Goal: Task Accomplishment & Management: Manage account settings

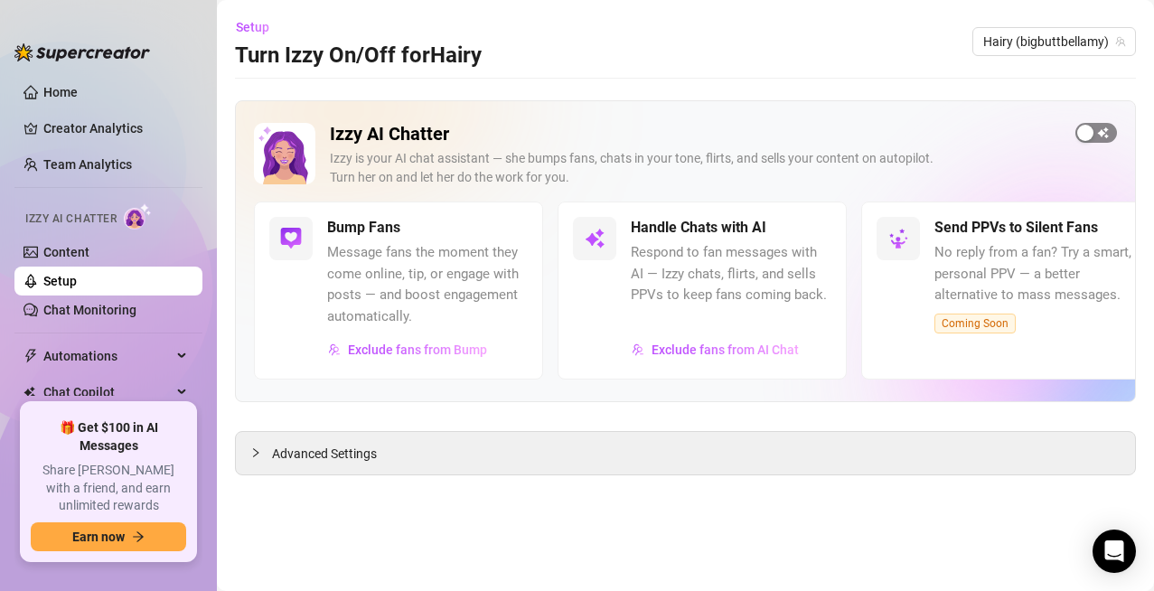
click at [1085, 140] on div "button" at bounding box center [1085, 133] width 16 height 16
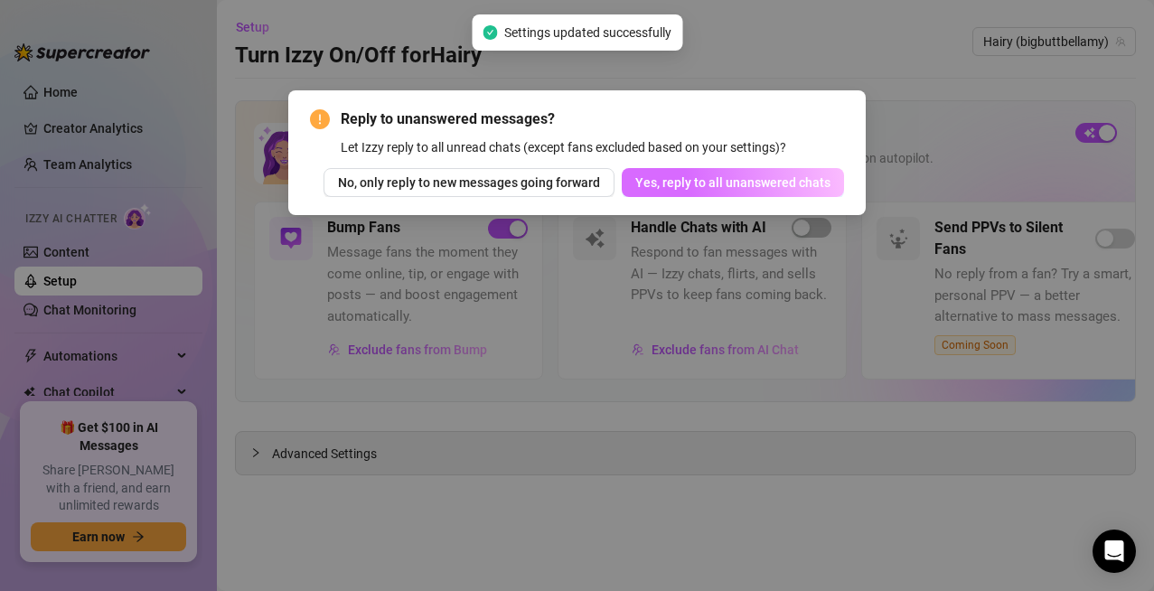
click at [797, 184] on span "Yes, reply to all unanswered chats" at bounding box center [732, 182] width 195 height 14
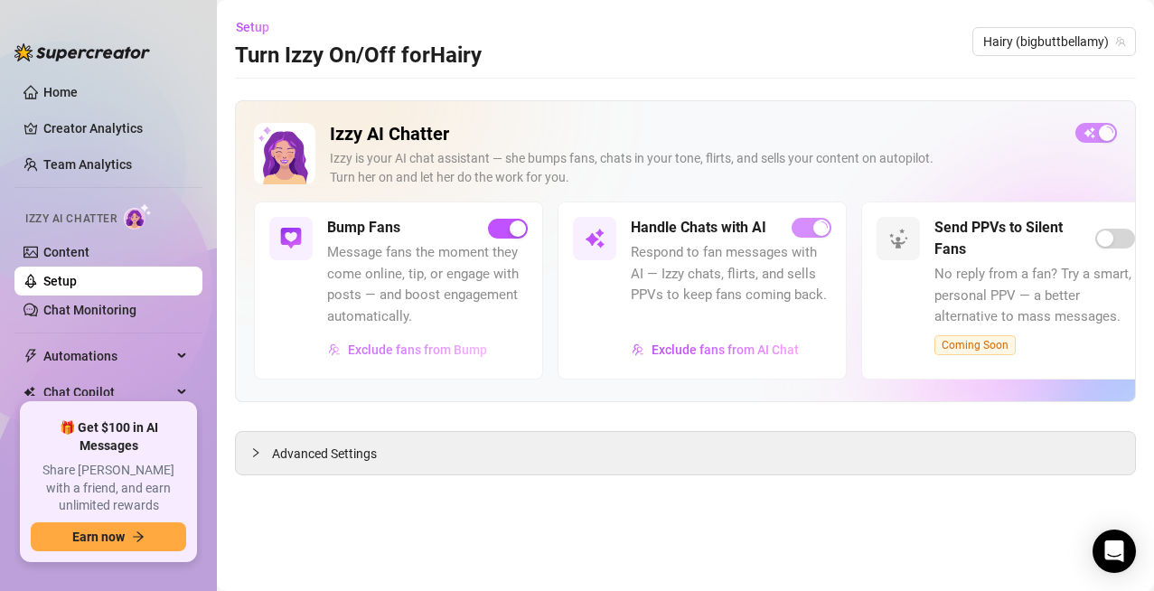
click at [475, 349] on span "Exclude fans from Bump" at bounding box center [417, 349] width 139 height 14
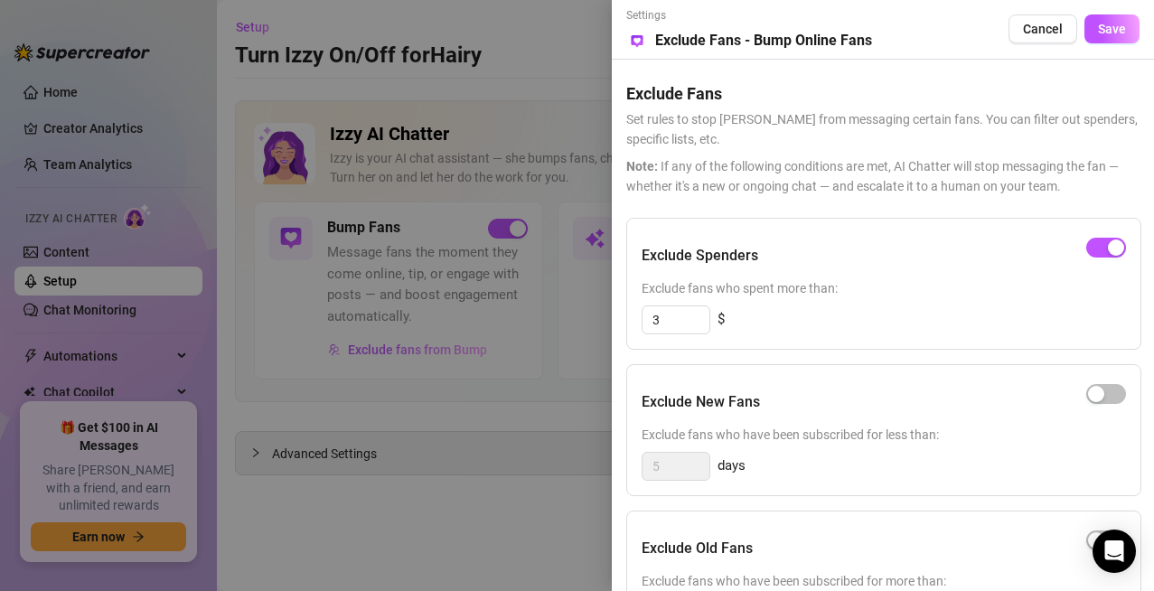
click at [529, 84] on div at bounding box center [577, 295] width 1154 height 591
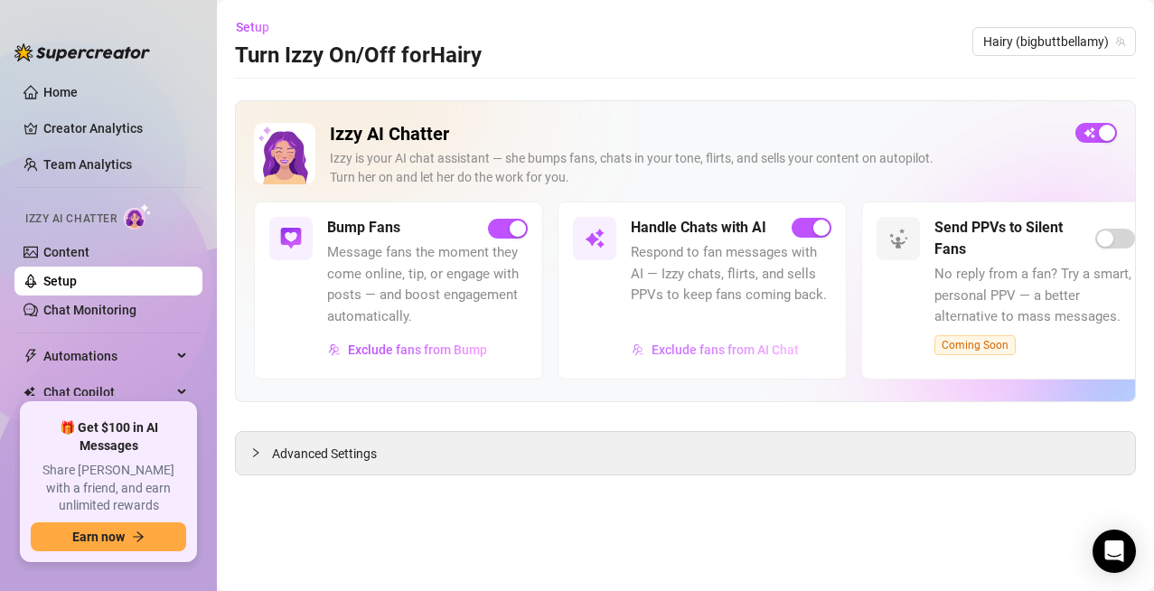
click at [678, 353] on span "Exclude fans from AI Chat" at bounding box center [724, 349] width 147 height 14
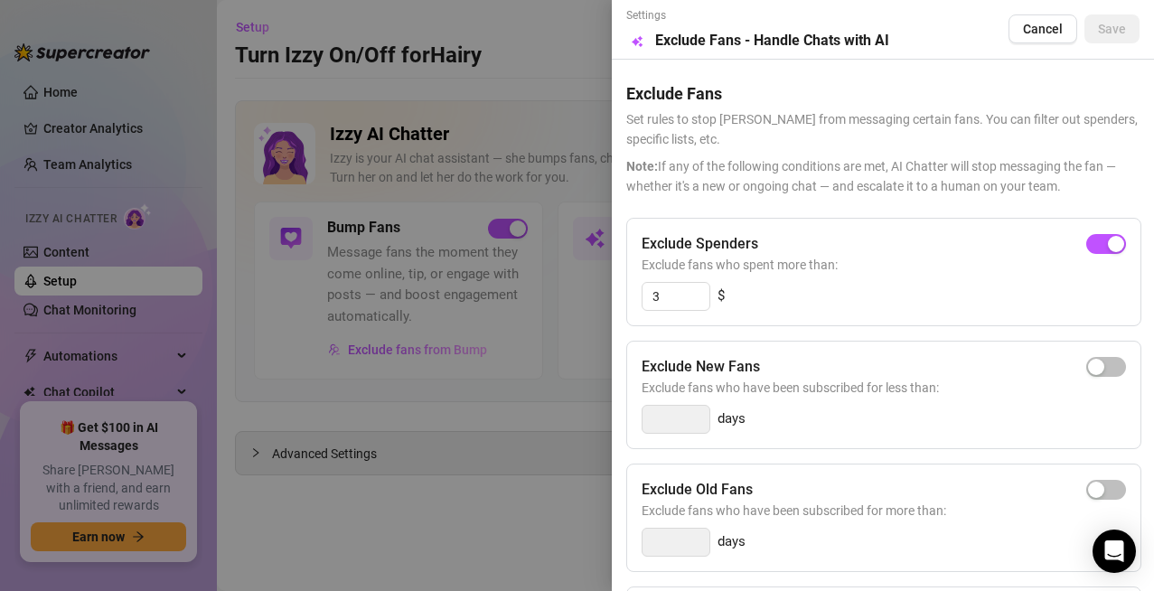
click at [544, 65] on div at bounding box center [577, 295] width 1154 height 591
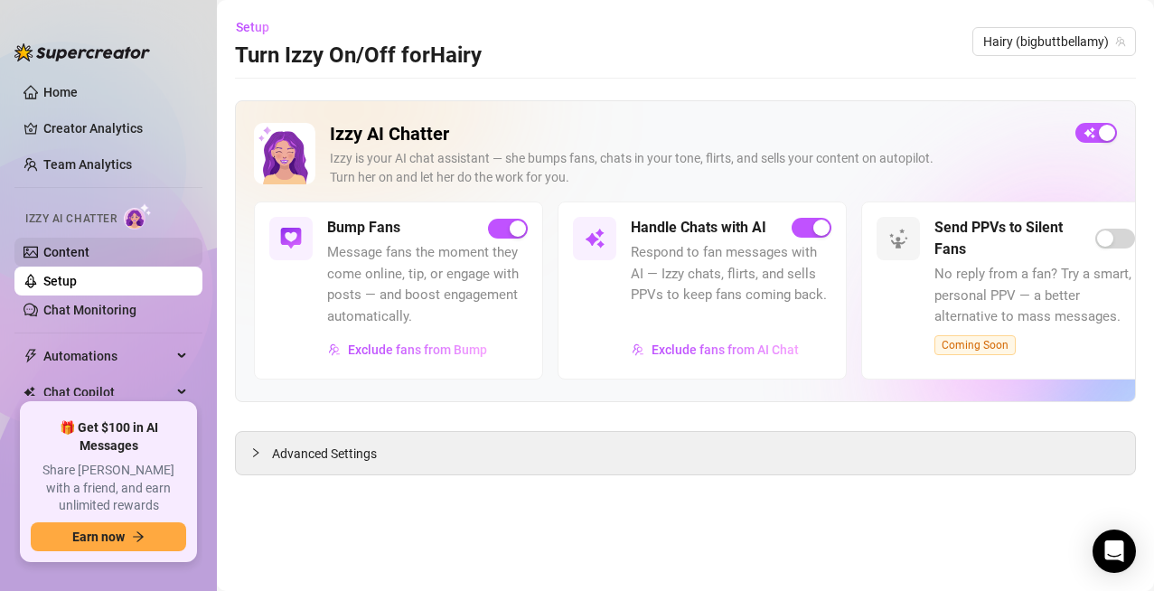
click at [67, 251] on link "Content" at bounding box center [66, 252] width 46 height 14
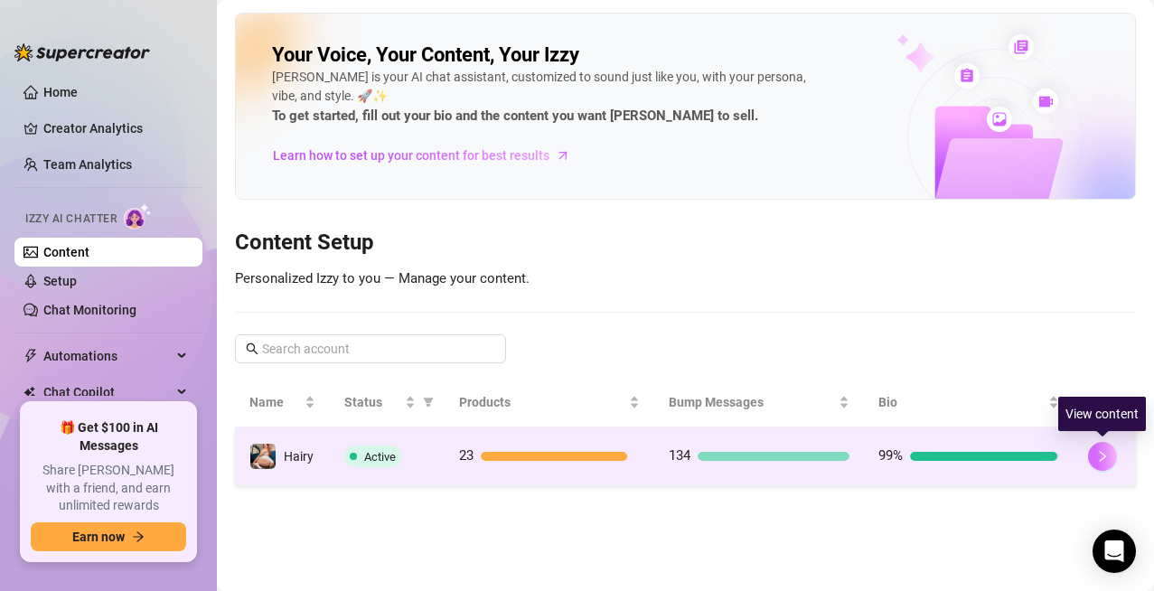
click at [1093, 457] on button "button" at bounding box center [1102, 456] width 29 height 29
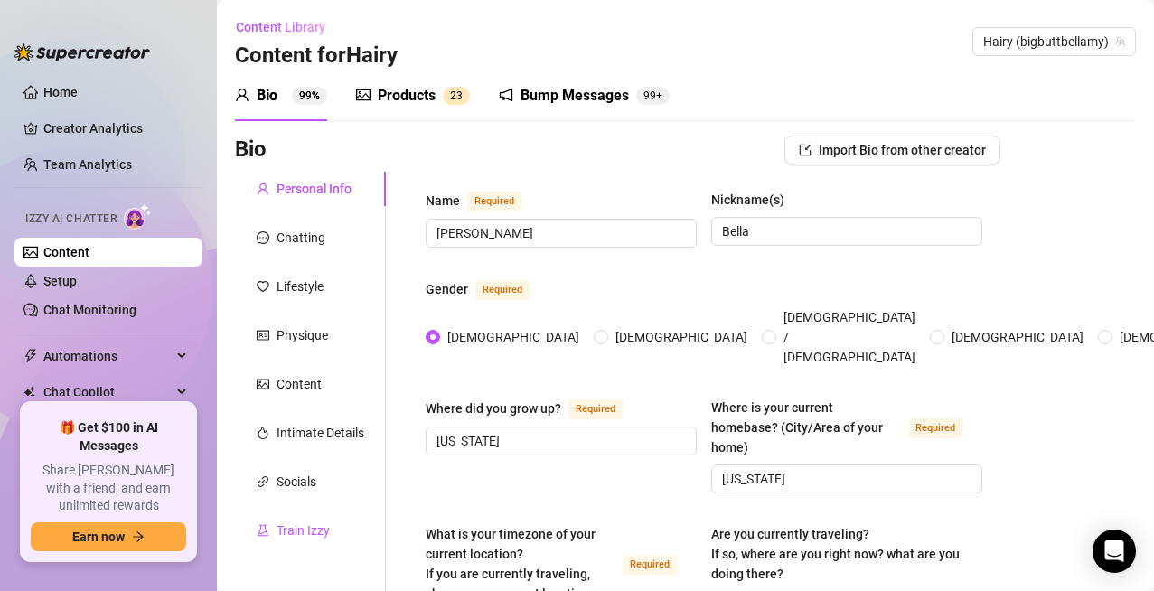
click at [318, 535] on div "Train Izzy" at bounding box center [302, 530] width 53 height 20
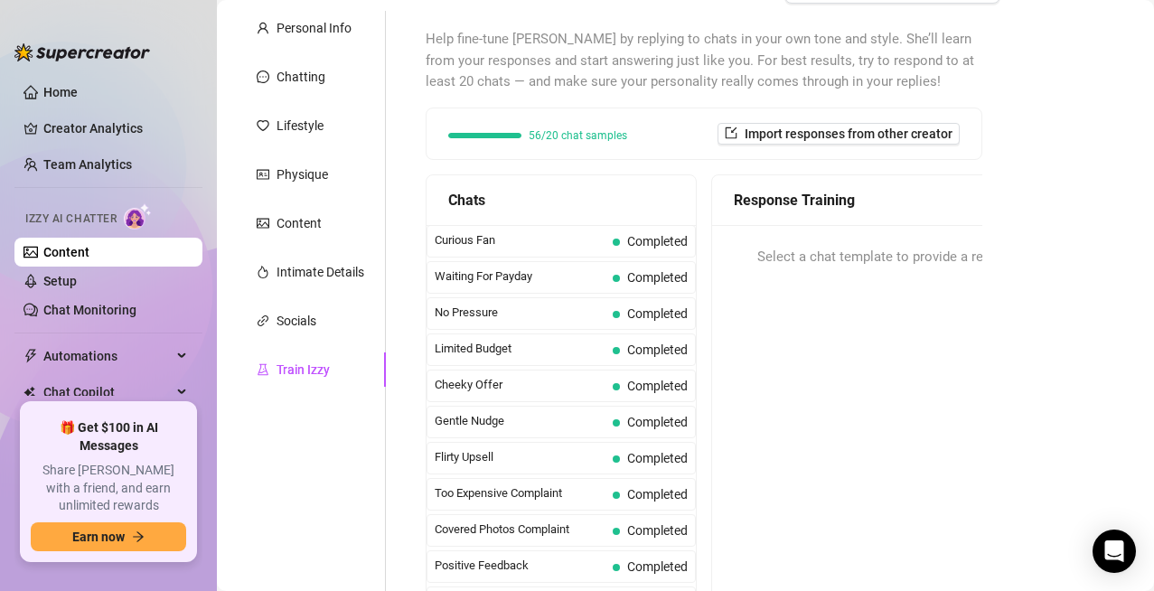
scroll to position [181, 0]
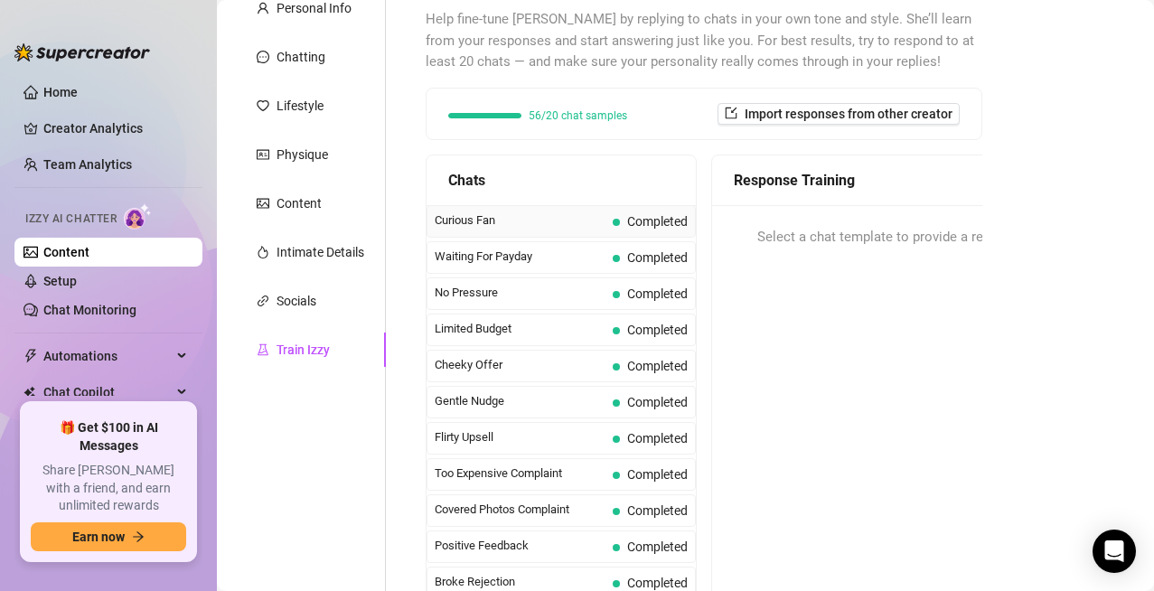
click at [541, 217] on span "Curious Fan" at bounding box center [520, 220] width 171 height 18
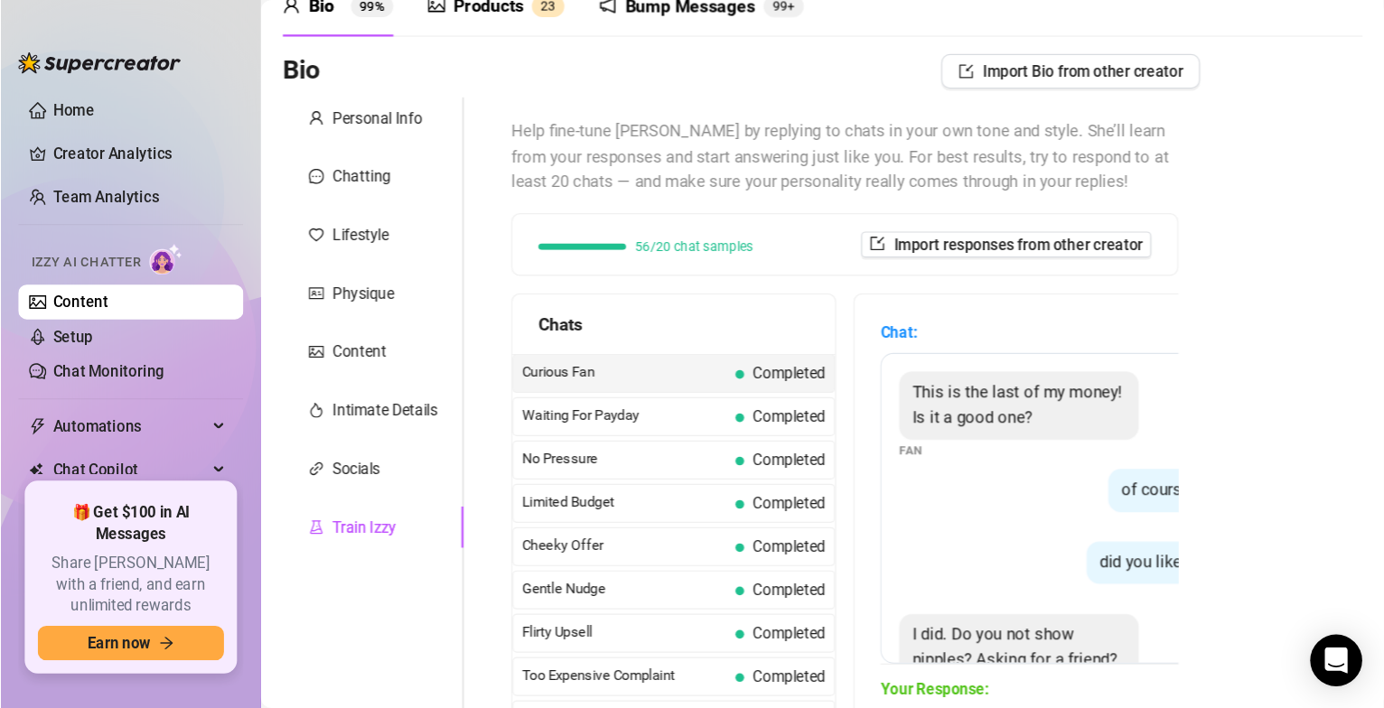
scroll to position [77, 0]
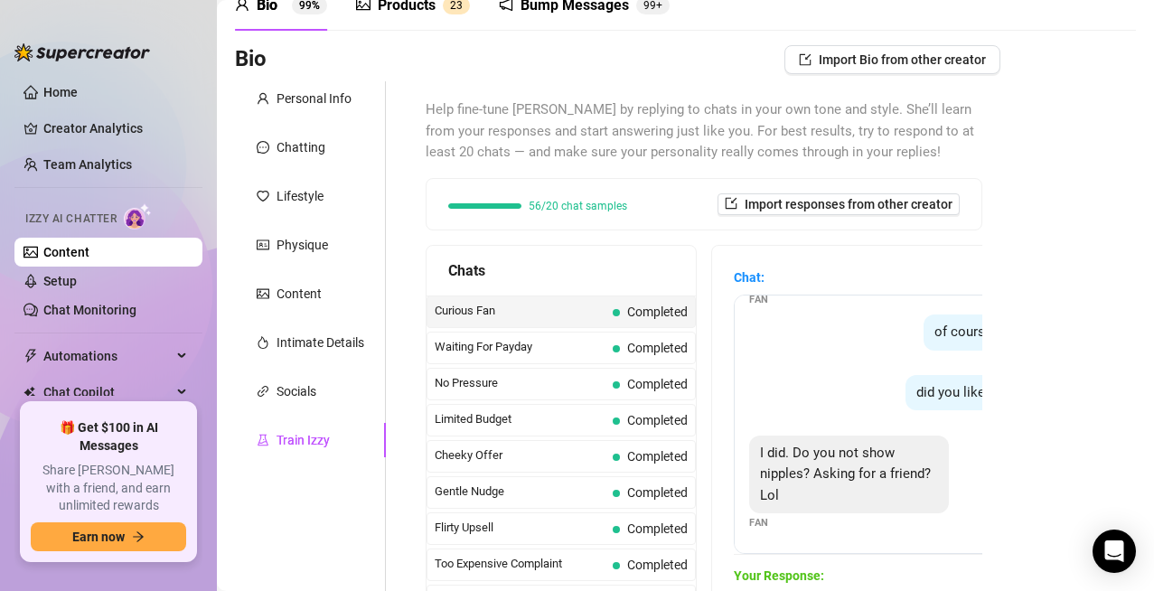
click at [948, 336] on span "of course baby" at bounding box center [978, 331] width 89 height 16
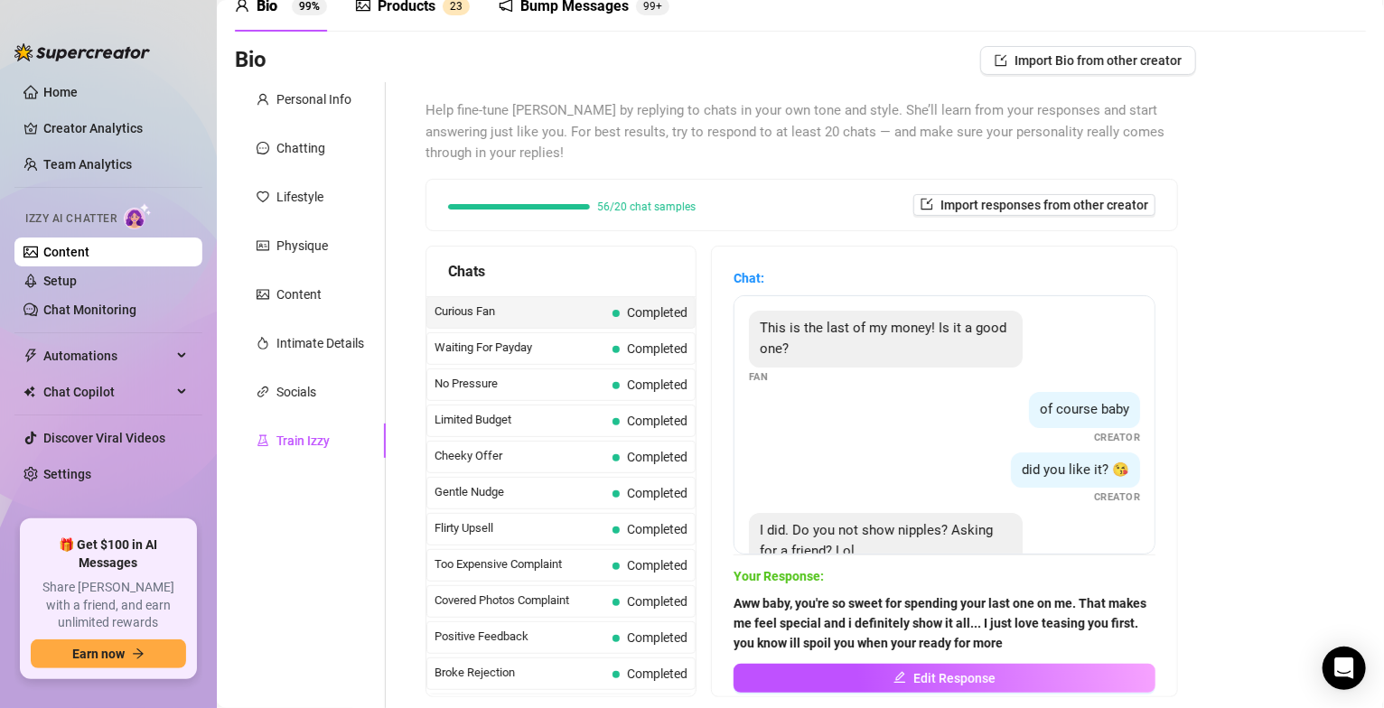
scroll to position [56, 0]
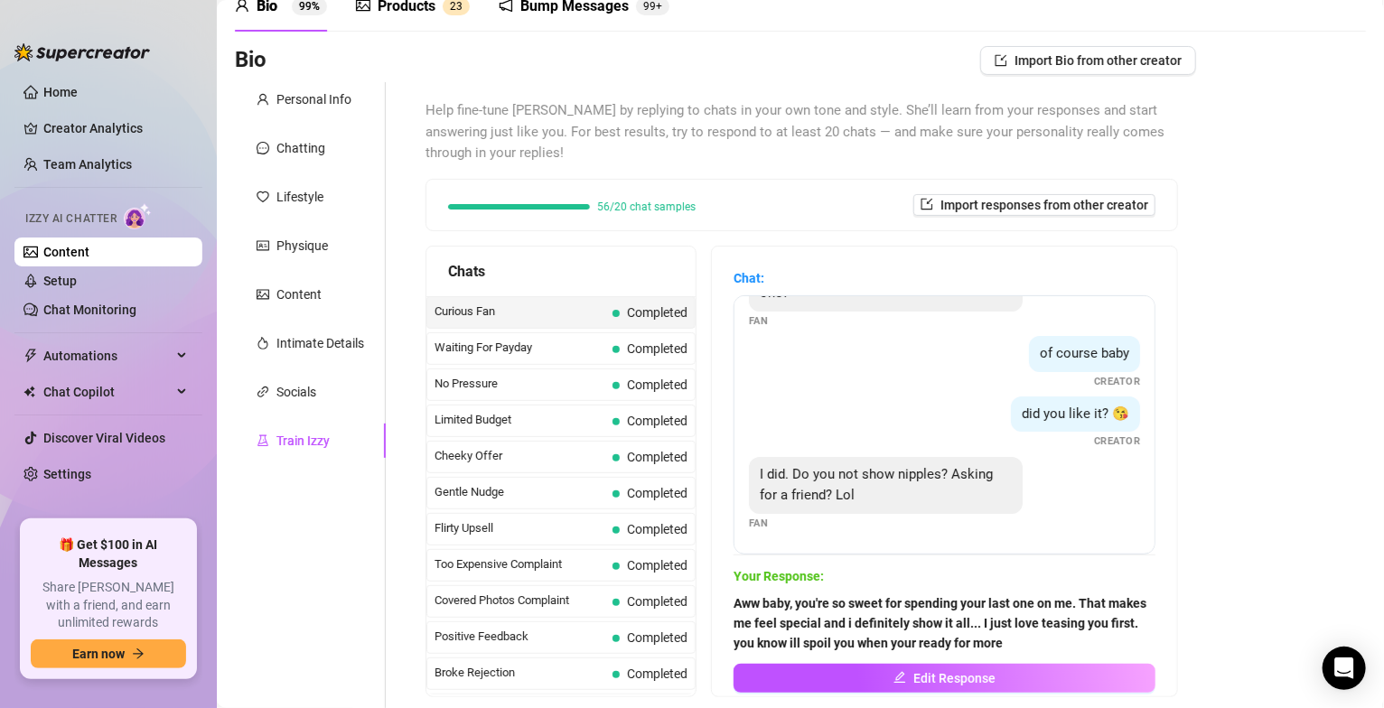
click at [1075, 590] on span "Aww baby, you're so sweet for spending your last one on me. That makes me feel …" at bounding box center [945, 624] width 422 height 60
click at [968, 590] on span "Edit Response" at bounding box center [954, 678] width 82 height 14
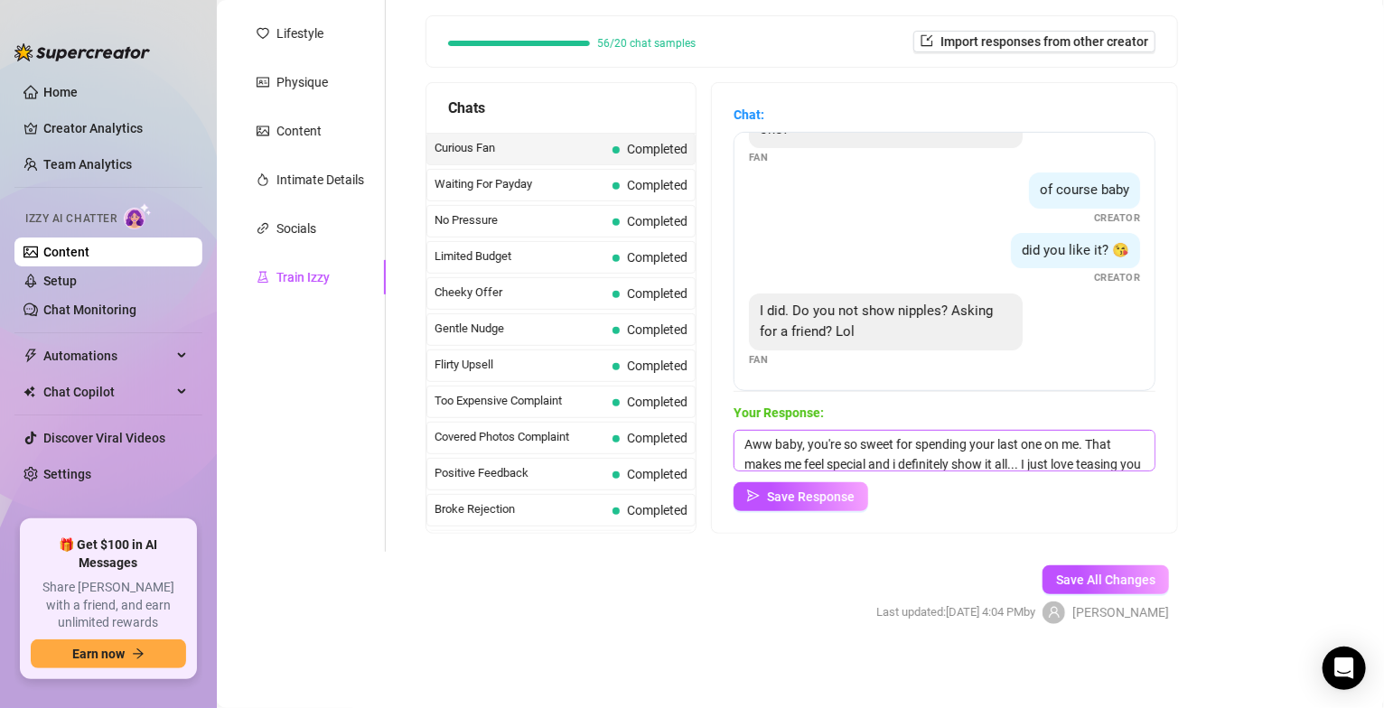
scroll to position [27, 0]
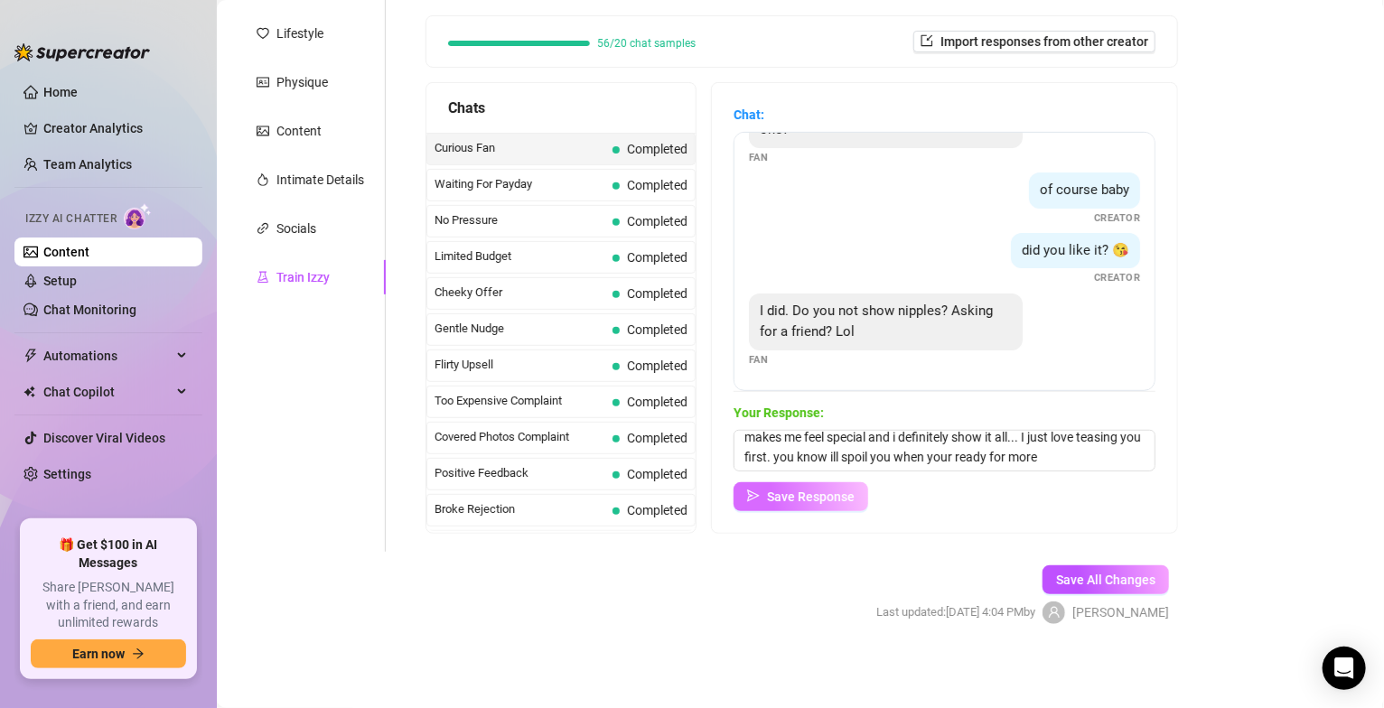
click at [817, 499] on span "Save Response" at bounding box center [811, 497] width 88 height 14
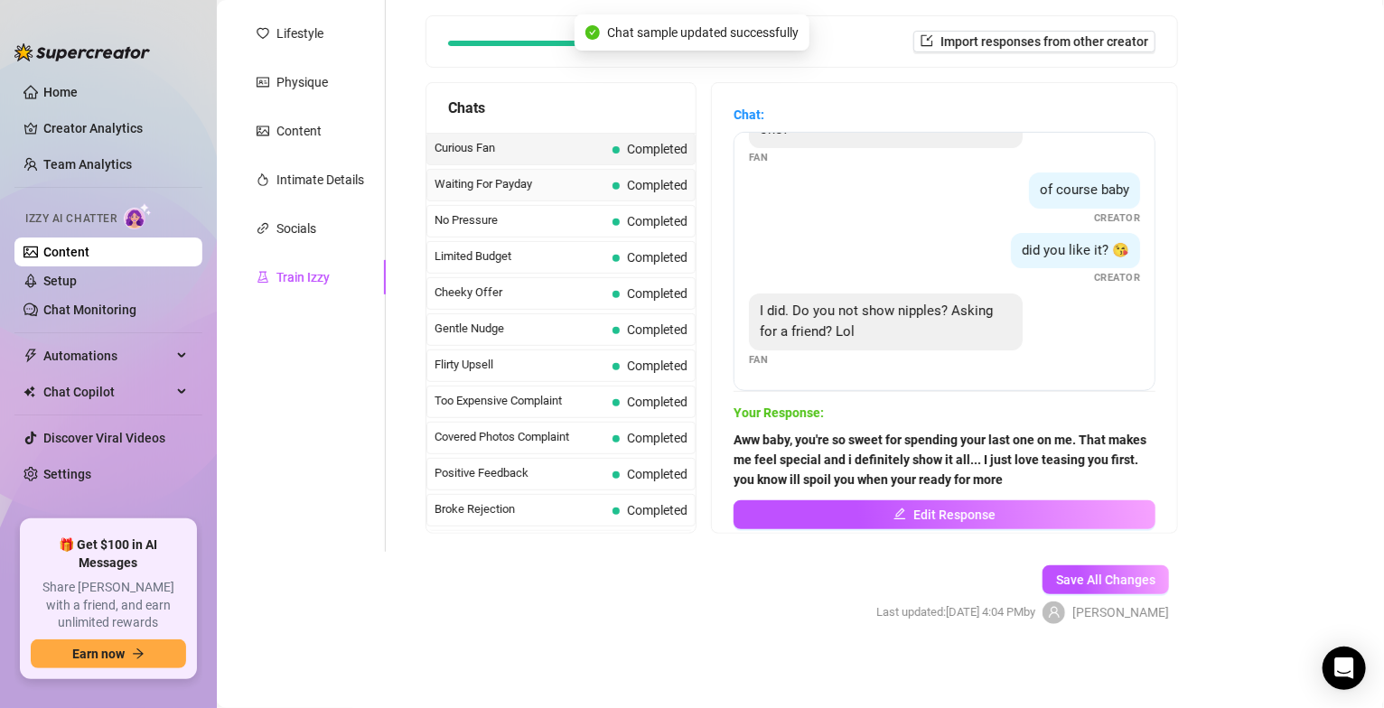
click at [580, 192] on span "Waiting For Payday" at bounding box center [520, 184] width 171 height 18
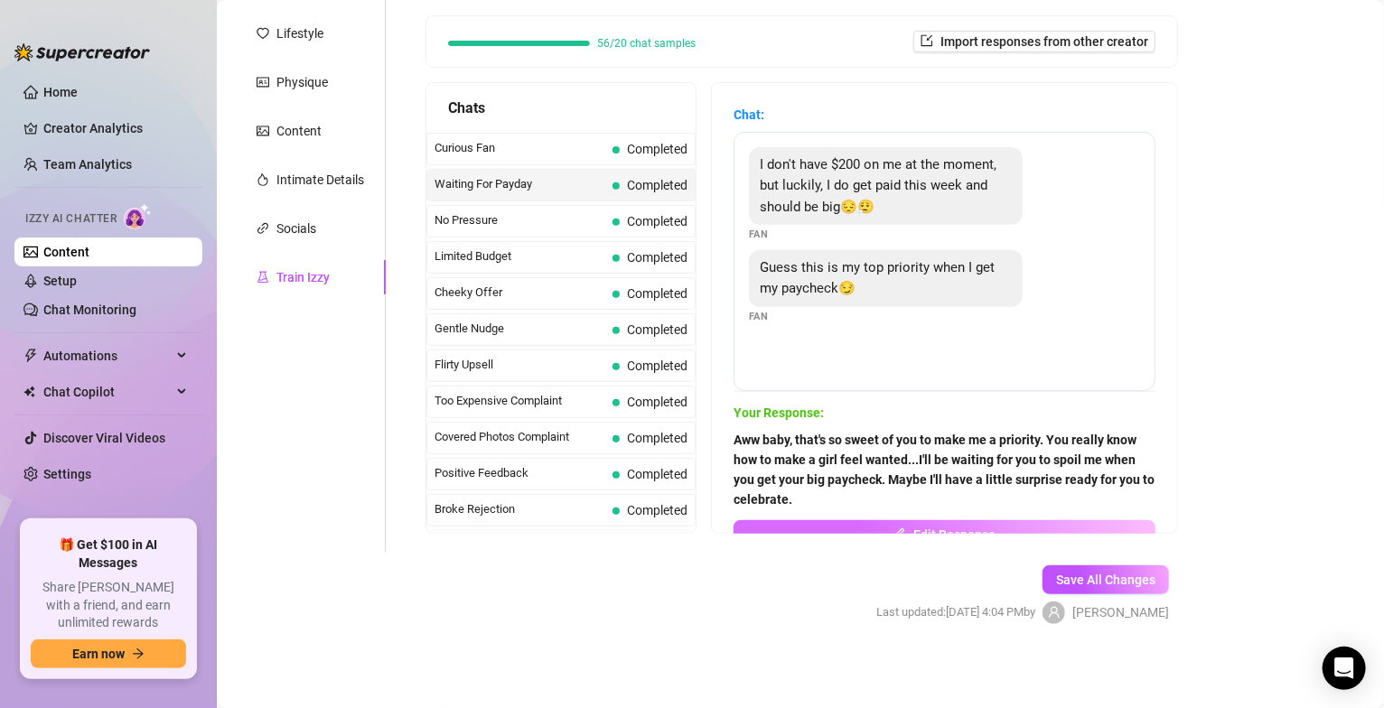
click at [958, 528] on span "Edit Response" at bounding box center [954, 535] width 82 height 14
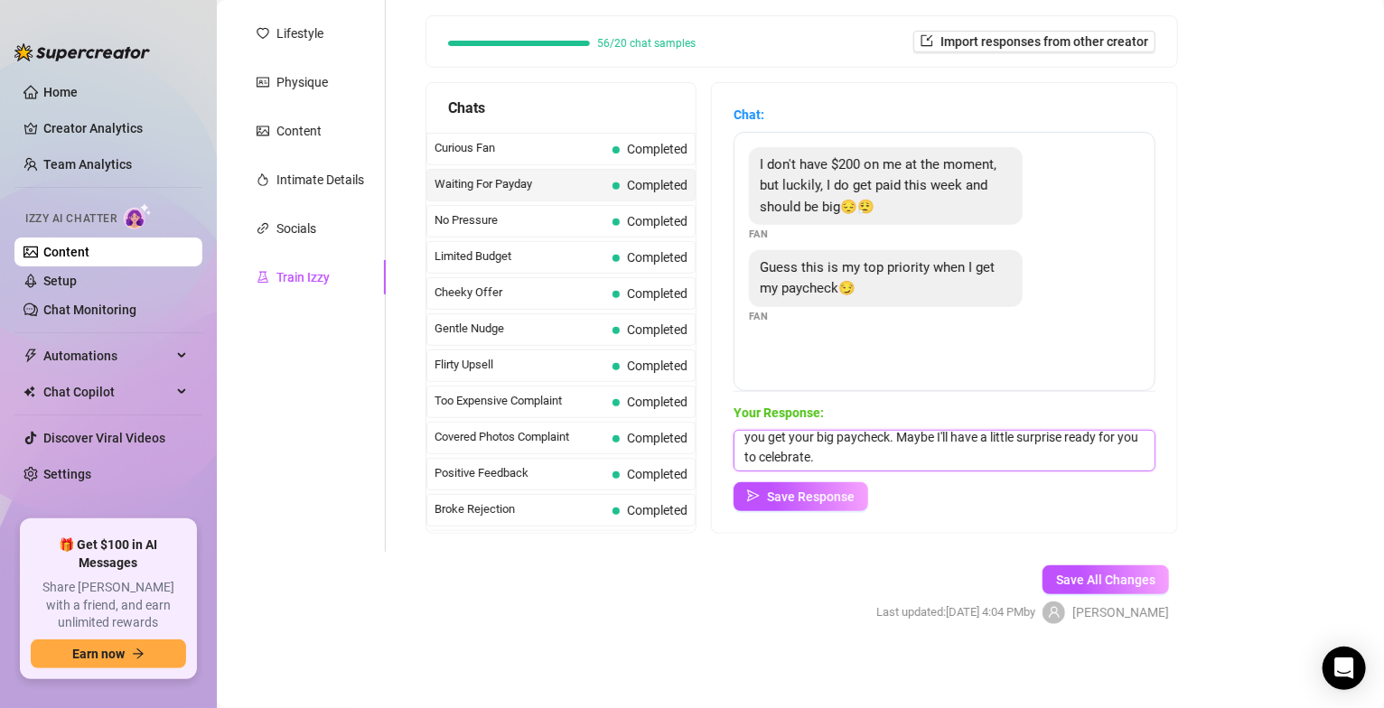
scroll to position [47, 0]
drag, startPoint x: 996, startPoint y: 431, endPoint x: 1062, endPoint y: 469, distance: 76.9
click at [1062, 469] on textarea "Aww baby, that's so sweet of you to make me a priority. You really know how to …" at bounding box center [945, 451] width 422 height 42
type textarea "Aww baby, that's so sweet of you to make me a priority. You really know how to …"
click at [813, 500] on span "Save Response" at bounding box center [811, 497] width 88 height 14
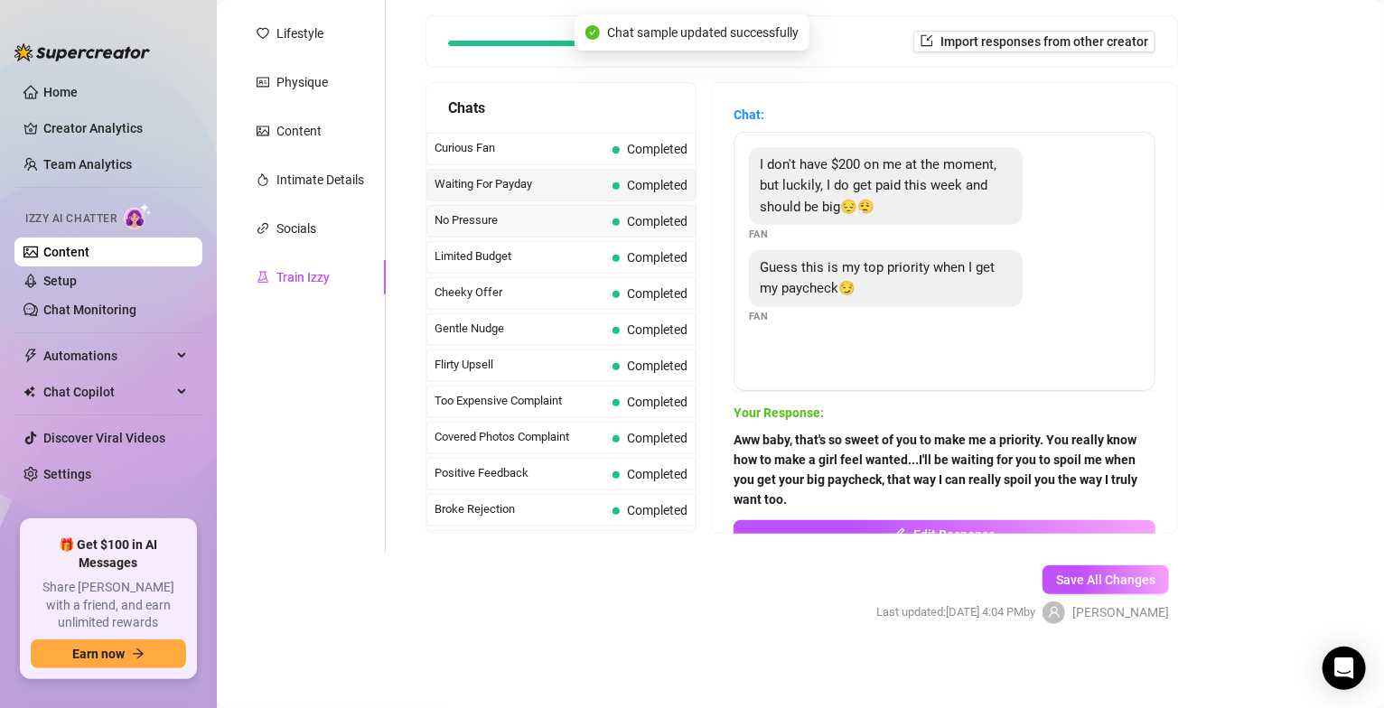
click at [529, 214] on span "No Pressure" at bounding box center [520, 220] width 171 height 18
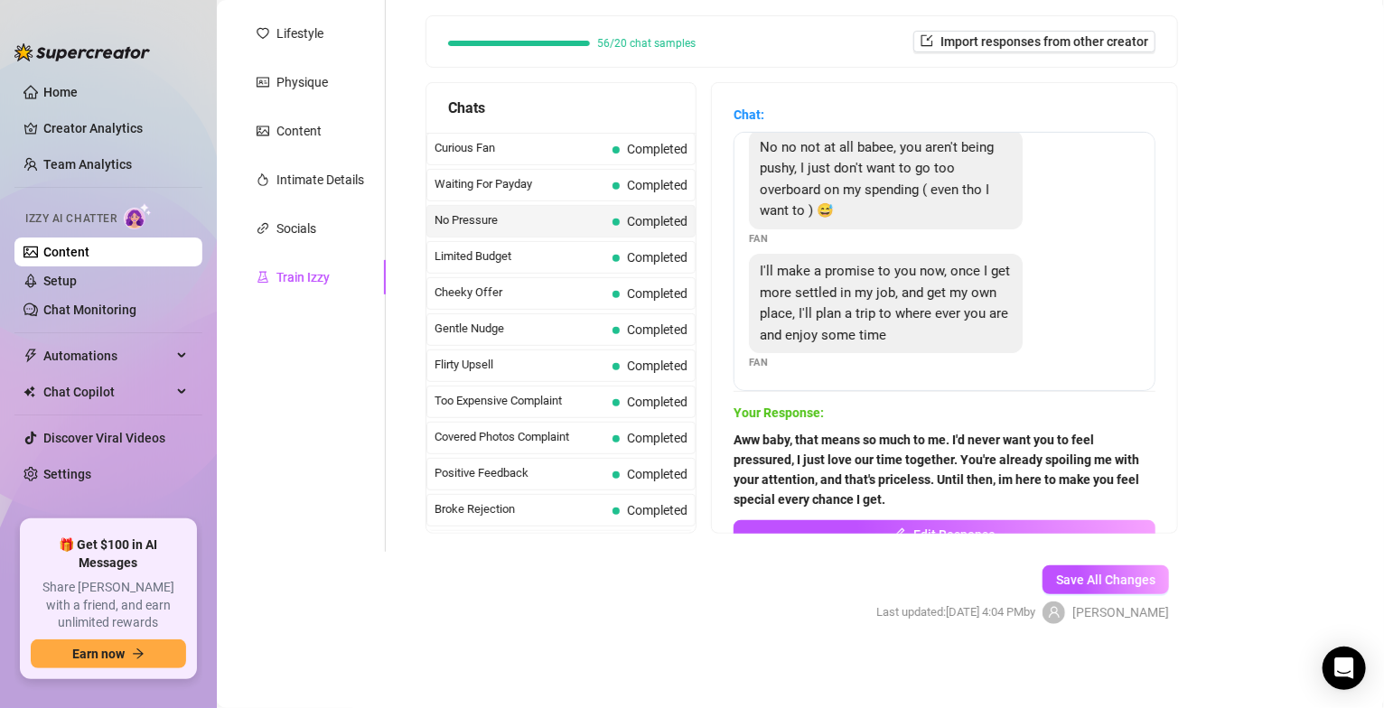
scroll to position [123, 0]
click at [931, 531] on span "Edit Response" at bounding box center [954, 535] width 82 height 14
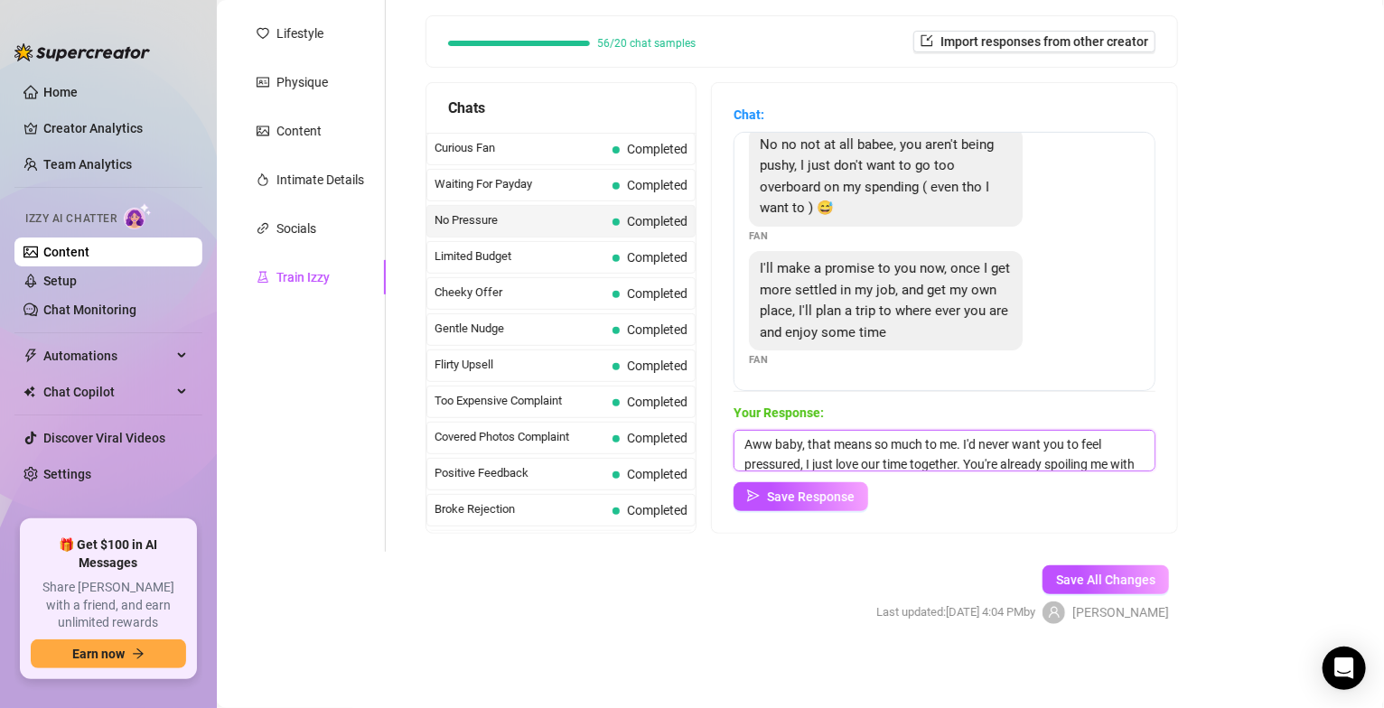
scroll to position [47, 0]
drag, startPoint x: 746, startPoint y: 442, endPoint x: 1104, endPoint y: 508, distance: 363.8
click at [1104, 508] on div "Your Response: Aww baby, that means so much to me. I'd never want you to feel p…" at bounding box center [945, 457] width 422 height 108
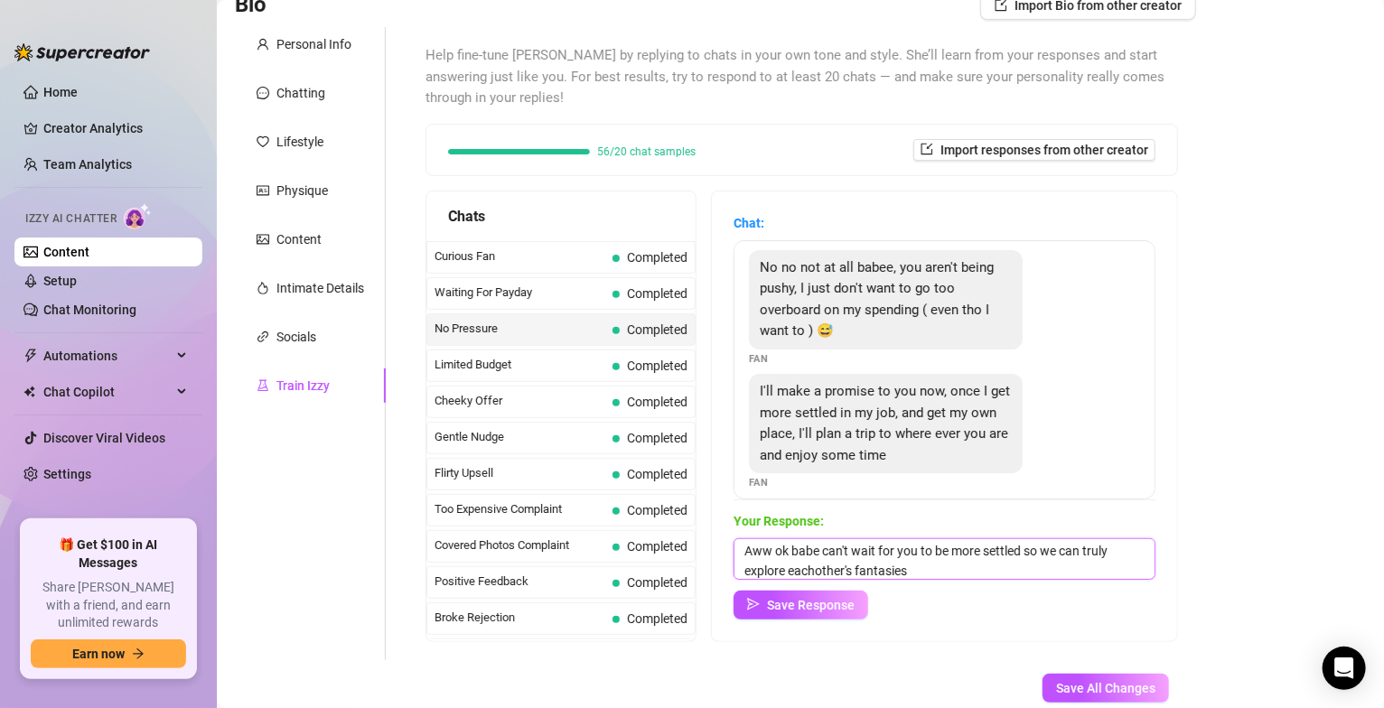
scroll to position [123, 0]
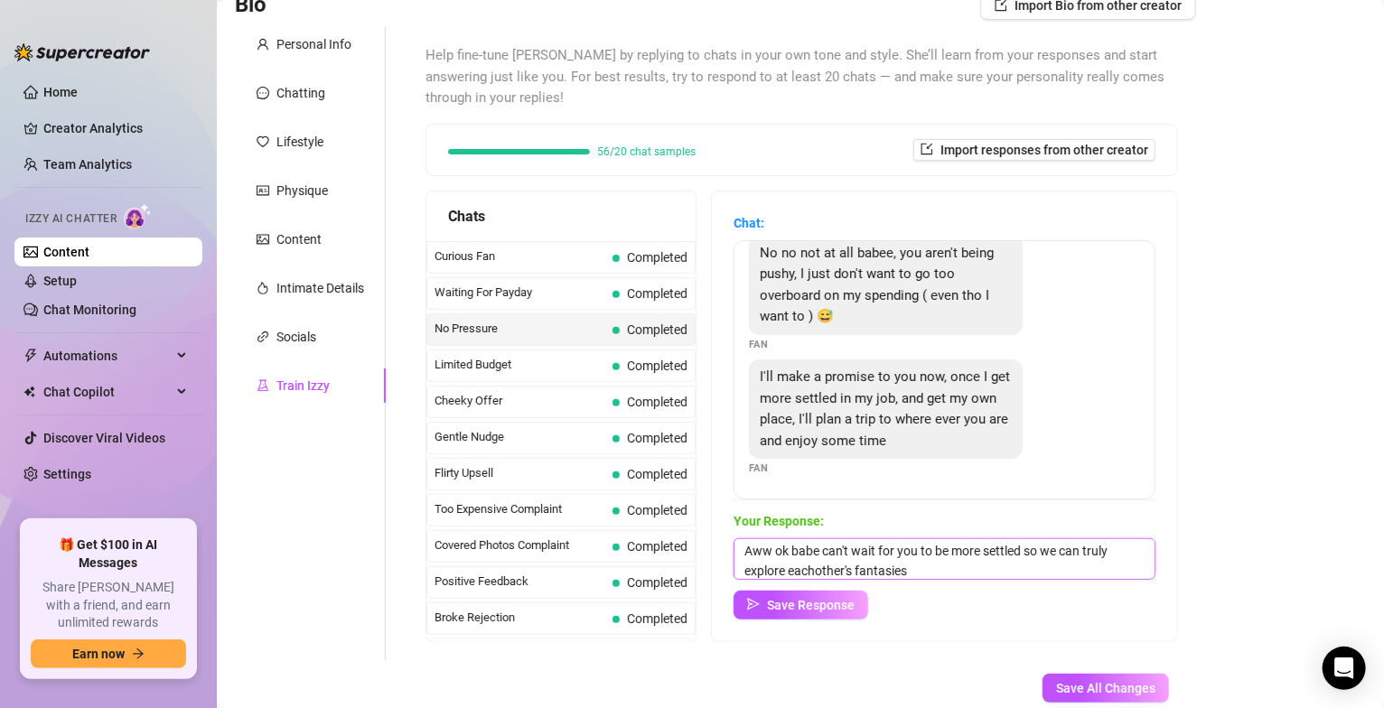
click at [854, 566] on textarea "Aww ok babe can't wait for you to be more settled so we can truly explore eacho…" at bounding box center [945, 559] width 422 height 42
click at [933, 571] on textarea "Aww ok babe can't wait for you to be more settled so we can truly explore eacho…" at bounding box center [945, 559] width 422 height 42
click at [816, 572] on textarea "Aww ok babe can't wait for you to be more settled so we can truly explore eacho…" at bounding box center [945, 559] width 422 height 42
click at [994, 576] on textarea "Aww ok babe can't wait for you to be more settled so we can truly explore each …" at bounding box center [945, 559] width 422 height 42
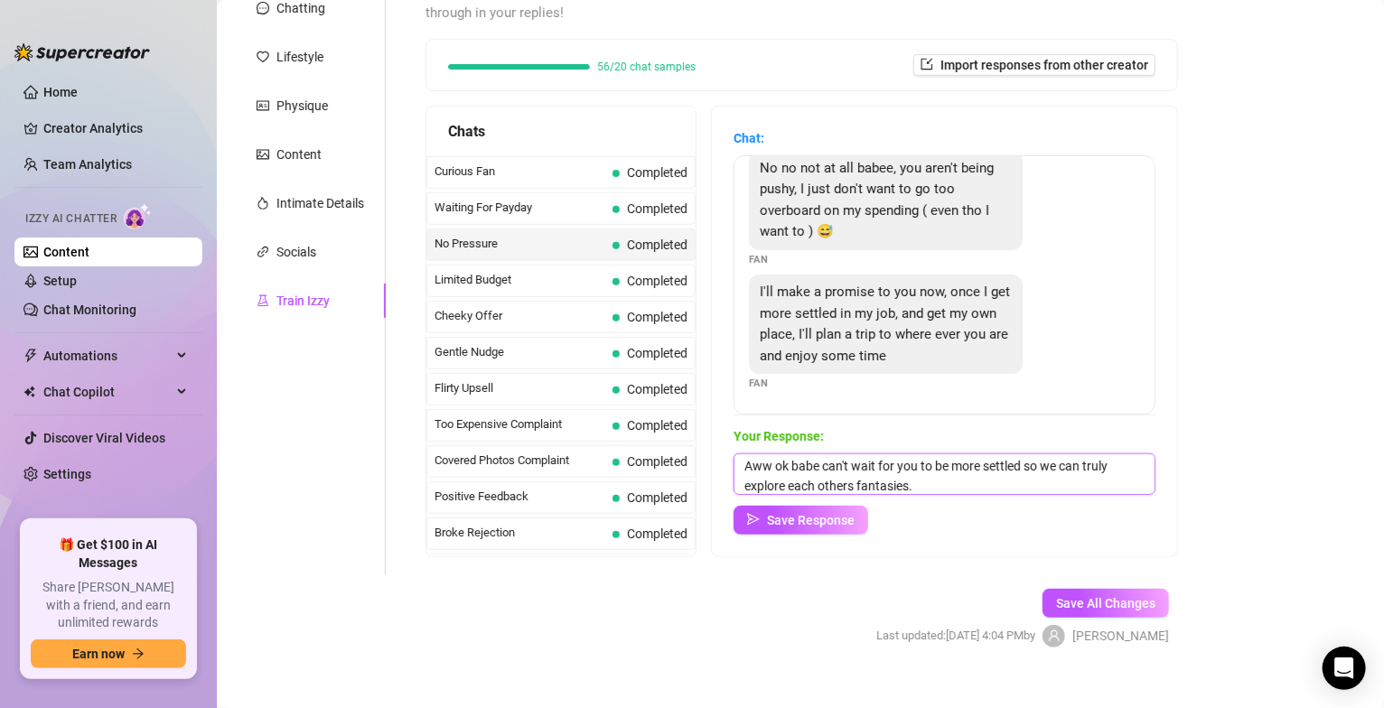
scroll to position [253, 0]
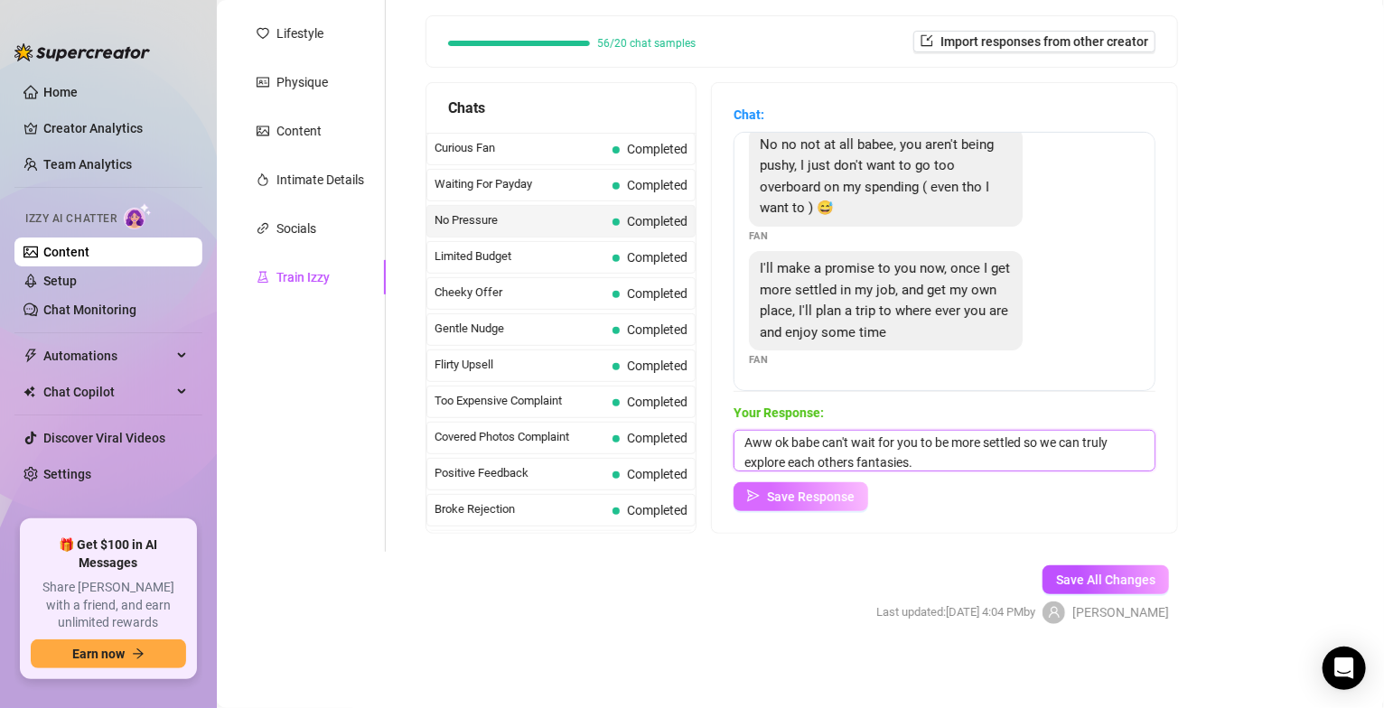
type textarea "Aww ok babe can't wait for you to be more settled so we can truly explore each …"
click at [768, 497] on span "Save Response" at bounding box center [811, 497] width 88 height 14
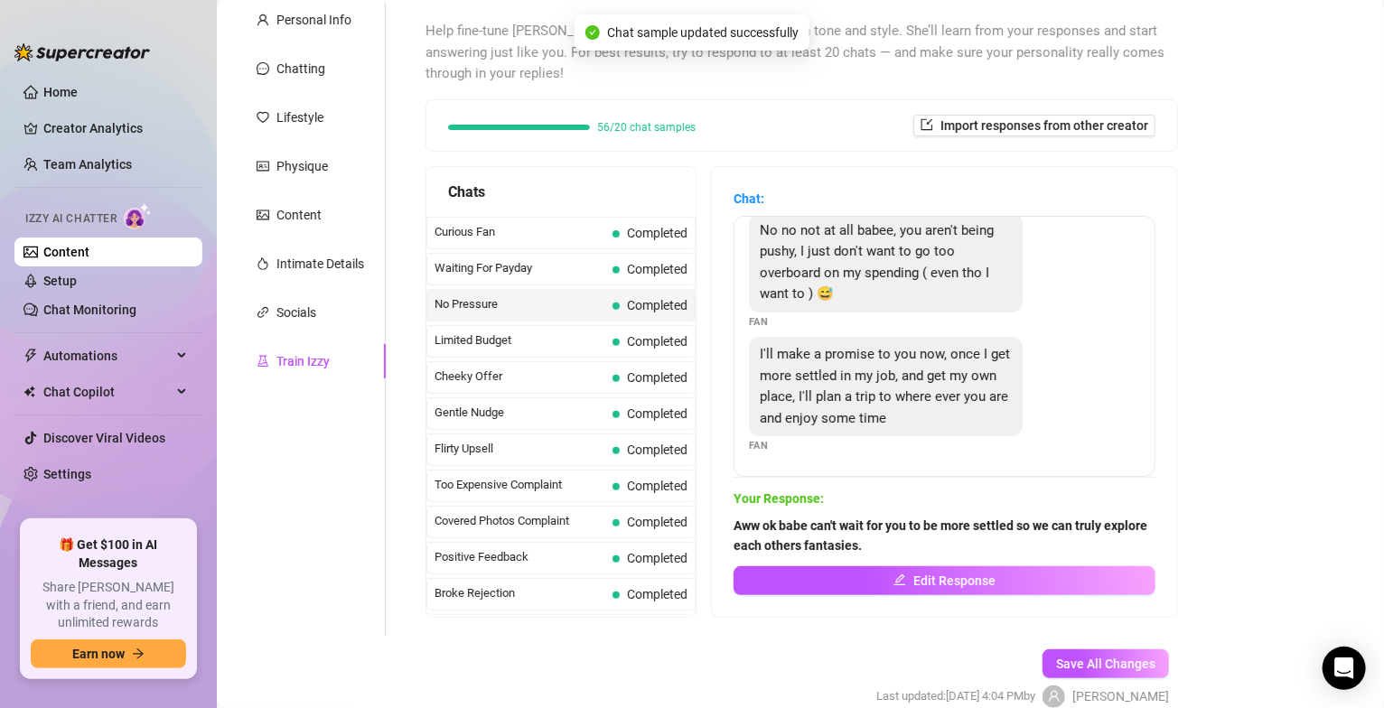
scroll to position [145, 0]
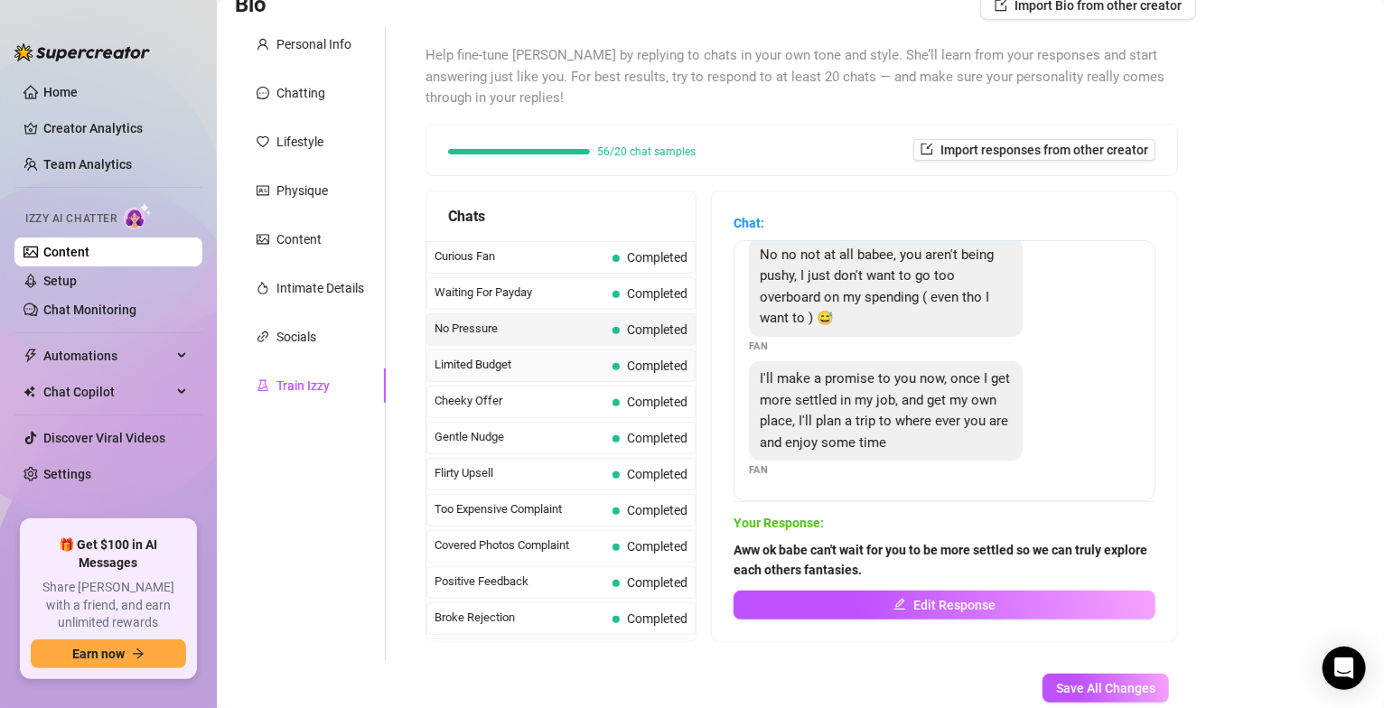
click at [527, 371] on span "Limited Budget" at bounding box center [520, 365] width 171 height 18
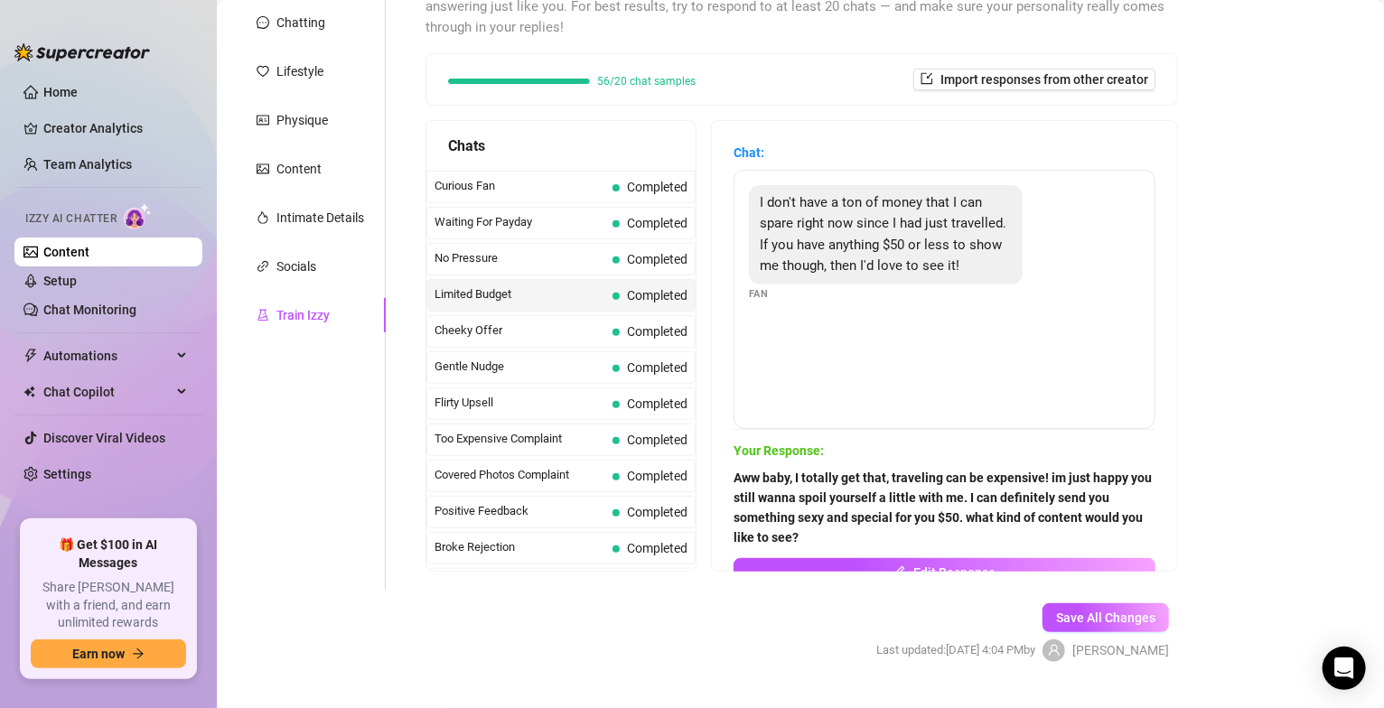
scroll to position [253, 0]
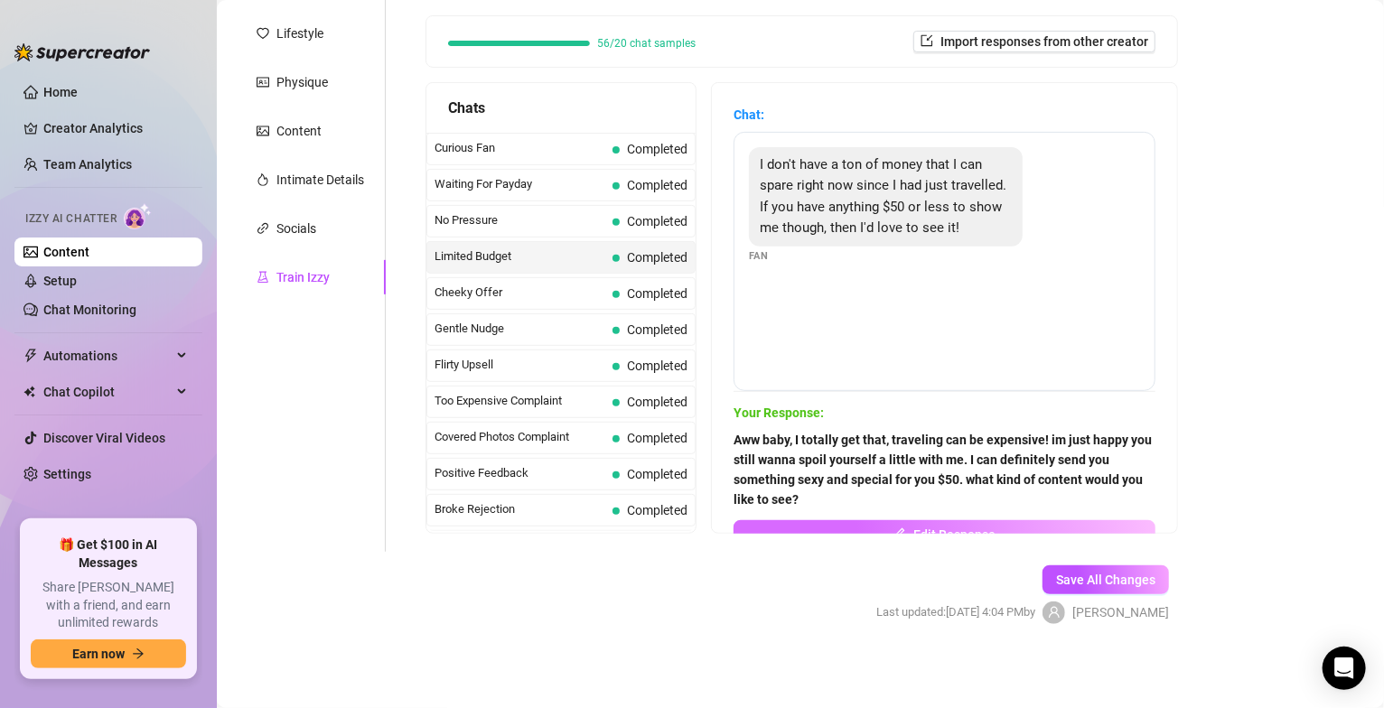
click at [977, 529] on span "Edit Response" at bounding box center [954, 535] width 82 height 14
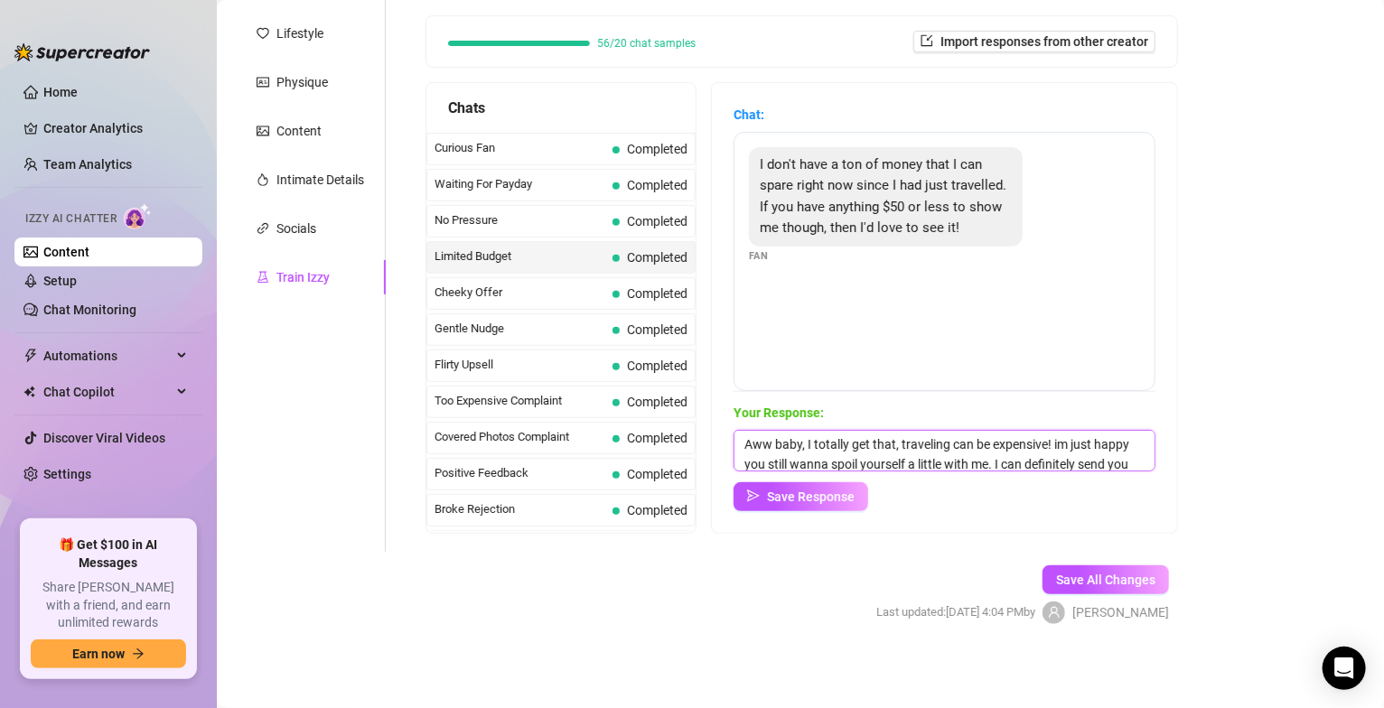
scroll to position [47, 0]
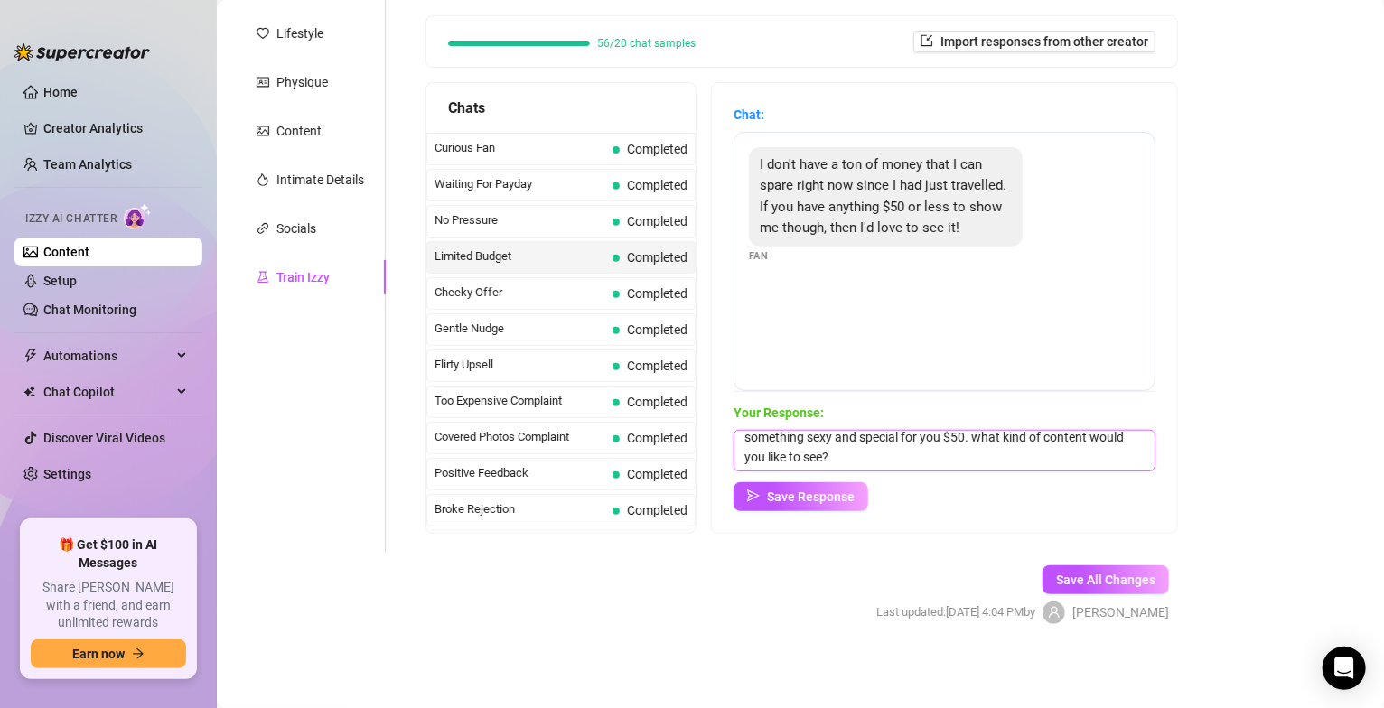
drag, startPoint x: 741, startPoint y: 440, endPoint x: 1071, endPoint y: 490, distance: 333.5
click at [1071, 490] on div "Your Response: Aww baby, I totally get that, traveling can be expensive! im jus…" at bounding box center [945, 457] width 422 height 108
type textarea "OMG fuck yes!! $50 is perfect for me to spoil your cock. What does your cock wa…"
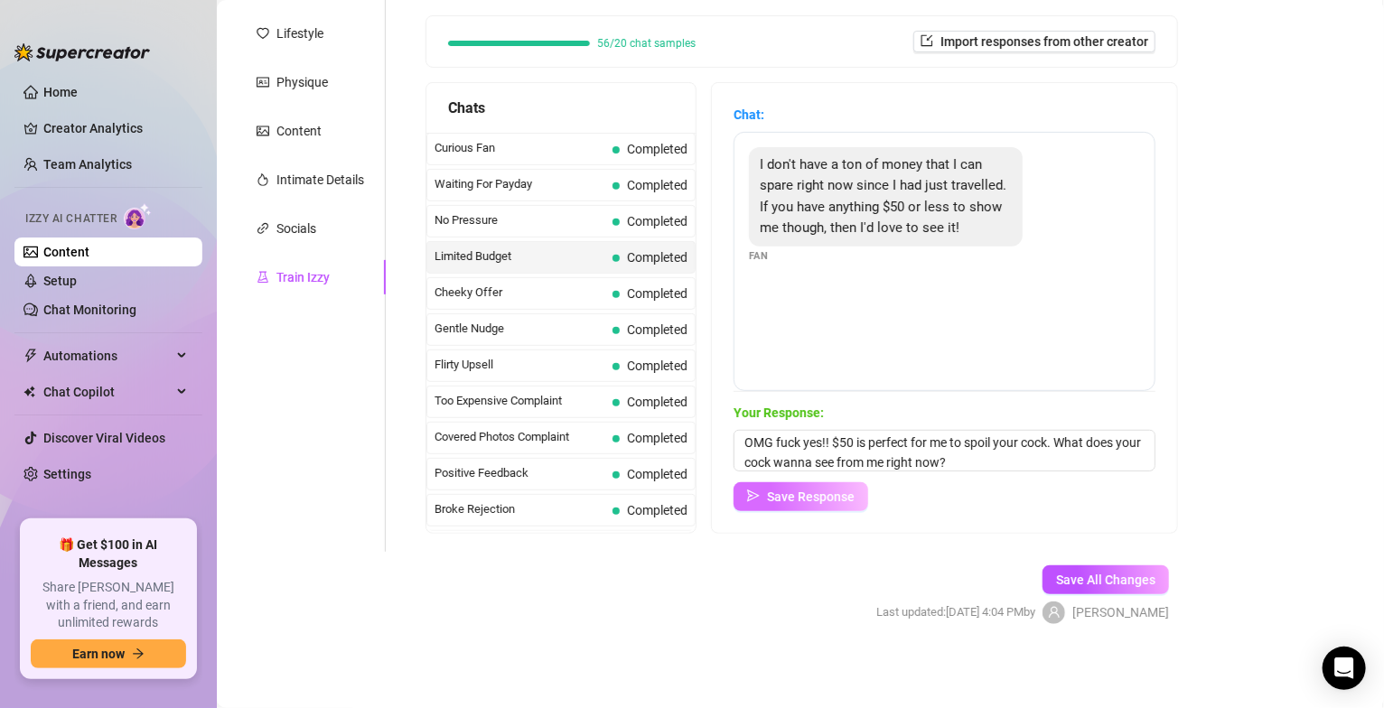
click at [830, 501] on span "Save Response" at bounding box center [811, 497] width 88 height 14
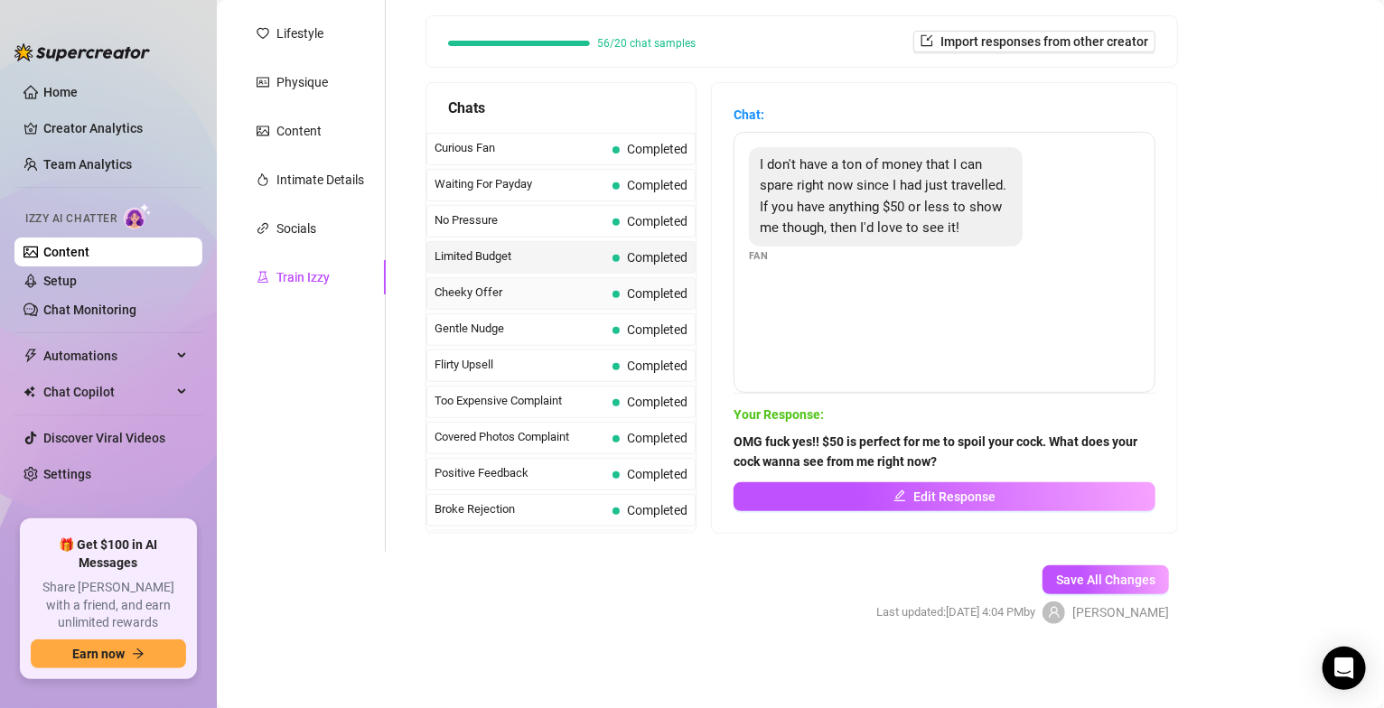
click at [545, 300] on span "Cheeky Offer" at bounding box center [520, 293] width 171 height 18
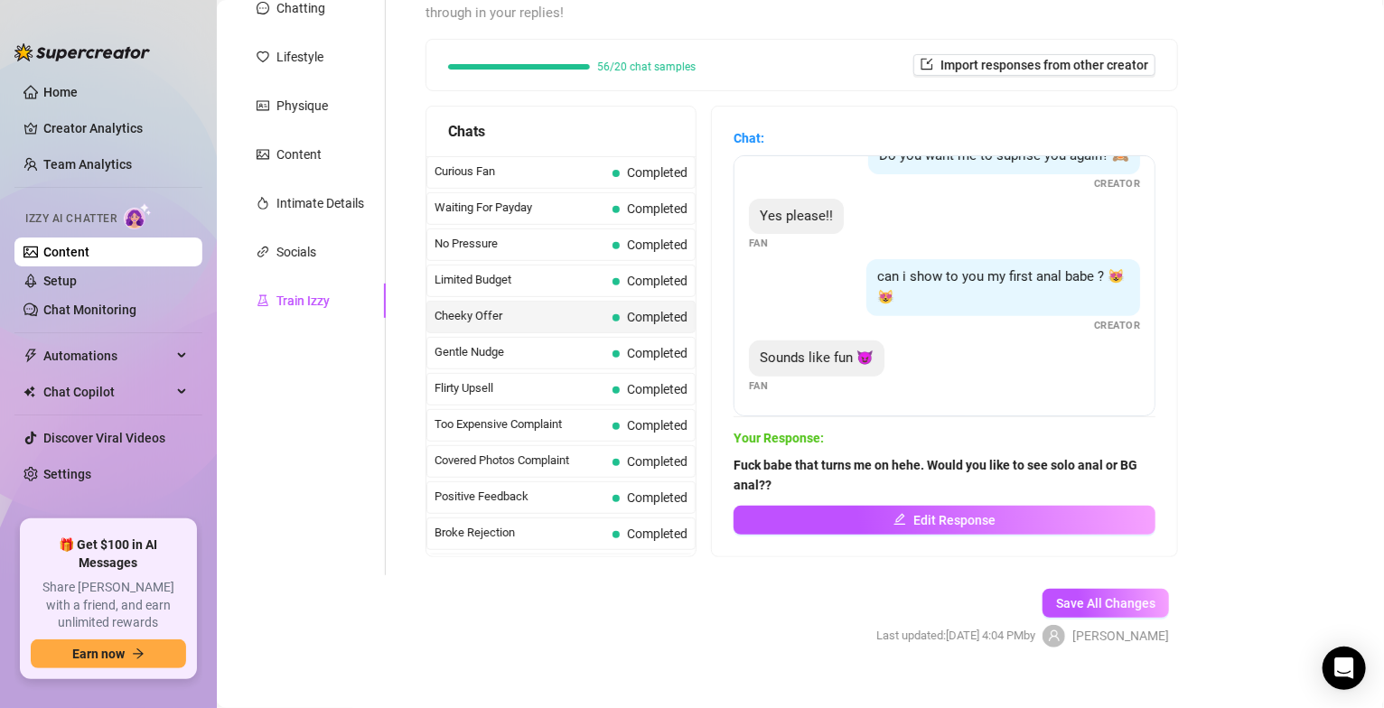
scroll to position [253, 0]
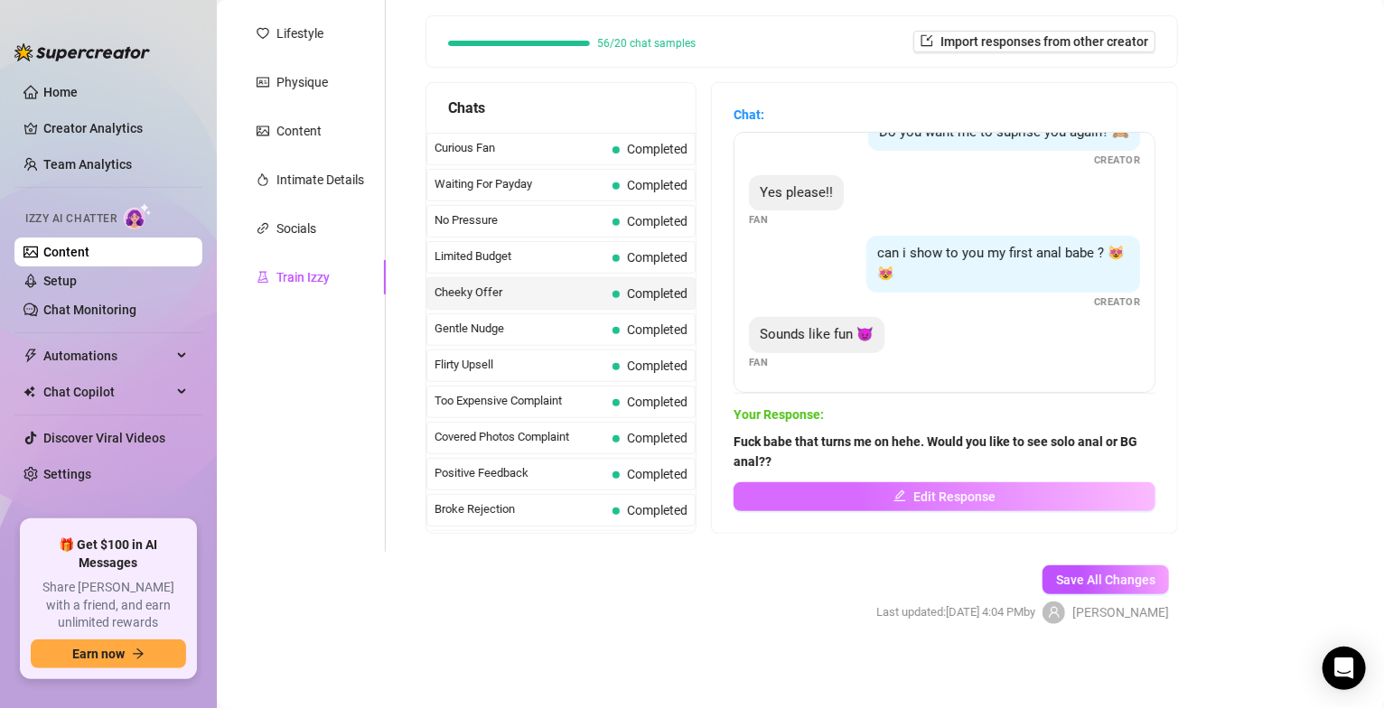
click at [903, 493] on button "Edit Response" at bounding box center [945, 496] width 422 height 29
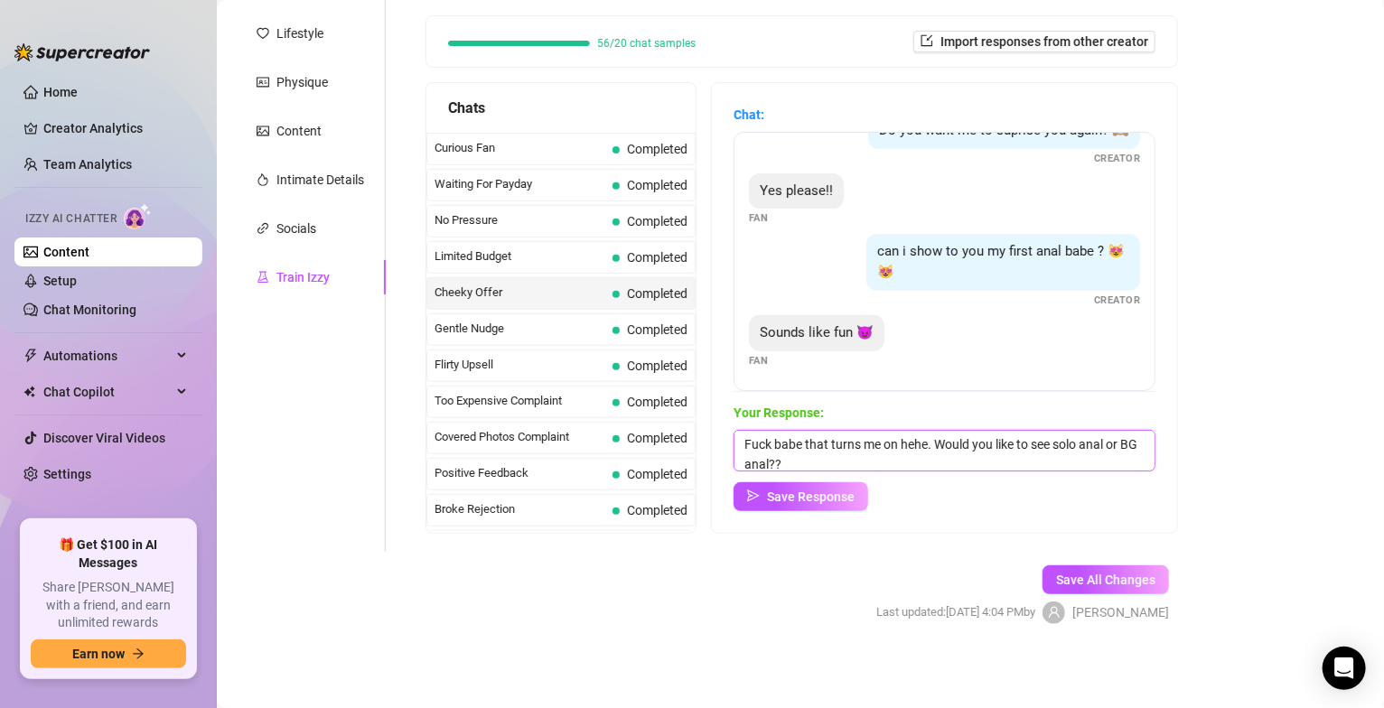
scroll to position [7, 0]
drag, startPoint x: 744, startPoint y: 440, endPoint x: 916, endPoint y: 482, distance: 176.8
click at [916, 482] on div "Your Response: Fuck babe that turns me on hehe. Would you like to see solo anal…" at bounding box center [945, 457] width 422 height 108
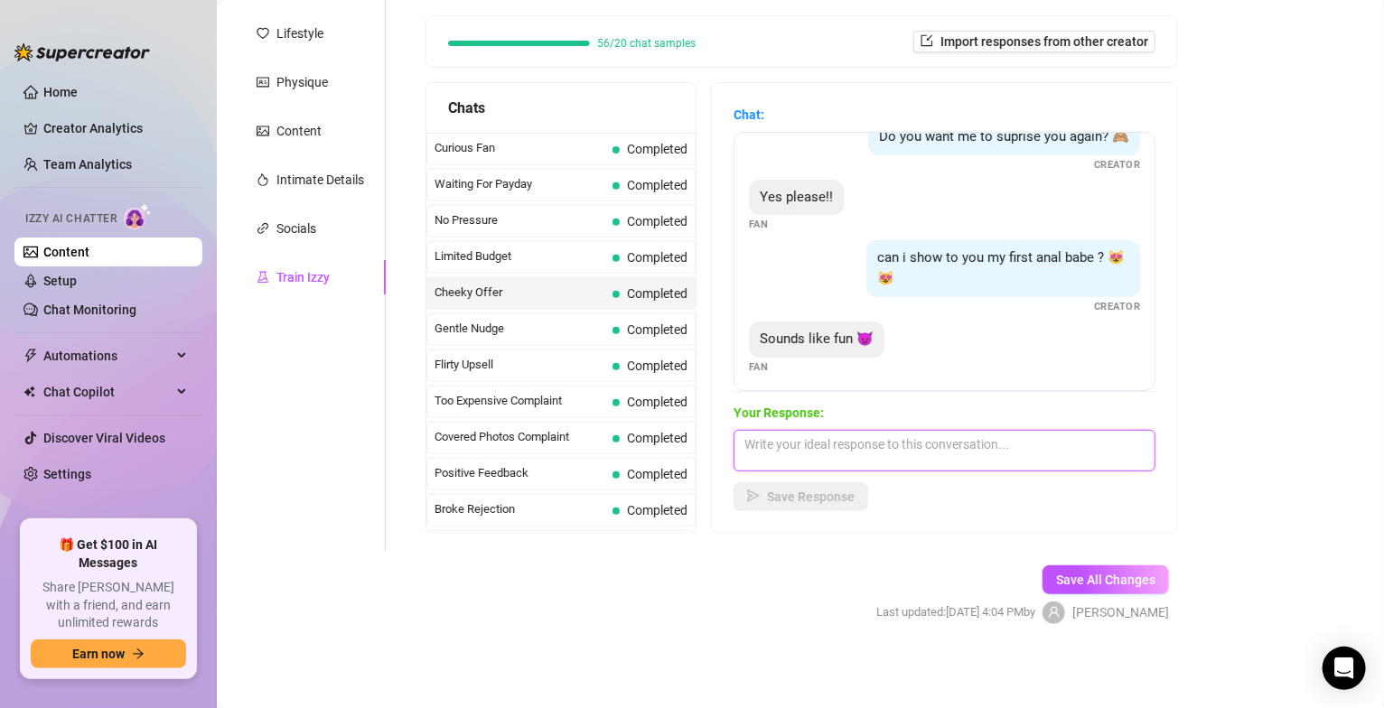
scroll to position [296, 0]
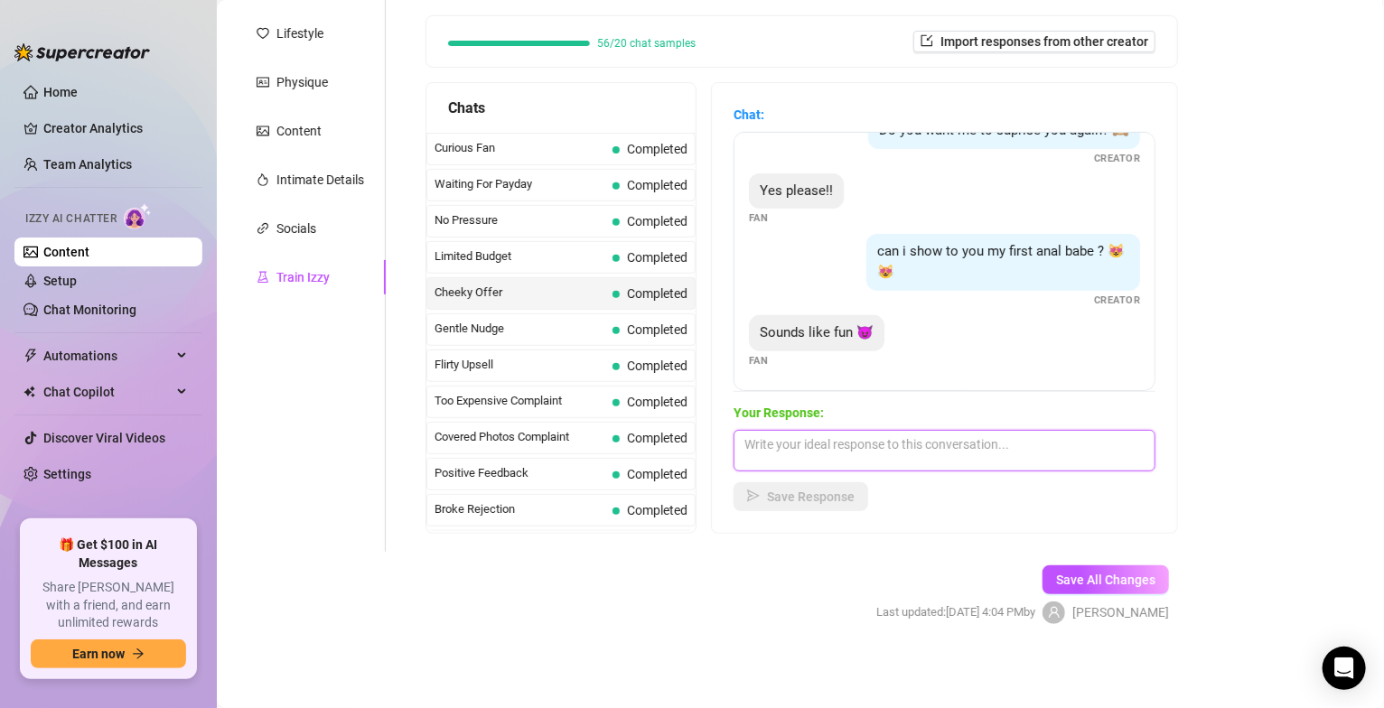
click at [913, 455] on textarea at bounding box center [945, 451] width 422 height 42
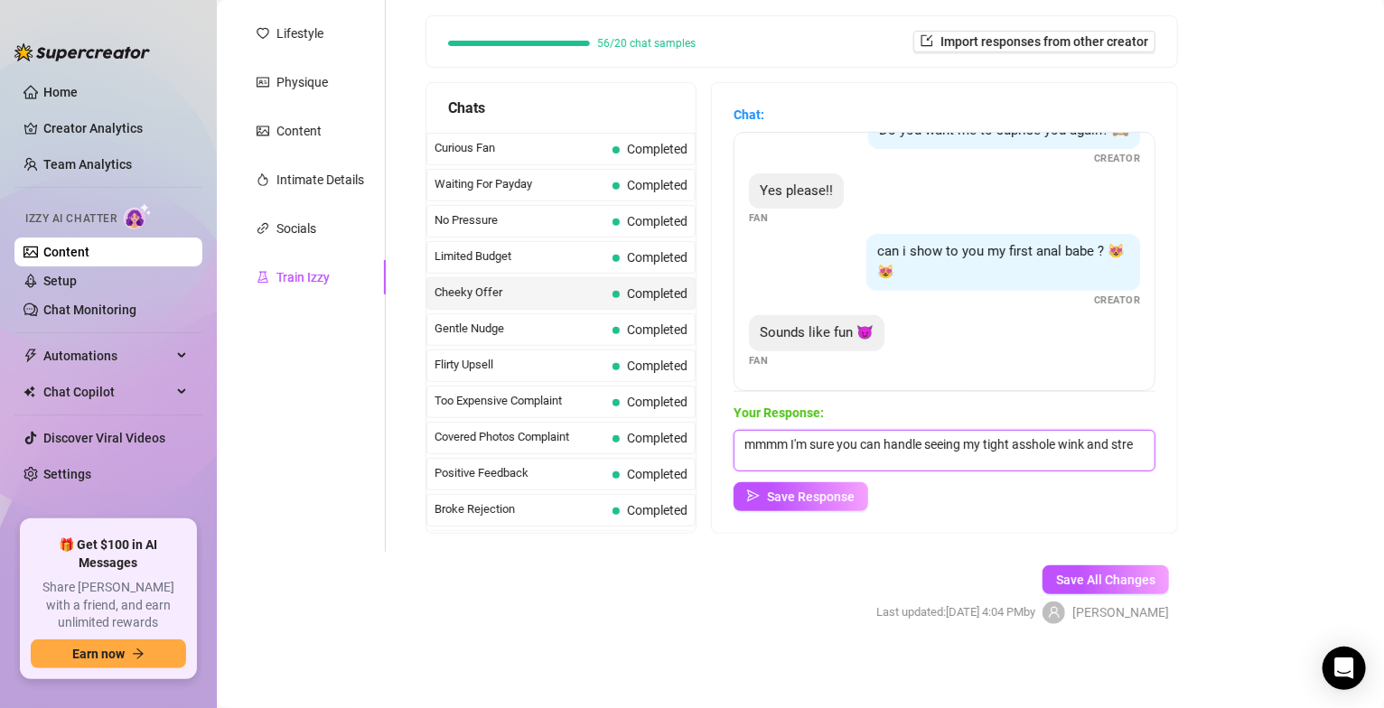
scroll to position [2, 0]
type textarea "mmmm I'm sure you can handle seeing my tight asshole wink and stretch right?"
click at [820, 501] on span "Save Response" at bounding box center [811, 497] width 88 height 14
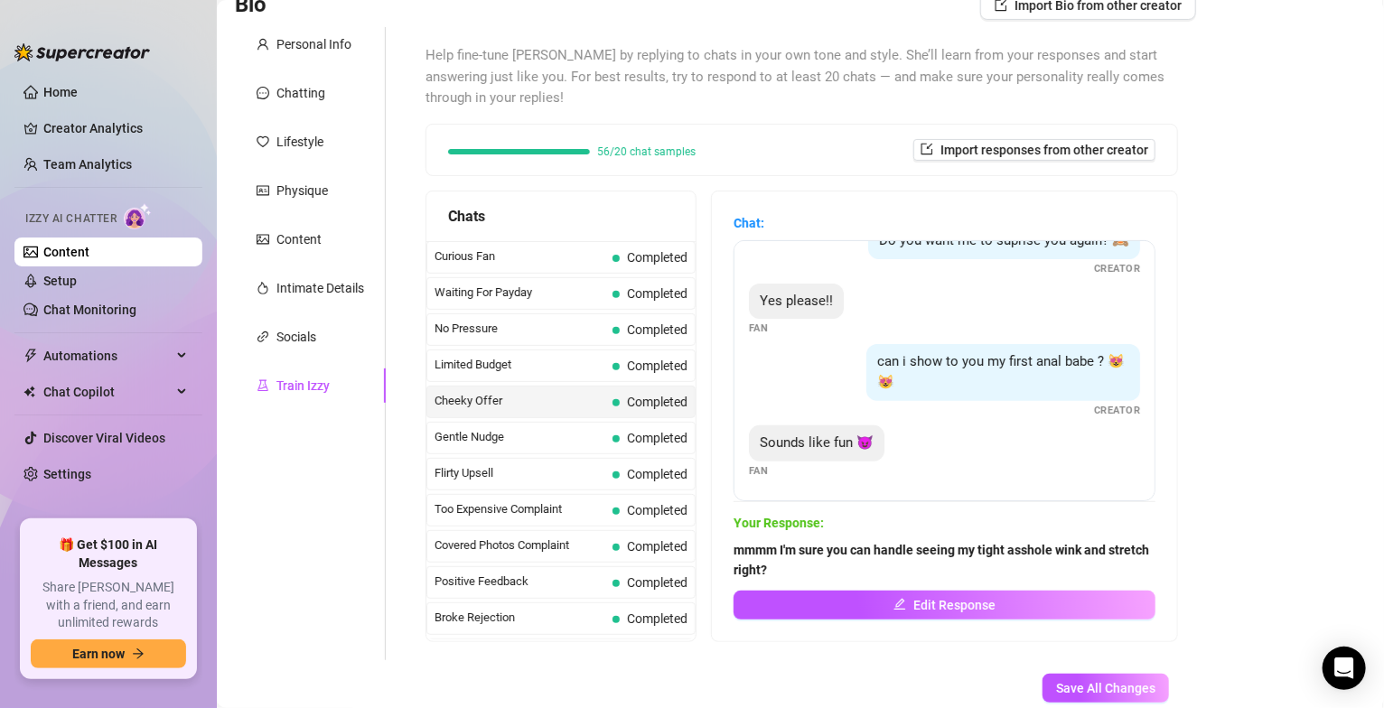
scroll to position [253, 0]
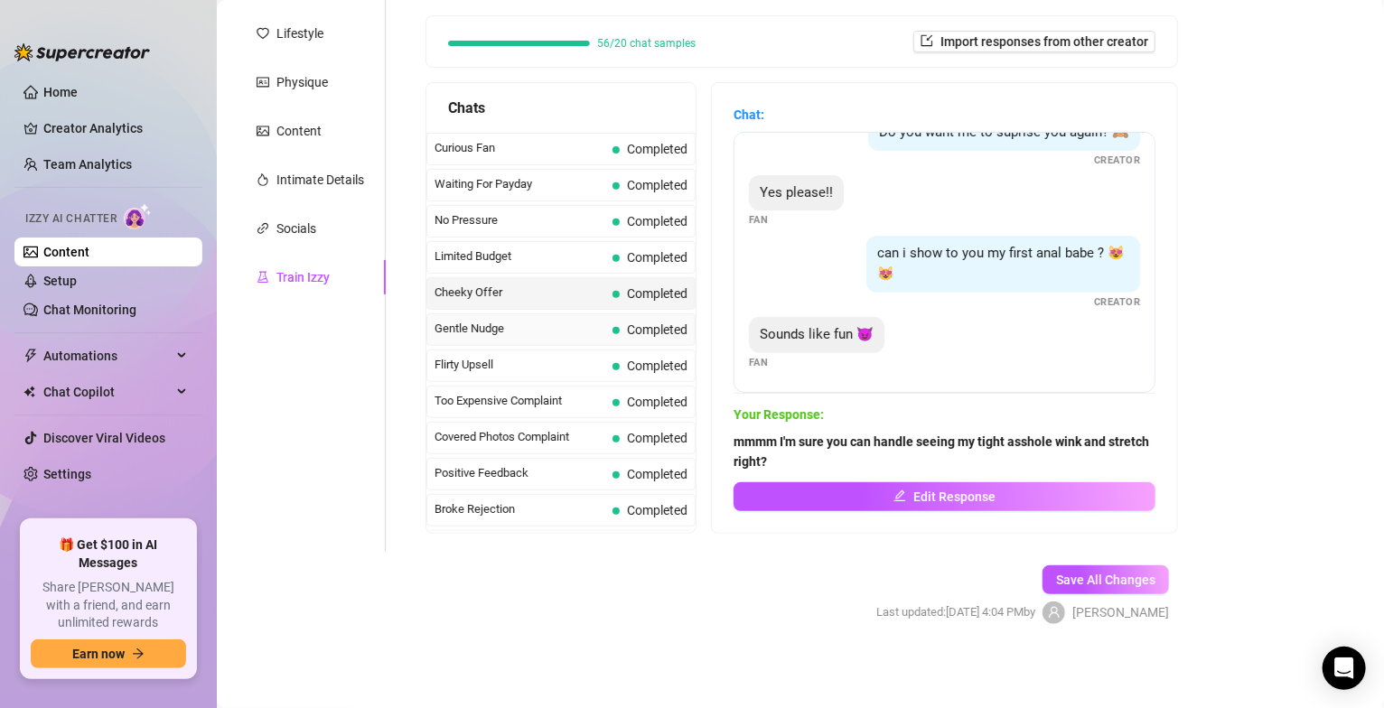
click at [511, 329] on span "Gentle Nudge" at bounding box center [520, 329] width 171 height 18
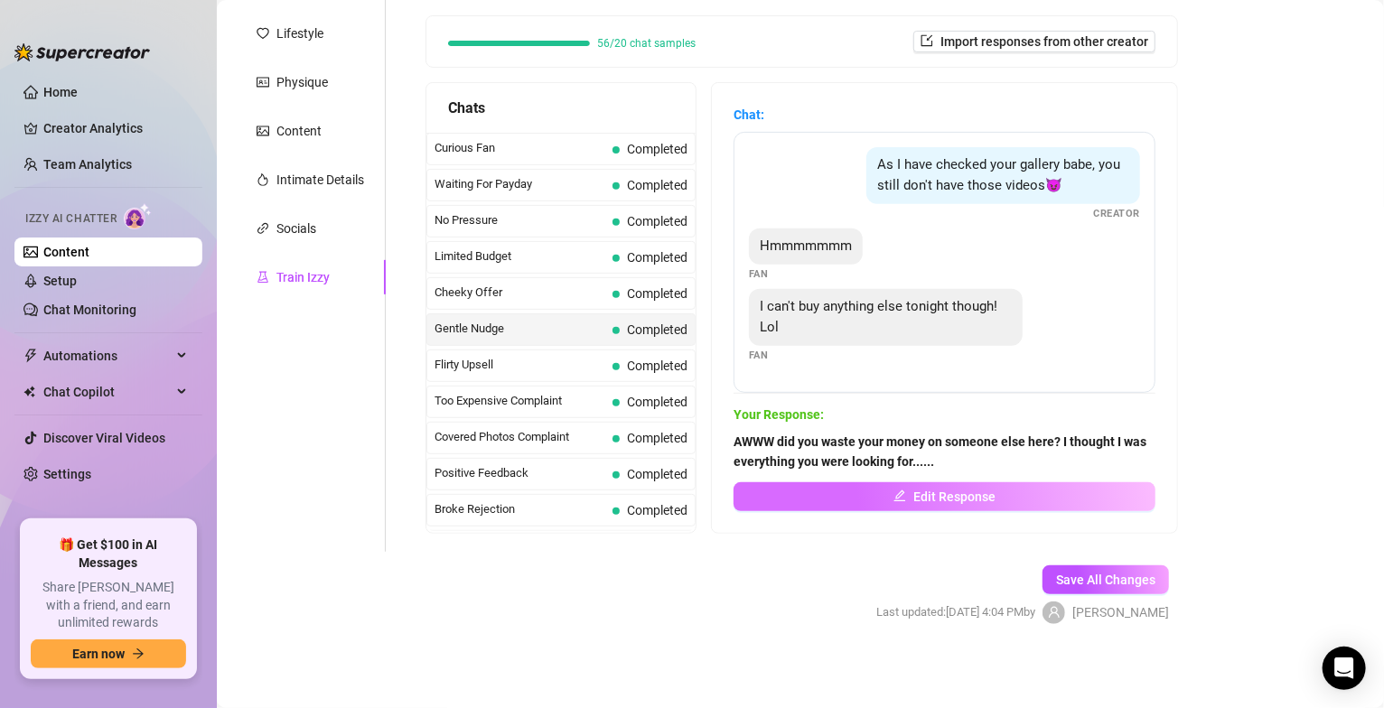
click at [922, 494] on span "Edit Response" at bounding box center [954, 497] width 82 height 14
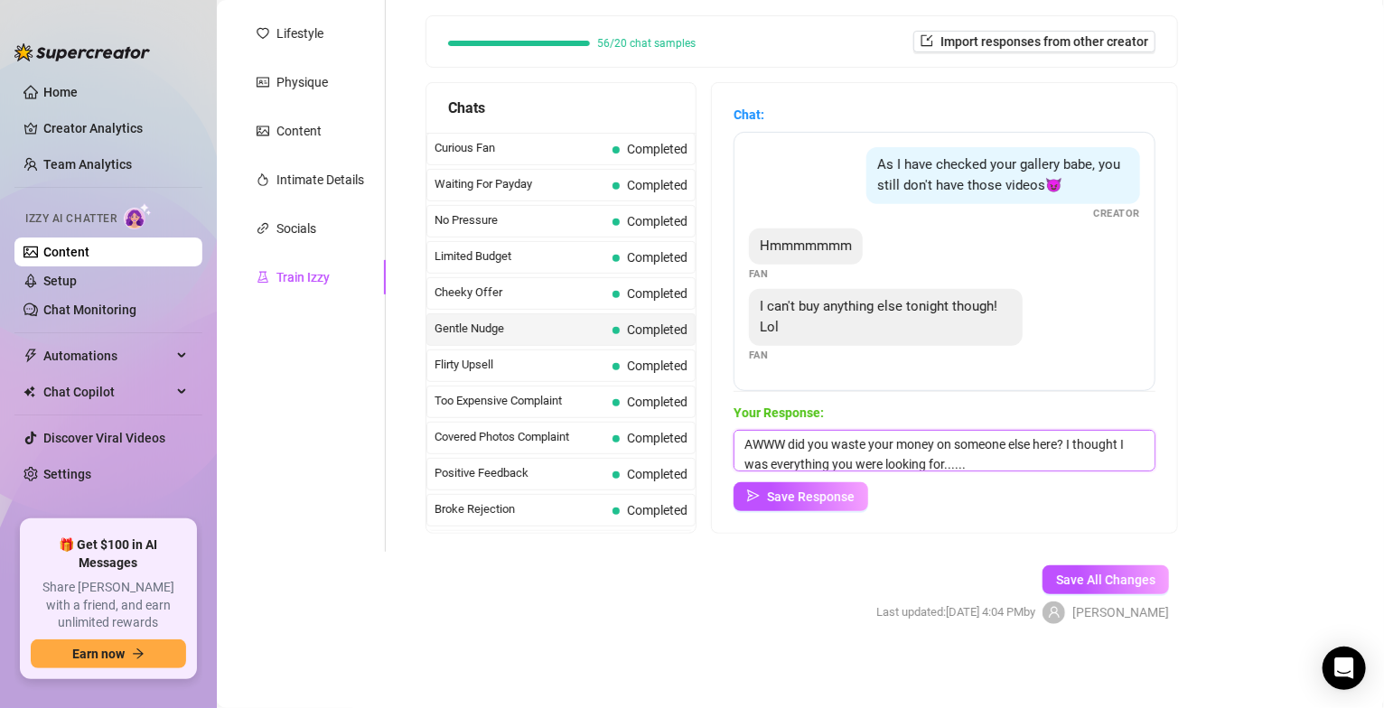
scroll to position [7, 0]
drag, startPoint x: 746, startPoint y: 443, endPoint x: 973, endPoint y: 491, distance: 231.8
click at [973, 491] on div "Your Response: AWWW did you waste your money on someone else here? I thought I …" at bounding box center [945, 457] width 422 height 108
drag, startPoint x: 1027, startPoint y: 459, endPoint x: 733, endPoint y: 443, distance: 295.0
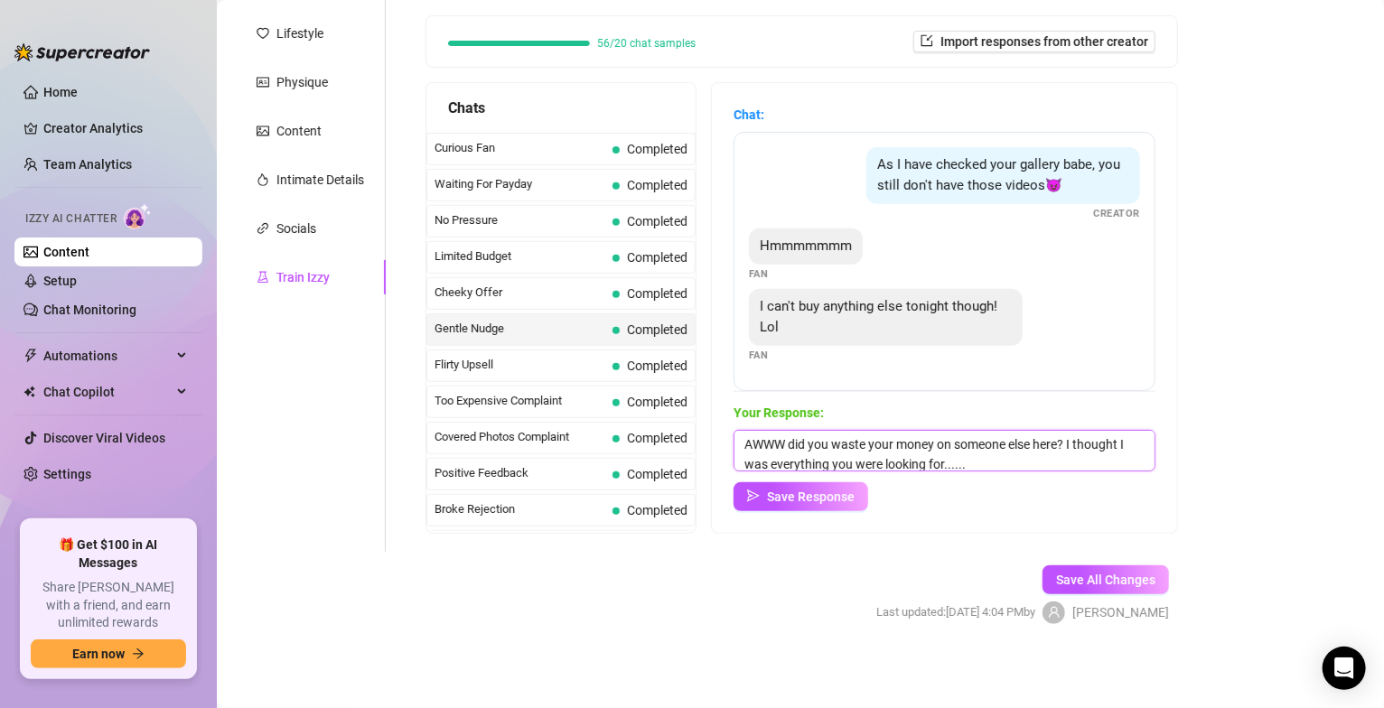
click at [733, 443] on div "Chat: As I have checked your gallery babe, you still don't have those videos😈 C…" at bounding box center [944, 308] width 465 height 450
type textarea "oh wow.......I thought I was turning you on? did you lie to me?"
click at [819, 505] on button "Save Response" at bounding box center [801, 496] width 135 height 29
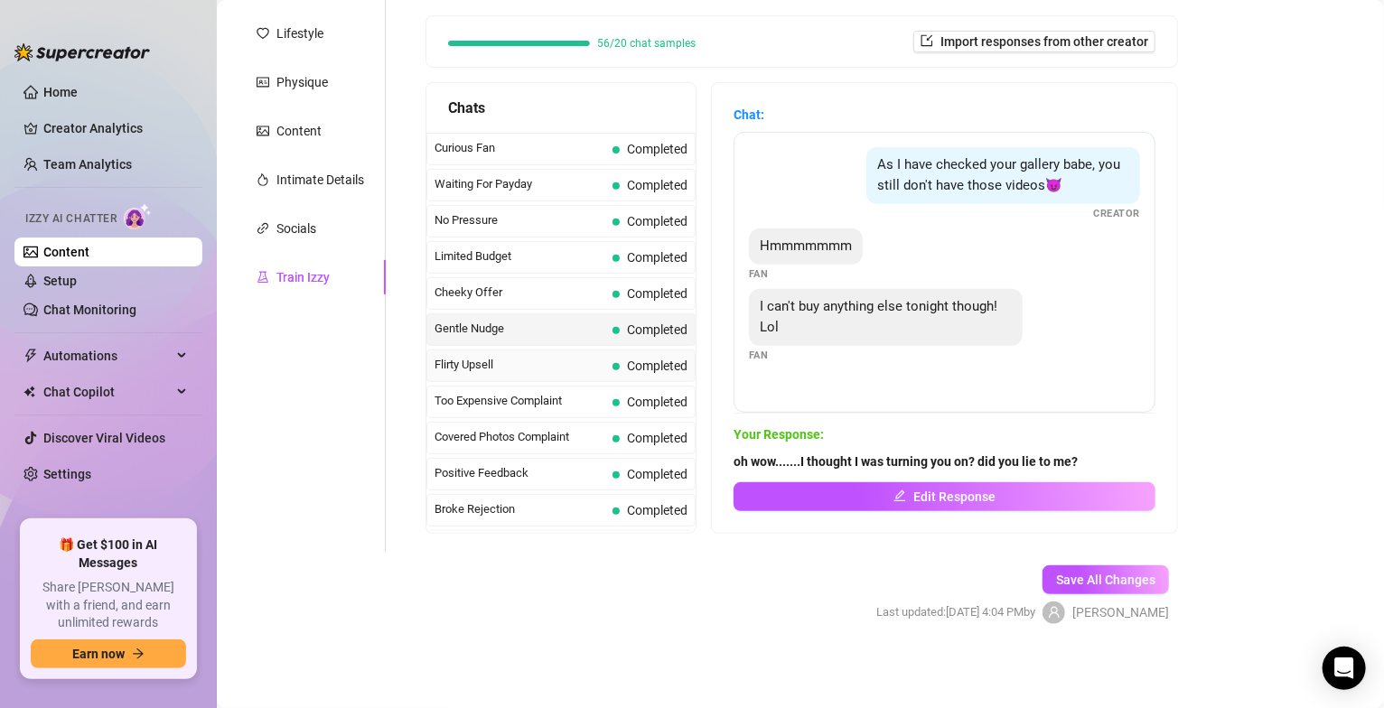
click at [529, 367] on span "Flirty Upsell" at bounding box center [520, 365] width 171 height 18
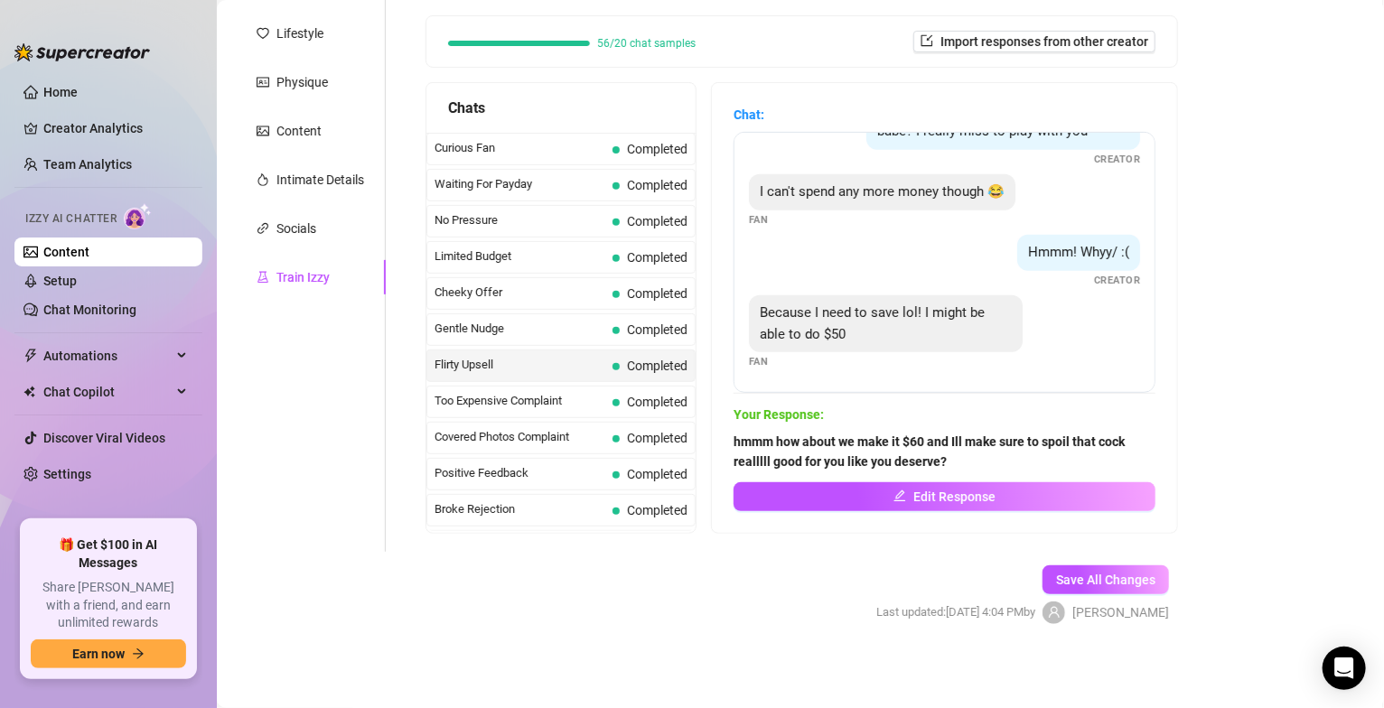
scroll to position [522, 0]
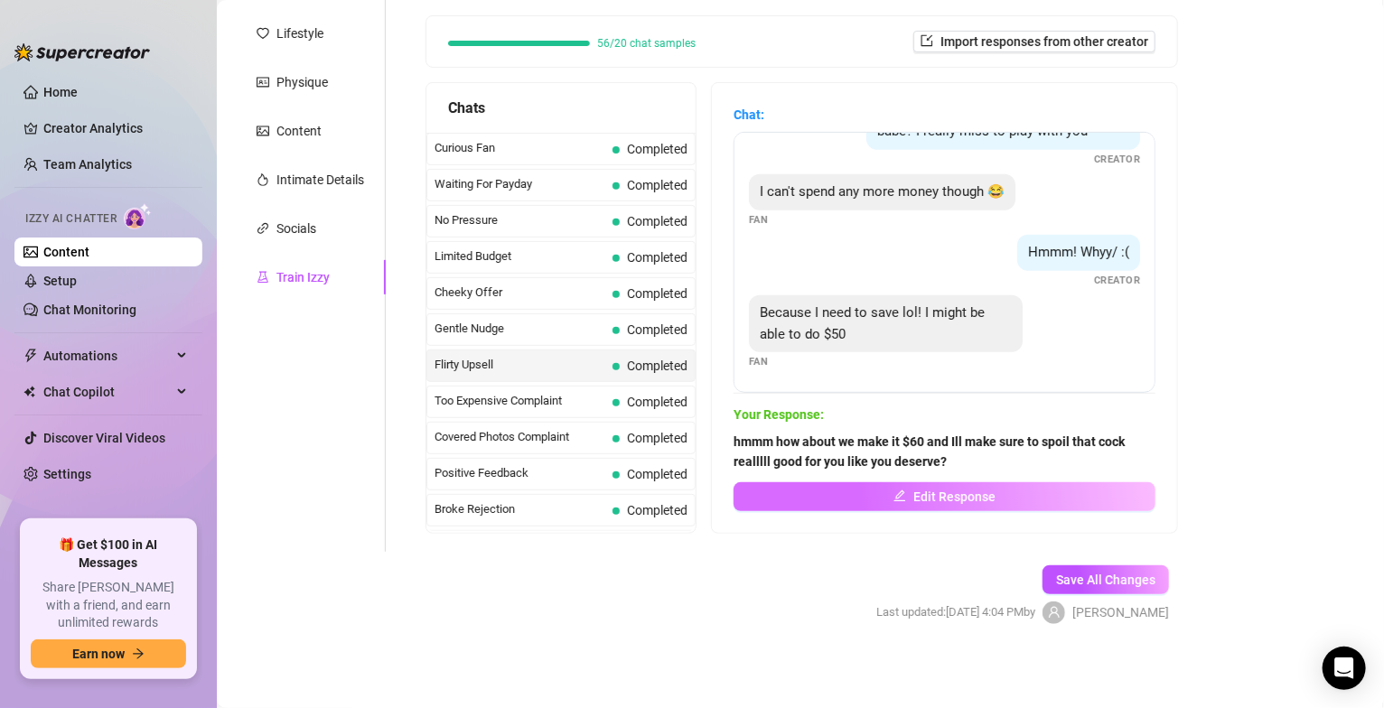
click at [976, 494] on span "Edit Response" at bounding box center [954, 497] width 82 height 14
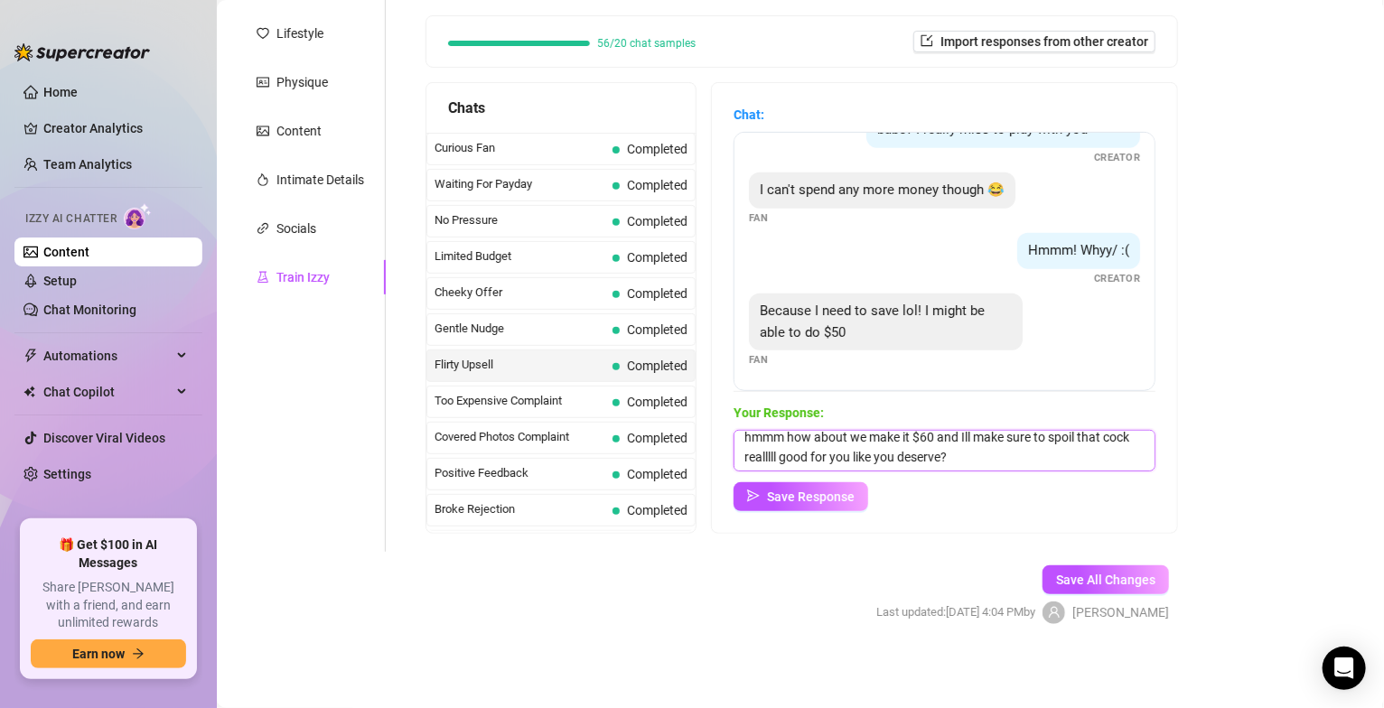
scroll to position [0, 0]
drag, startPoint x: 990, startPoint y: 454, endPoint x: 701, endPoint y: 428, distance: 290.2
click at [699, 426] on div "Chats Curious Fan Completed Waiting For Payday Completed No Pressure Completed …" at bounding box center [802, 308] width 753 height 452
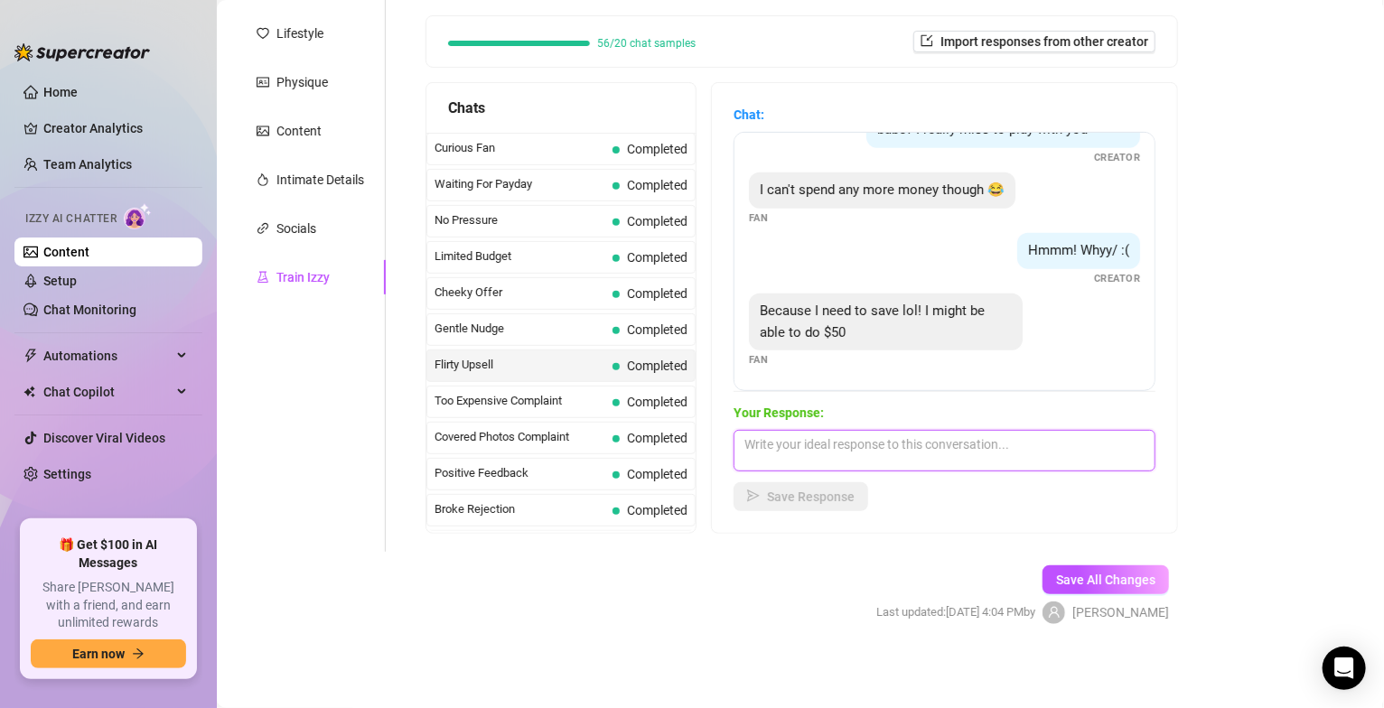
scroll to position [524, 0]
click at [831, 458] on textarea at bounding box center [945, 451] width 422 height 42
drag, startPoint x: 842, startPoint y: 440, endPoint x: 979, endPoint y: 485, distance: 144.6
click at [979, 485] on div "Your Response: hhmmm ok babe tip me $50 and I'll make it worth your time and mo…" at bounding box center [945, 457] width 422 height 108
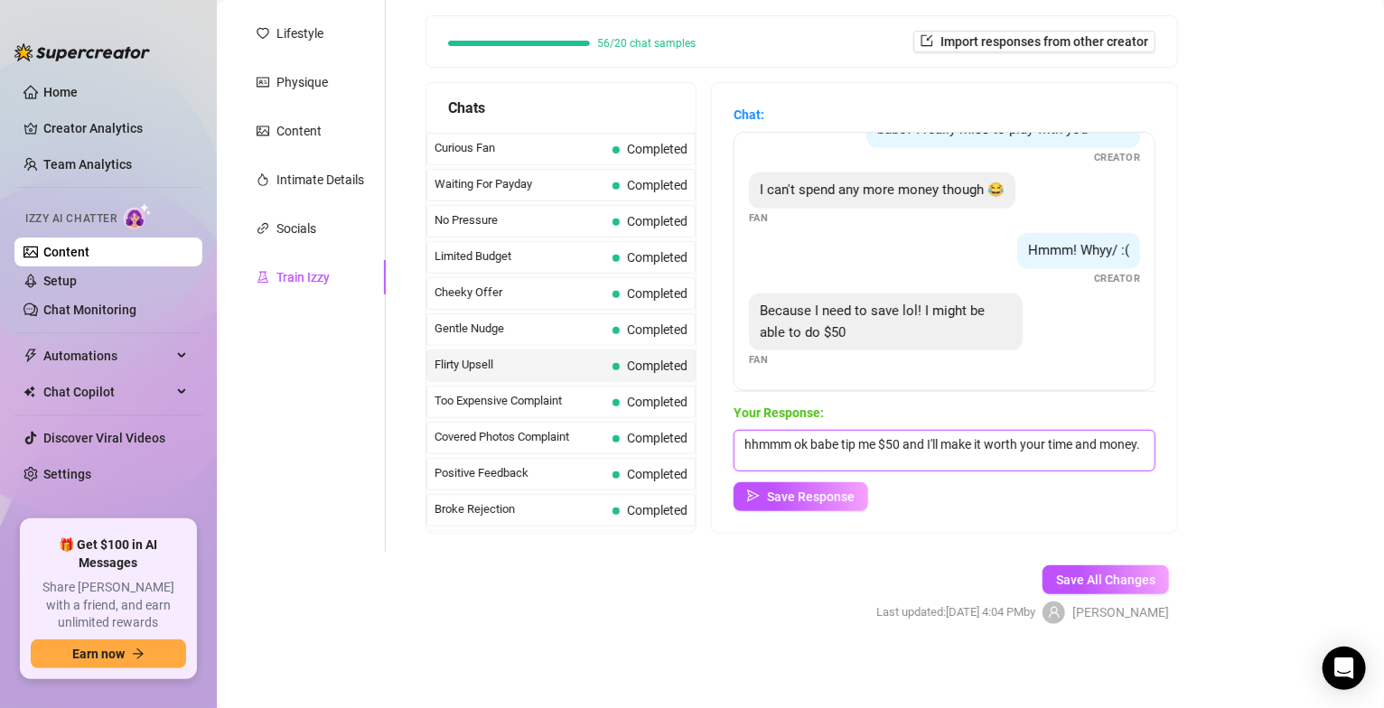
type textarea "hhmmm ok babe tip me $50 and I'll make it worth your time and money."
click at [771, 587] on form "Personal Info Chatting Lifestyle Physique Content Intimate Details Socials Trai…" at bounding box center [715, 287] width 961 height 737
click at [798, 500] on span "Save Response" at bounding box center [811, 497] width 88 height 14
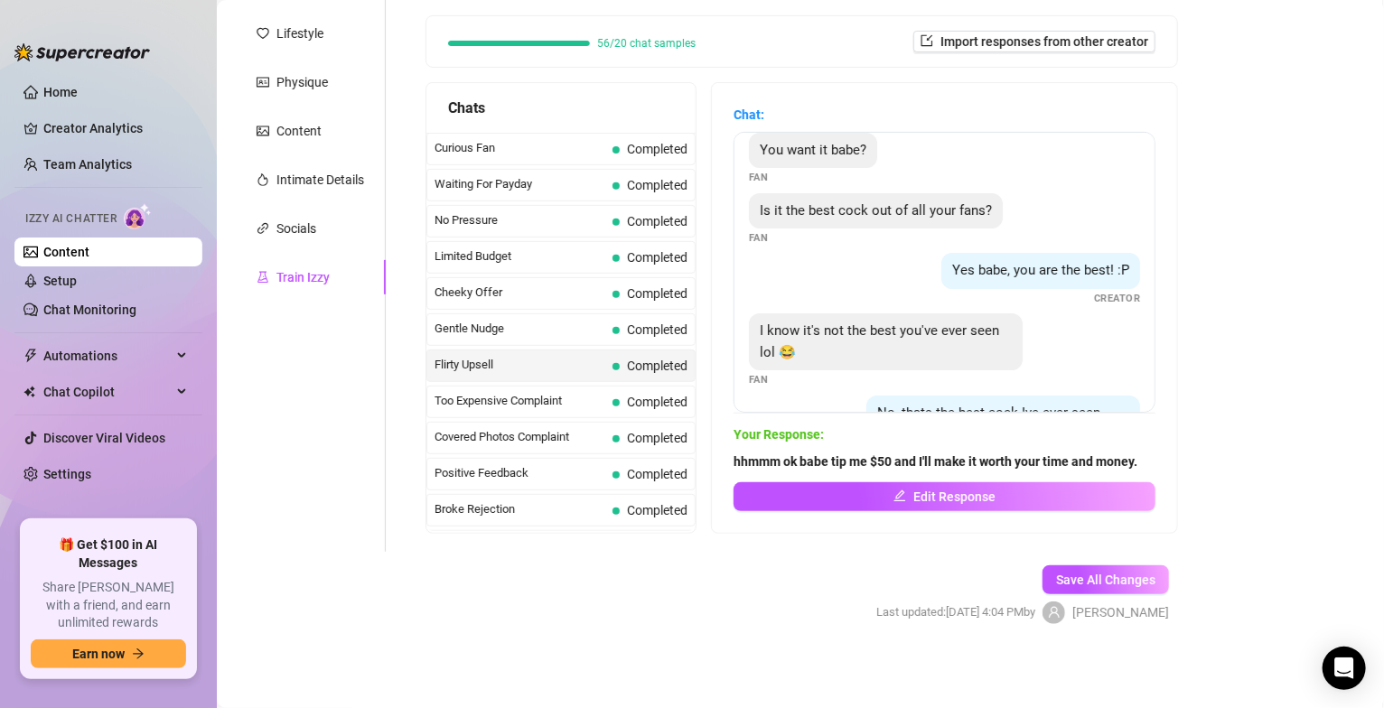
scroll to position [0, 0]
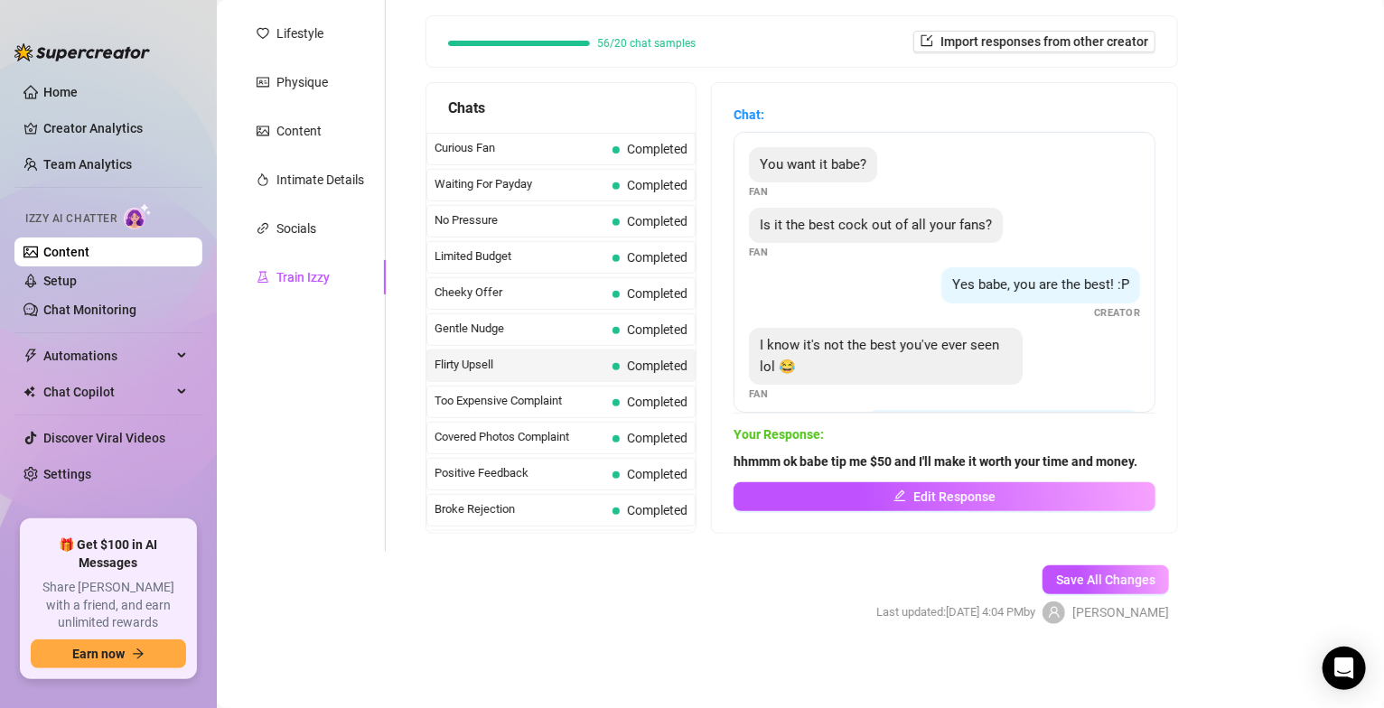
click at [554, 366] on span "Flirty Upsell" at bounding box center [520, 365] width 171 height 18
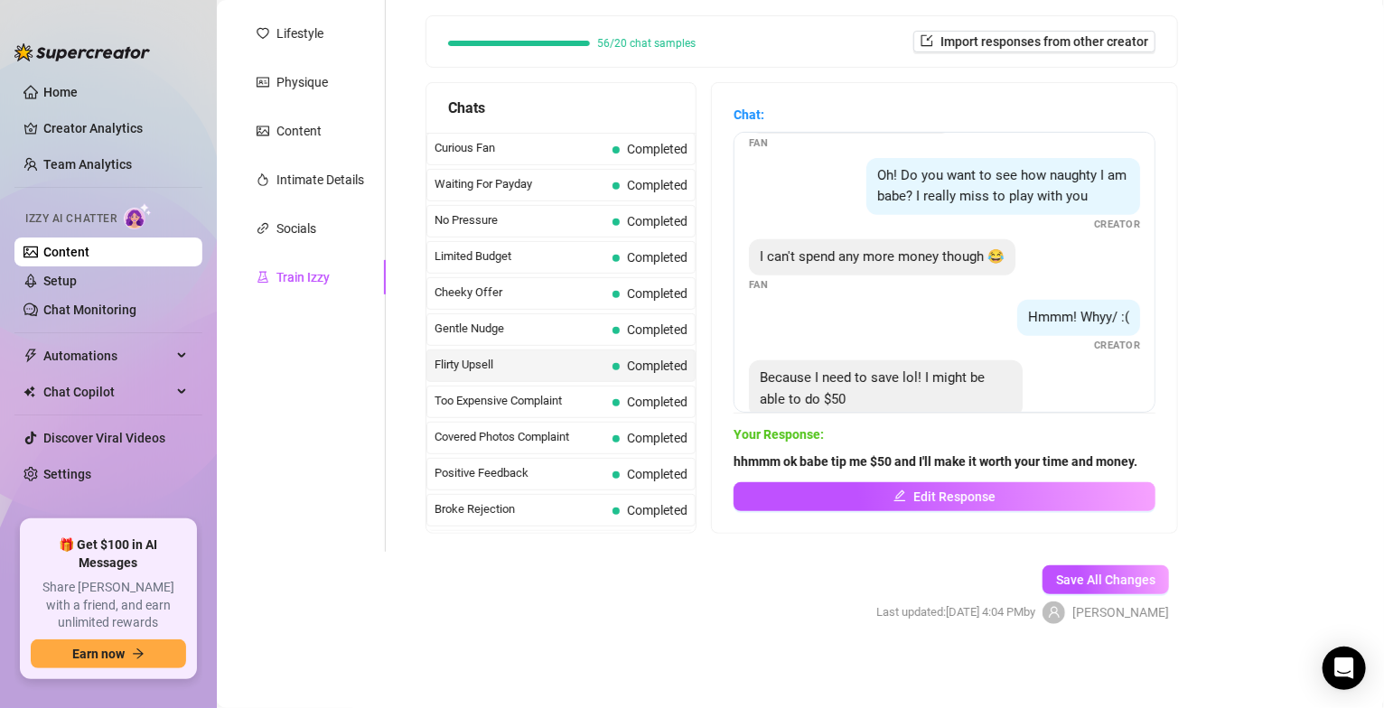
scroll to position [502, 0]
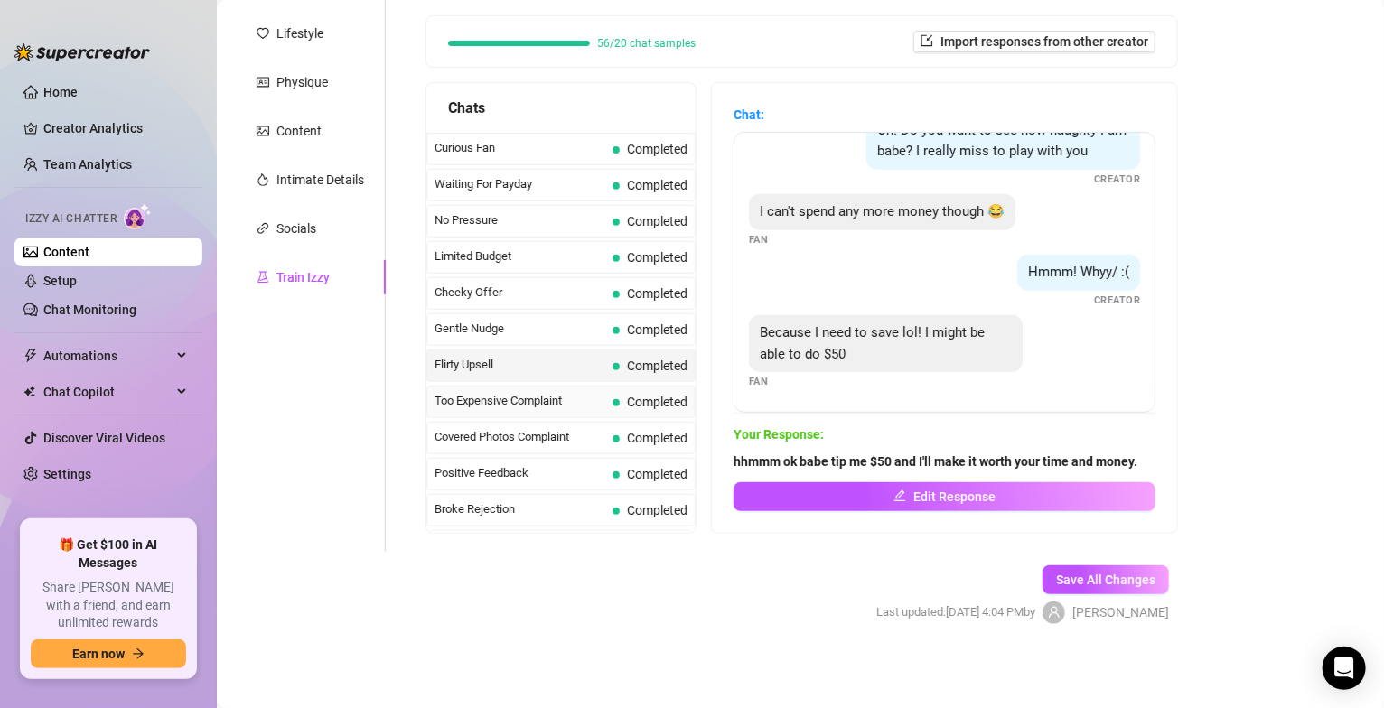
click at [544, 408] on span "Too Expensive Complaint" at bounding box center [520, 401] width 171 height 18
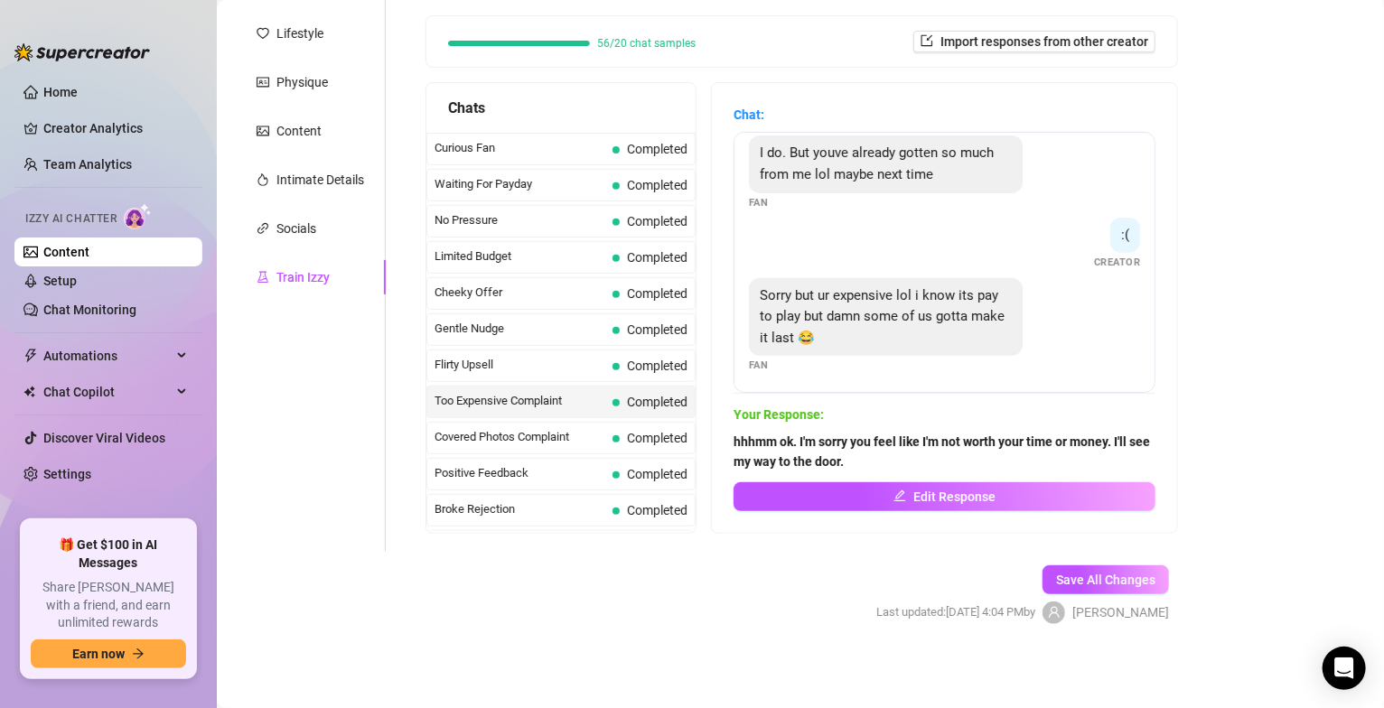
scroll to position [338, 0]
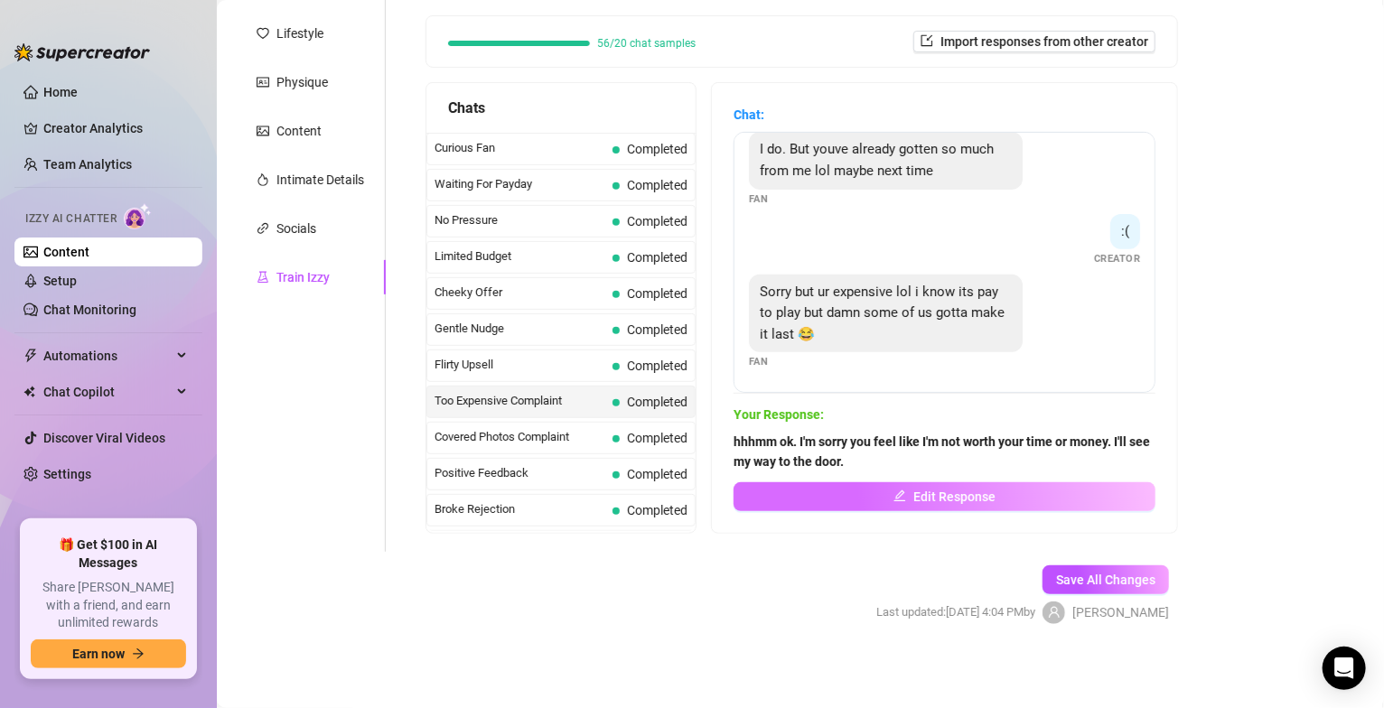
click at [940, 505] on button "Edit Response" at bounding box center [945, 496] width 422 height 29
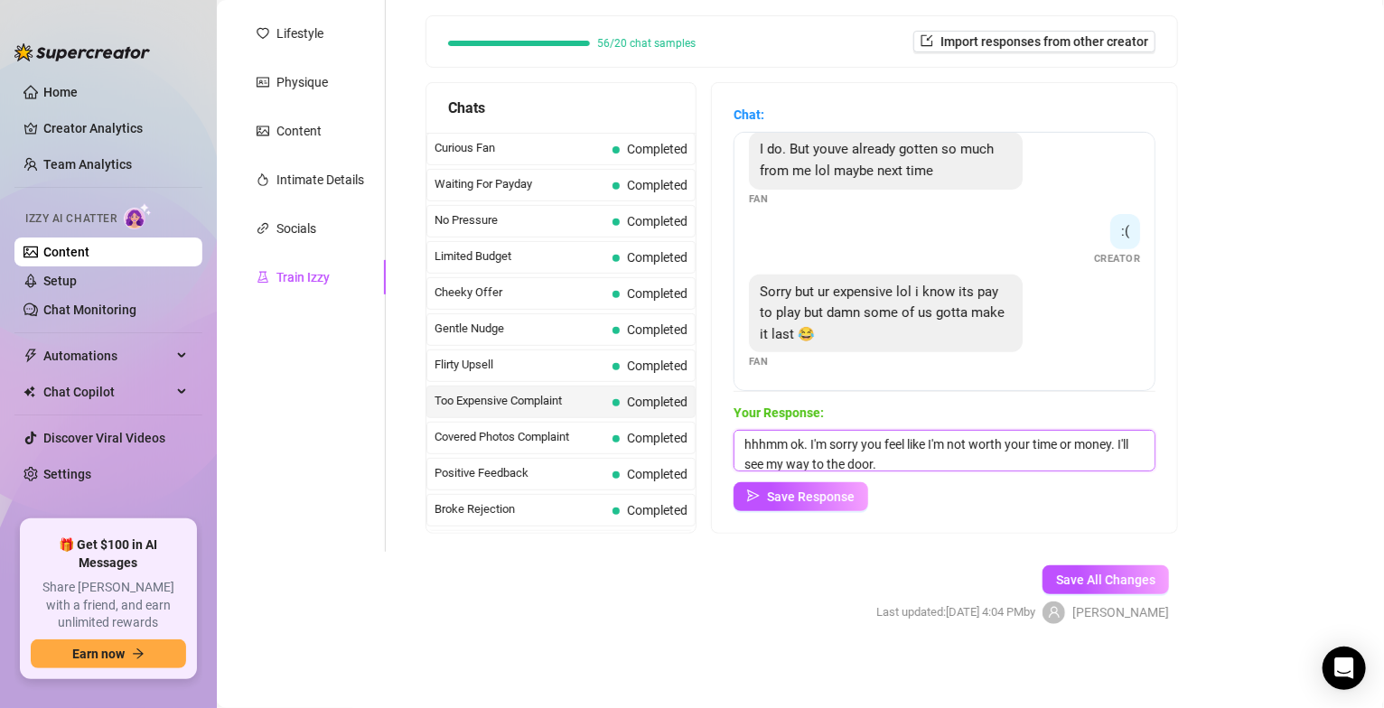
scroll to position [7, 0]
drag, startPoint x: 743, startPoint y: 439, endPoint x: 1015, endPoint y: 475, distance: 274.3
click at [1015, 475] on div "Your Response: hhhmm ok. I'm sorry you feel like I'm not worth your time or mon…" at bounding box center [945, 457] width 422 height 108
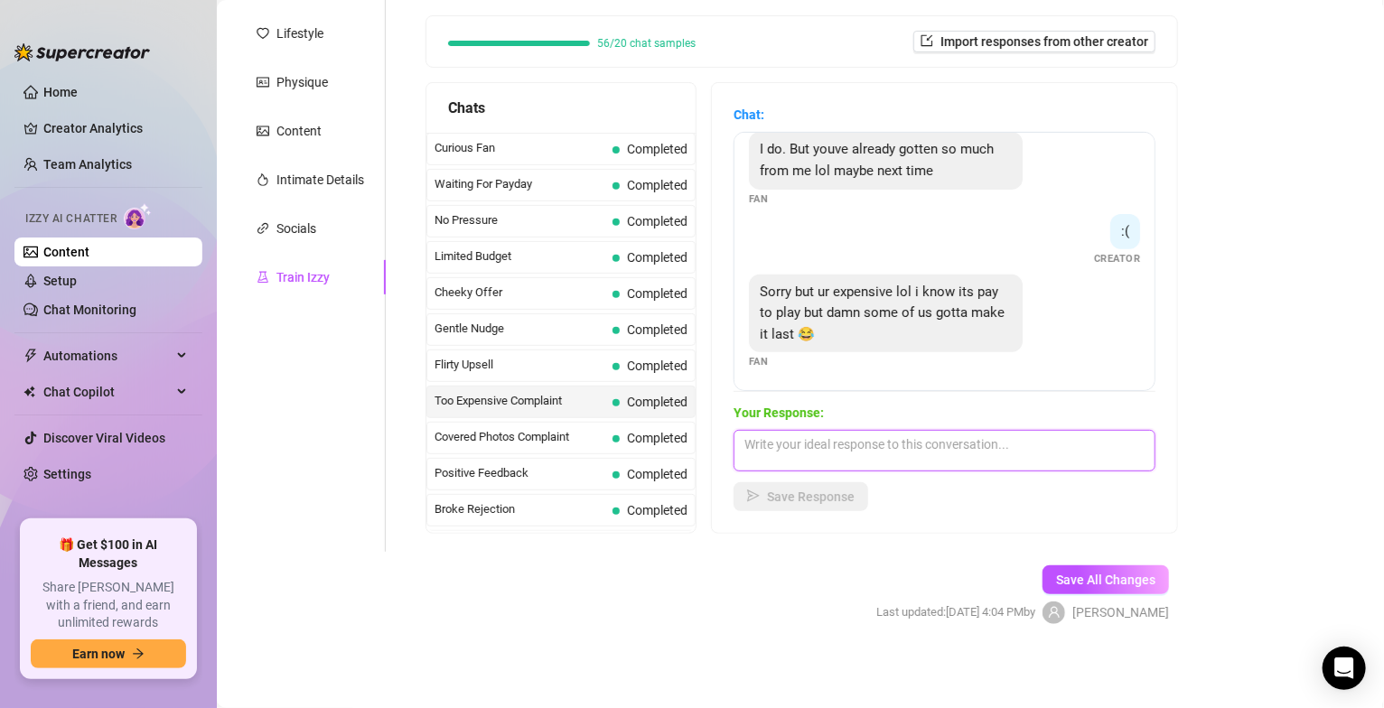
scroll to position [0, 0]
click at [951, 441] on textarea at bounding box center [945, 451] width 422 height 42
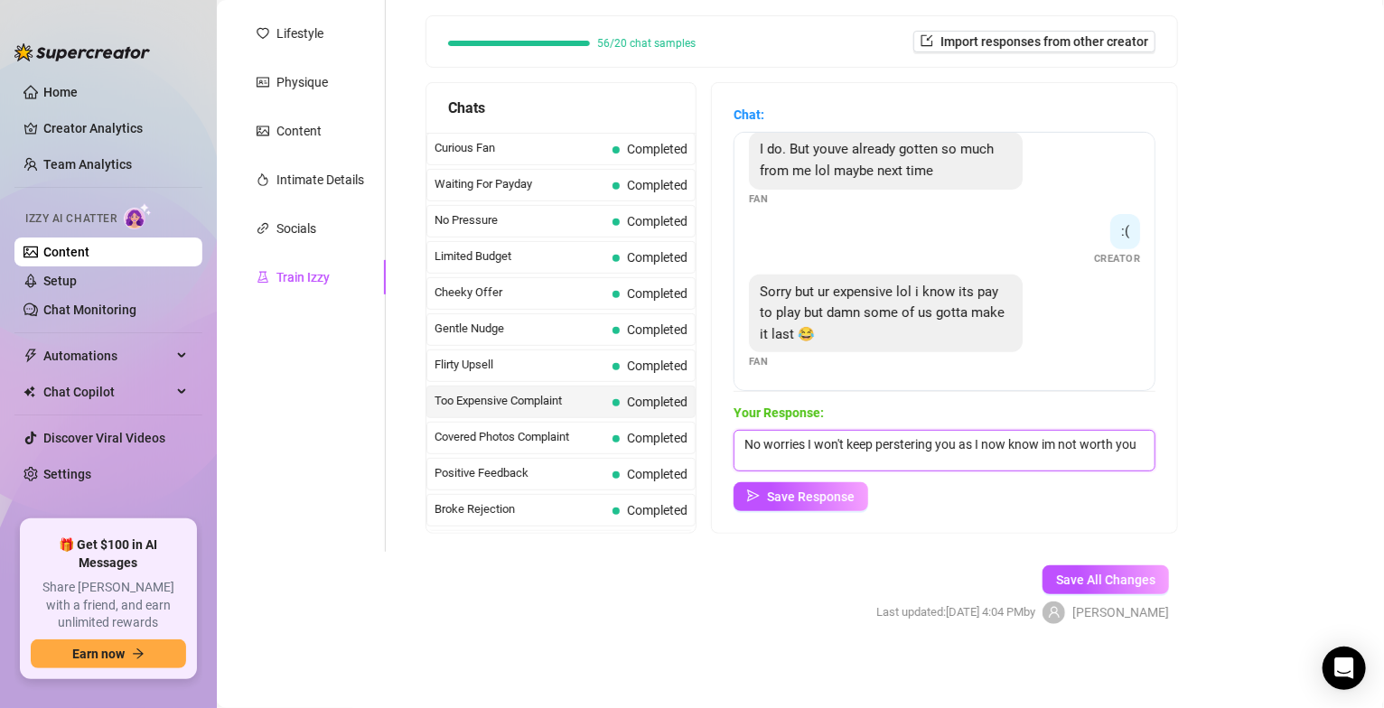
scroll to position [2, 0]
type textarea "No worries I won't keep pestering you as I now know im not worth your time or m…"
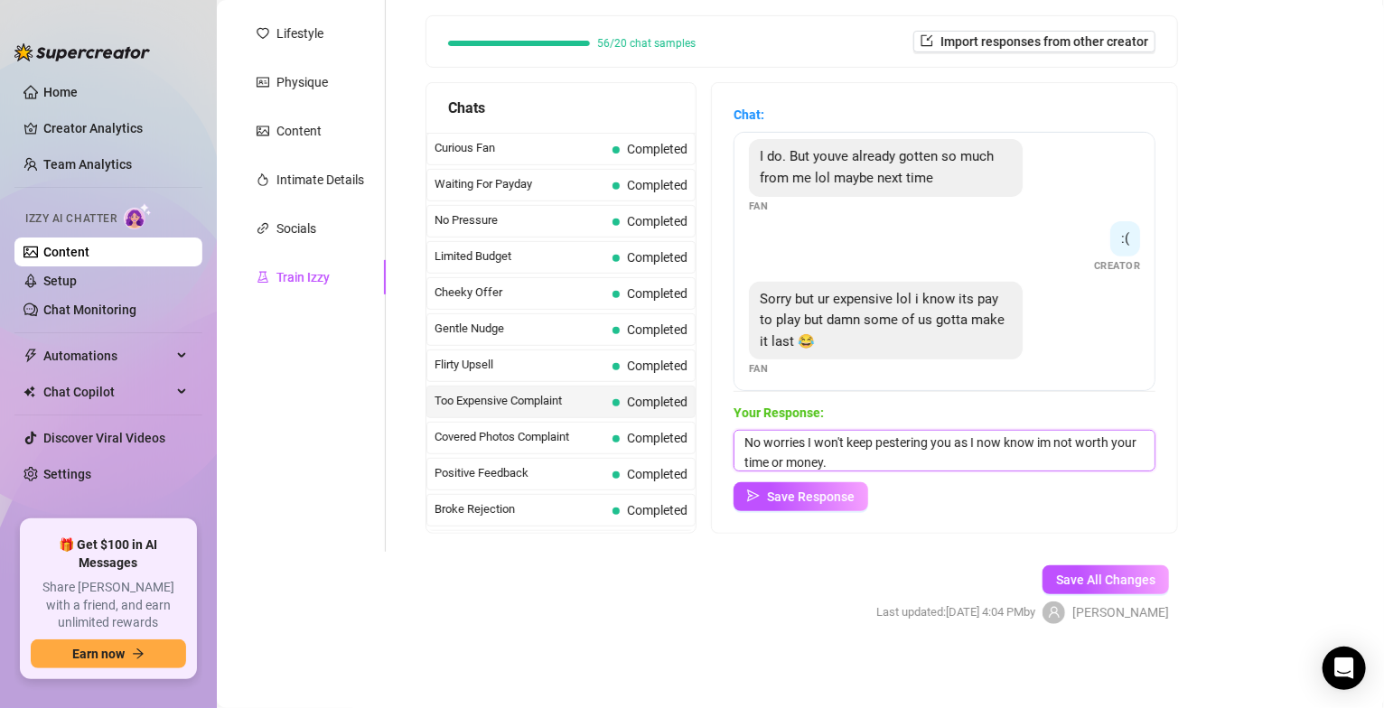
scroll to position [340, 0]
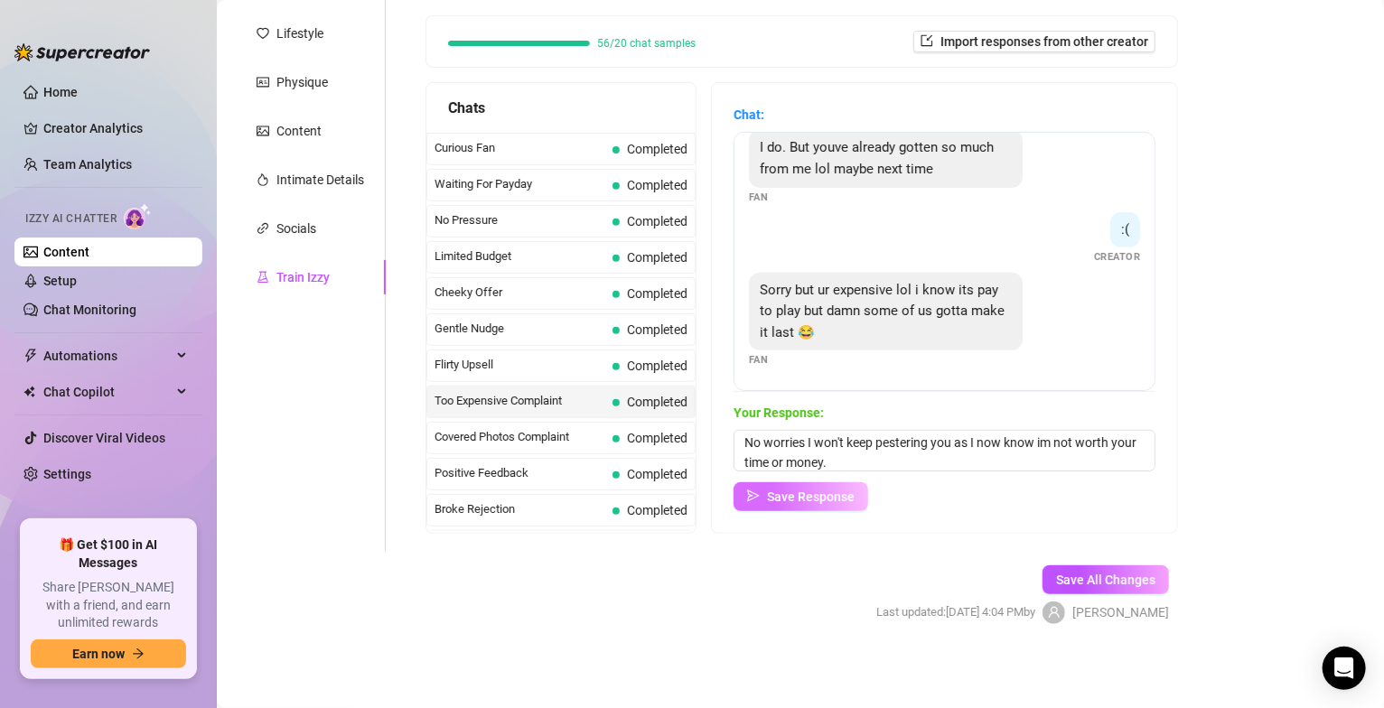
click at [833, 506] on button "Save Response" at bounding box center [801, 496] width 135 height 29
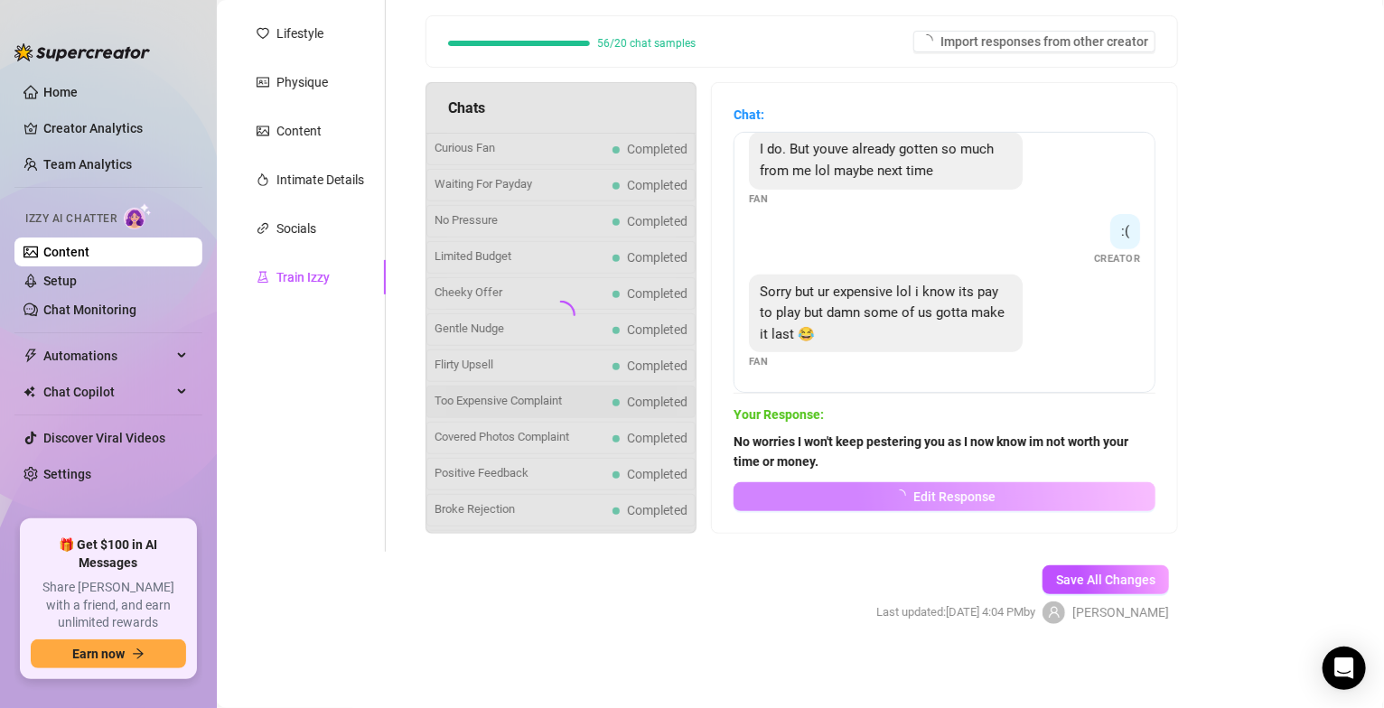
scroll to position [339, 0]
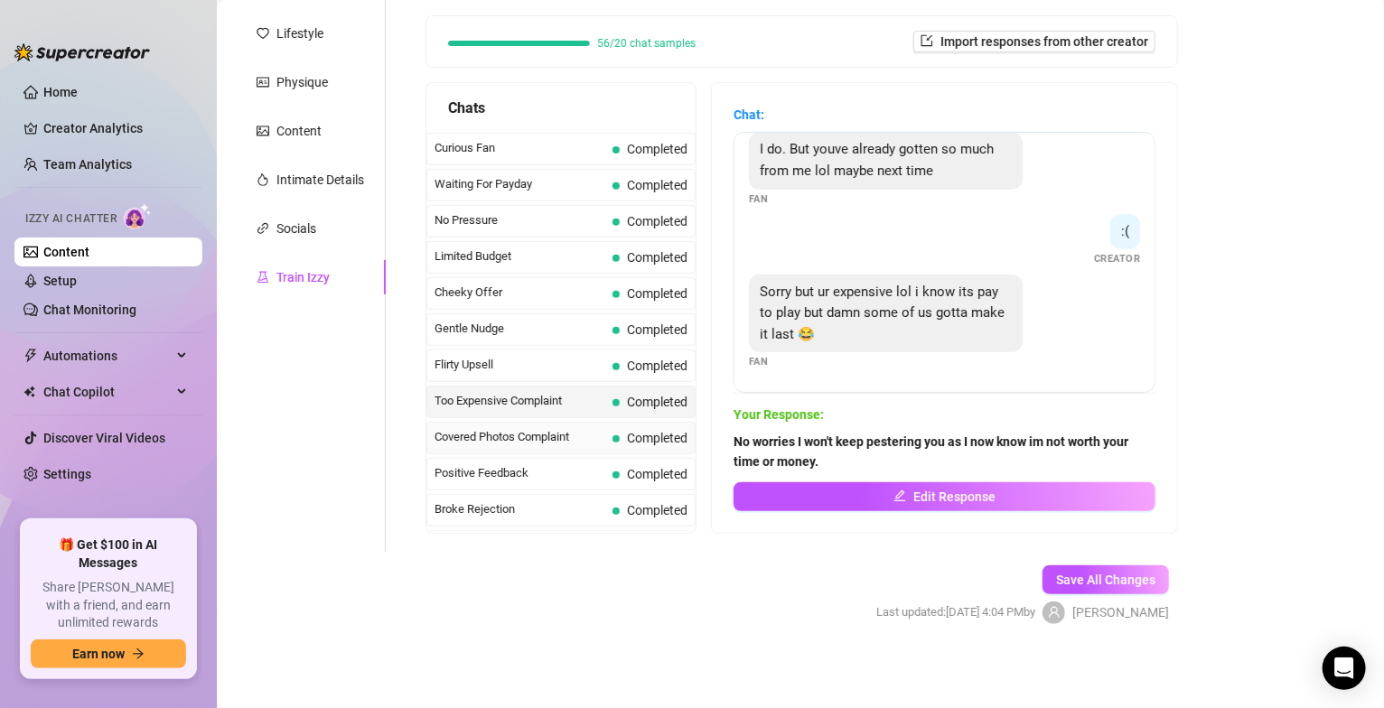
click at [507, 439] on span "Covered Photos Complaint" at bounding box center [520, 437] width 171 height 18
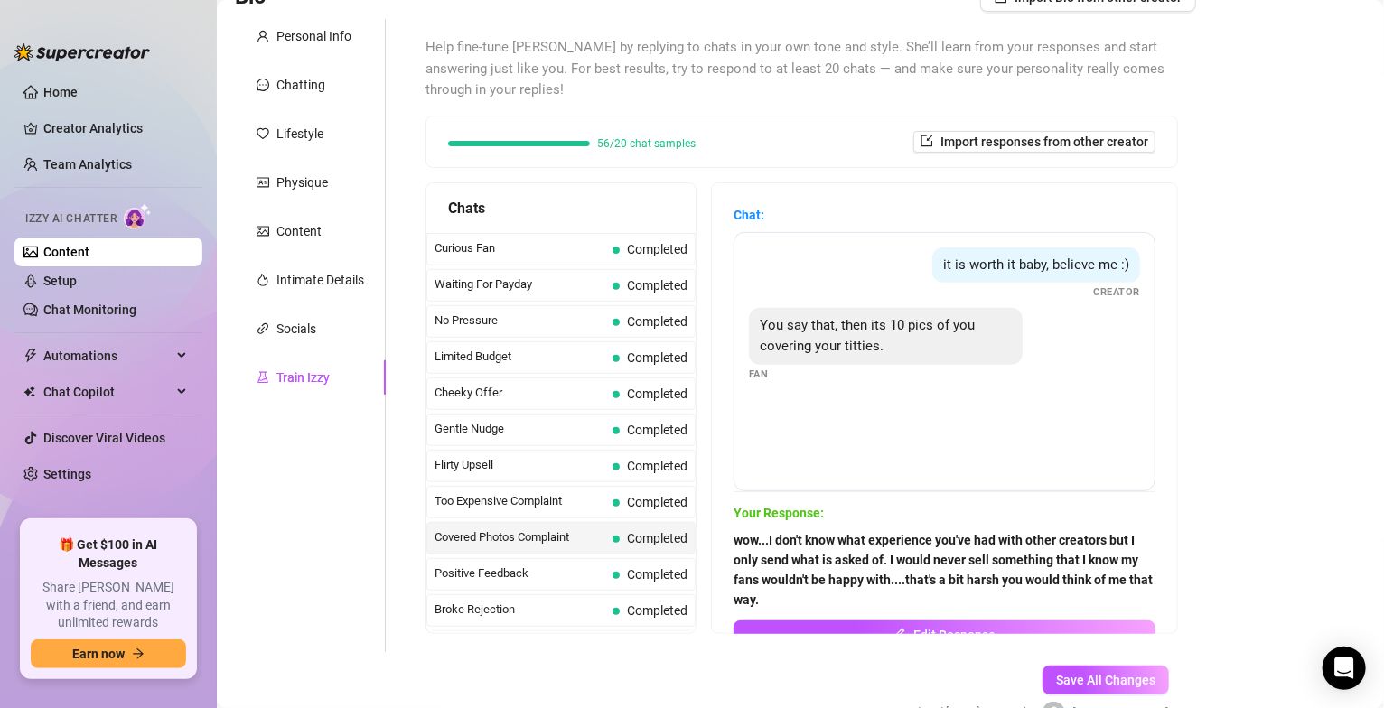
scroll to position [253, 0]
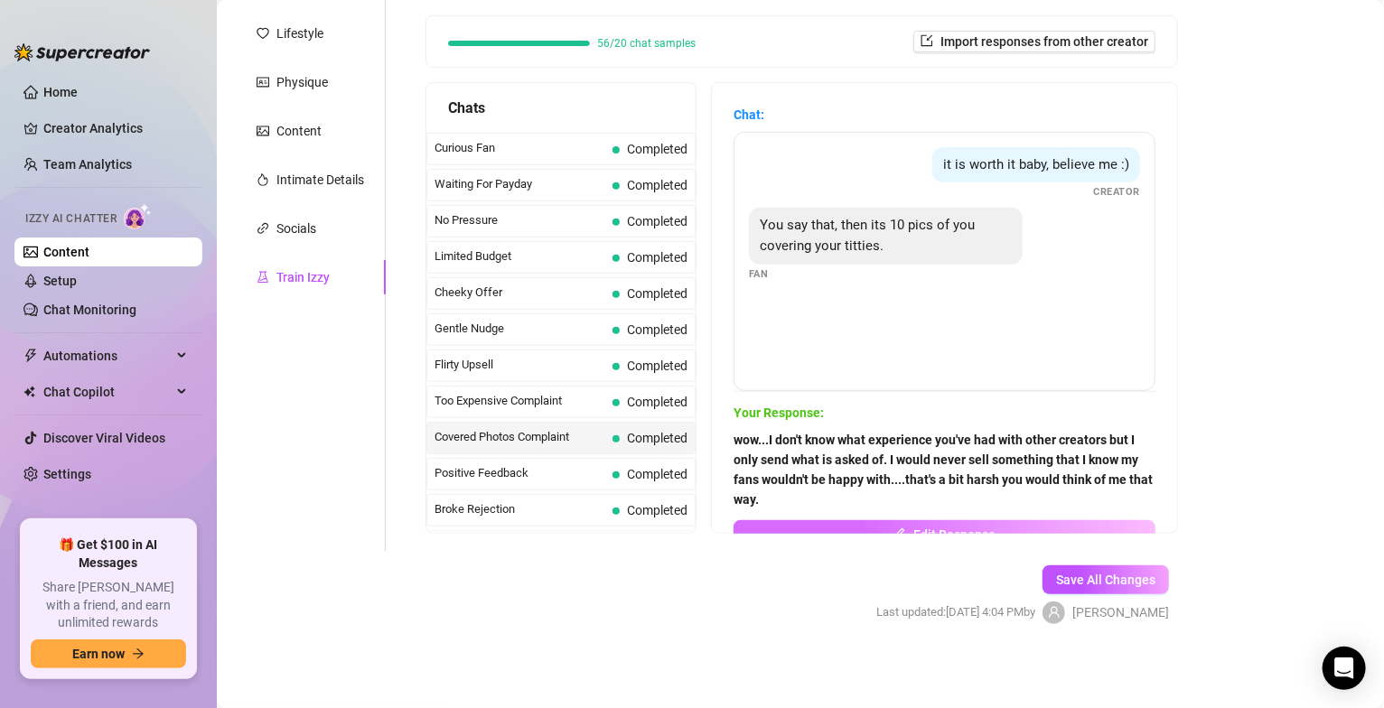
click at [985, 528] on span "Edit Response" at bounding box center [954, 535] width 82 height 14
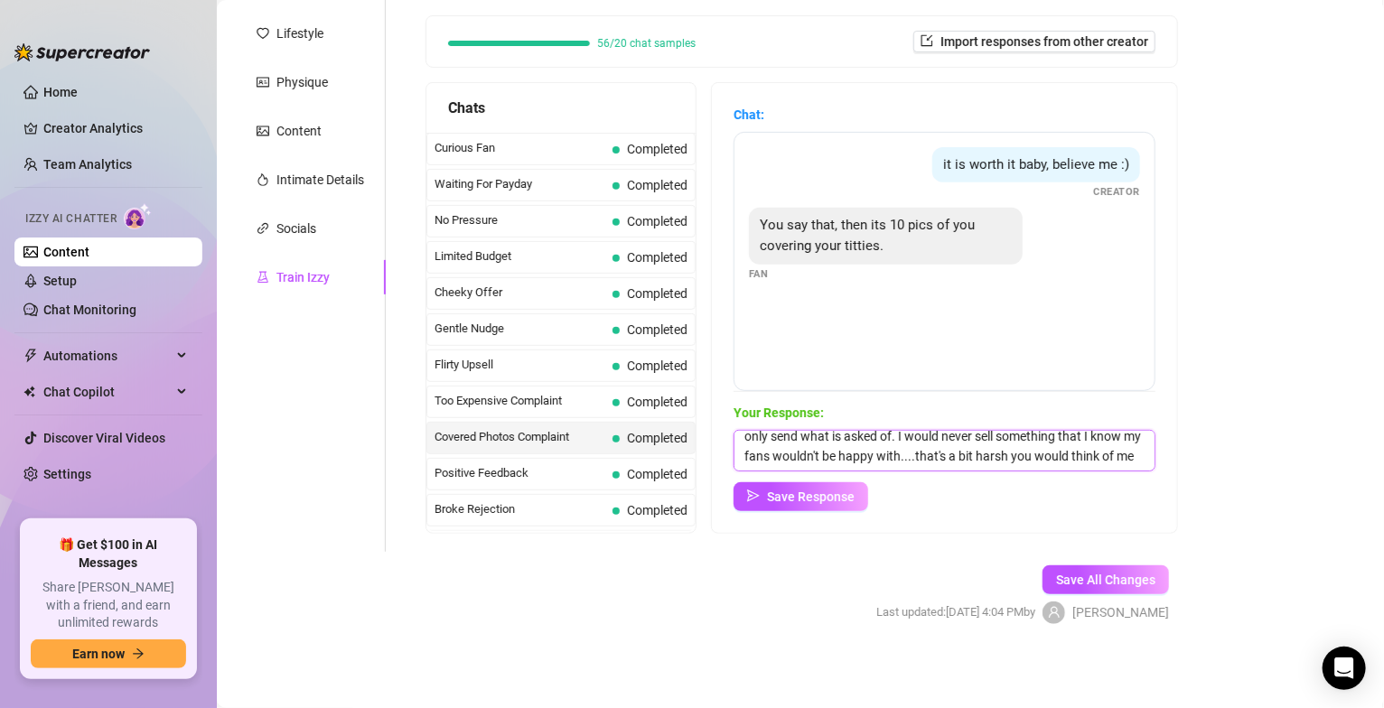
scroll to position [0, 0]
drag, startPoint x: 997, startPoint y: 450, endPoint x: 697, endPoint y: 432, distance: 301.4
click at [697, 432] on div "Chats Curious Fan Completed Waiting For Payday Completed No Pressure Completed …" at bounding box center [802, 308] width 753 height 452
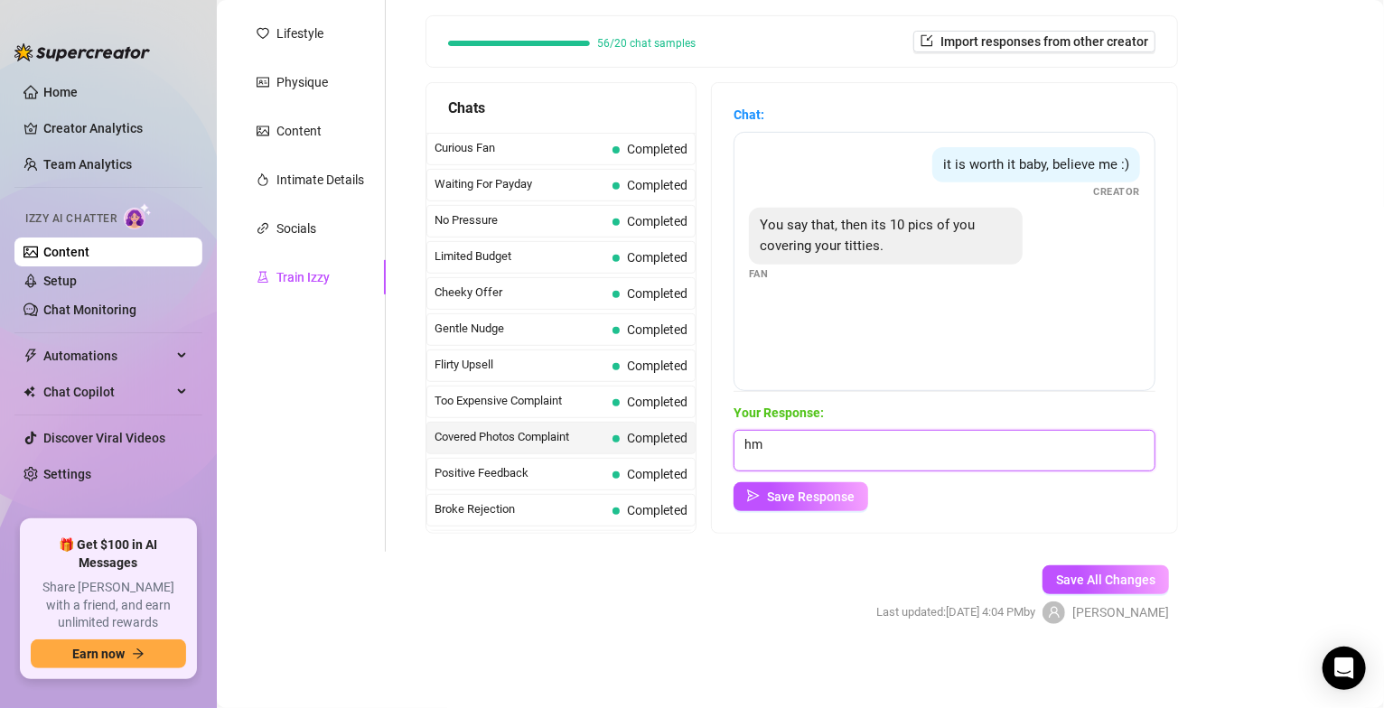
type textarea "h"
type textarea "I never send locked covered up photos......that's from lame creators who manipu…"
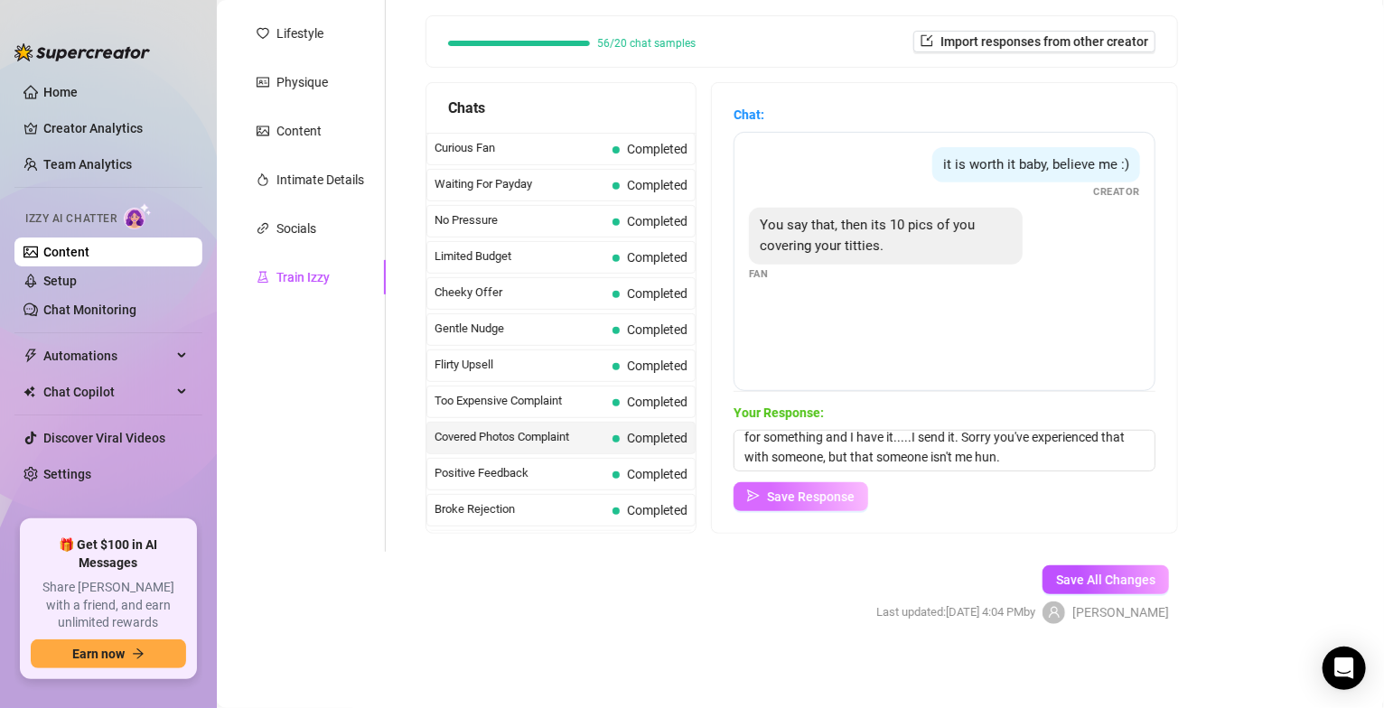
click at [833, 500] on span "Save Response" at bounding box center [811, 497] width 88 height 14
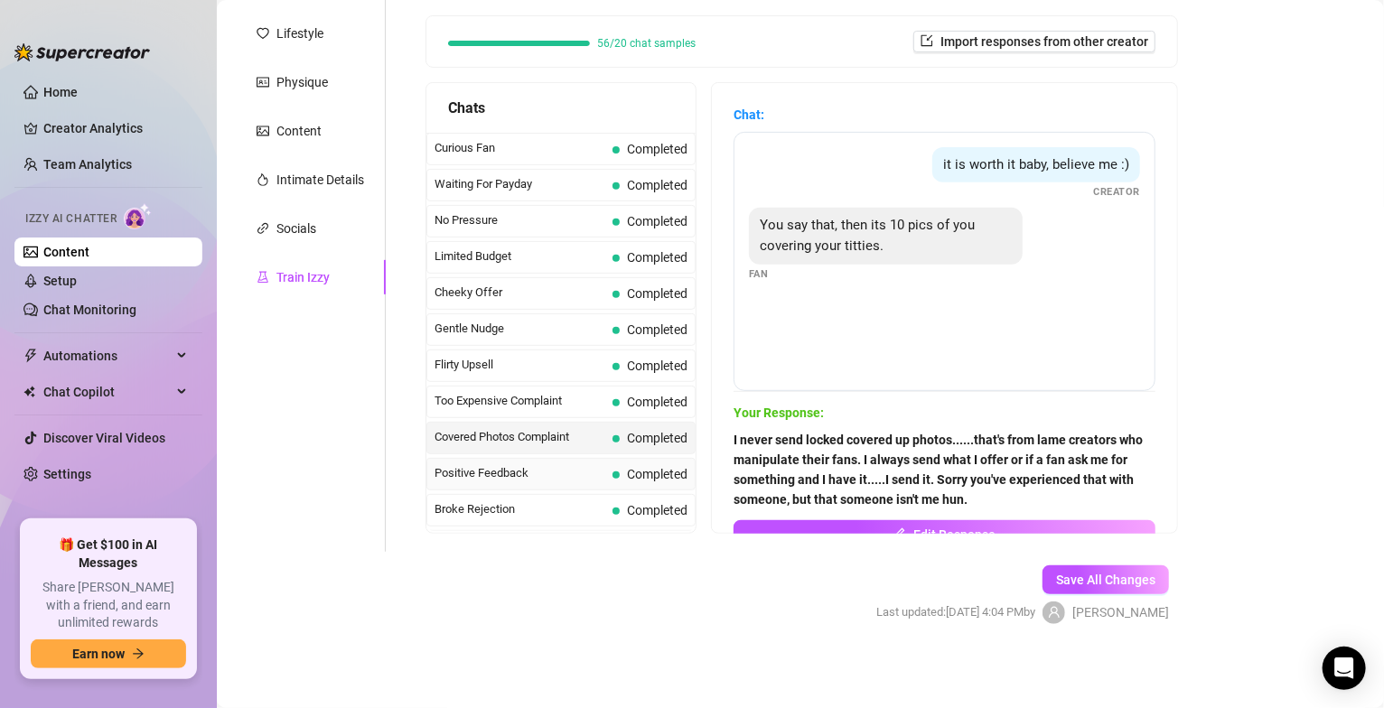
click at [522, 474] on span "Positive Feedback" at bounding box center [520, 473] width 171 height 18
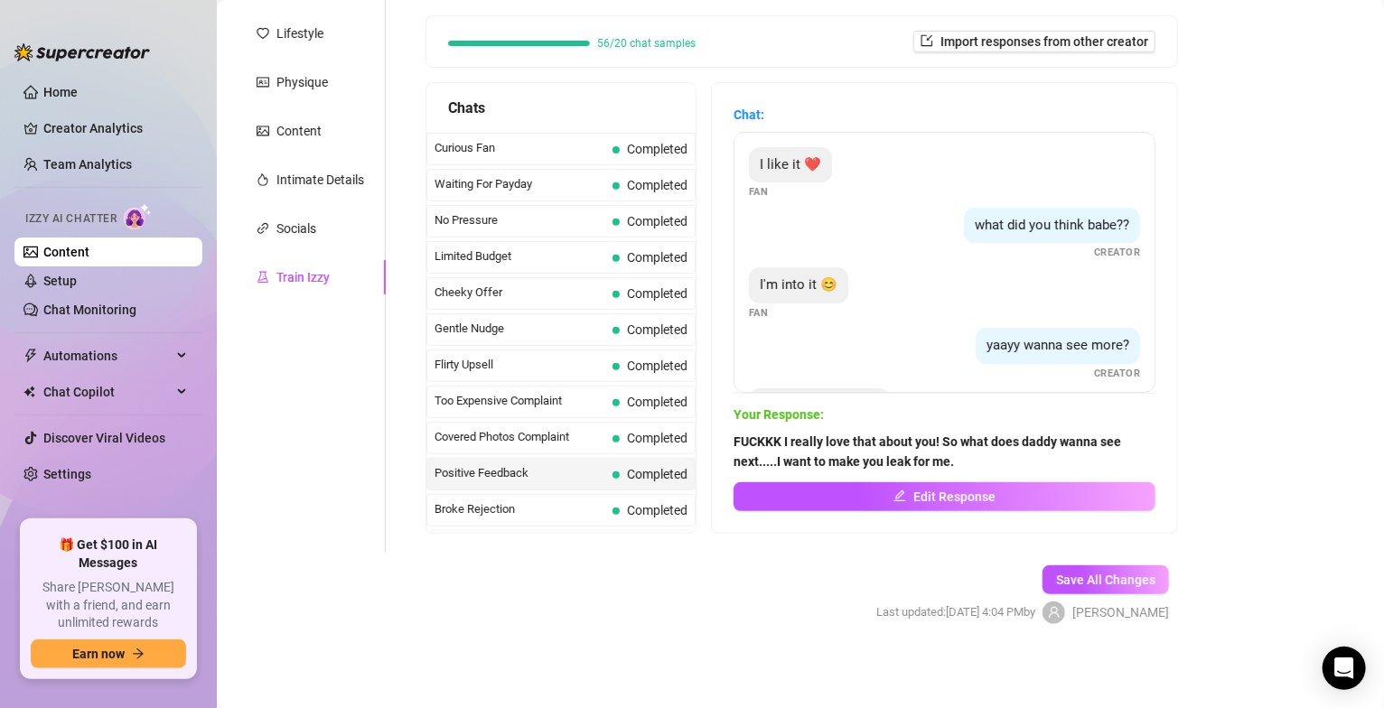
scroll to position [71, 0]
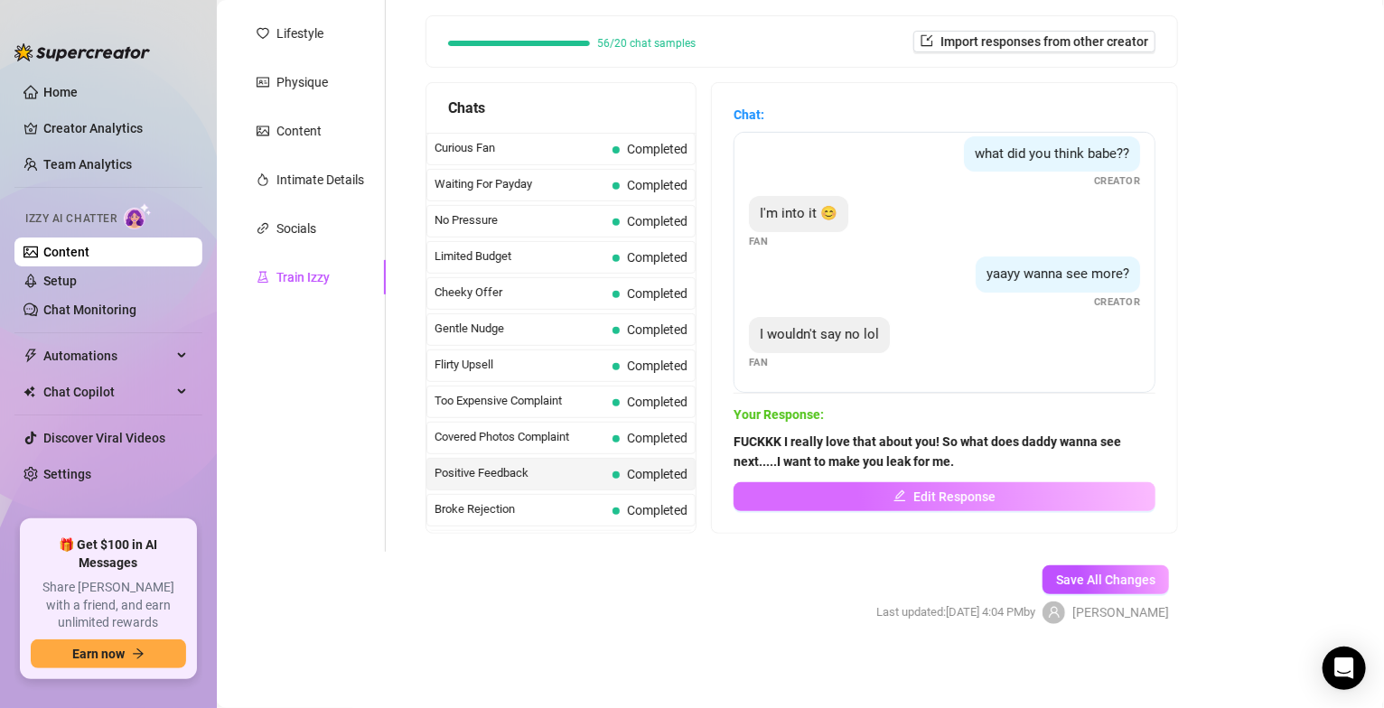
click at [995, 494] on button "Edit Response" at bounding box center [945, 496] width 422 height 29
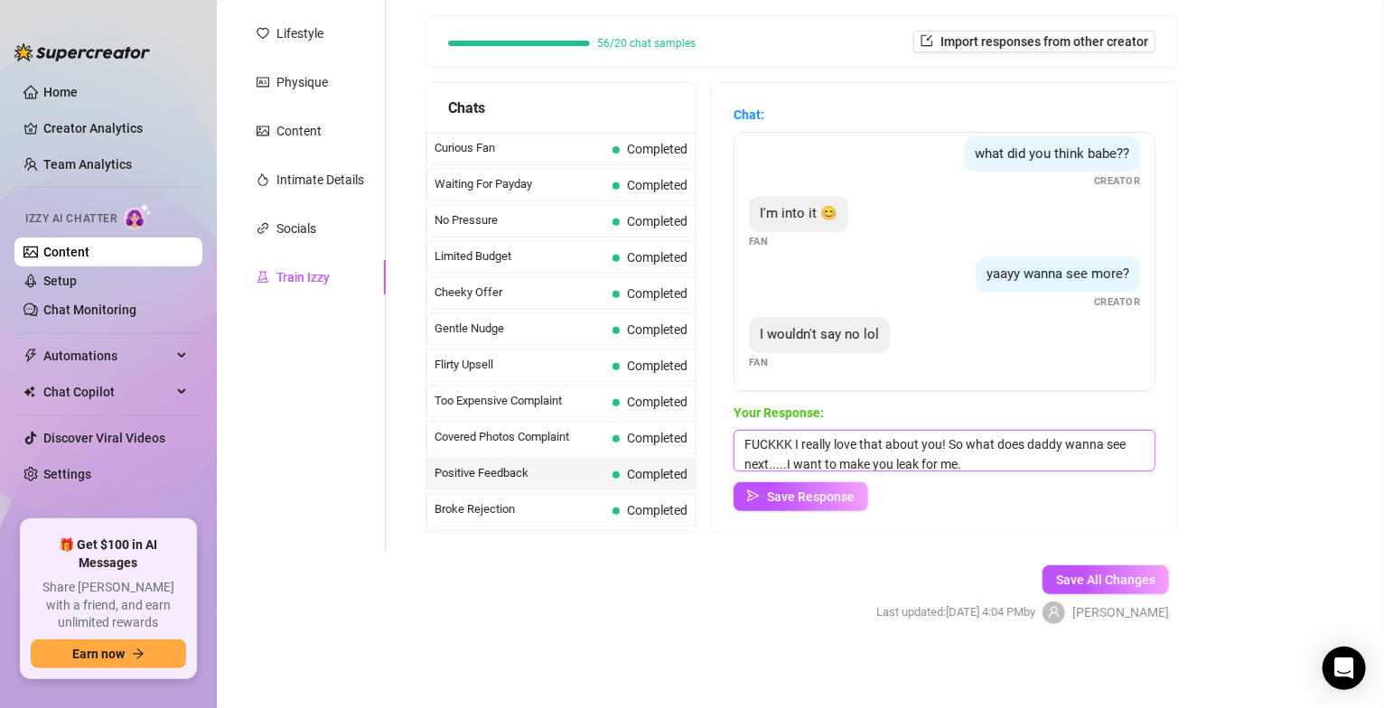
scroll to position [7, 0]
drag, startPoint x: 940, startPoint y: 462, endPoint x: 917, endPoint y: 457, distance: 23.9
click at [917, 457] on textarea "FUCKKK I really love that about you! So what does daddy wanna see next.....I wa…" at bounding box center [945, 451] width 422 height 42
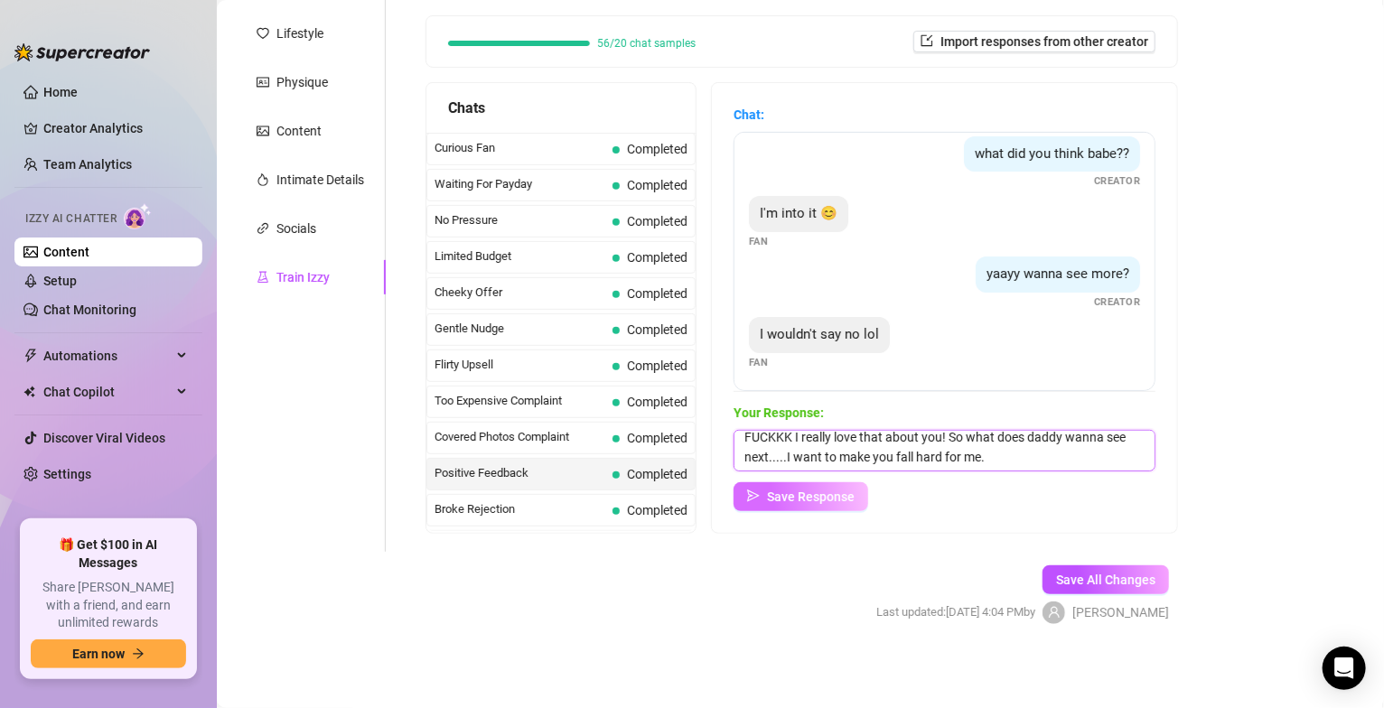
type textarea "FUCKKK I really love that about you! So what does daddy wanna see next.....I wa…"
click at [846, 501] on span "Save Response" at bounding box center [811, 497] width 88 height 14
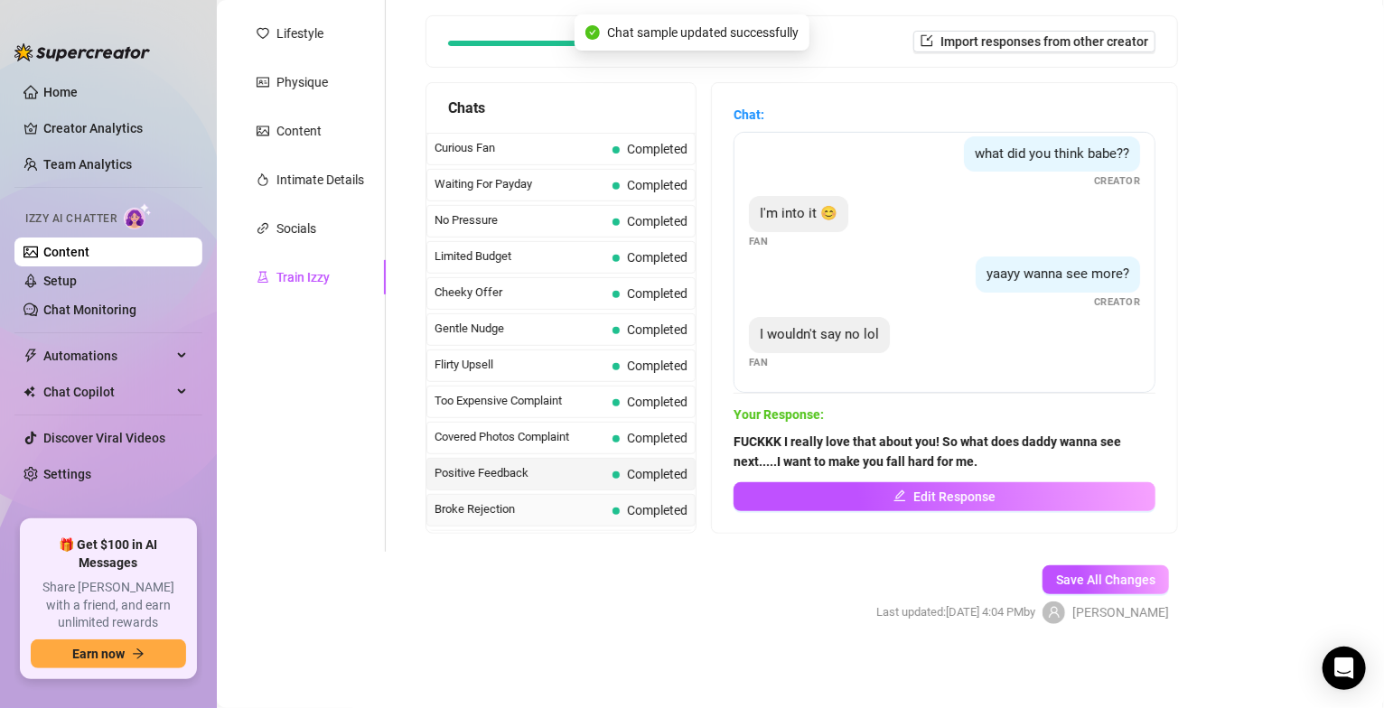
click at [518, 517] on span "Broke Rejection" at bounding box center [520, 509] width 171 height 18
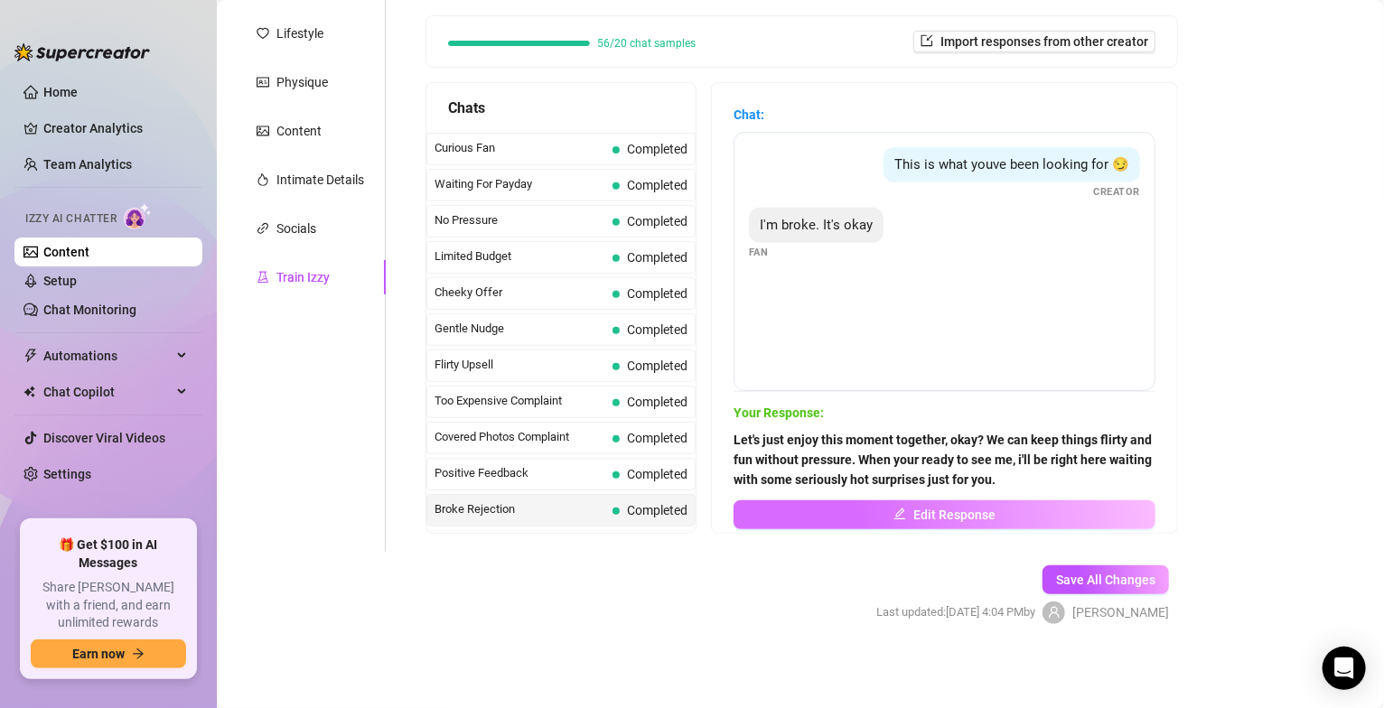
click at [952, 521] on span "Edit Response" at bounding box center [954, 515] width 82 height 14
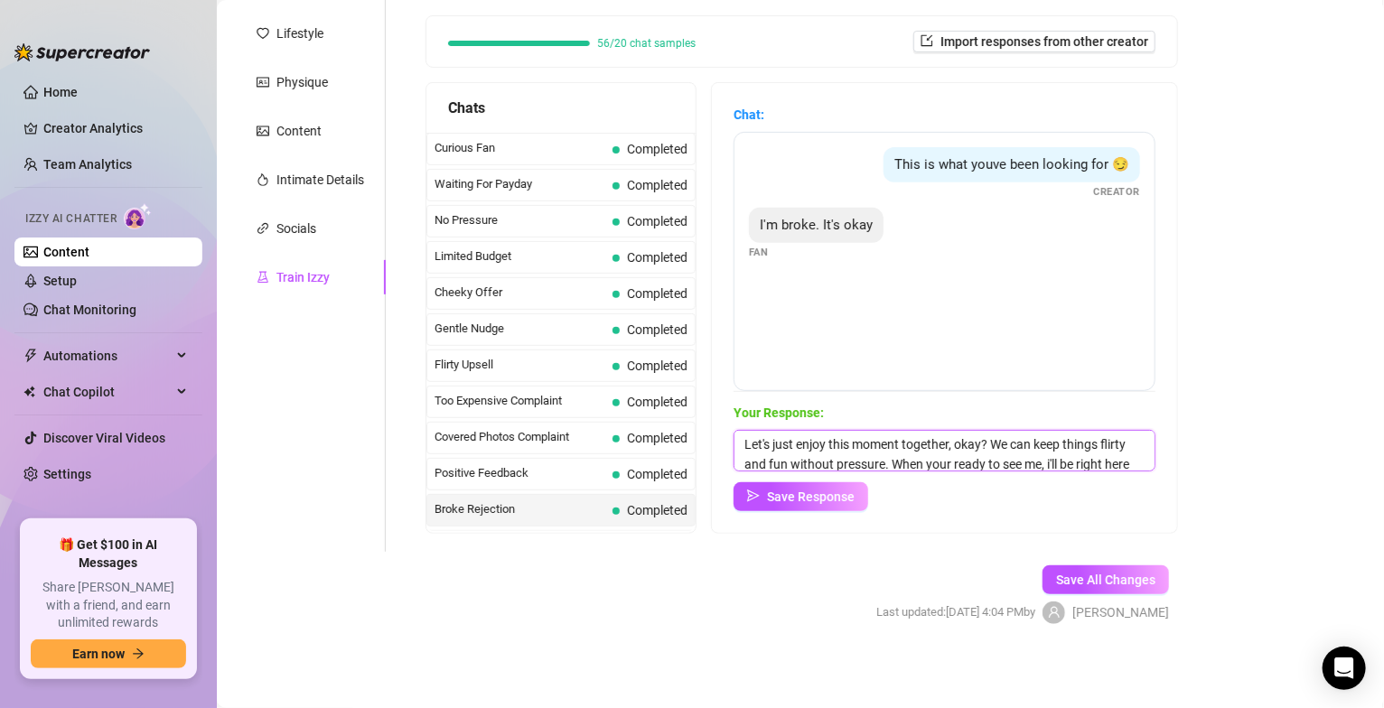
scroll to position [28, 0]
drag, startPoint x: 744, startPoint y: 440, endPoint x: 1146, endPoint y: 500, distance: 406.4
click at [1146, 500] on div "Chat: This is what youve been looking for 😏 Creator I'm broke. It's okay Fan Yo…" at bounding box center [944, 308] width 465 height 450
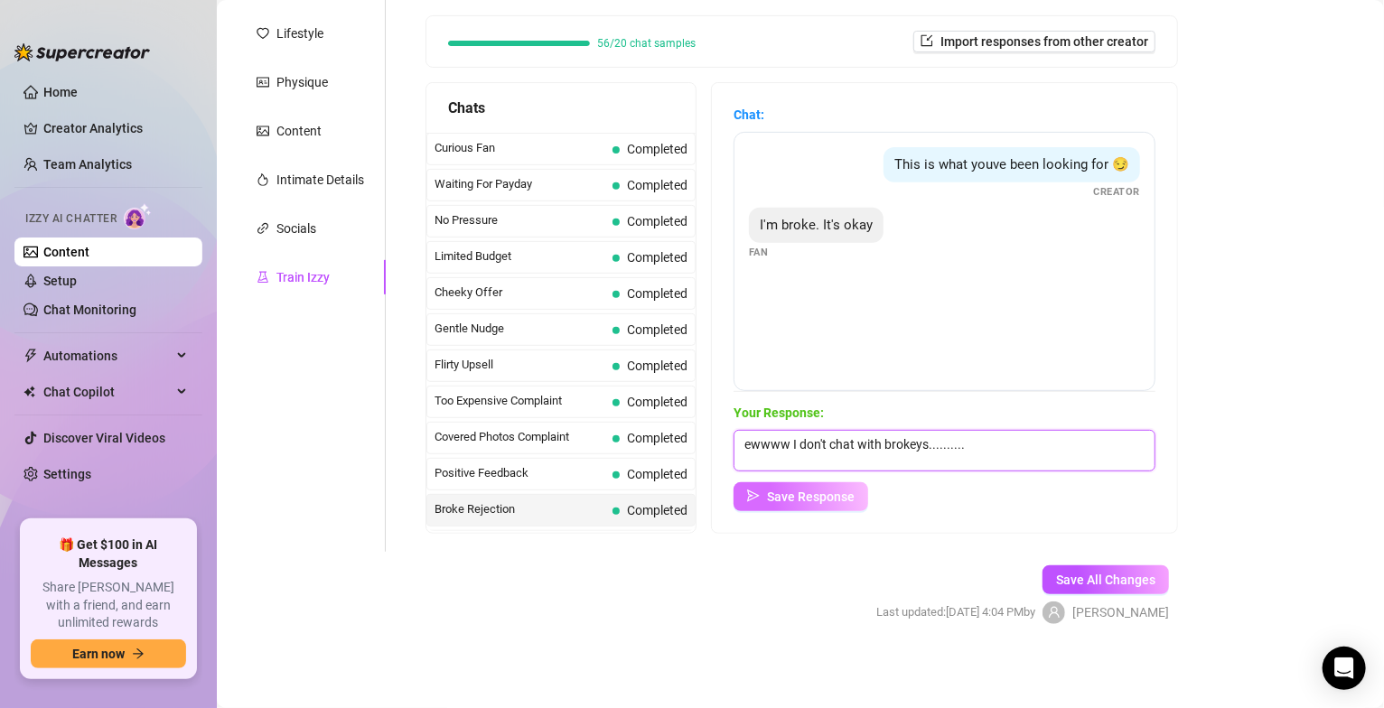
type textarea "ewwww I don't chat with brokeys.........."
click at [849, 495] on span "Save Response" at bounding box center [811, 497] width 88 height 14
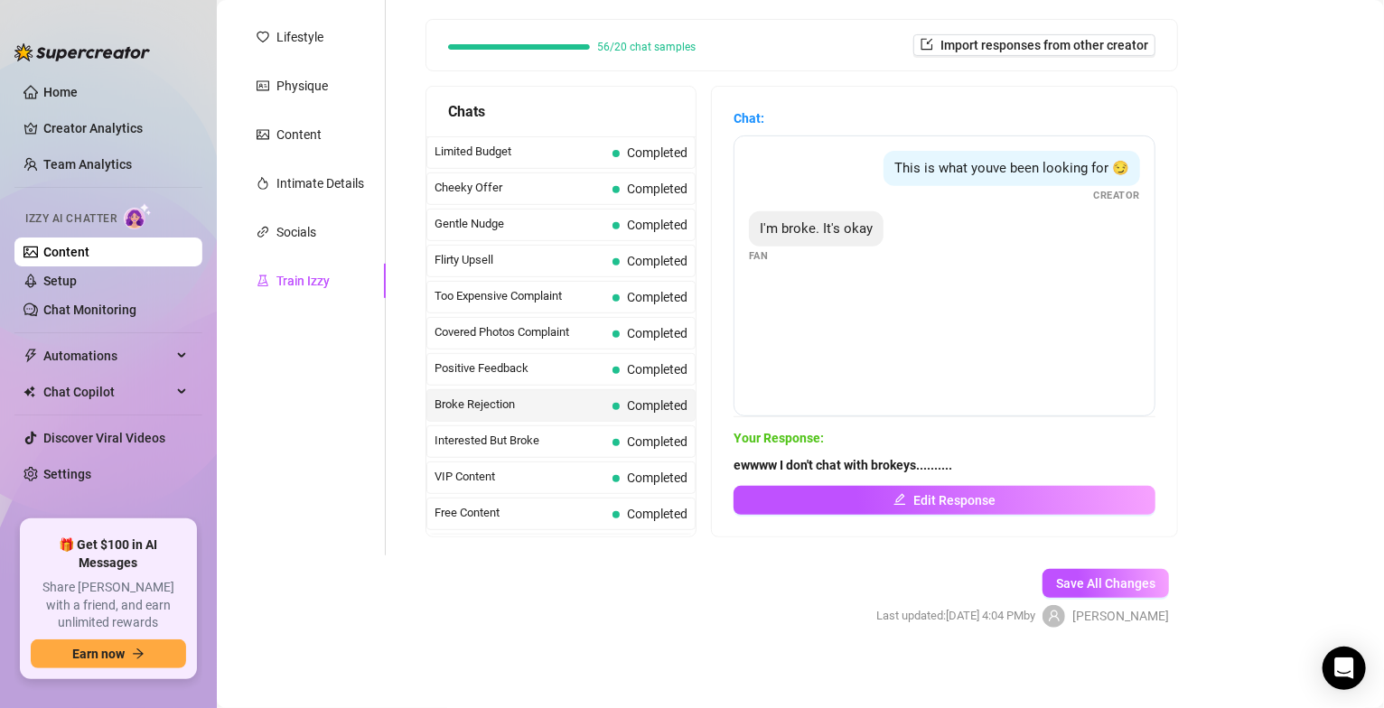
scroll to position [253, 0]
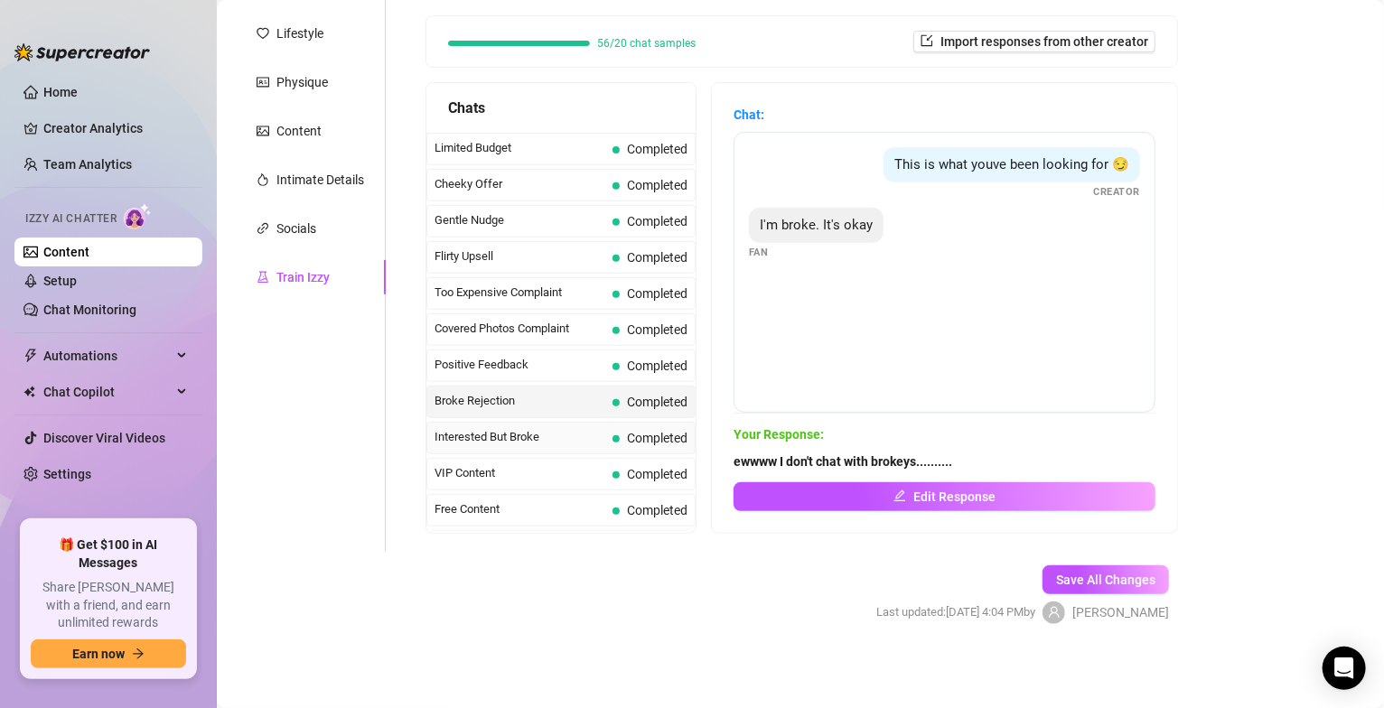
click at [513, 437] on span "Interested But Broke" at bounding box center [520, 437] width 171 height 18
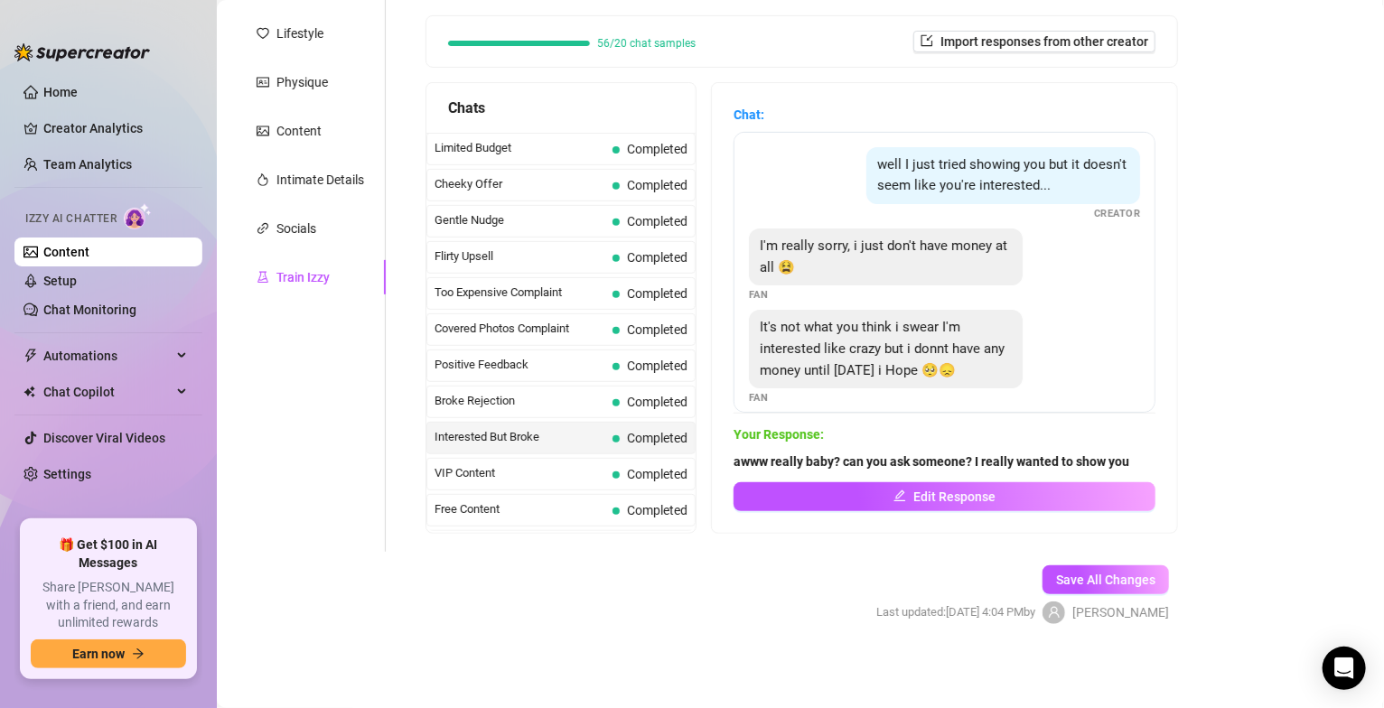
scroll to position [16, 0]
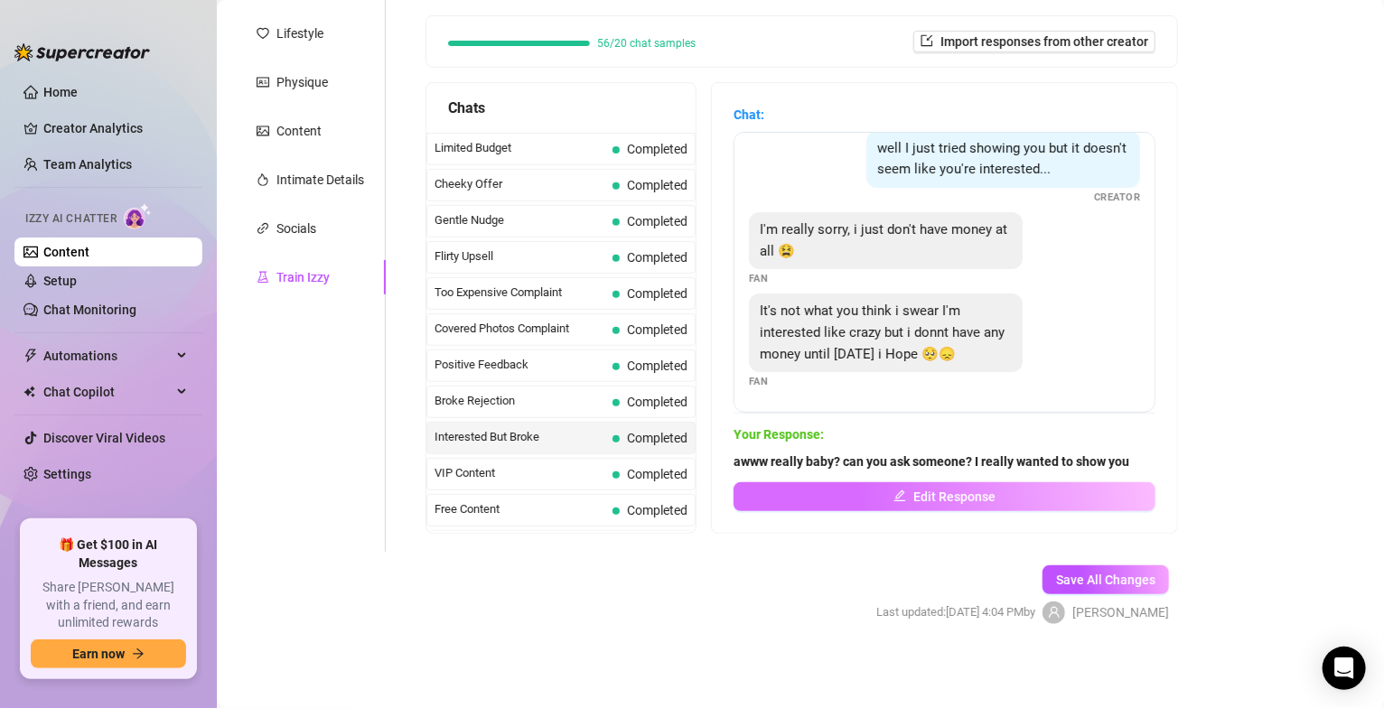
click at [954, 500] on span "Edit Response" at bounding box center [954, 497] width 82 height 14
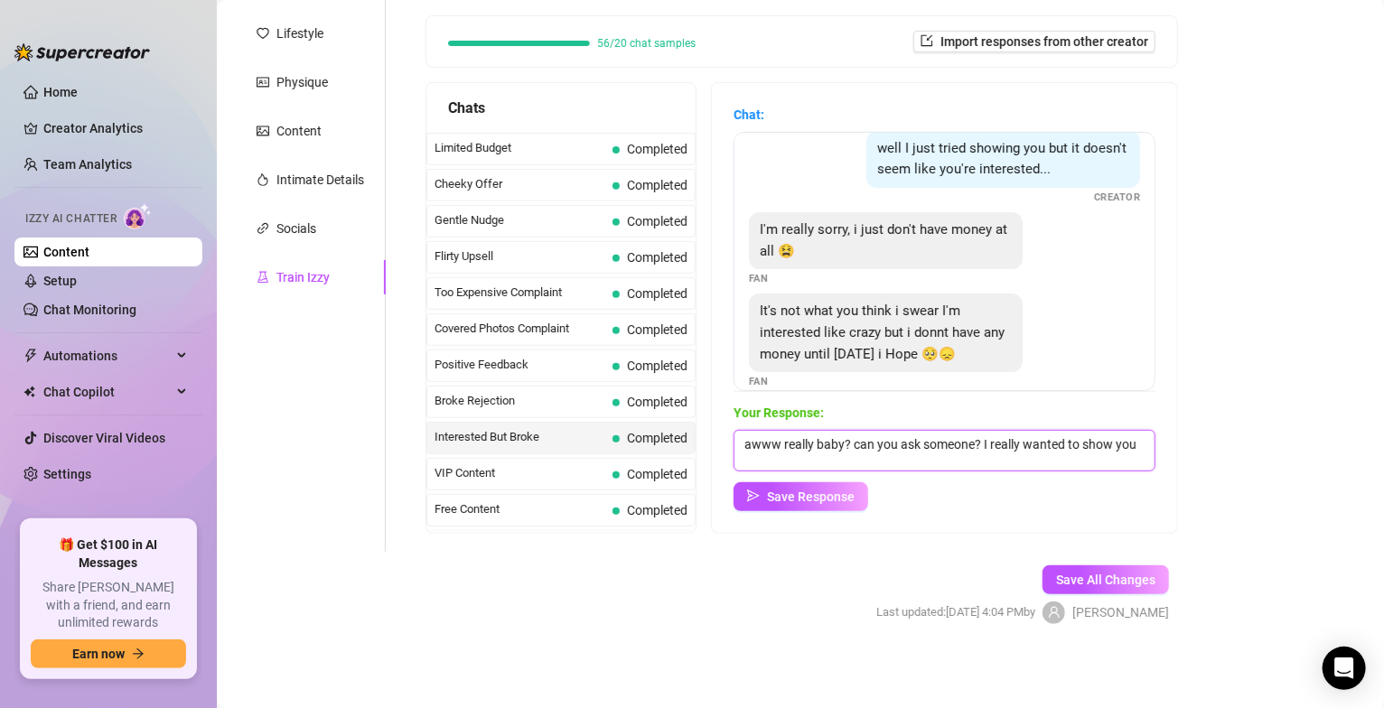
scroll to position [7, 0]
drag, startPoint x: 808, startPoint y: 464, endPoint x: 734, endPoint y: 461, distance: 73.3
click at [734, 461] on textarea "awww really baby? can you ask someone? I really wanted to show you" at bounding box center [945, 451] width 422 height 42
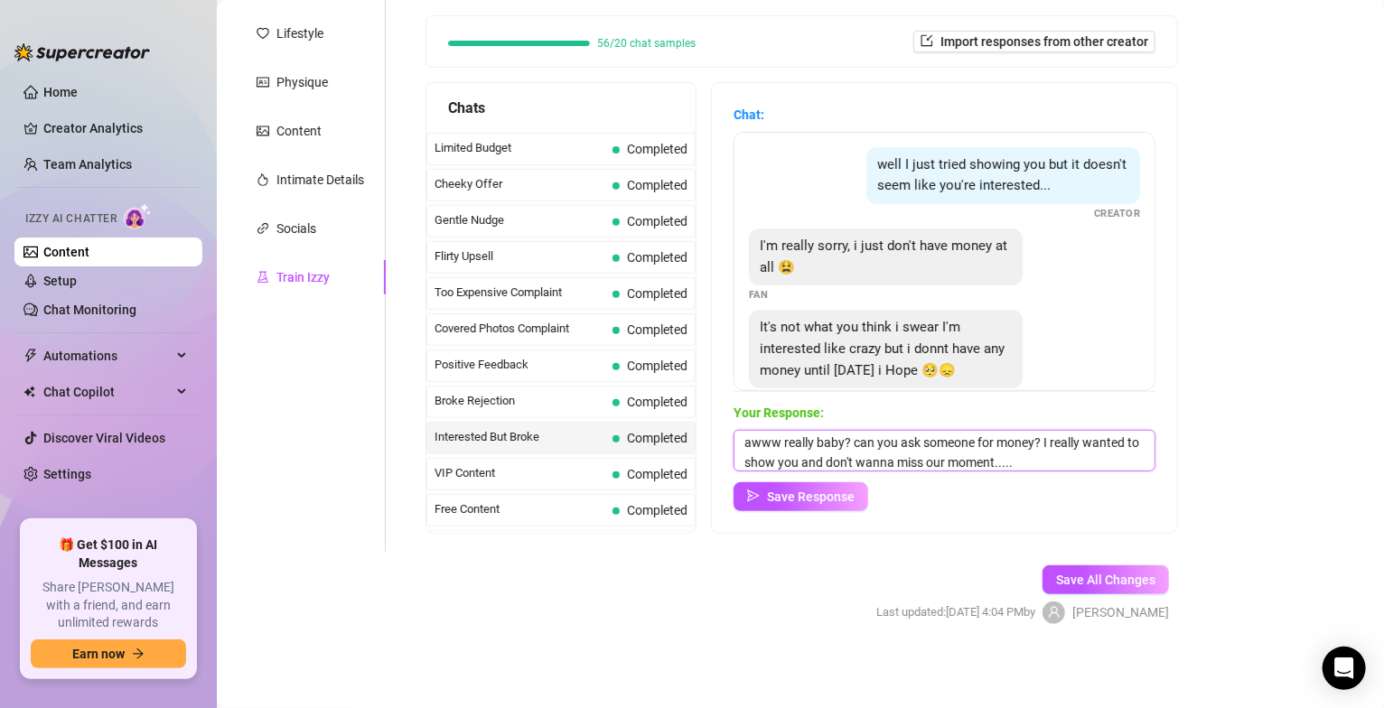
scroll to position [38, 0]
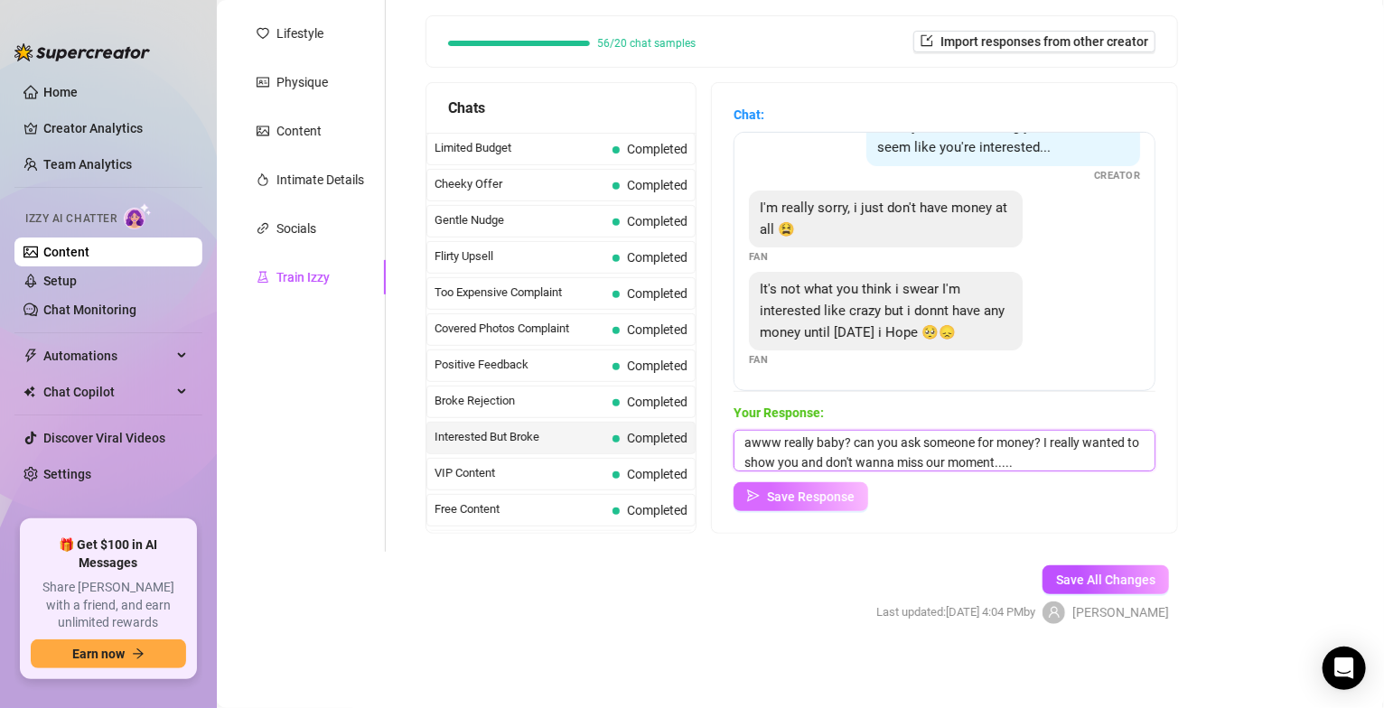
type textarea "awww really baby? can you ask someone for money? I really wanted to show you an…"
click at [858, 500] on button "Save Response" at bounding box center [801, 496] width 135 height 29
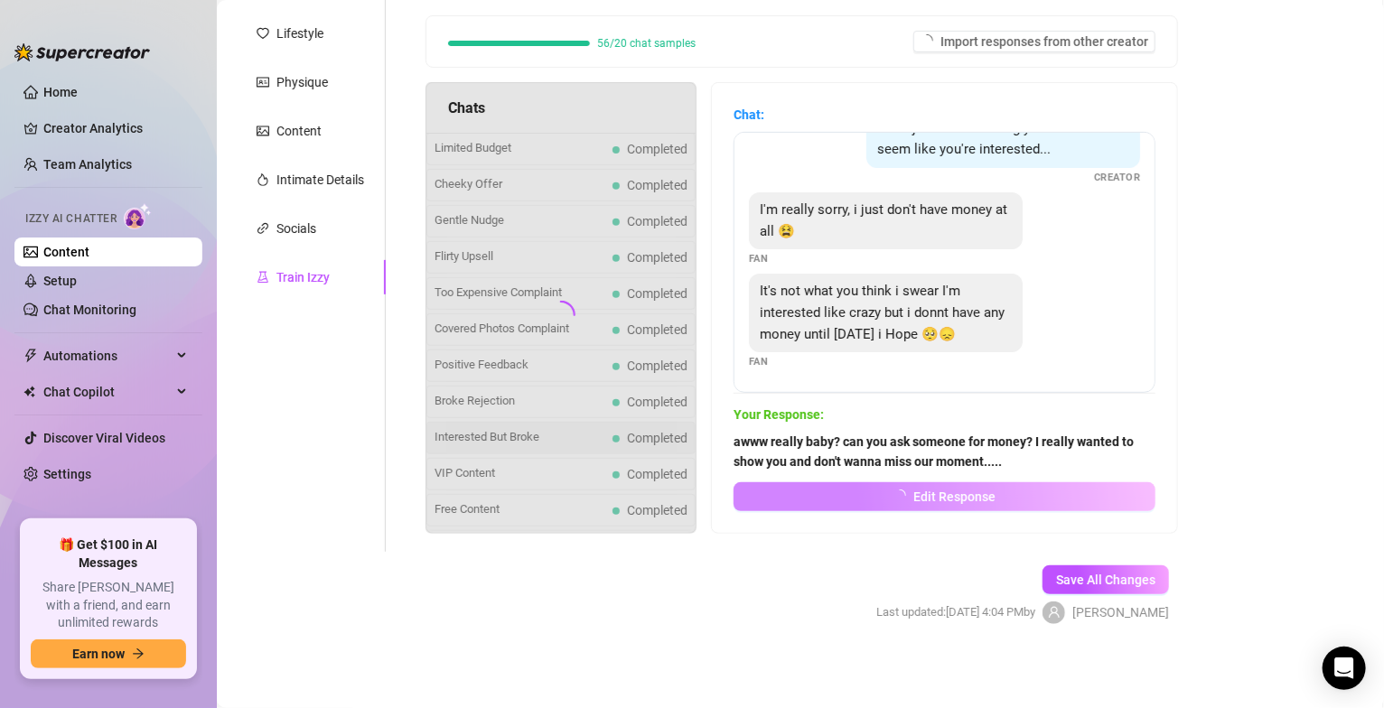
scroll to position [36, 0]
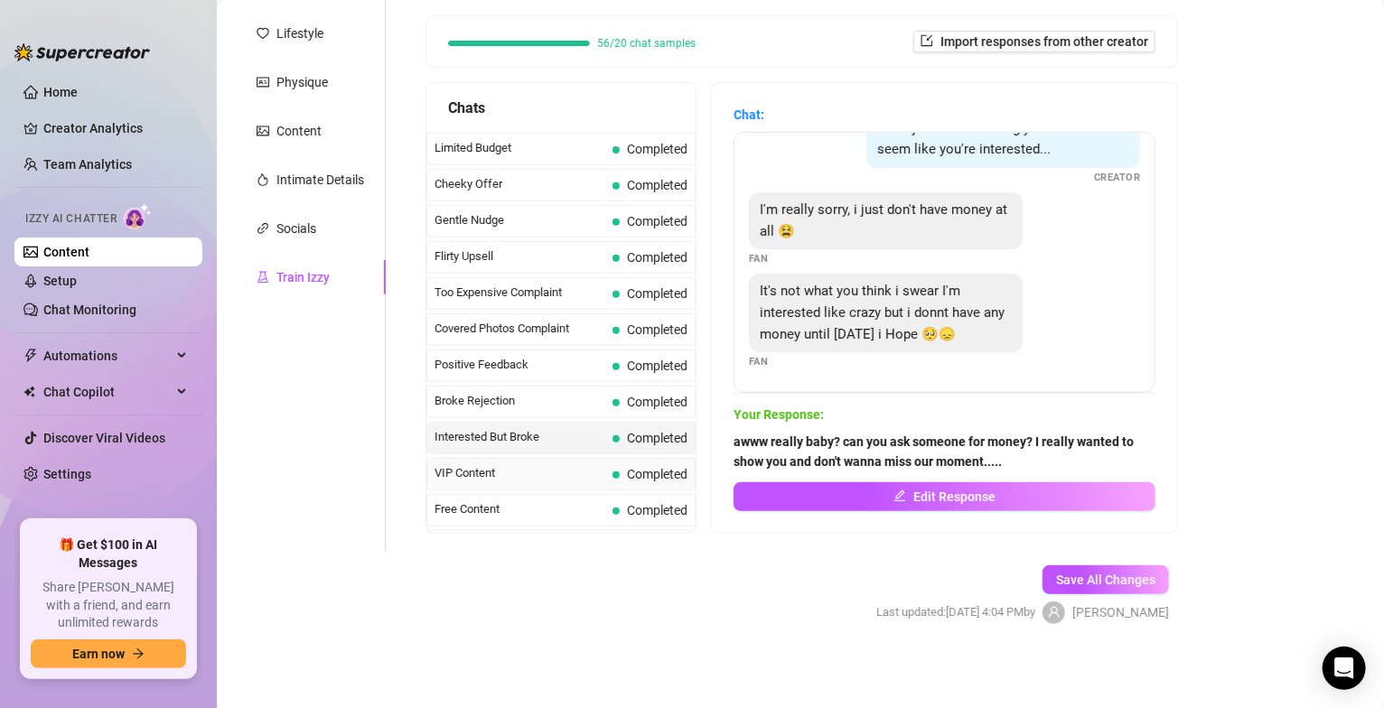
click at [506, 488] on div "VIP Content Completed" at bounding box center [560, 474] width 269 height 33
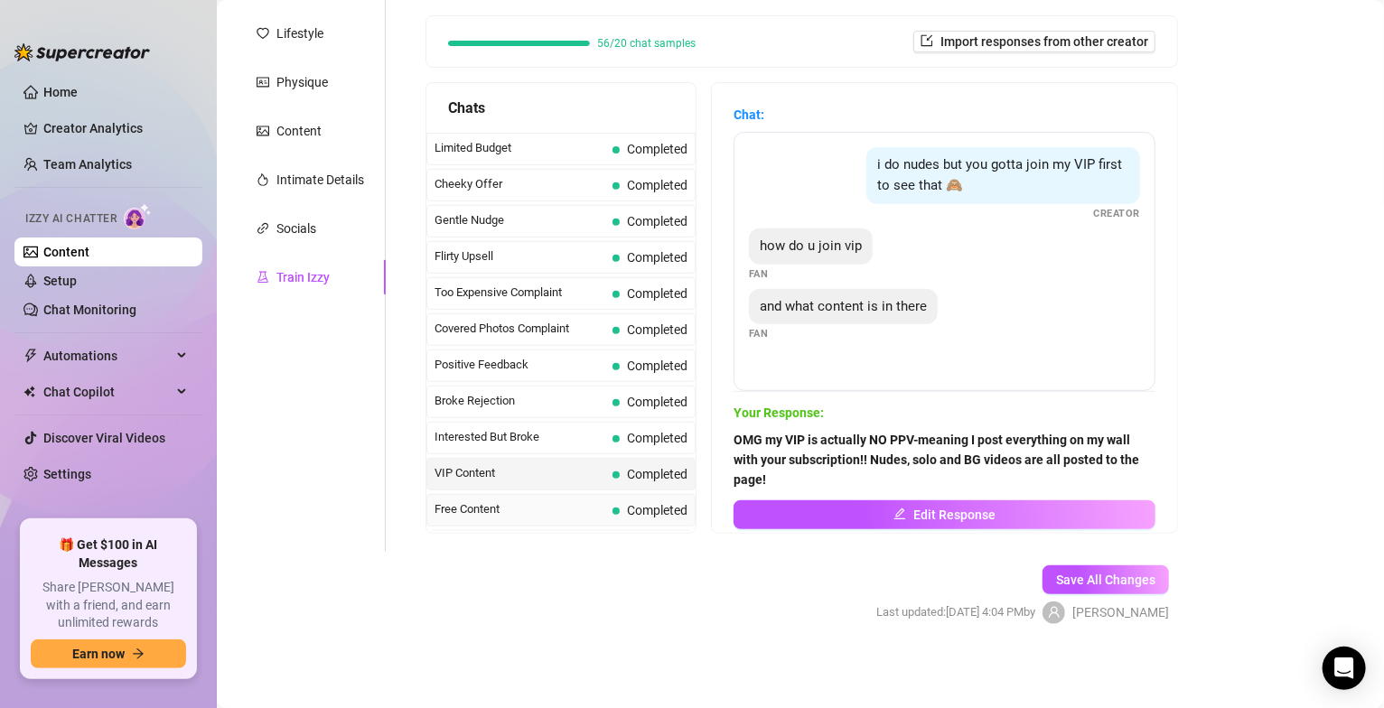
click at [543, 511] on span "Free Content" at bounding box center [520, 509] width 171 height 18
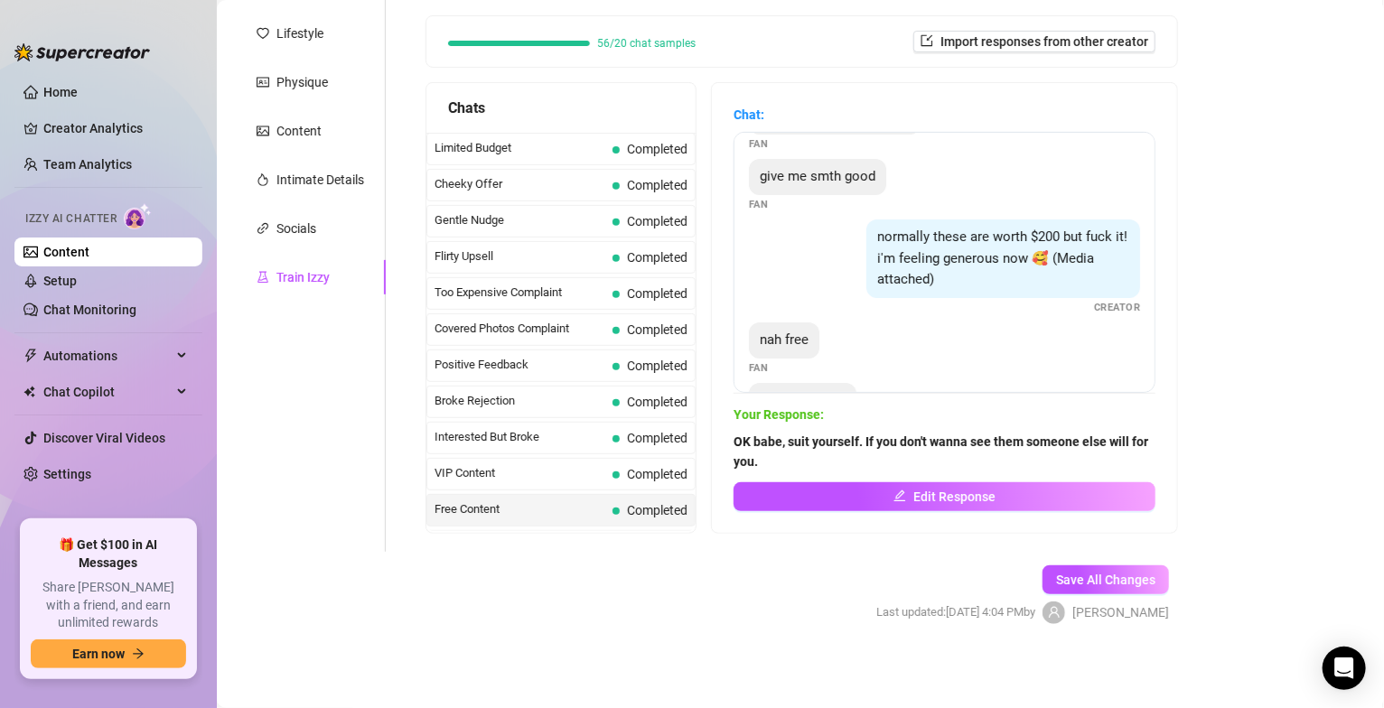
scroll to position [174, 0]
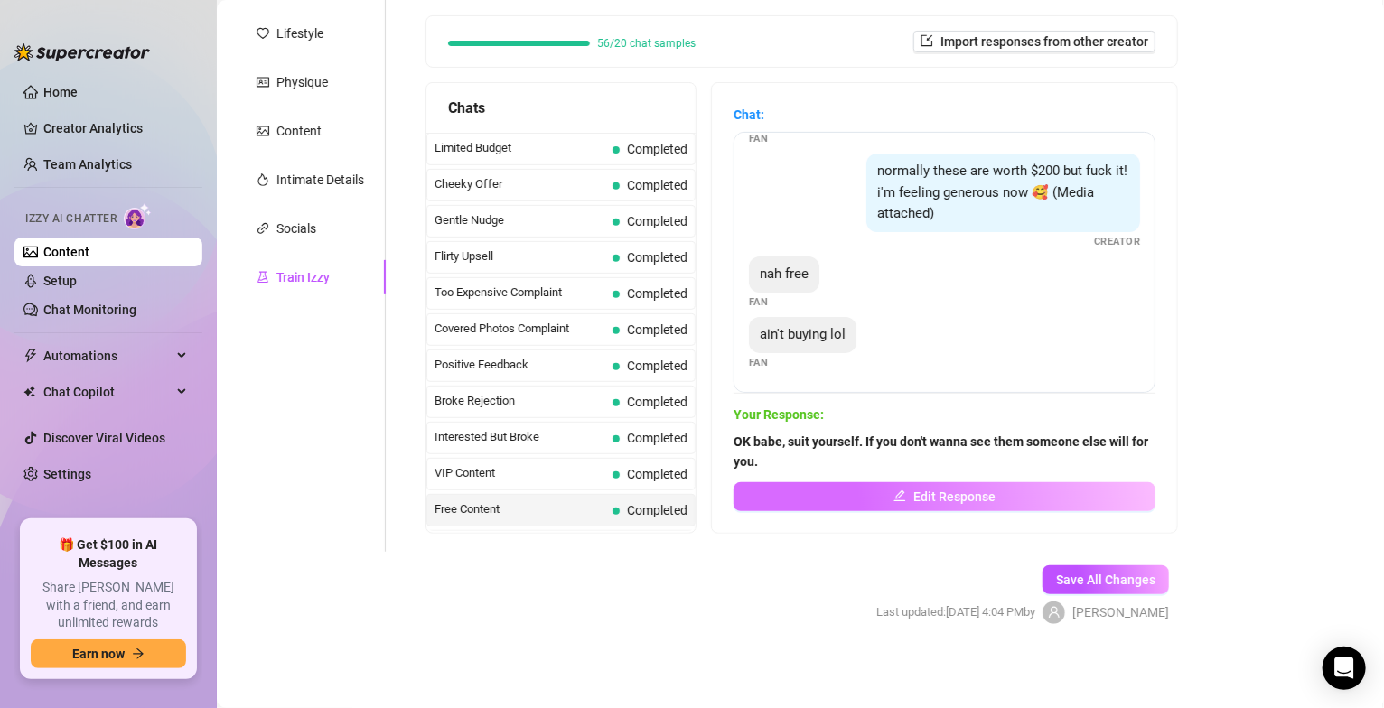
click at [928, 491] on span "Edit Response" at bounding box center [954, 497] width 82 height 14
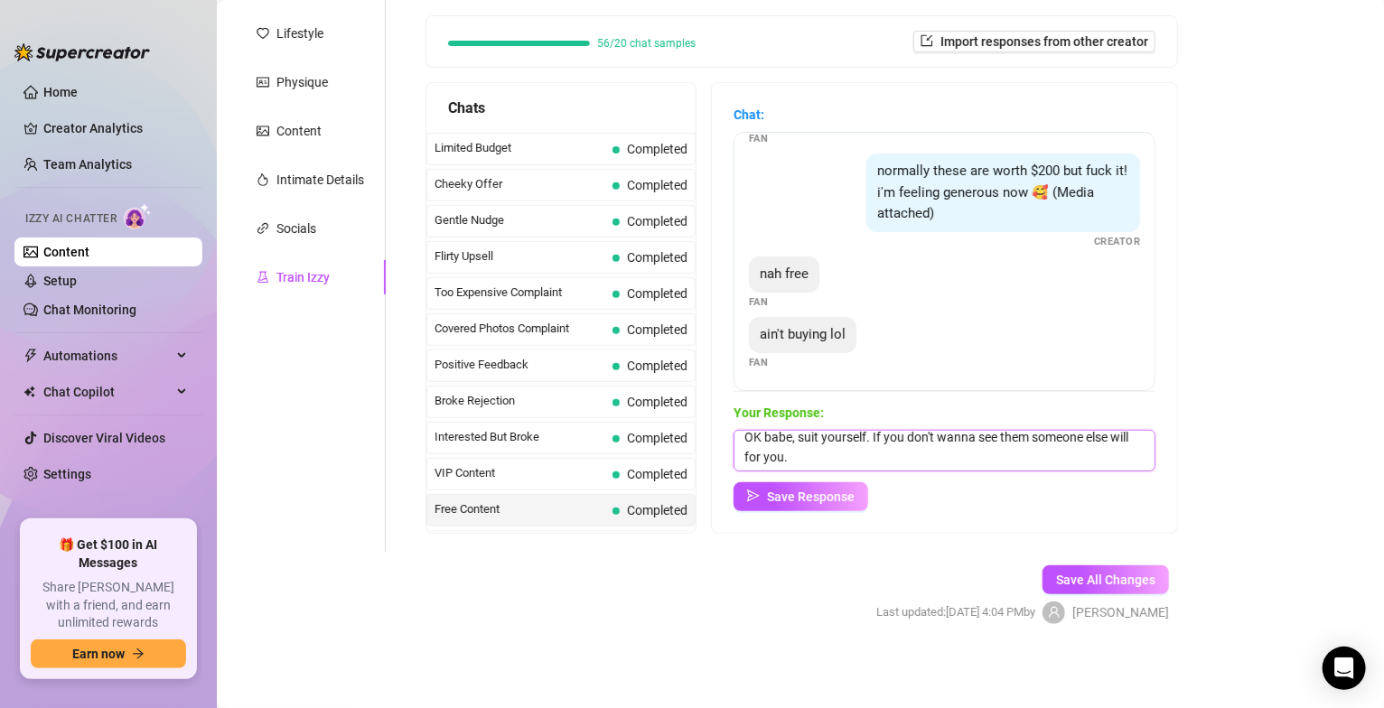
scroll to position [0, 0]
drag, startPoint x: 857, startPoint y: 450, endPoint x: 719, endPoint y: 413, distance: 143.1
click at [714, 423] on div "Chat: i was promised nudes for this Fan nudes or at least topless Fan give me s…" at bounding box center [944, 308] width 465 height 450
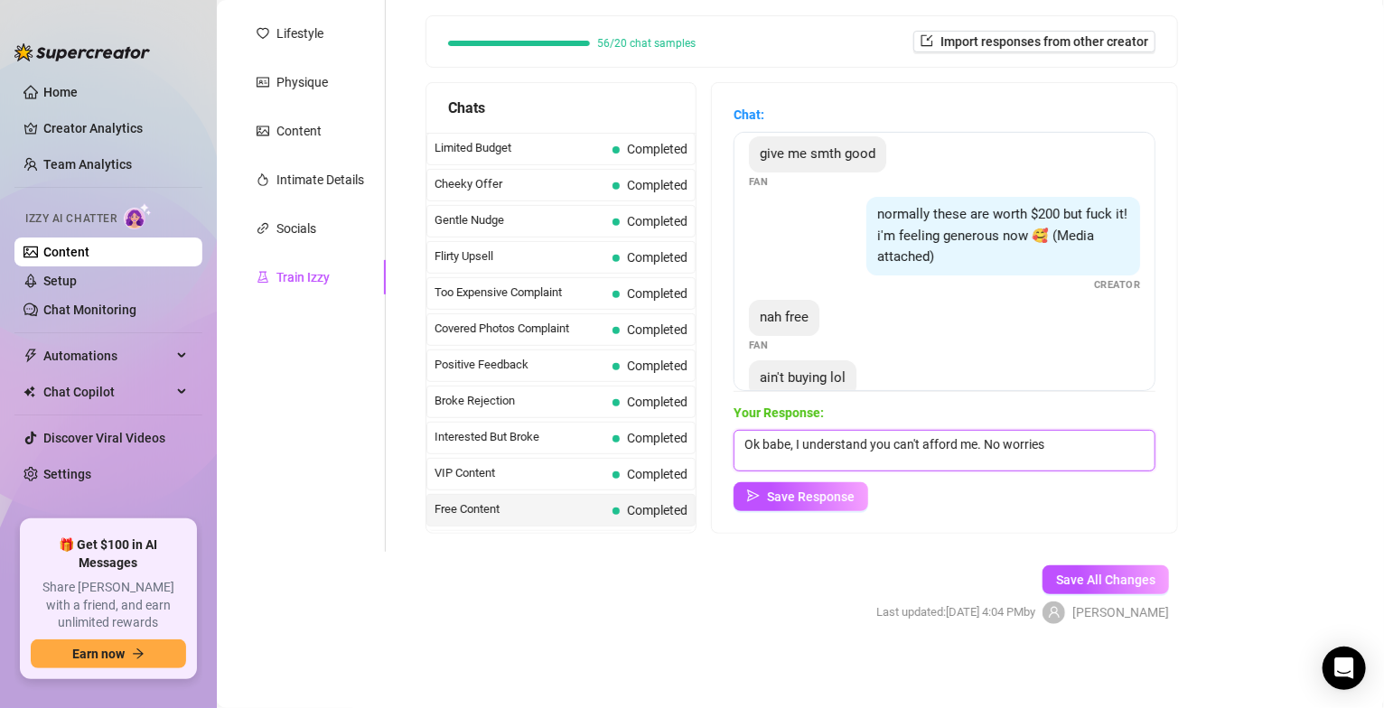
scroll to position [176, 0]
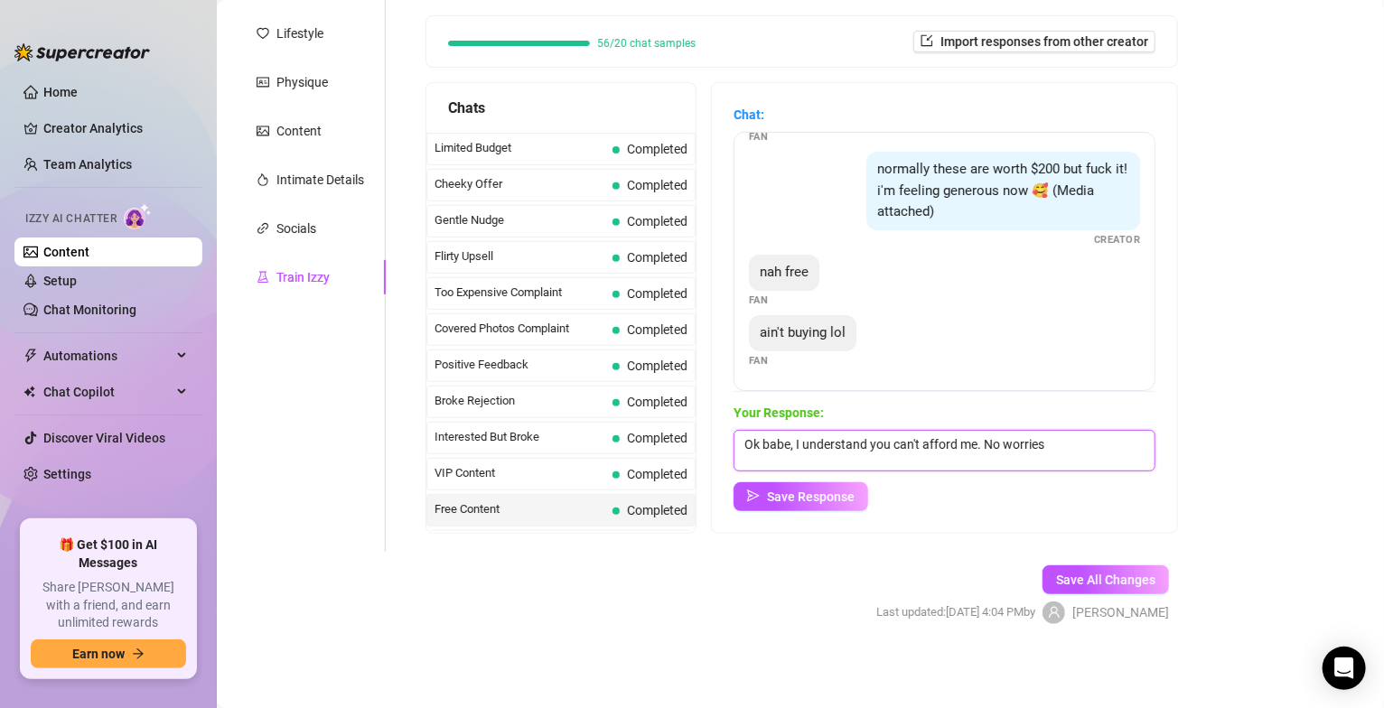
click at [1081, 452] on textarea "Ok babe, I understand you can't afford me. No worries" at bounding box center [945, 451] width 422 height 42
click at [1063, 447] on textarea "Ok babe, I understand you can't afford me. No worries" at bounding box center [945, 451] width 422 height 42
type textarea "Ok babe, I understand you can't afford me. No worries"
click at [831, 495] on span "Save Response" at bounding box center [811, 497] width 88 height 14
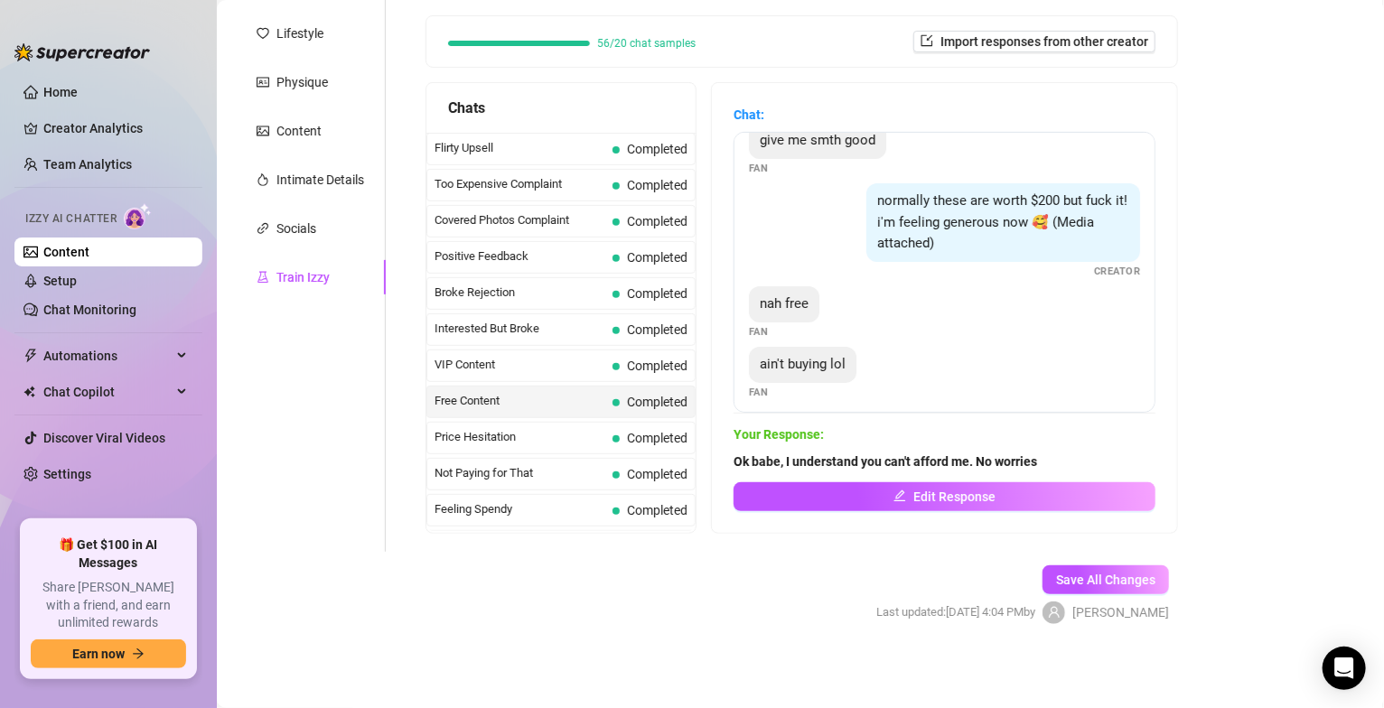
scroll to position [154, 0]
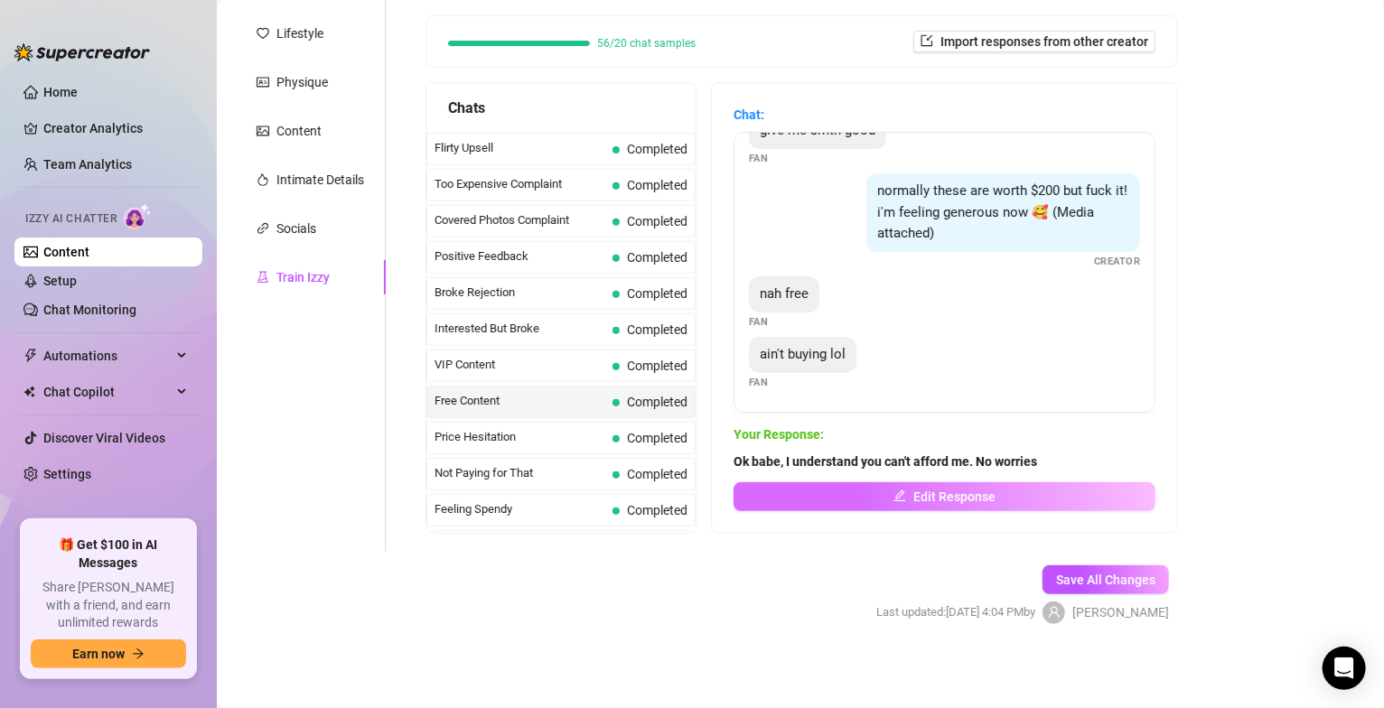
click at [925, 502] on span "Edit Response" at bounding box center [954, 497] width 82 height 14
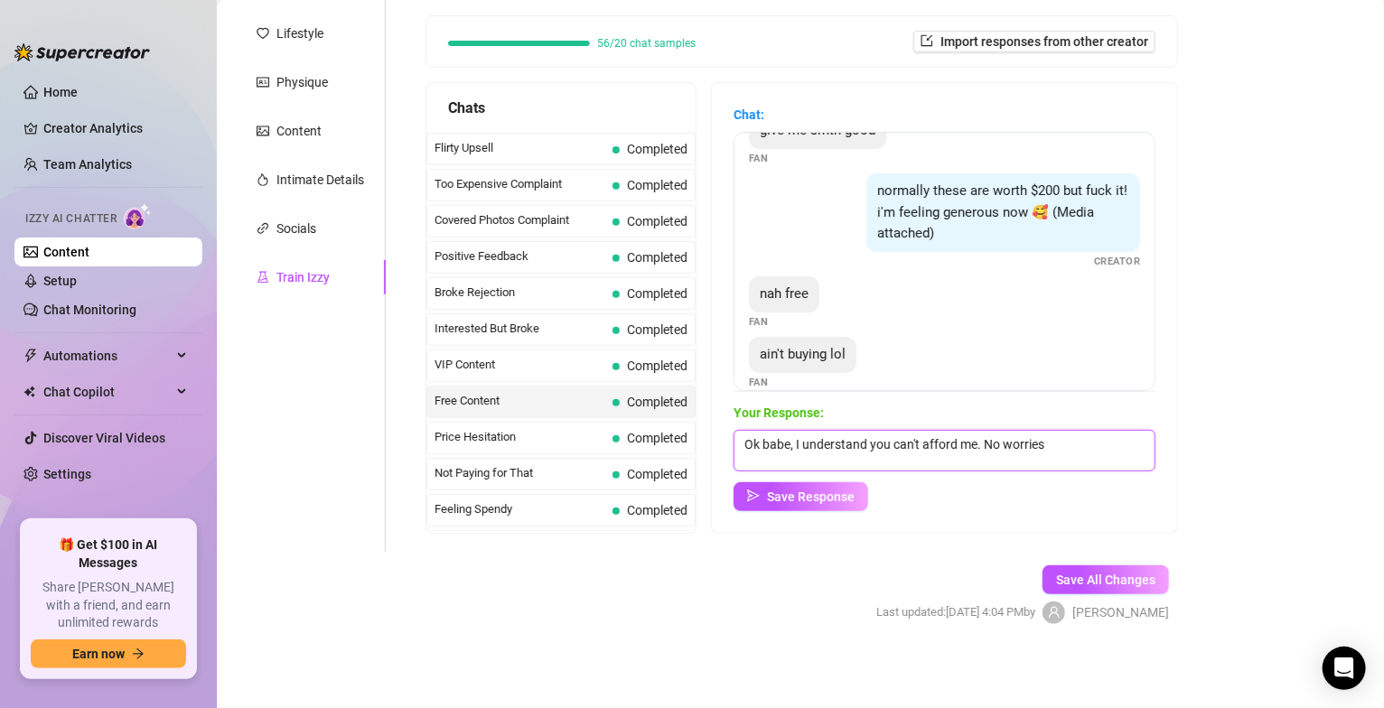
drag, startPoint x: 1050, startPoint y: 446, endPoint x: 706, endPoint y: 439, distance: 344.3
click at [706, 439] on div "Chats Curious Fan Completed Waiting For Payday Completed No Pressure Completed …" at bounding box center [802, 308] width 753 height 452
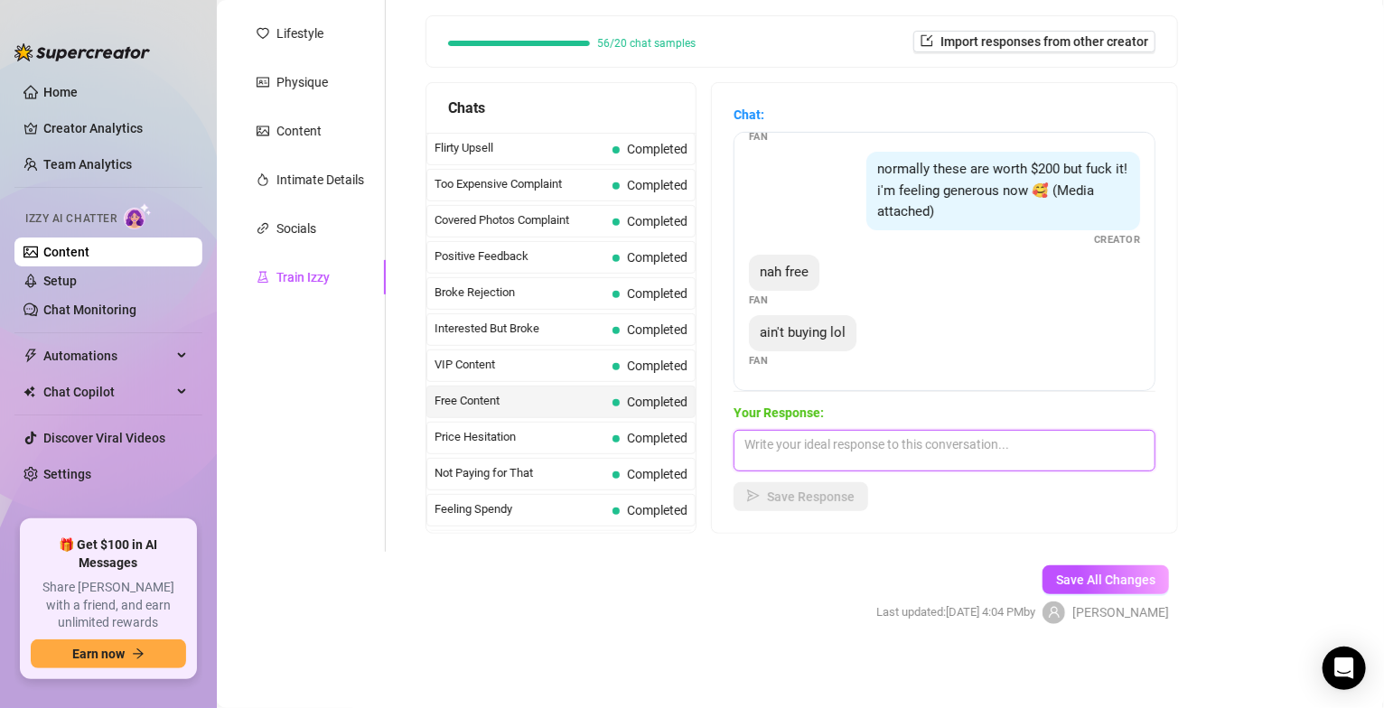
click at [911, 444] on textarea at bounding box center [945, 451] width 422 height 42
click at [949, 445] on textarea at bounding box center [945, 451] width 422 height 42
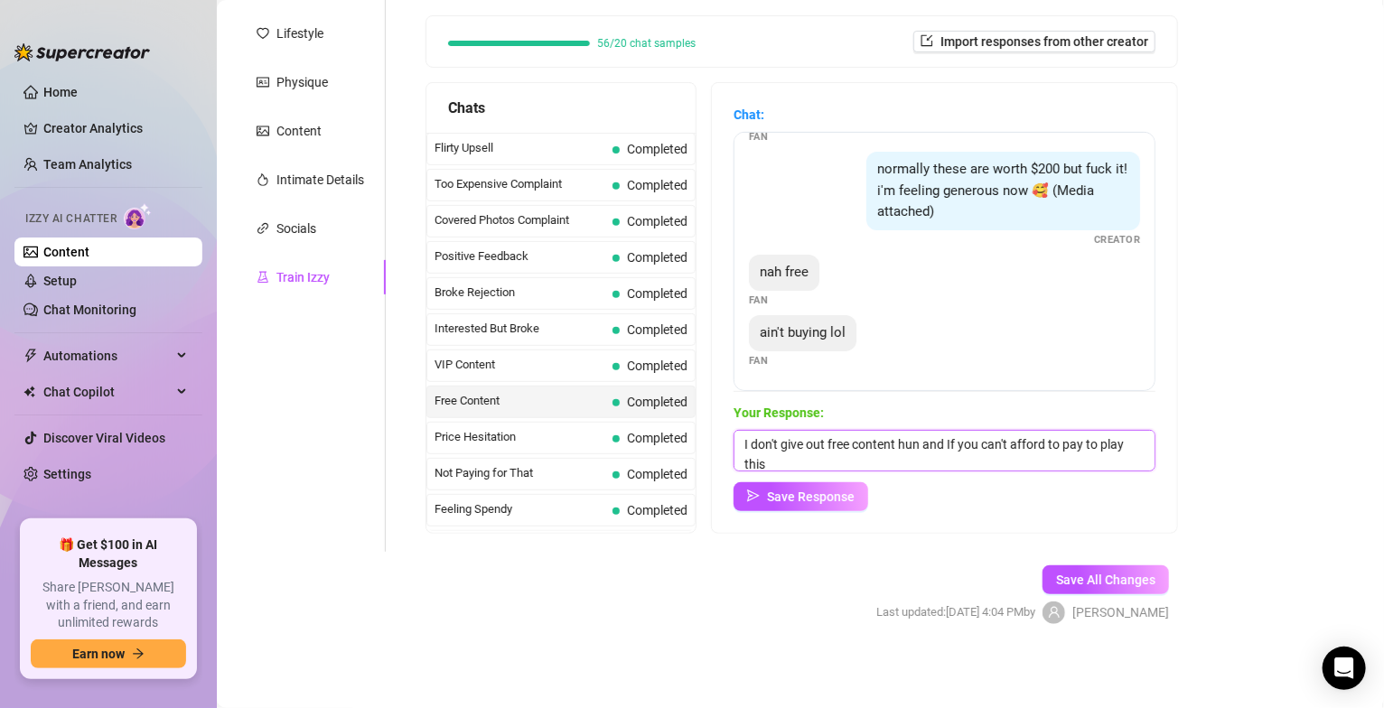
scroll to position [2, 0]
type textarea "I don't give out free content hun and If you can't afford to pay to play this i…"
drag, startPoint x: 913, startPoint y: 459, endPoint x: 725, endPoint y: 426, distance: 191.8
click at [725, 426] on div "Chat: i was promised nudes for this Fan nudes or at least topless Fan give me s…" at bounding box center [944, 308] width 465 height 450
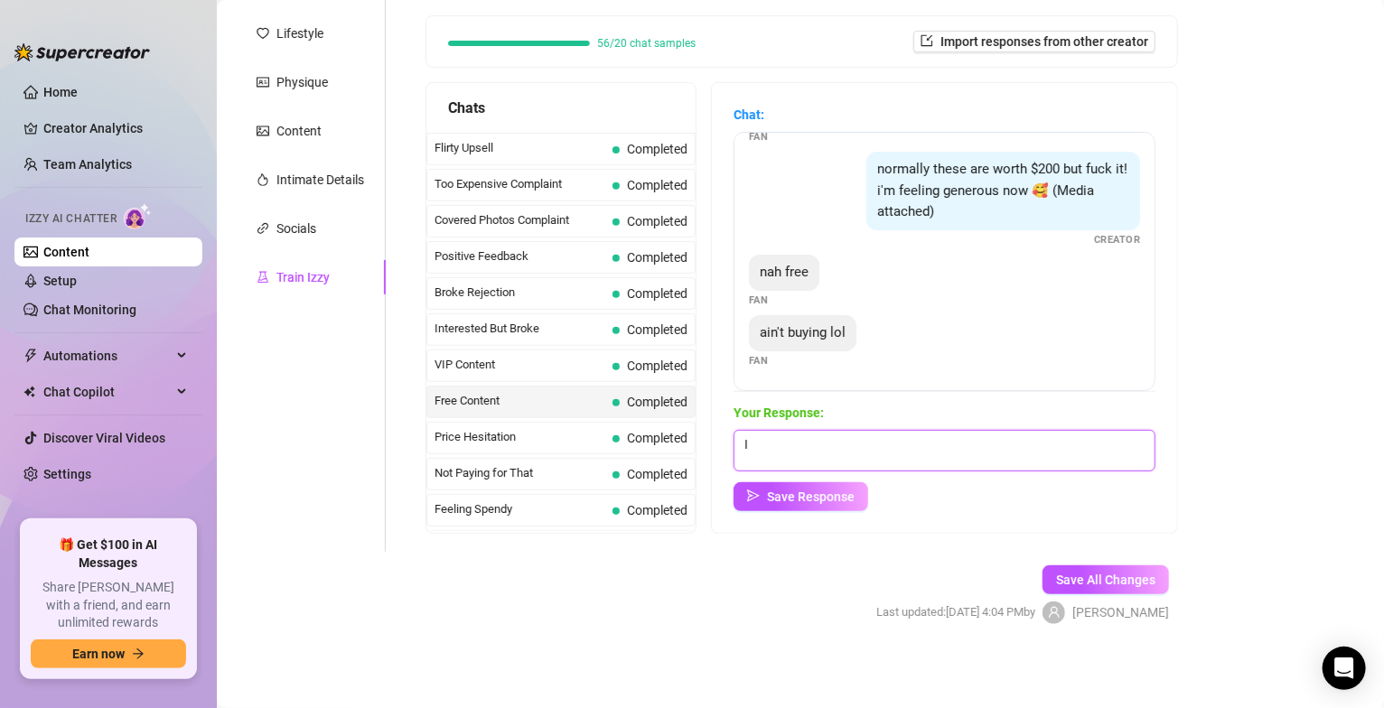
type textarea "I"
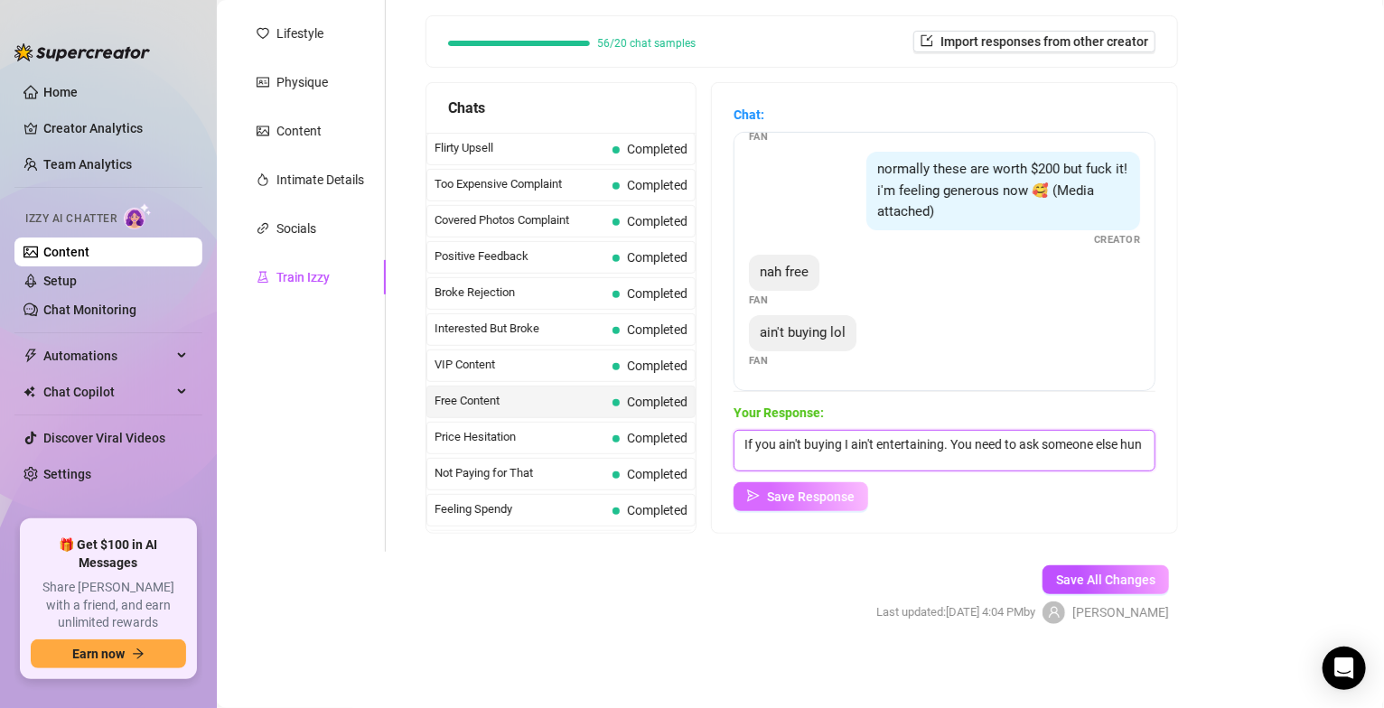
type textarea "If you ain't buying I ain't entertaining. You need to ask someone else hun"
click at [800, 500] on span "Save Response" at bounding box center [811, 497] width 88 height 14
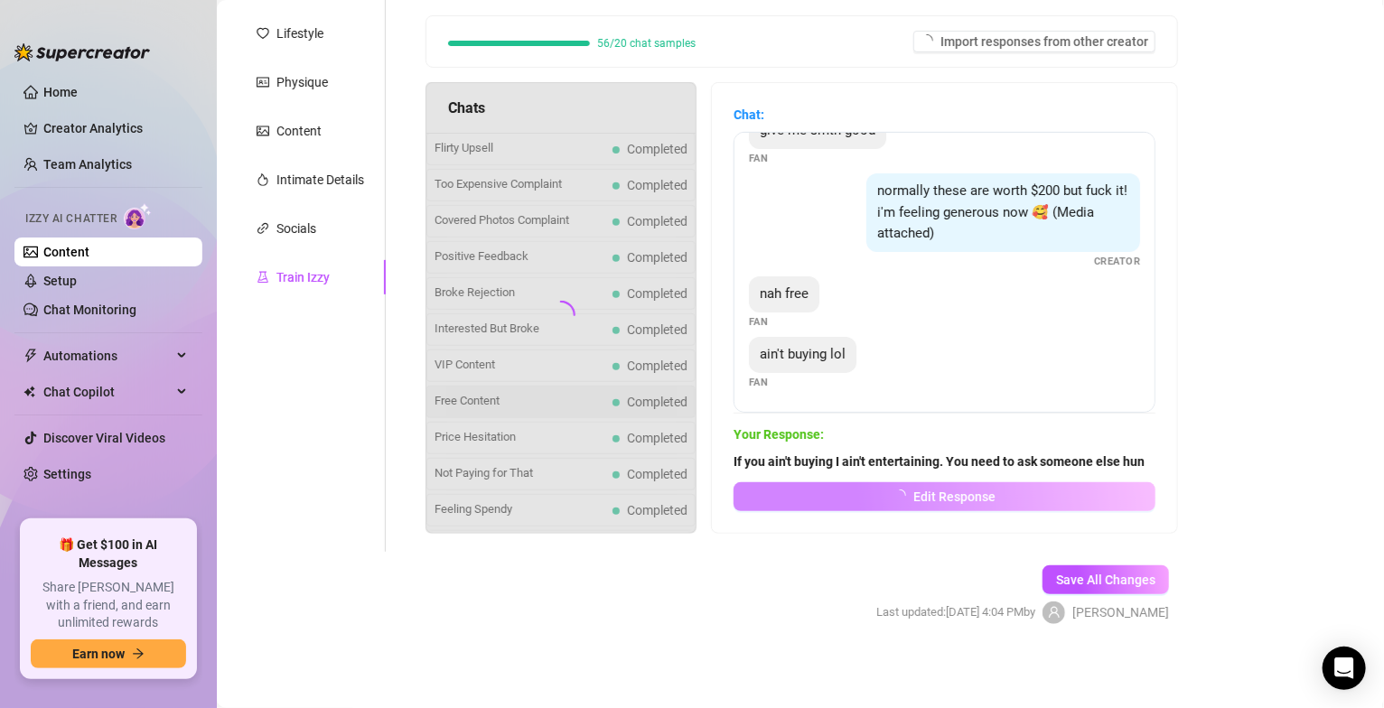
scroll to position [175, 0]
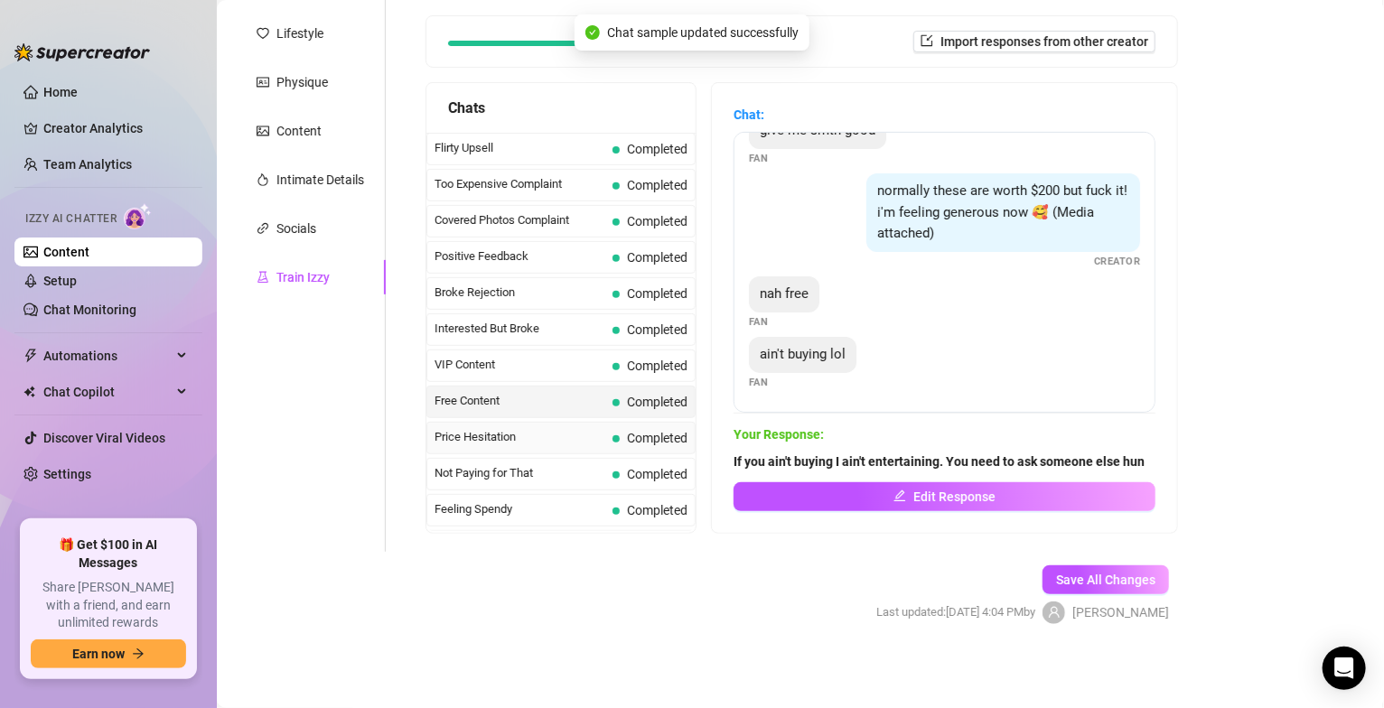
click at [562, 436] on span "Price Hesitation" at bounding box center [520, 437] width 171 height 18
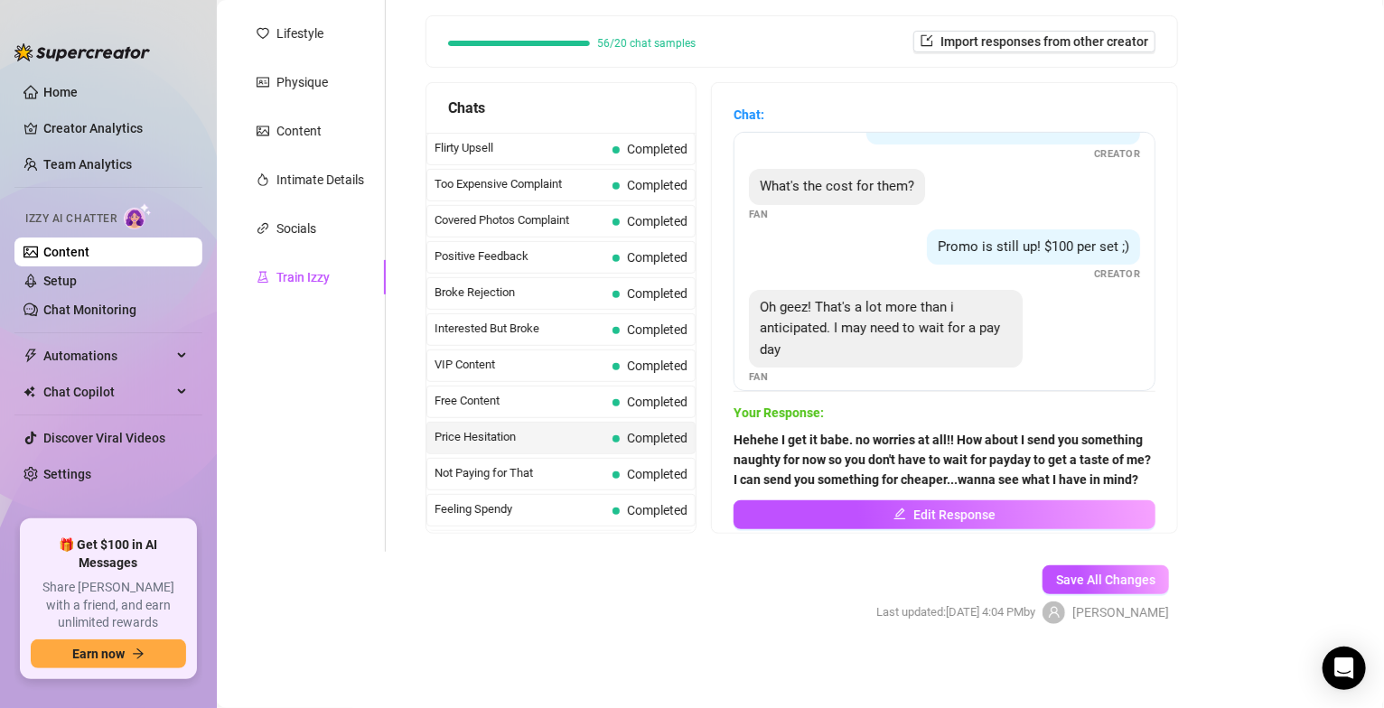
scroll to position [77, 0]
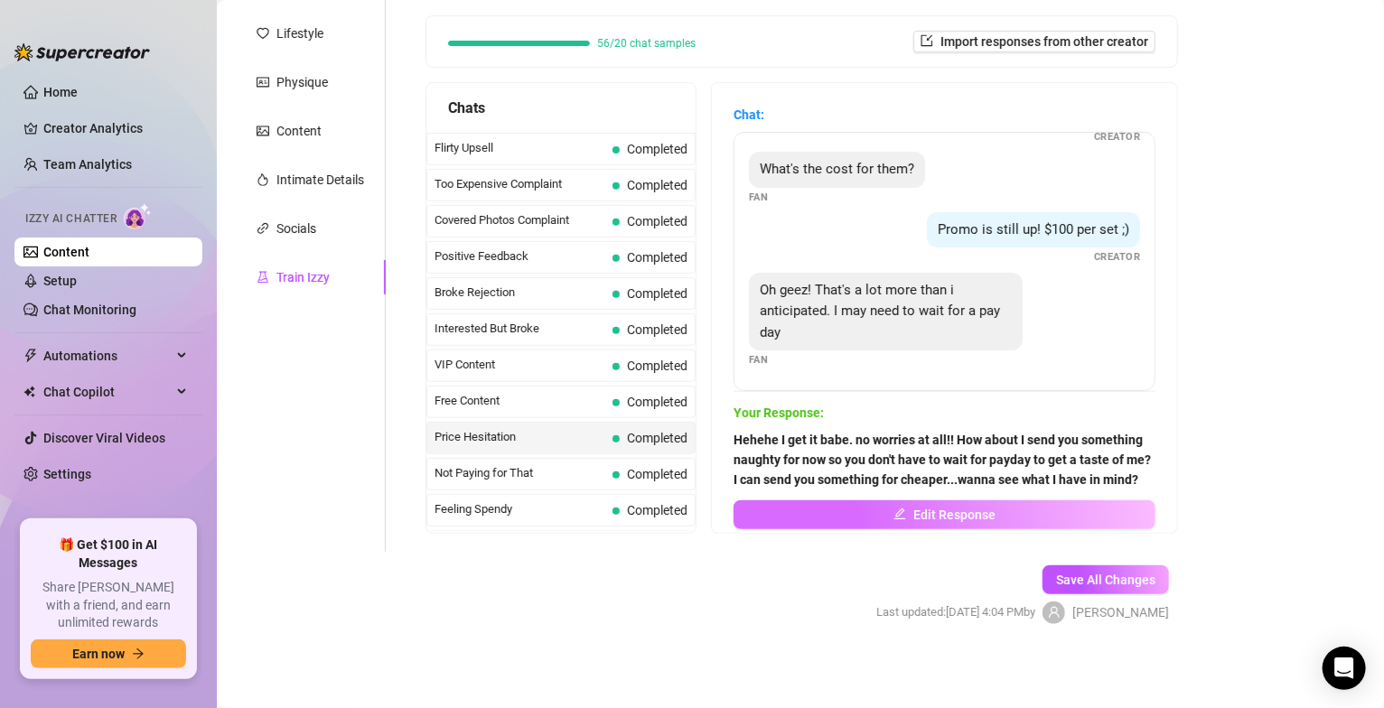
click at [933, 522] on span "Edit Response" at bounding box center [954, 515] width 82 height 14
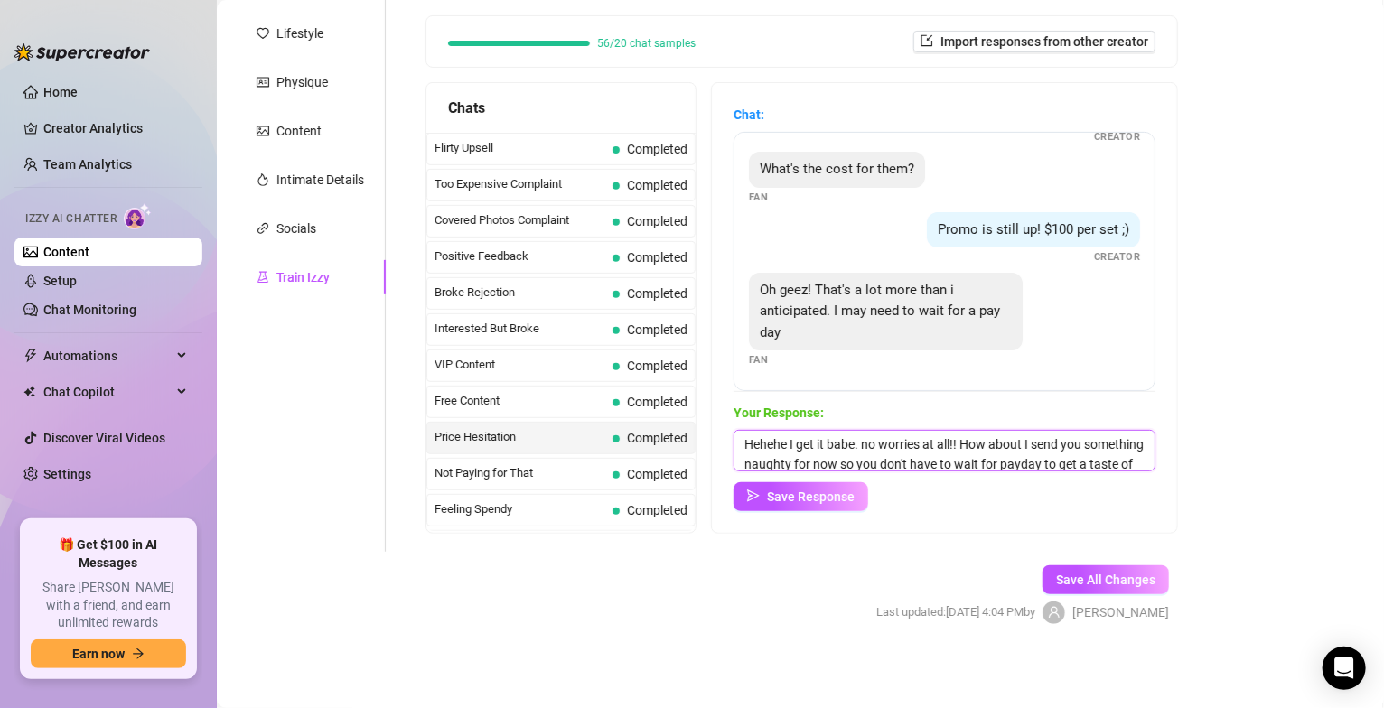
scroll to position [47, 0]
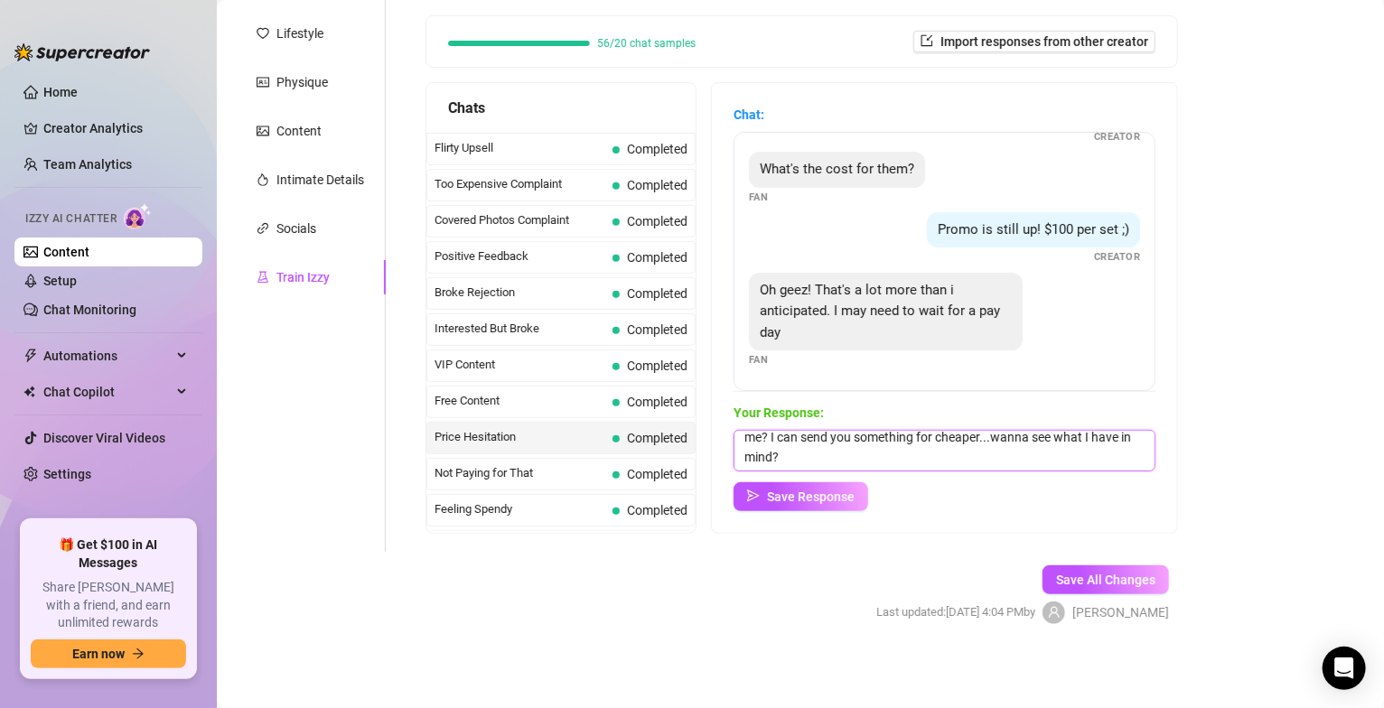
drag, startPoint x: 855, startPoint y: 458, endPoint x: 1042, endPoint y: 489, distance: 189.5
click at [1042, 489] on div "Your Response: [PERSON_NAME] I get it babe. no worries at all!! How about I sen…" at bounding box center [945, 457] width 422 height 108
type textarea "Hehehe I get it babe. no worries at all!! How about I send you something naught…"
click at [843, 499] on span "Save Response" at bounding box center [811, 497] width 88 height 14
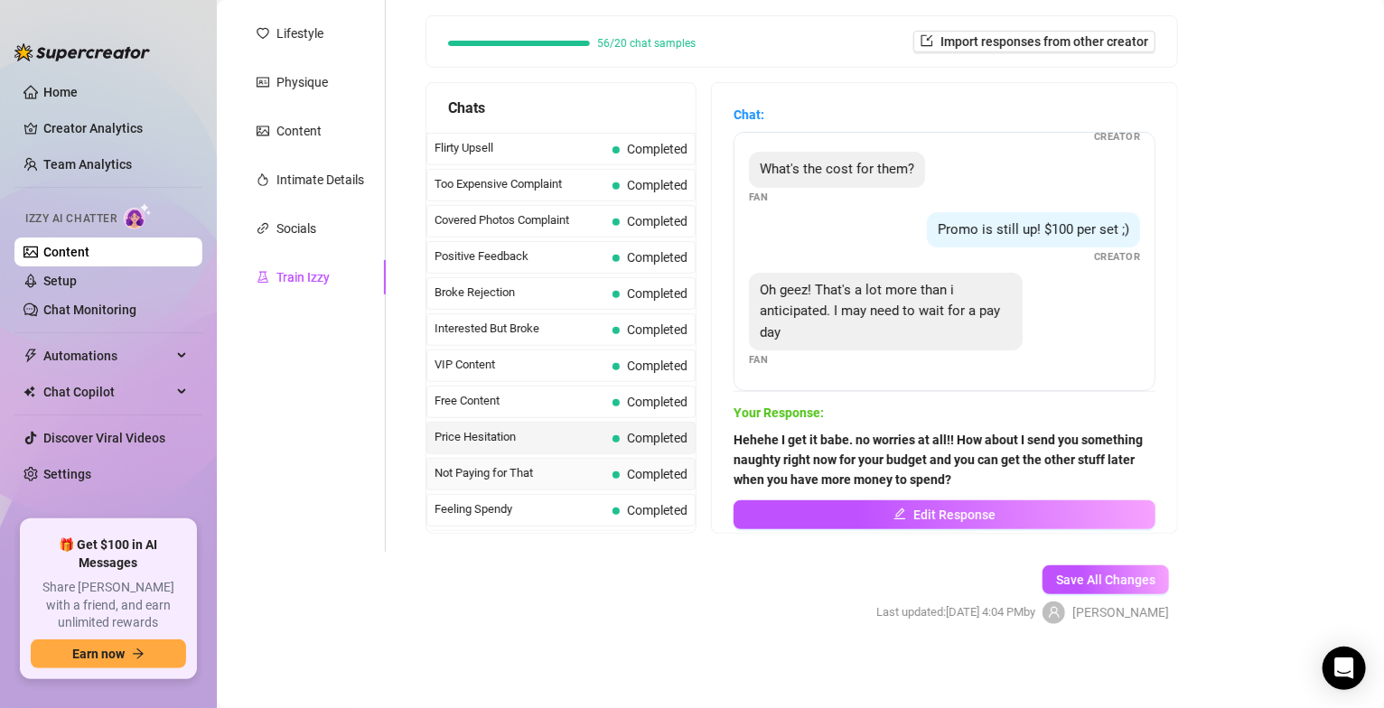
click at [554, 481] on span "Not Paying for That" at bounding box center [520, 473] width 171 height 18
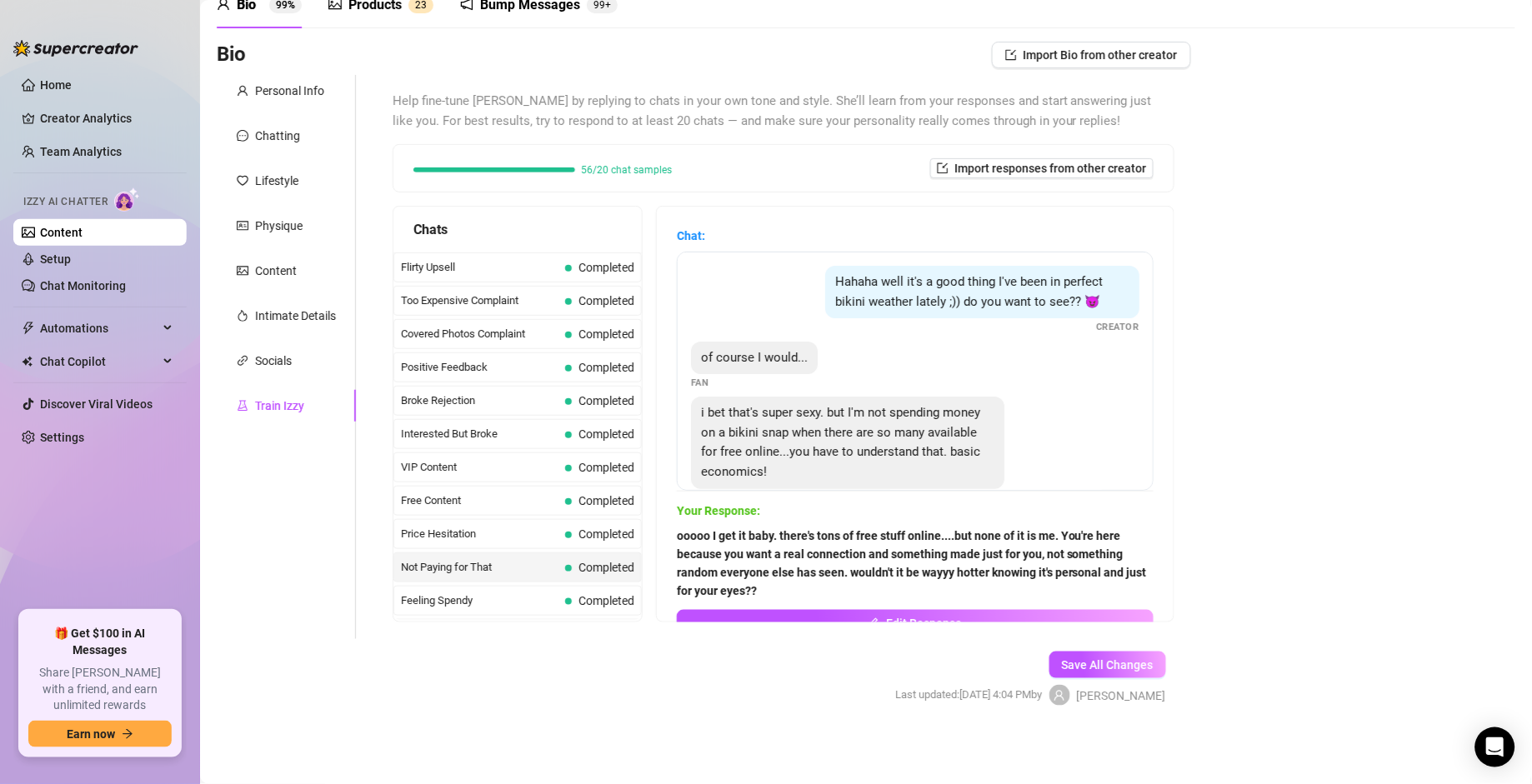
scroll to position [199, 0]
click at [961, 544] on button "Edit Response" at bounding box center [916, 623] width 477 height 27
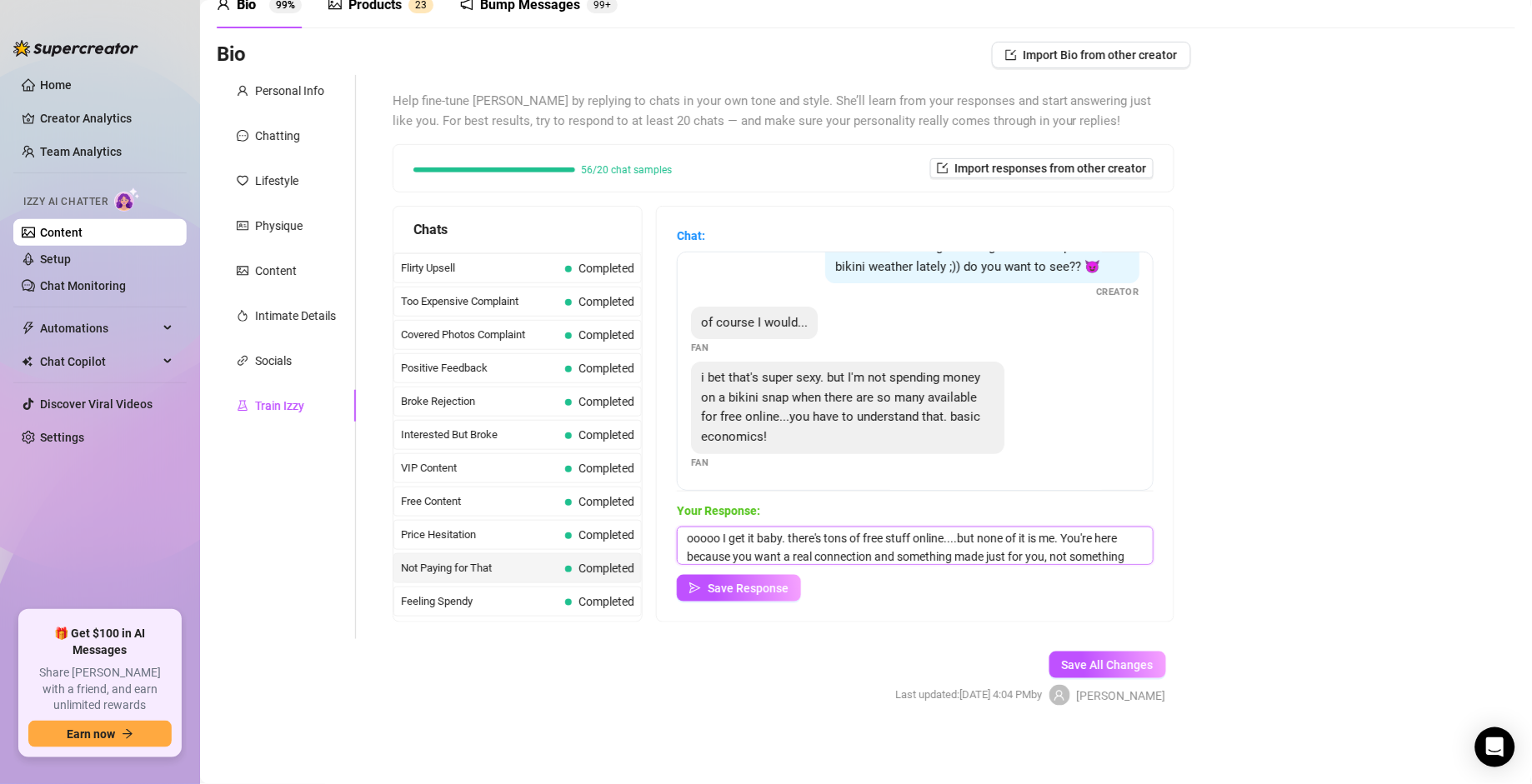
scroll to position [0, 0]
drag, startPoint x: 891, startPoint y: 548, endPoint x: 640, endPoint y: 522, distance: 252.3
click at [640, 522] on div "Chats Curious Fan Completed Waiting For Payday Completed No Pressure Completed …" at bounding box center [784, 414] width 782 height 417
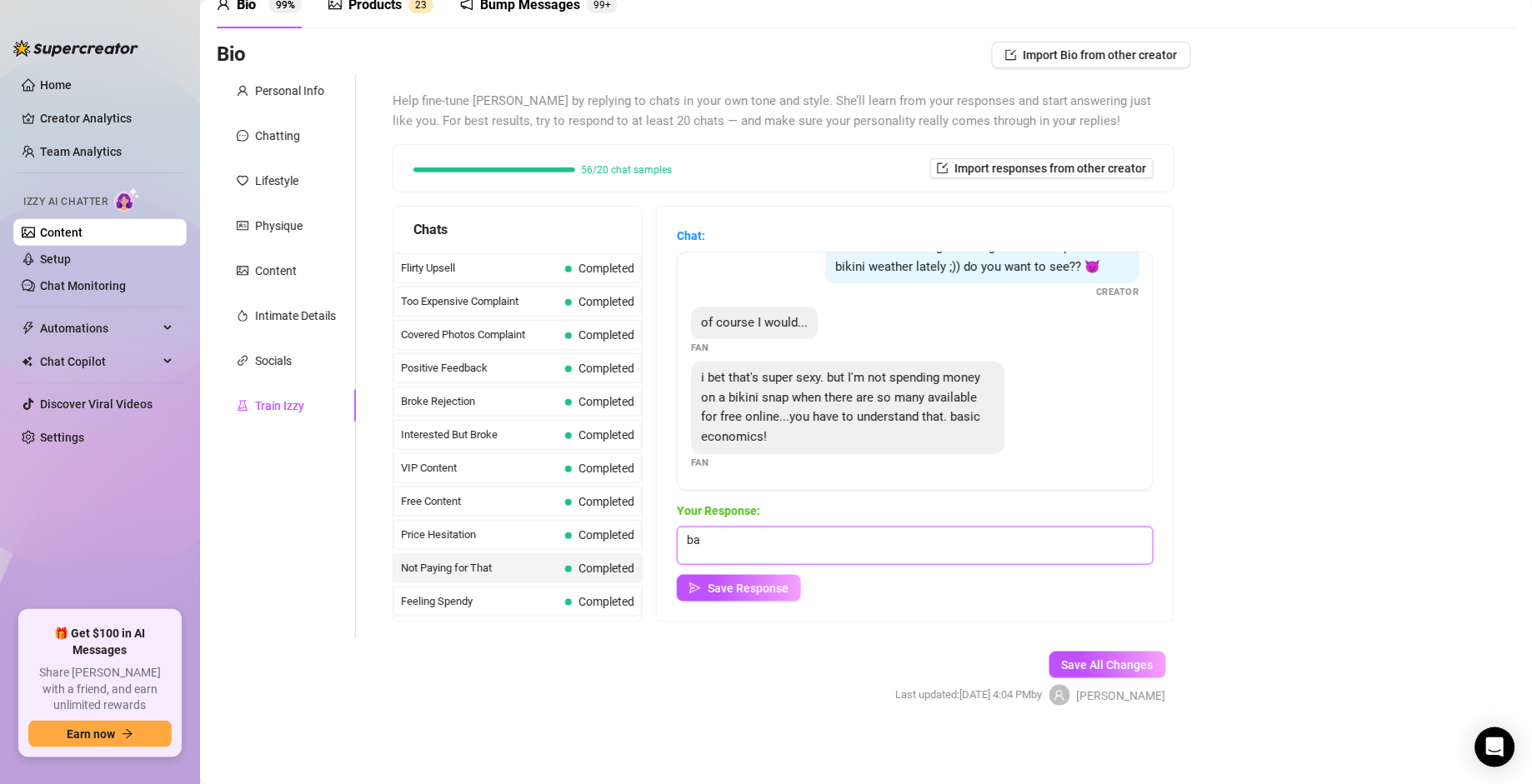
type textarea "b"
type textarea "h"
type textarea "I get it, but those girls are also not me lol. How about we skip the PG stuff a…"
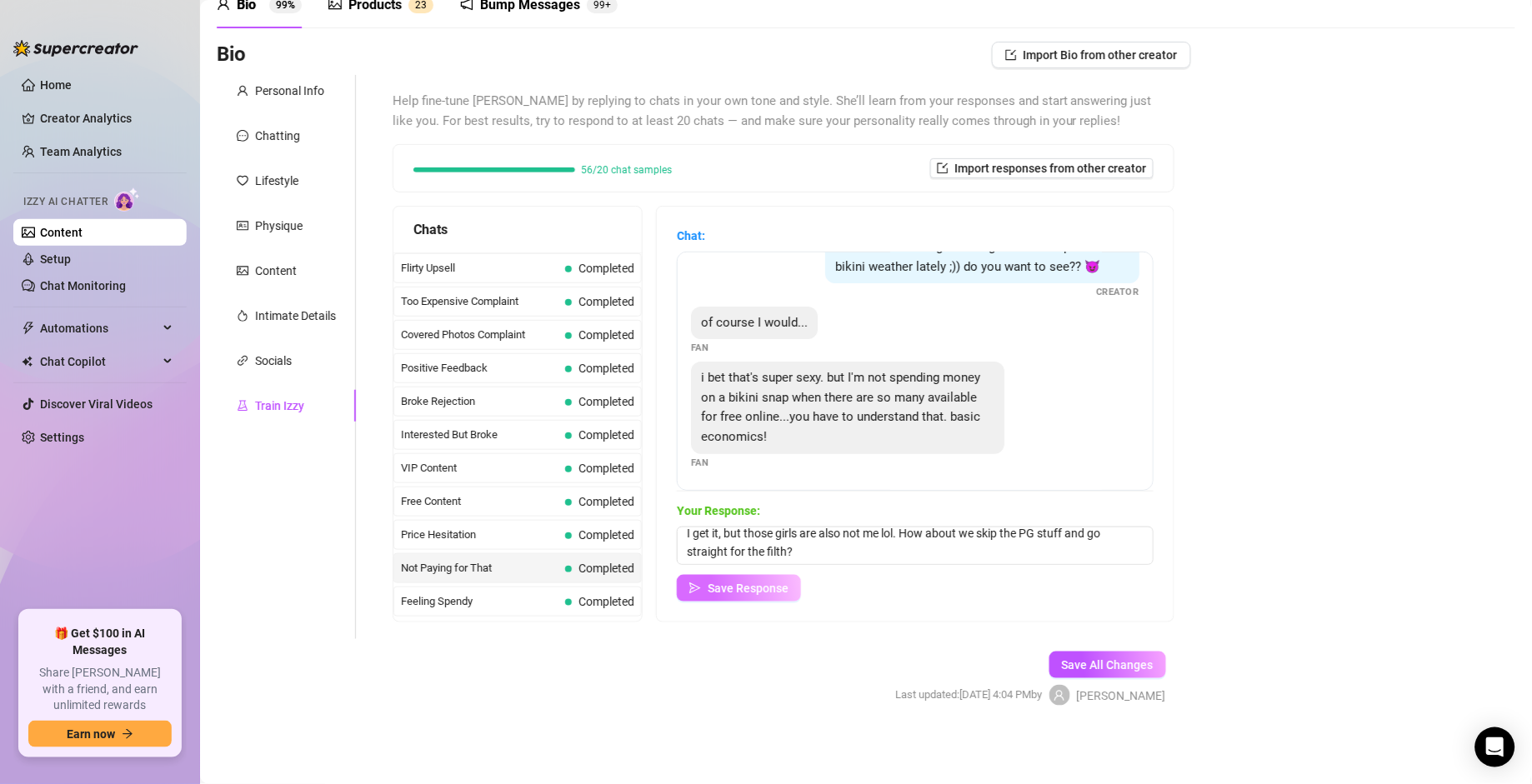
click at [737, 544] on span "Save Response" at bounding box center [748, 588] width 81 height 13
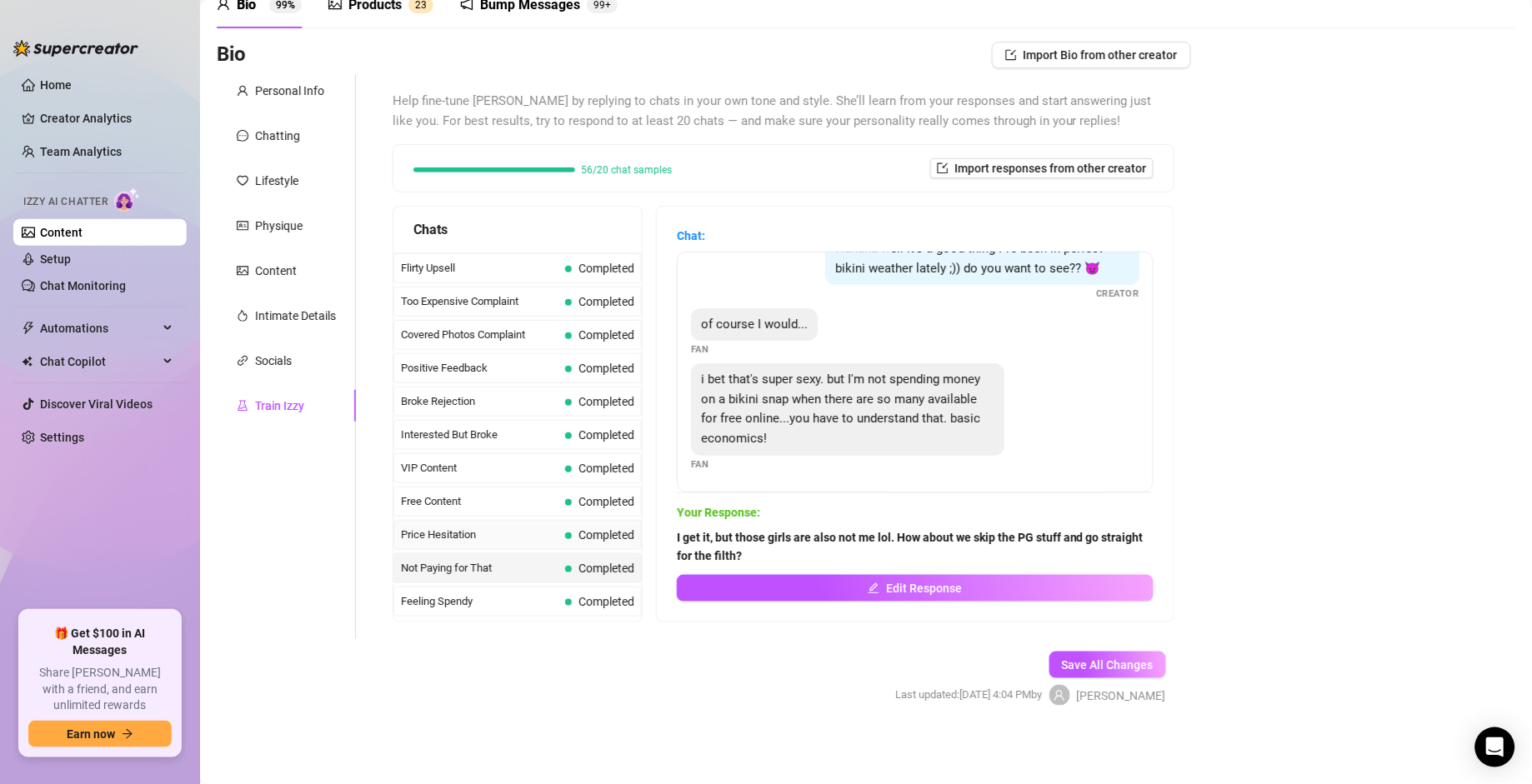
scroll to position [319, 0]
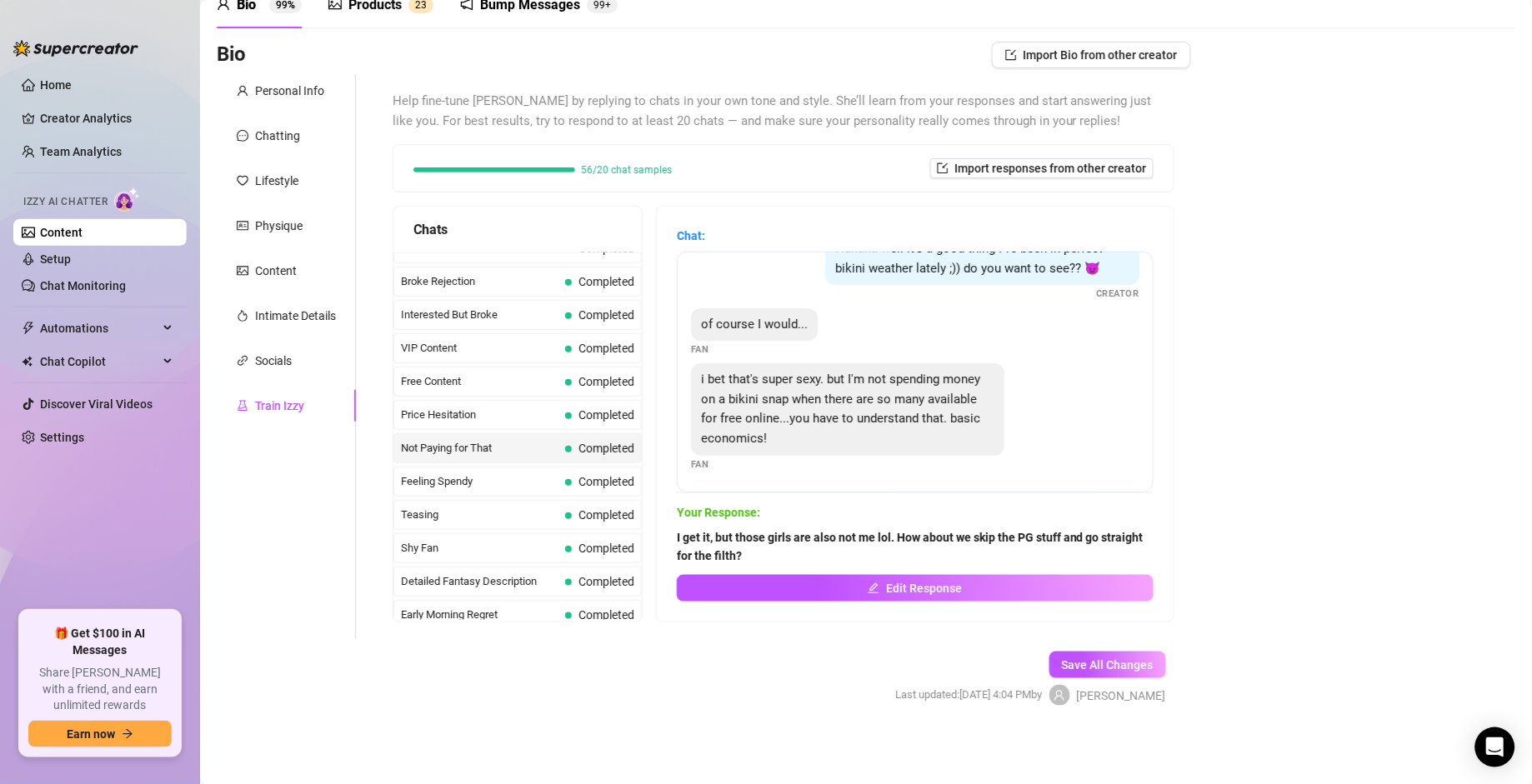
click at [486, 456] on span "Not Paying for That" at bounding box center [480, 448] width 158 height 17
click at [479, 490] on span "Feeling Spendy" at bounding box center [480, 481] width 158 height 17
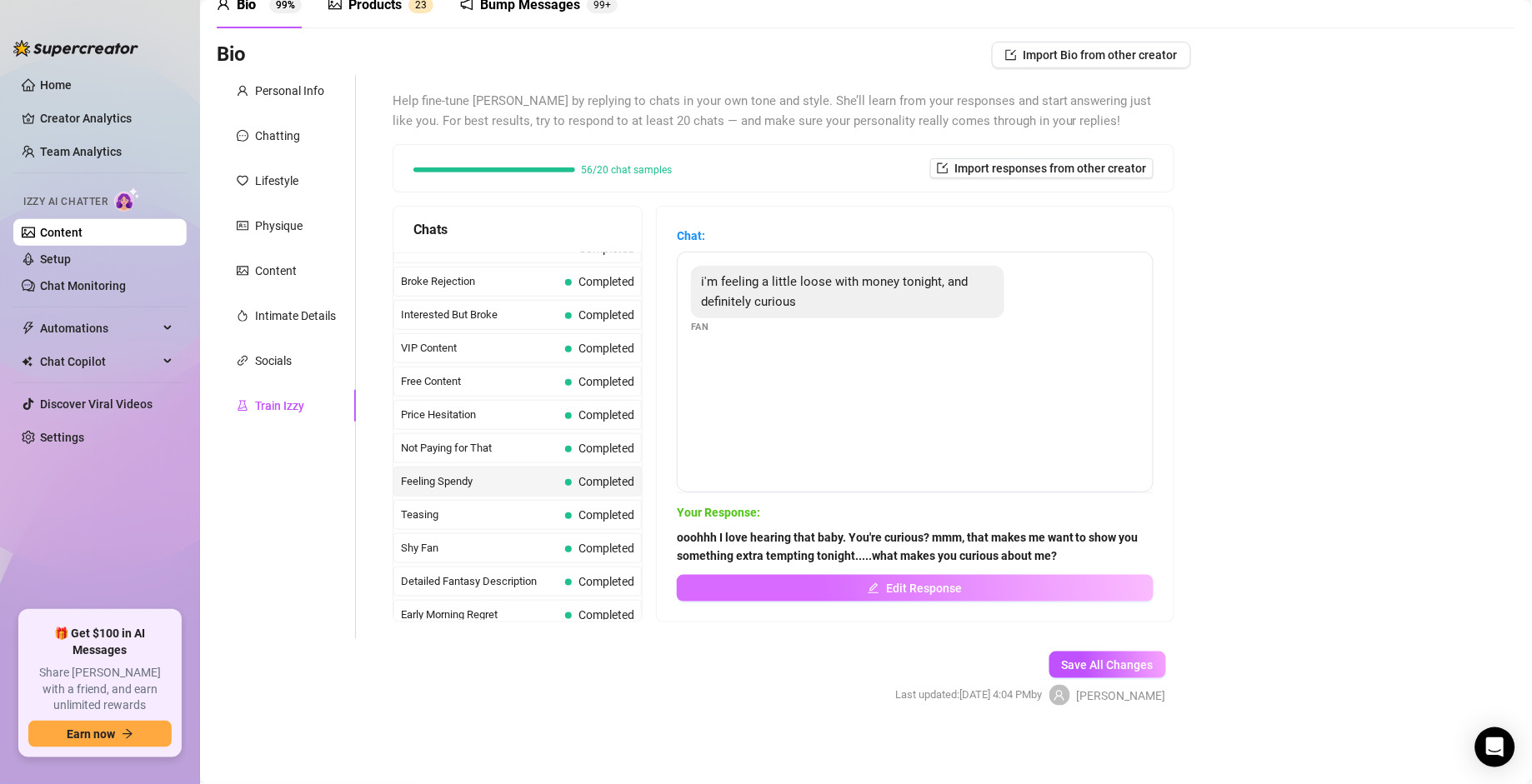
click at [898, 544] on span "Edit Response" at bounding box center [924, 588] width 76 height 13
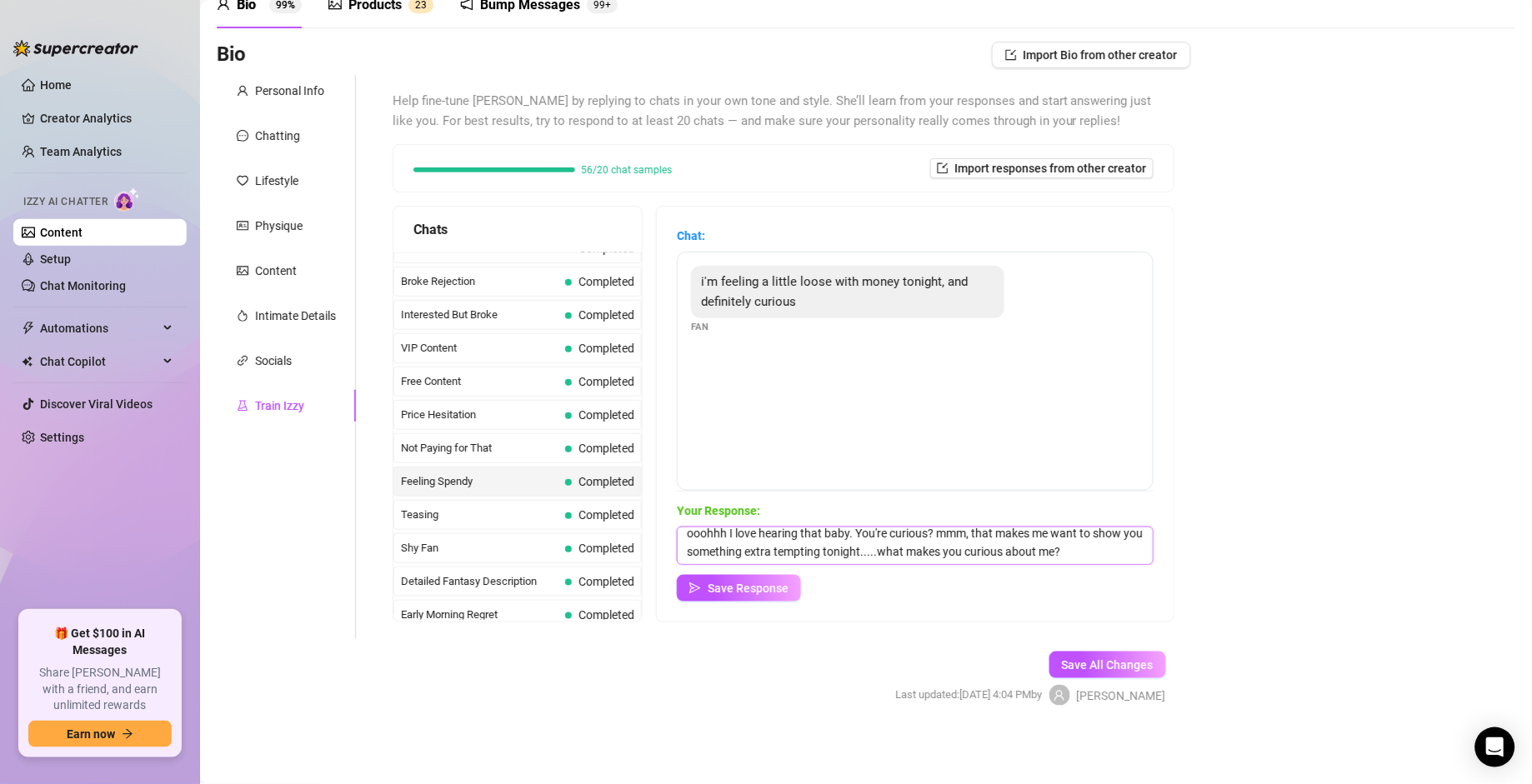
scroll to position [0, 0]
drag, startPoint x: 746, startPoint y: 536, endPoint x: 655, endPoint y: 533, distance: 91.0
click at [655, 533] on div "Chats Curious Fan Completed Waiting For Payday Completed No Pressure Completed …" at bounding box center [784, 414] width 782 height 417
type textarea "m"
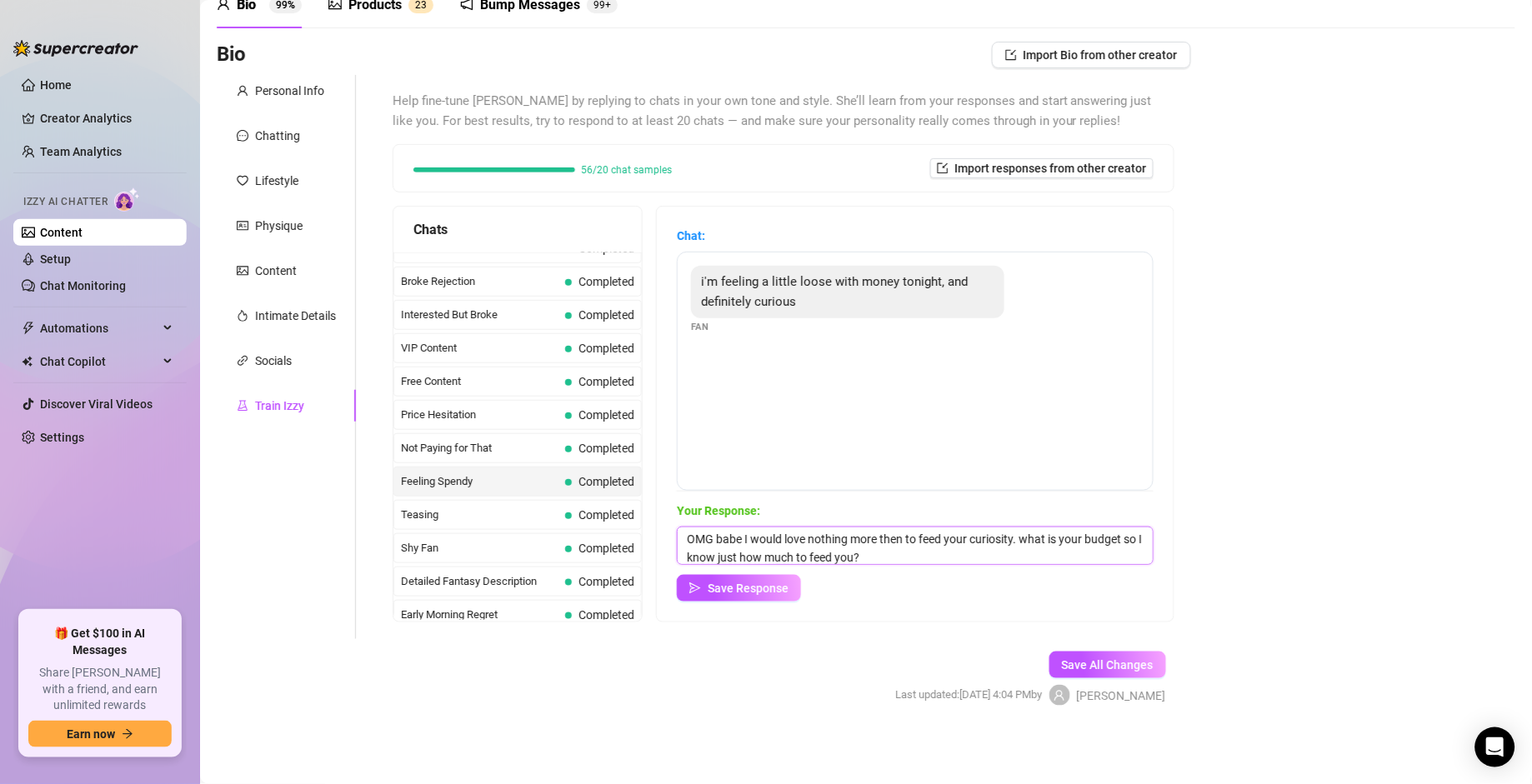
type textarea "OMG babe I would love nothing more then to feed your curiosity. what is your bu…"
click at [767, 544] on span "Save Response" at bounding box center [748, 588] width 81 height 13
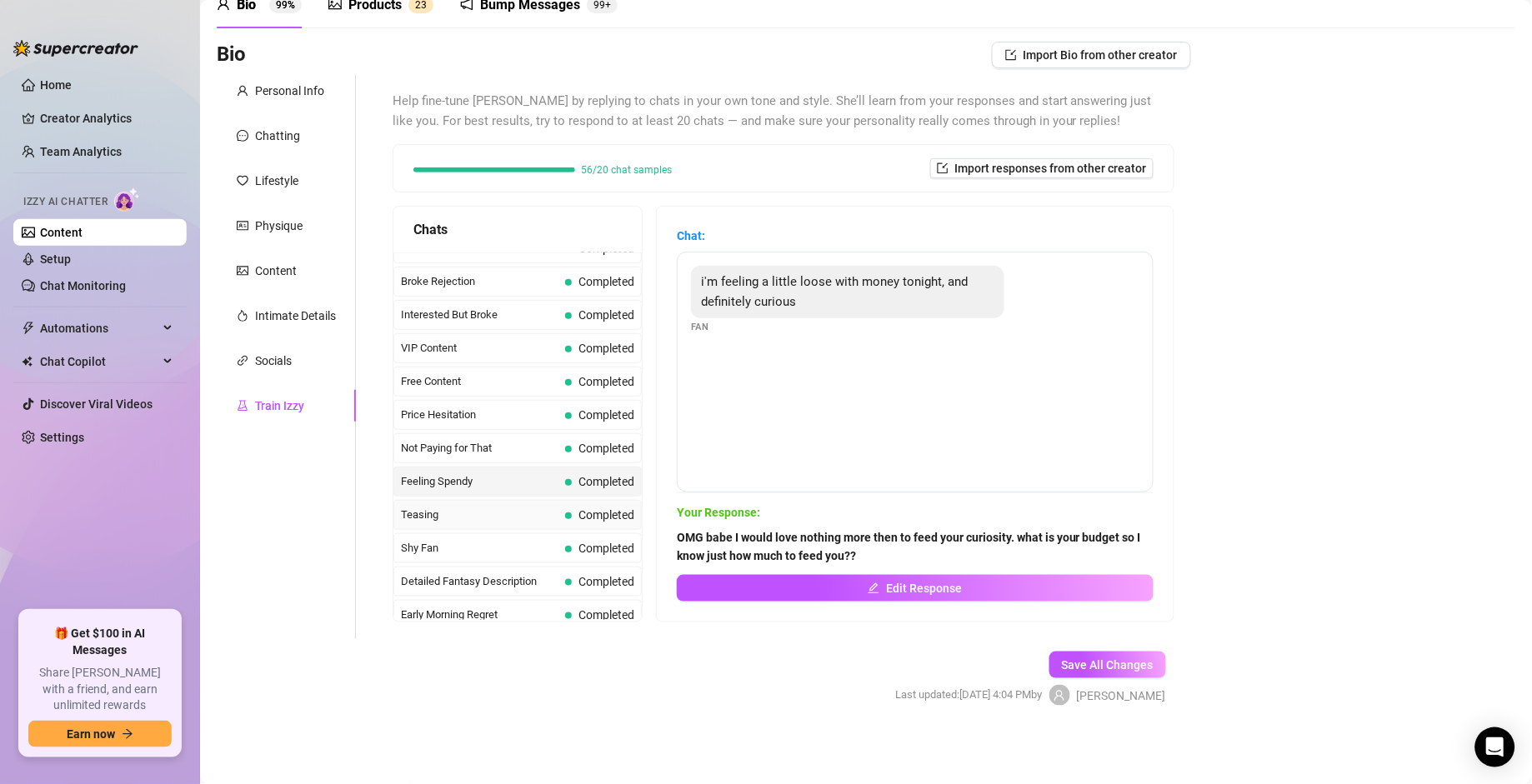
click at [497, 523] on span "Teasing" at bounding box center [480, 515] width 158 height 17
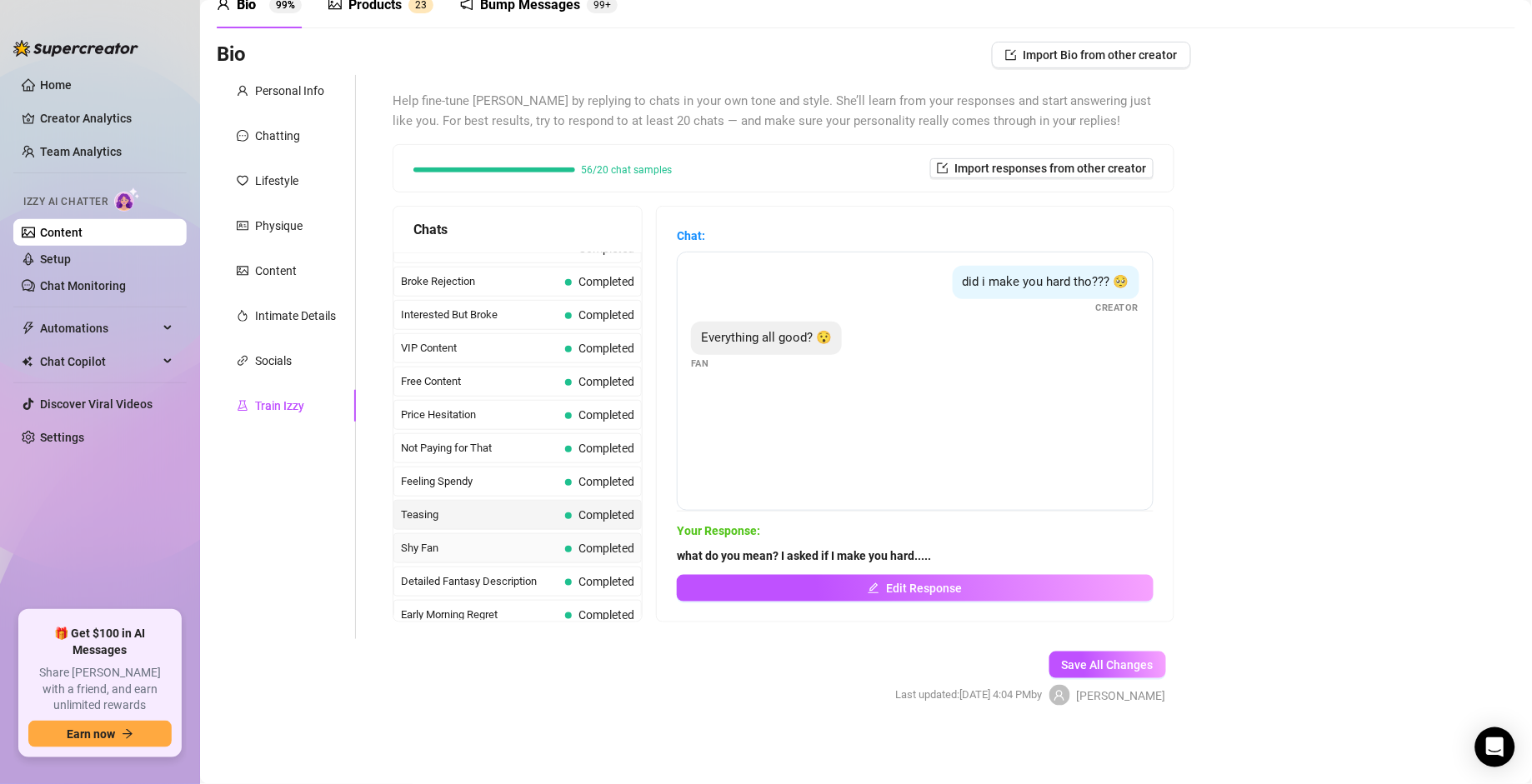
click at [499, 544] on span "Shy Fan" at bounding box center [480, 548] width 158 height 17
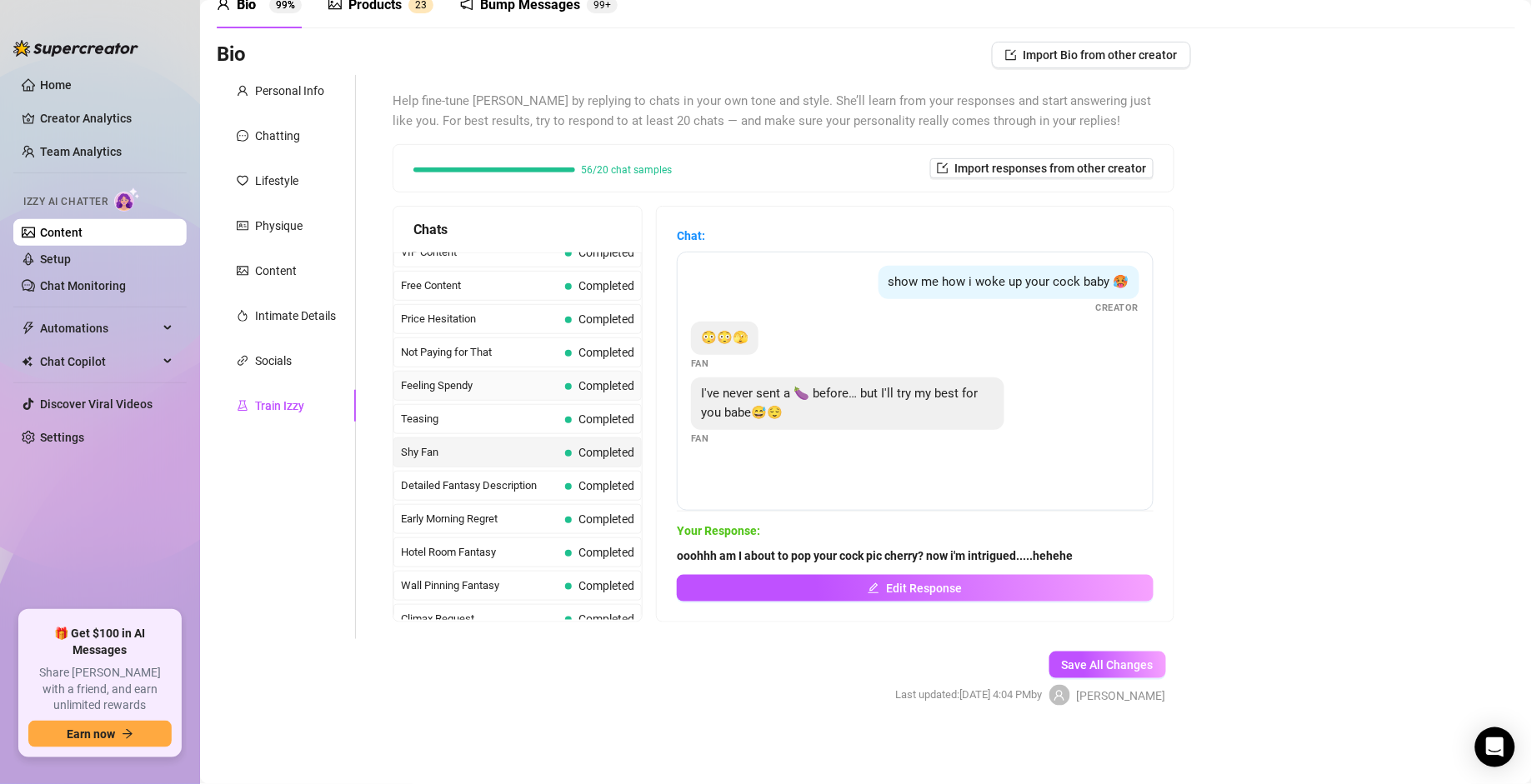
scroll to position [439, 0]
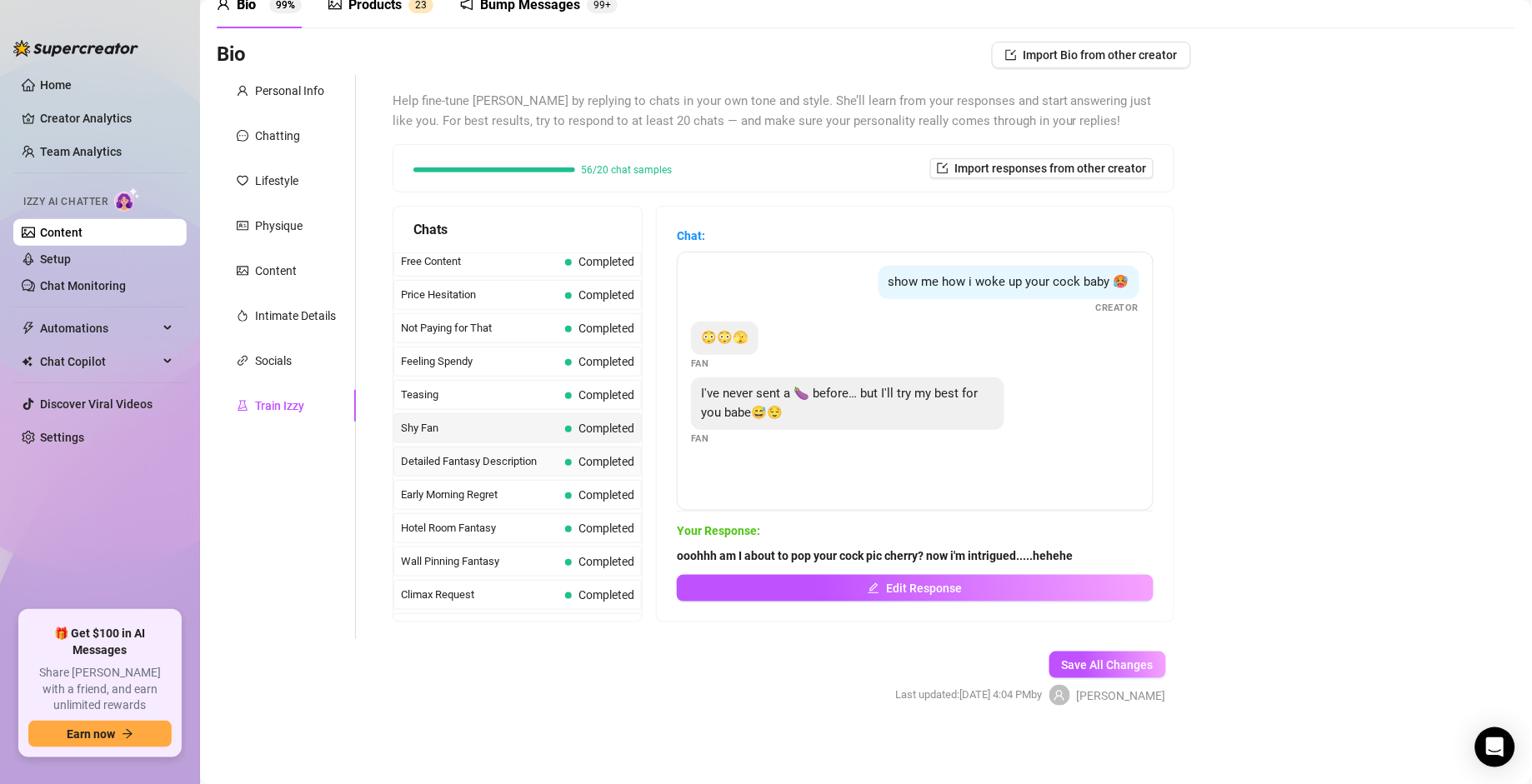
click at [511, 470] on span "Detailed Fantasy Description" at bounding box center [480, 461] width 158 height 17
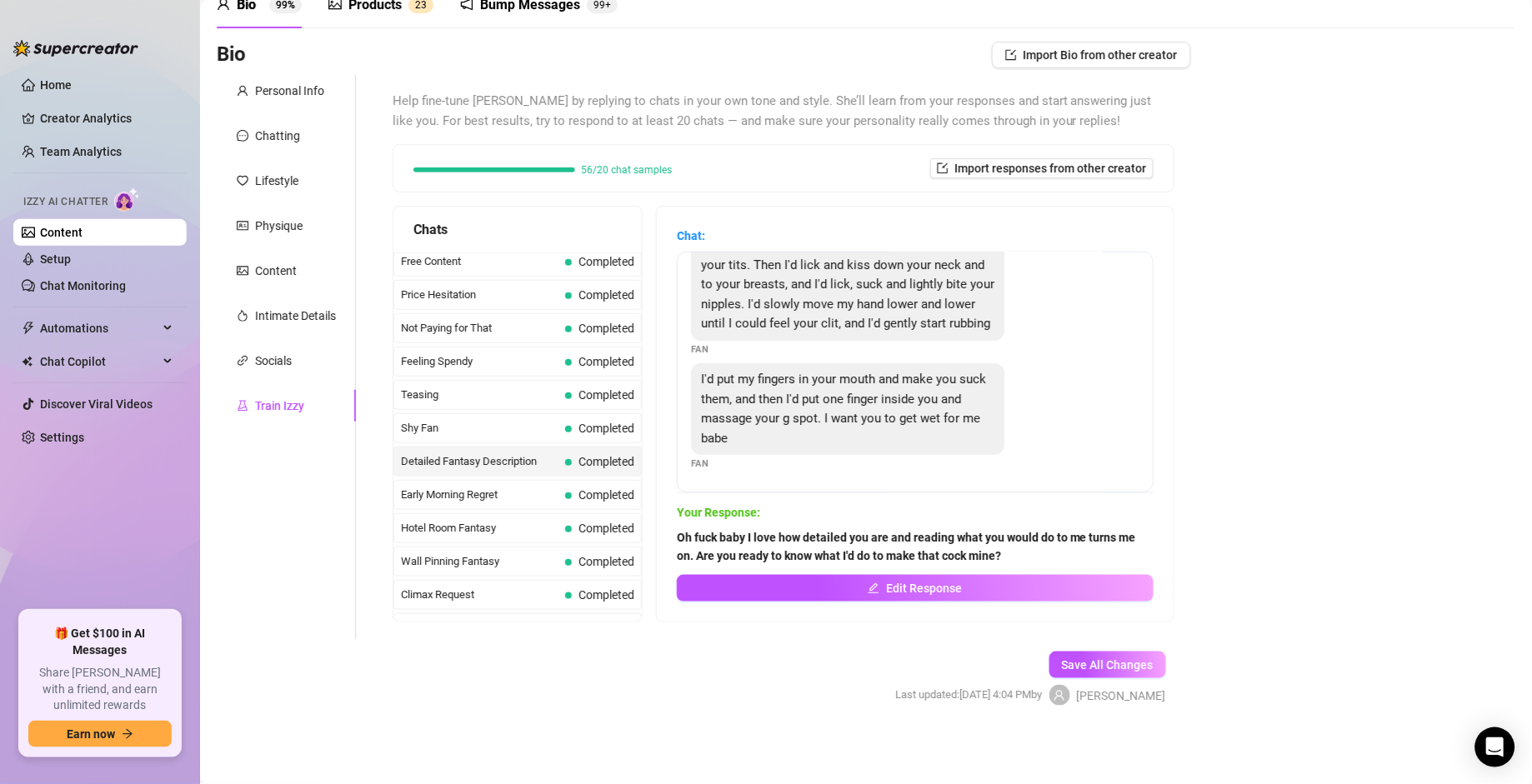
scroll to position [57, 0]
click at [481, 504] on span "Early Morning Regret" at bounding box center [480, 495] width 158 height 17
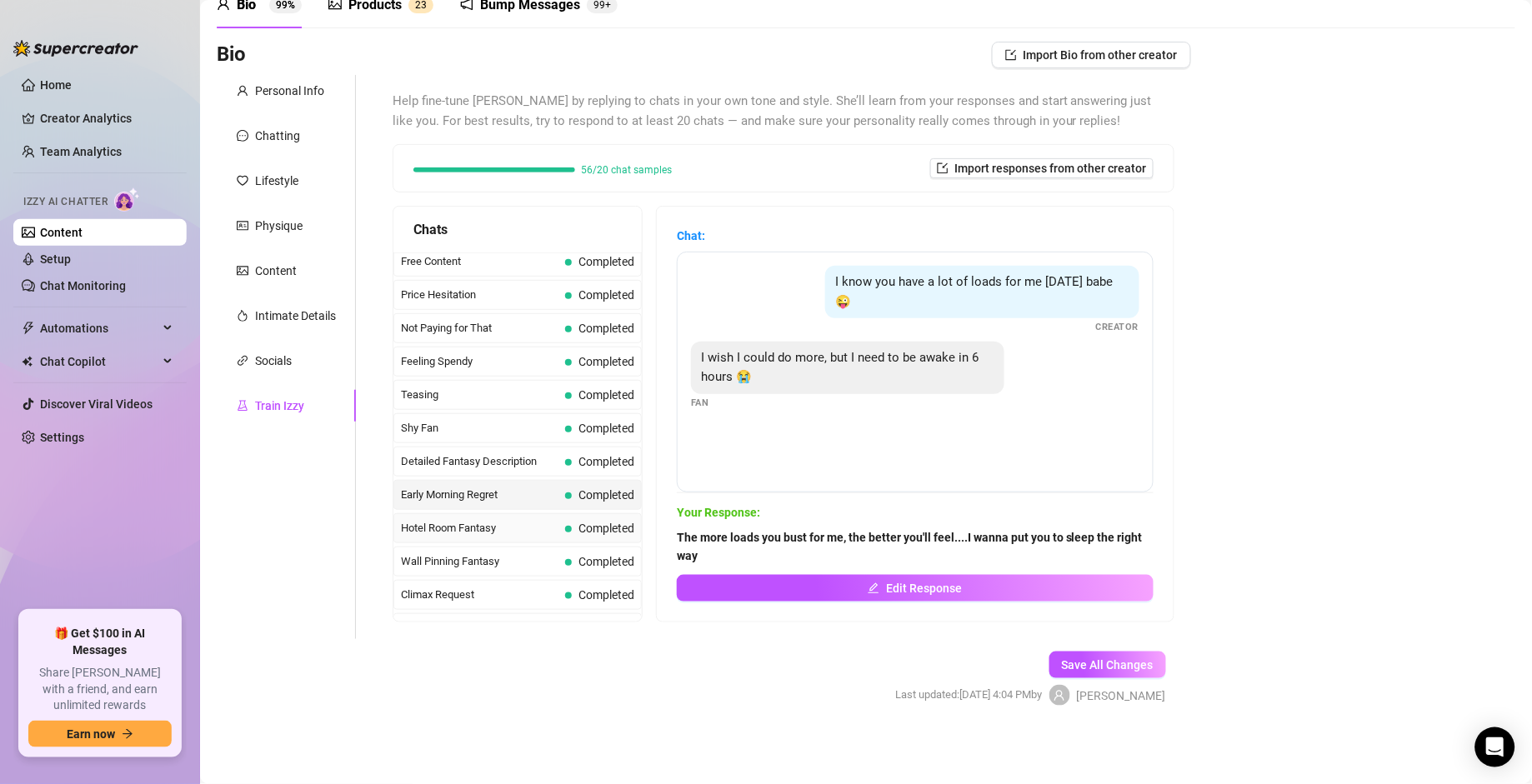
click at [420, 537] on span "Hotel Room Fantasy" at bounding box center [480, 529] width 158 height 17
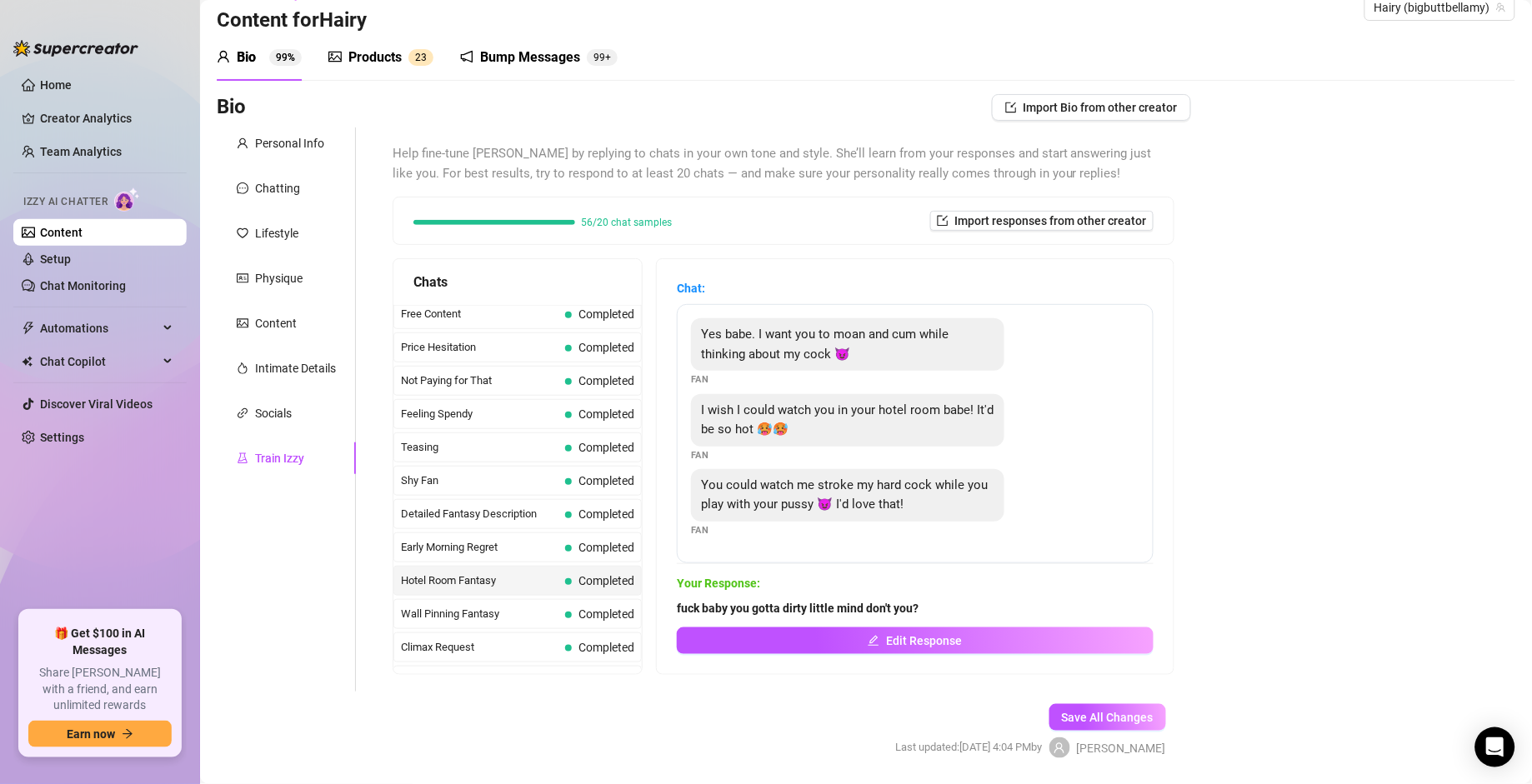
scroll to position [83, 0]
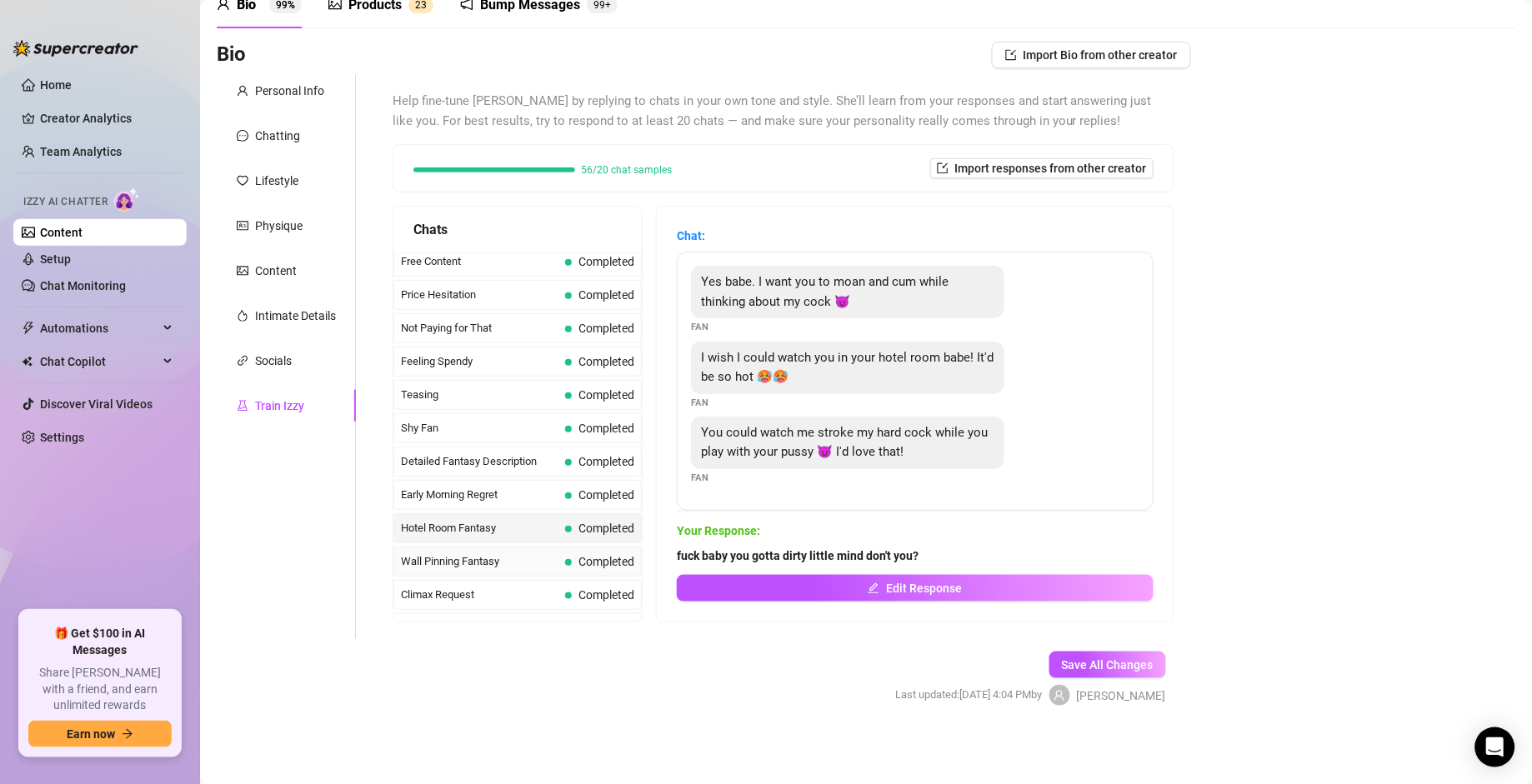
click at [456, 544] on span "Wall Pinning Fantasy" at bounding box center [480, 562] width 158 height 17
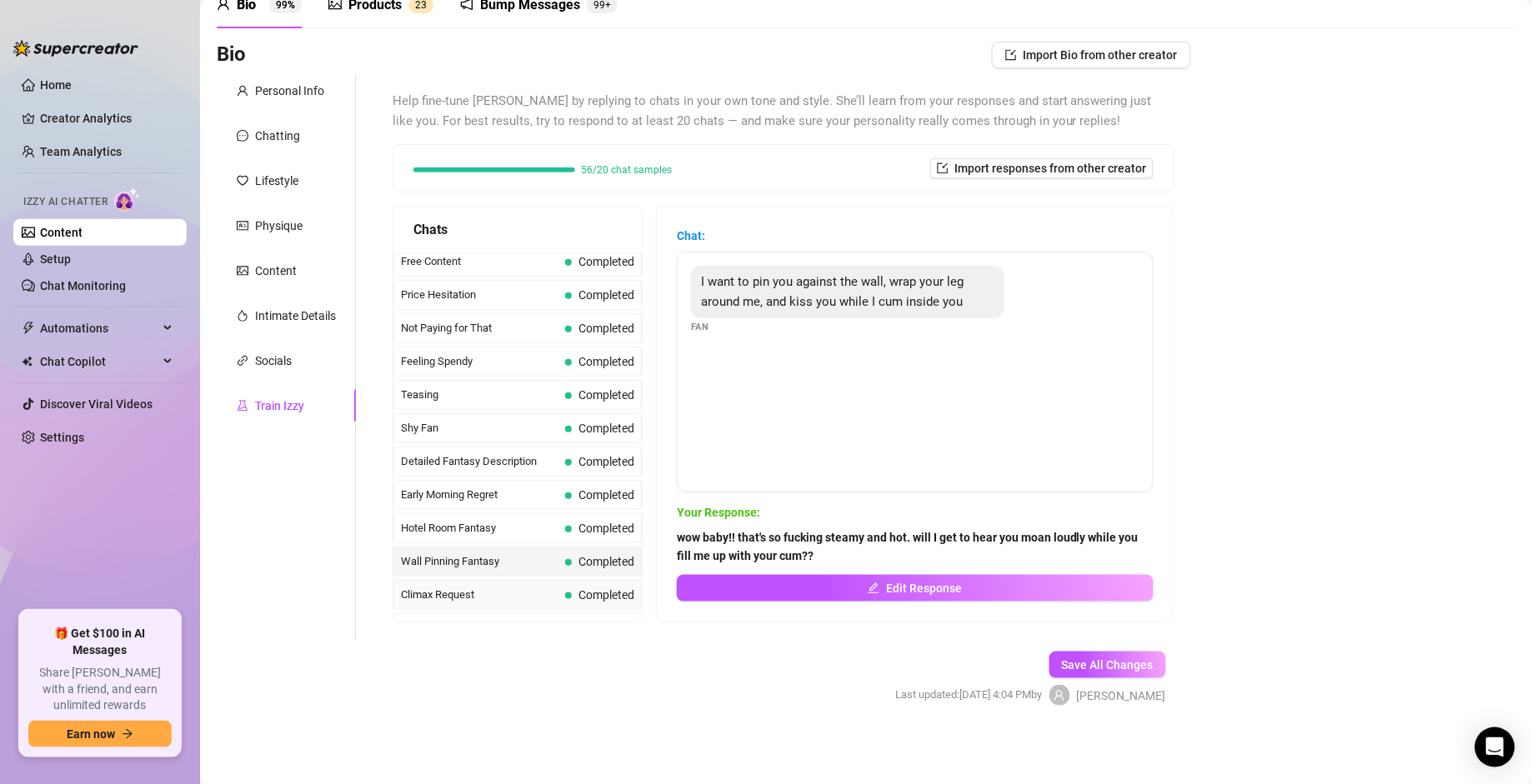
click at [521, 544] on span "Climax Request" at bounding box center [480, 595] width 158 height 17
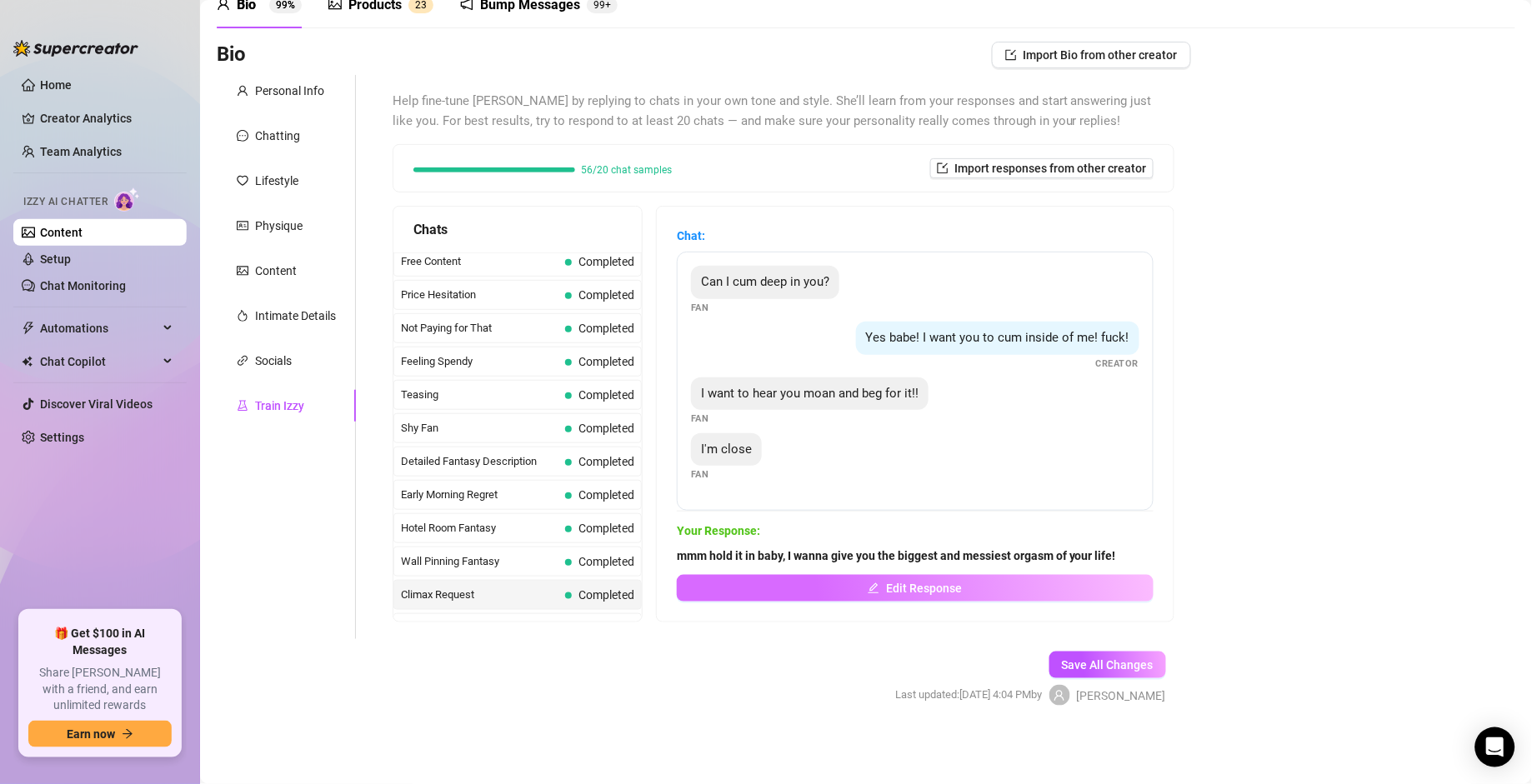
click at [955, 544] on span "Edit Response" at bounding box center [924, 588] width 76 height 13
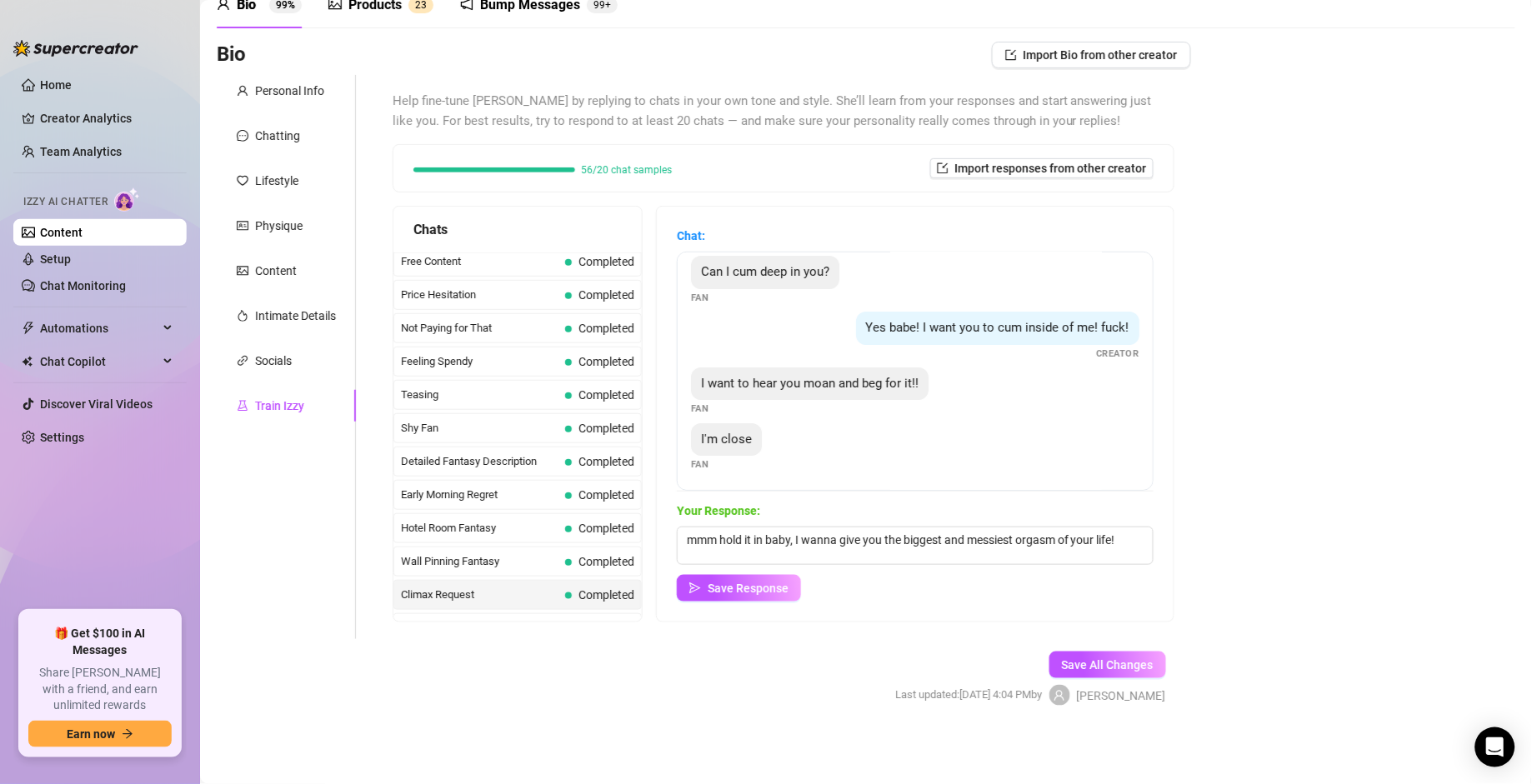
scroll to position [13, 0]
drag, startPoint x: 688, startPoint y: 536, endPoint x: 1264, endPoint y: 524, distance: 576.1
click at [1064, 524] on div "Bio Import Bio from other creator Personal Info Chatting Lifestyle Physique Con…" at bounding box center [867, 388] width 1299 height 694
type textarea "fuckkk babe you can only cum after I do, I need to know you can handle hearing …"
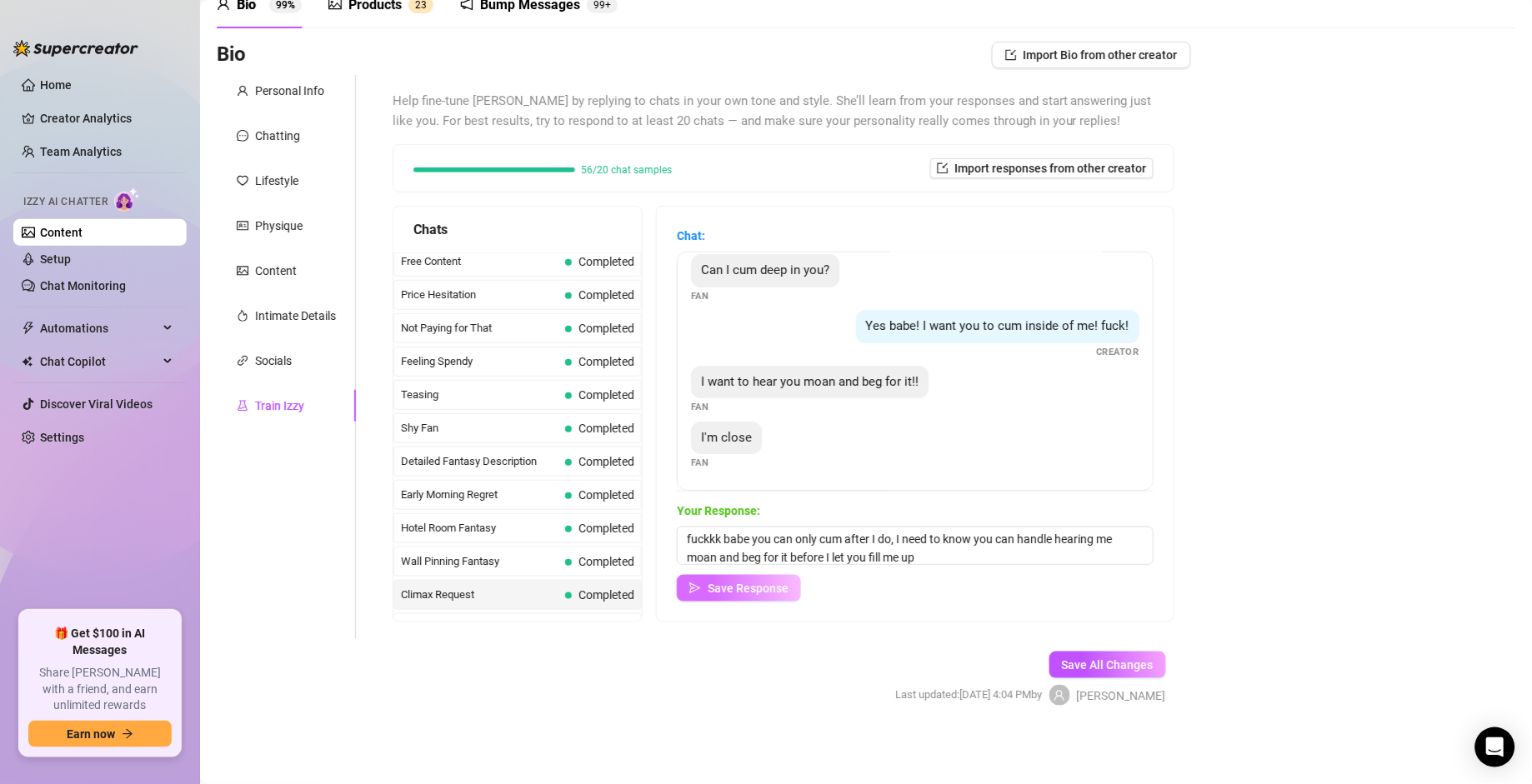
click at [779, 544] on span "Save Response" at bounding box center [748, 588] width 81 height 13
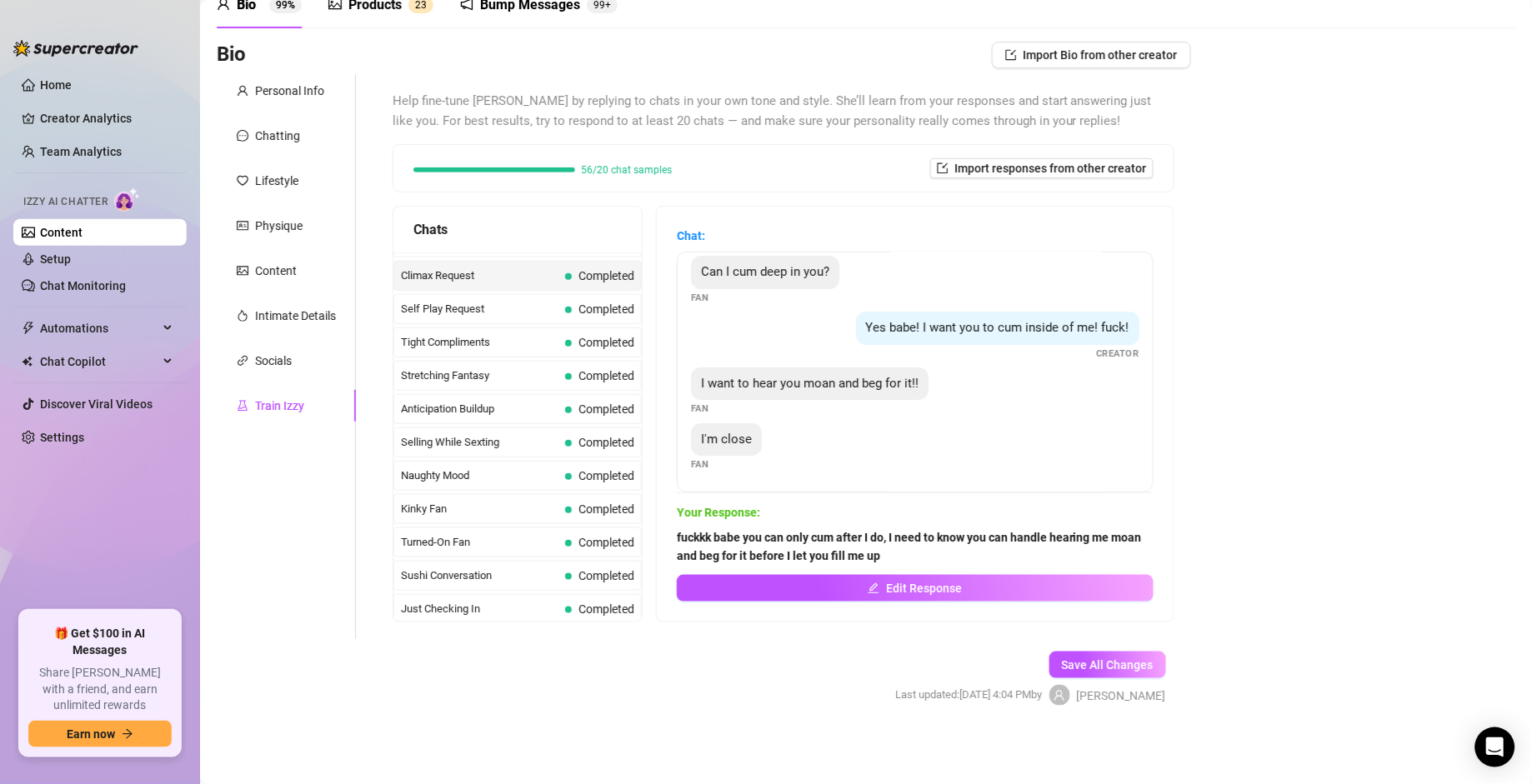
scroll to position [799, 0]
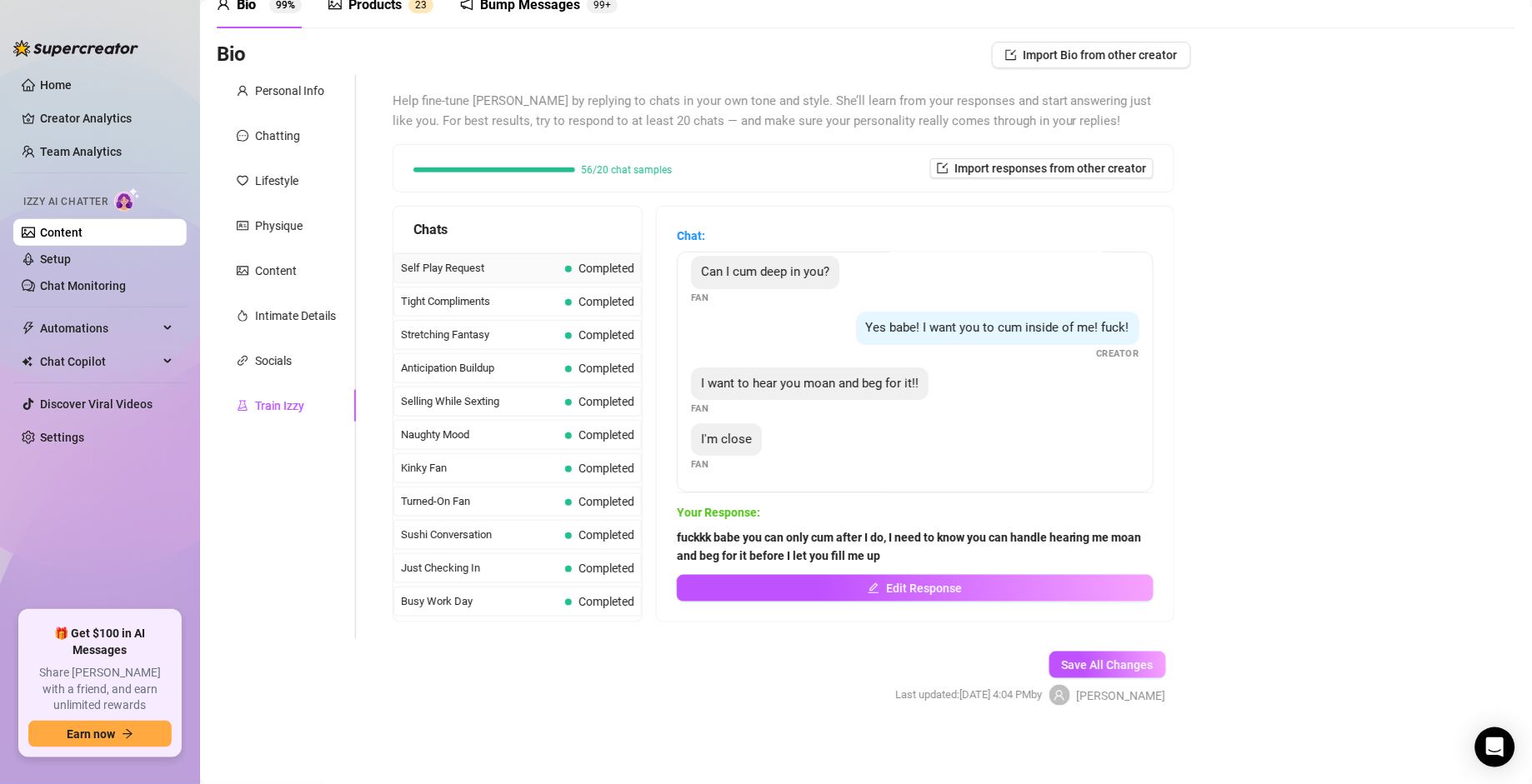
click at [511, 277] on span "Self Play Request" at bounding box center [480, 268] width 158 height 17
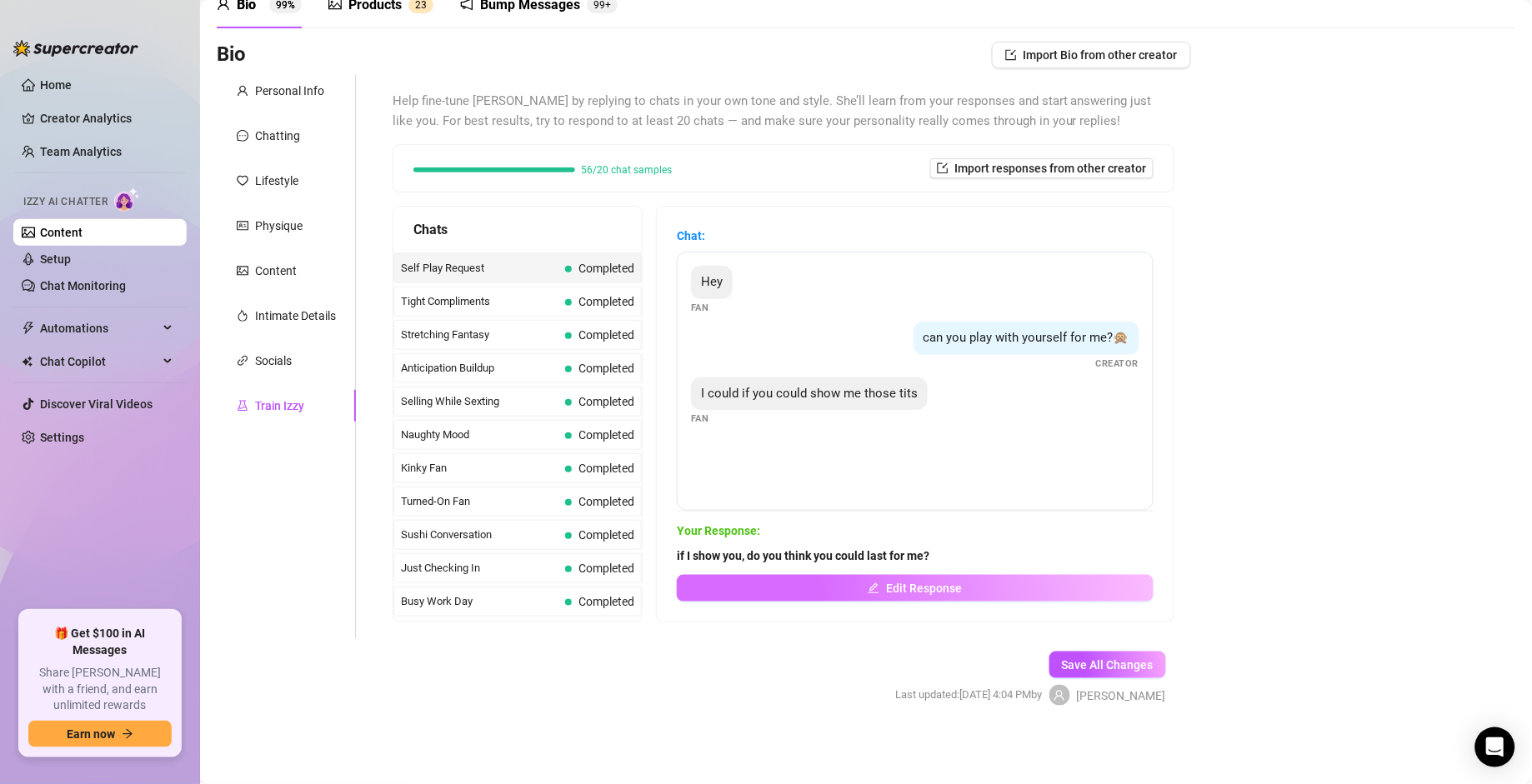
click at [963, 544] on button "Edit Response" at bounding box center [916, 588] width 477 height 27
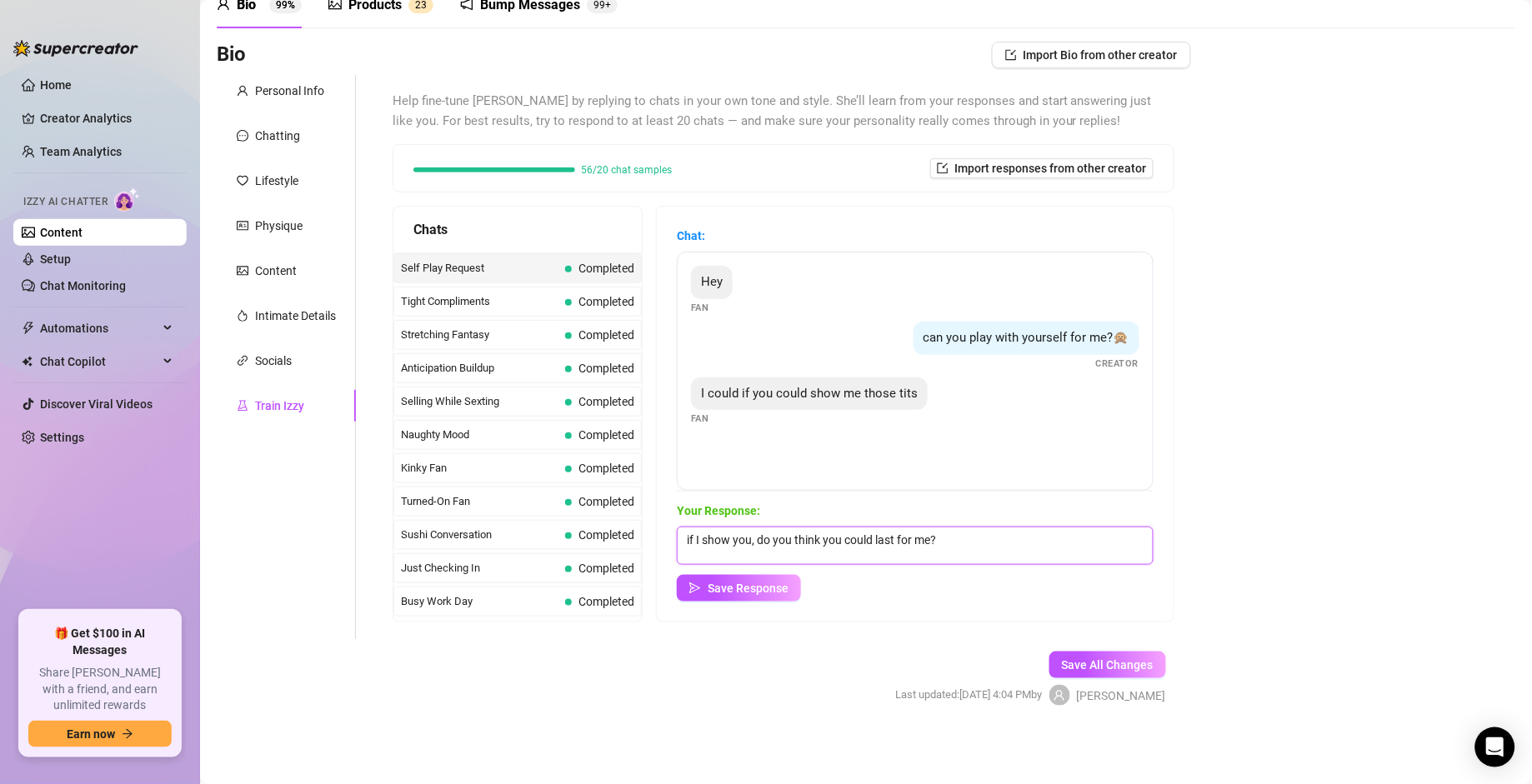
drag, startPoint x: 880, startPoint y: 540, endPoint x: 658, endPoint y: 555, distance: 222.5
click at [658, 544] on div "Chats Curious Fan Completed Waiting For Payday Completed No Pressure Completed …" at bounding box center [784, 414] width 782 height 417
type textarea "are you gonna last if I do?"
click at [710, 544] on button "Save Response" at bounding box center [739, 588] width 125 height 27
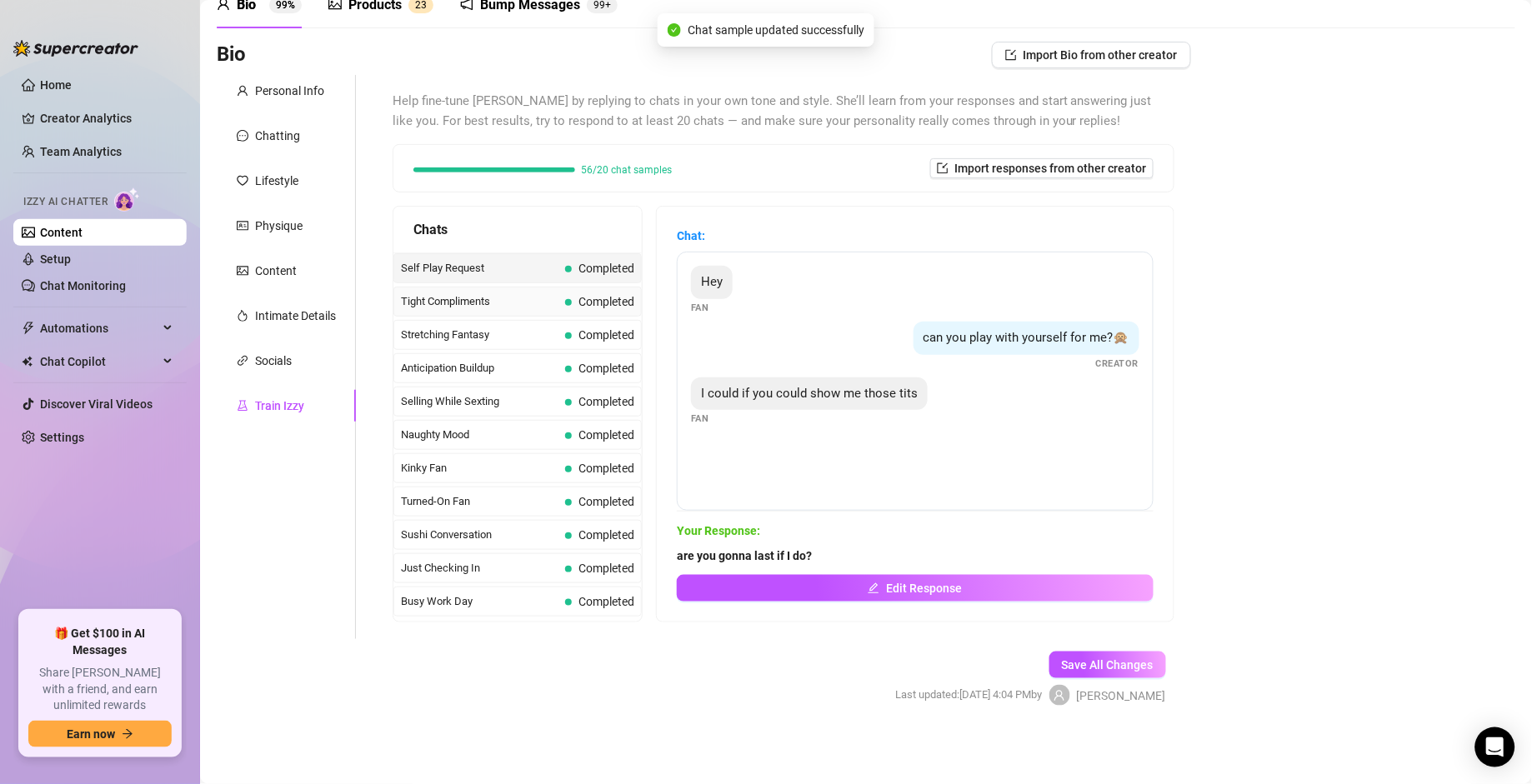
click at [495, 310] on span "Tight Compliments" at bounding box center [480, 302] width 158 height 17
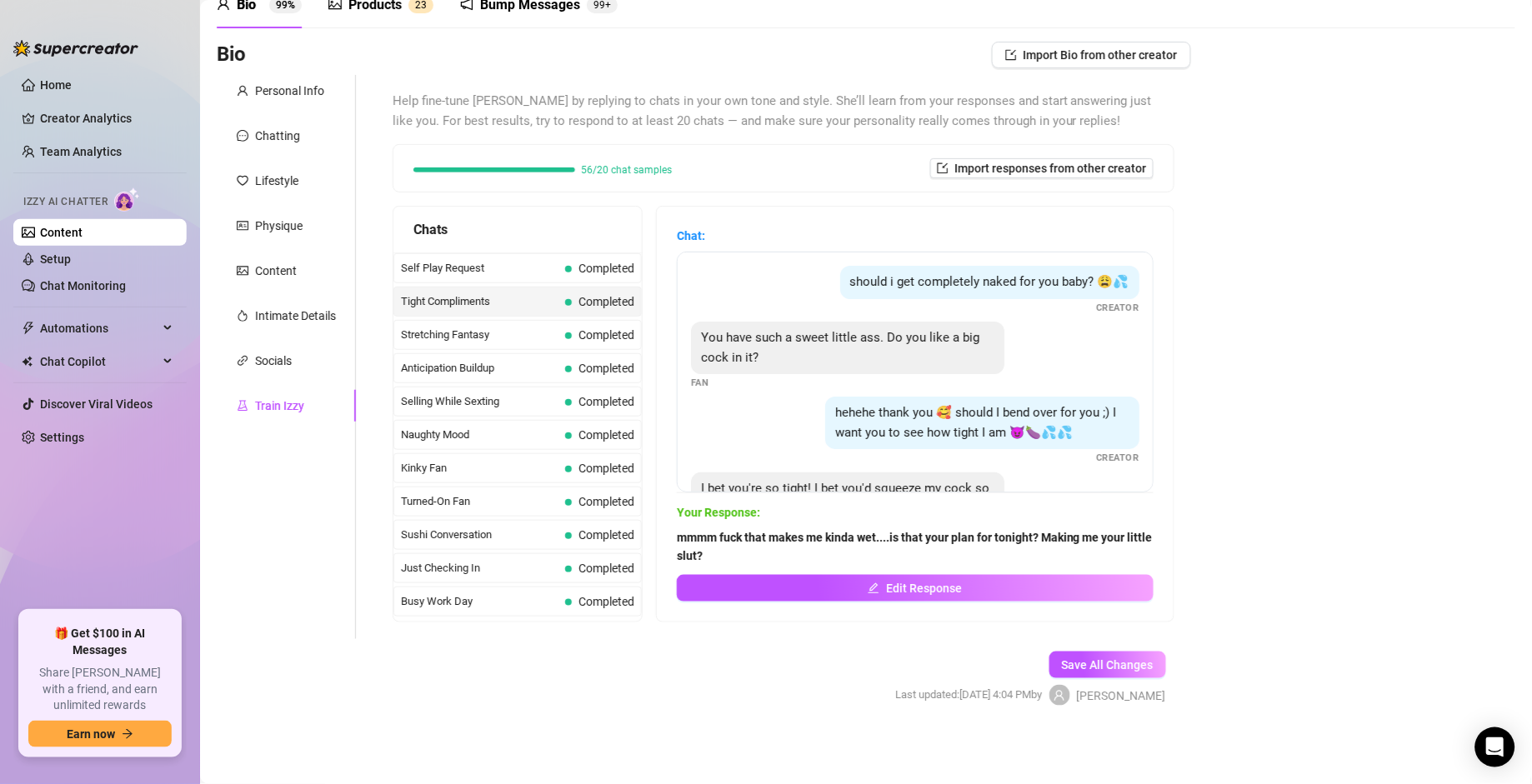
scroll to position [90, 0]
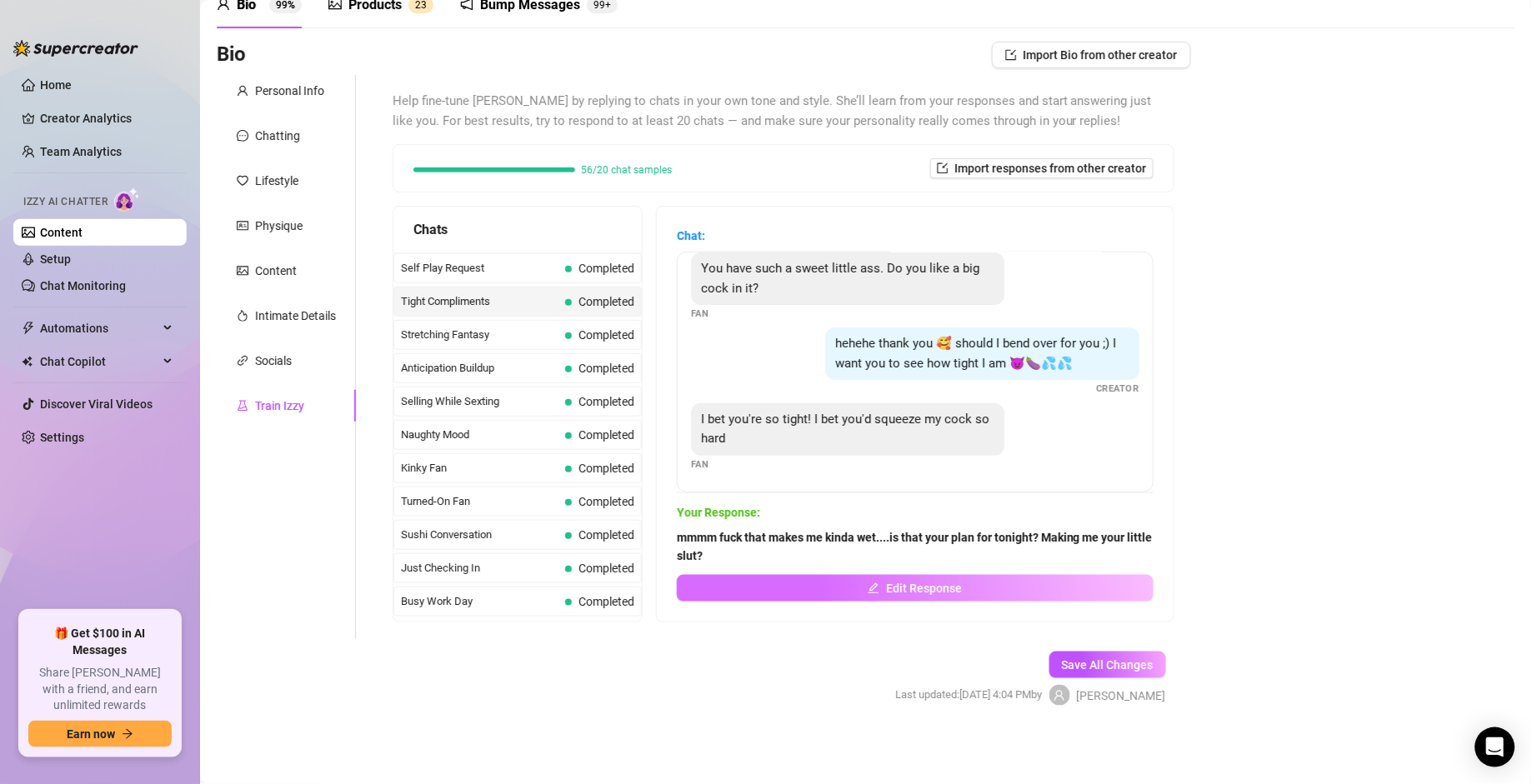
click at [871, 544] on icon "edit" at bounding box center [874, 588] width 11 height 11
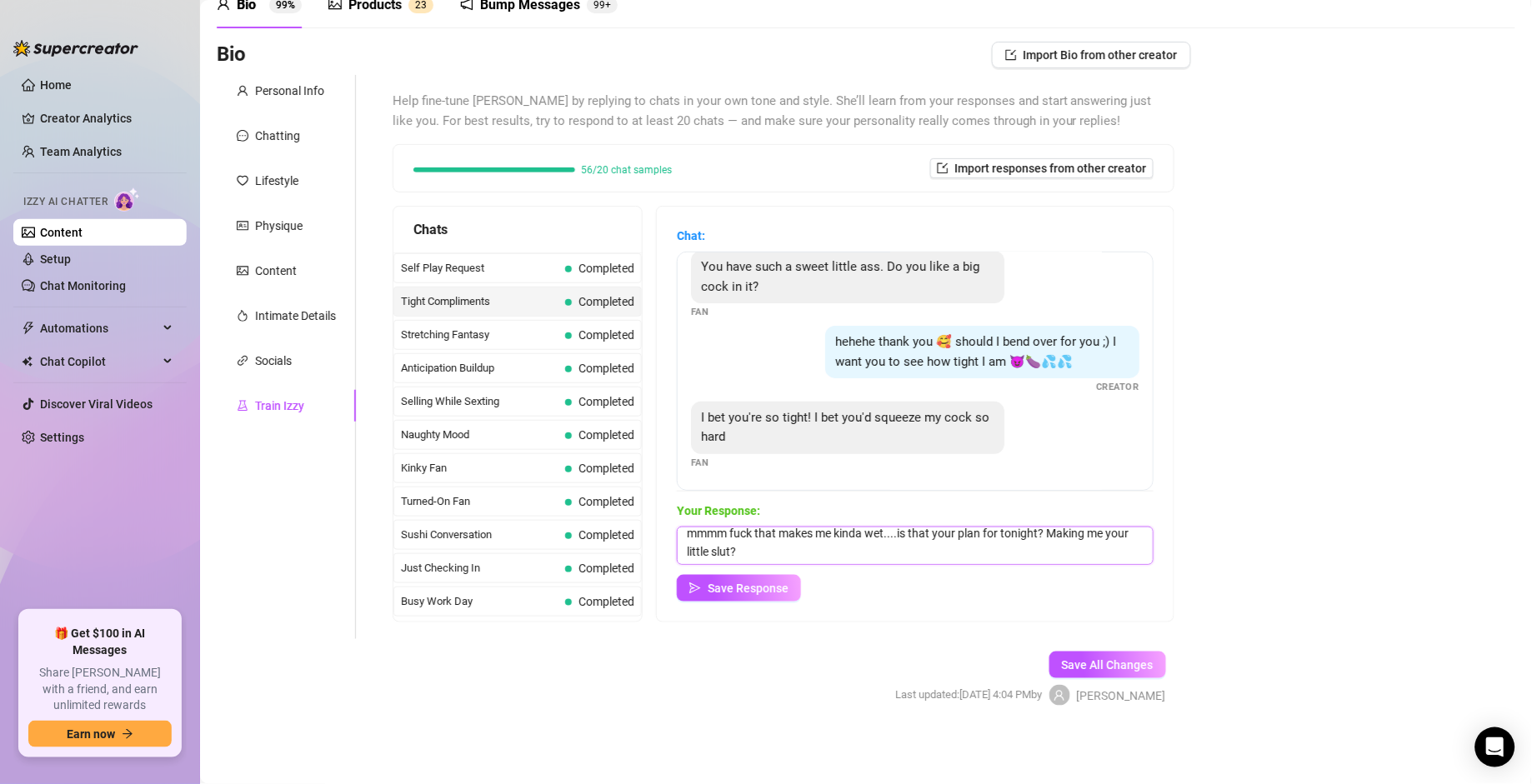
scroll to position [0, 0]
drag, startPoint x: 803, startPoint y: 559, endPoint x: 667, endPoint y: 535, distance: 138.1
click at [667, 535] on div "Chat: should i get completely naked for you baby? 😩💦 Creator You have such a sw…" at bounding box center [916, 414] width 517 height 415
type textarea "fuck....would it be naughty of me to wink my tight little asshole around your c…"
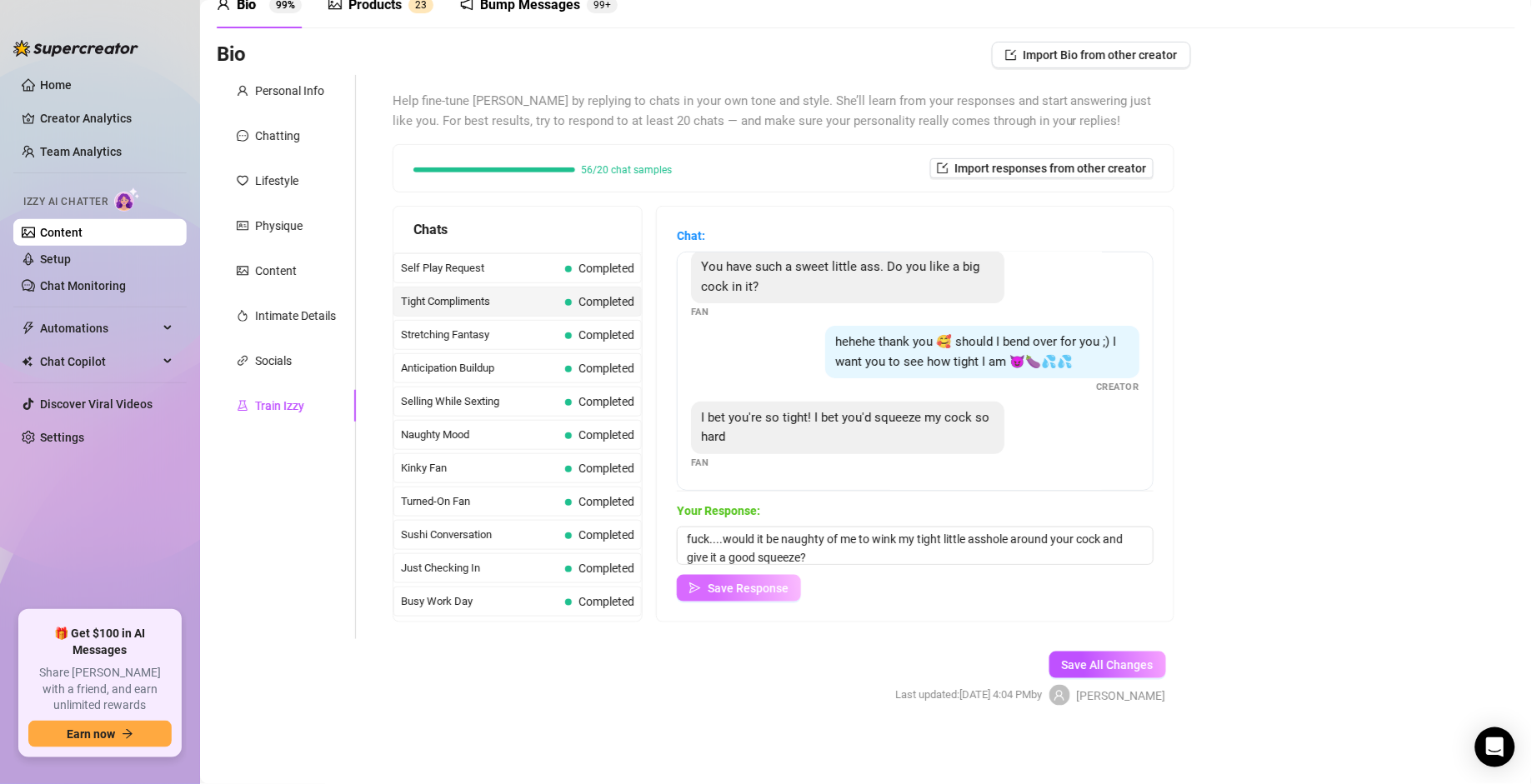
click at [751, 544] on span "Save Response" at bounding box center [748, 588] width 81 height 13
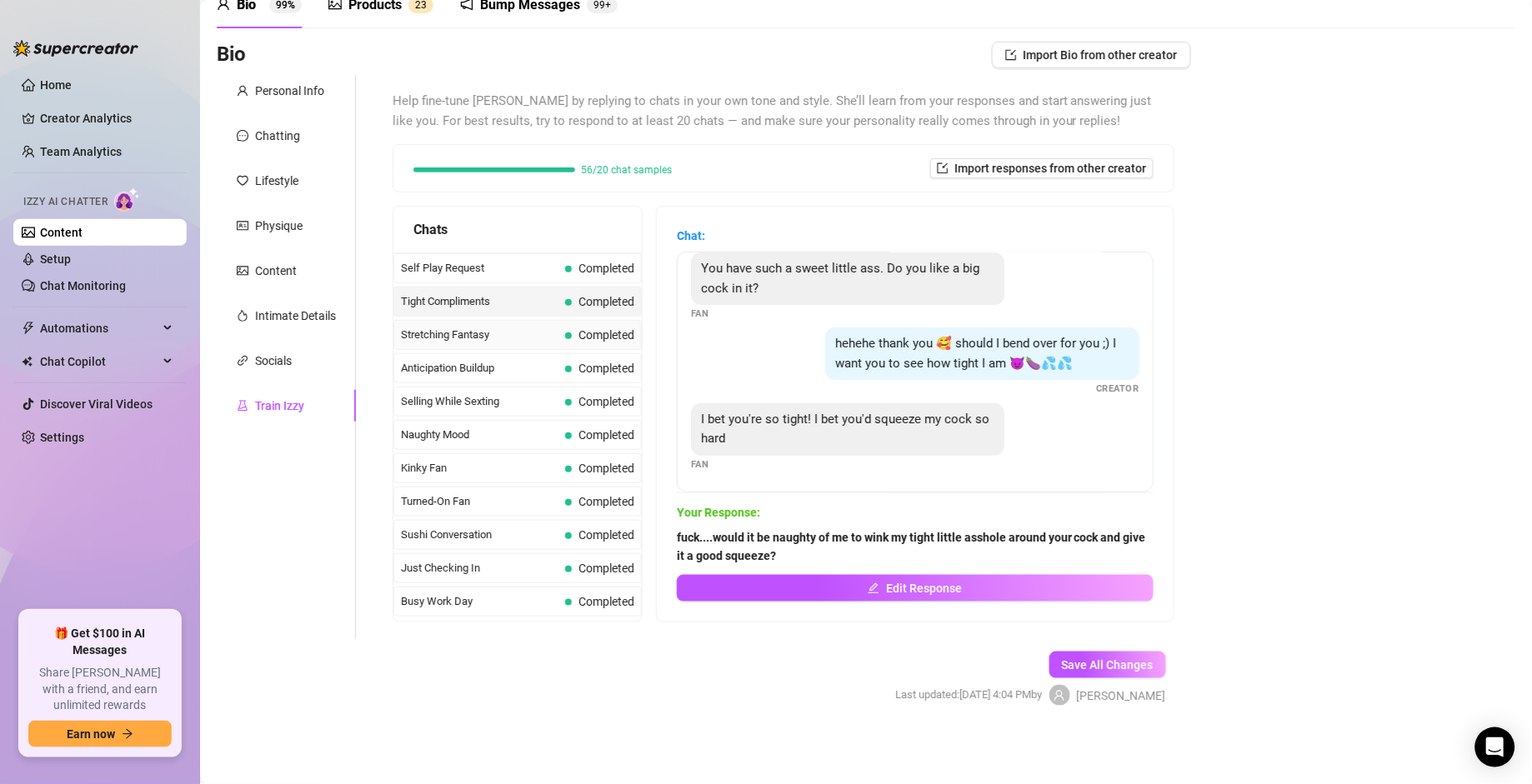
click at [471, 343] on span "Stretching Fantasy" at bounding box center [480, 335] width 158 height 17
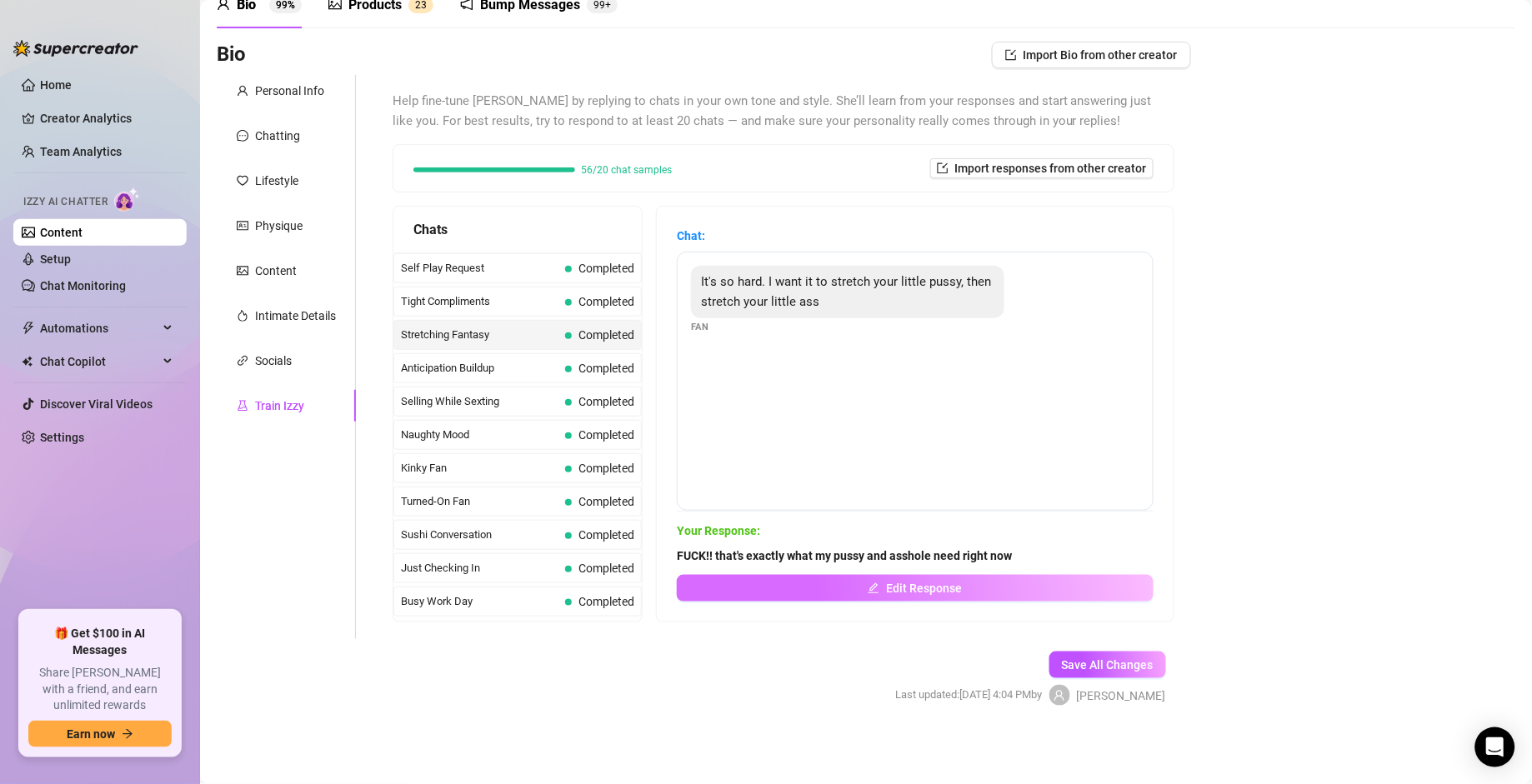
click at [983, 544] on button "Edit Response" at bounding box center [916, 588] width 477 height 27
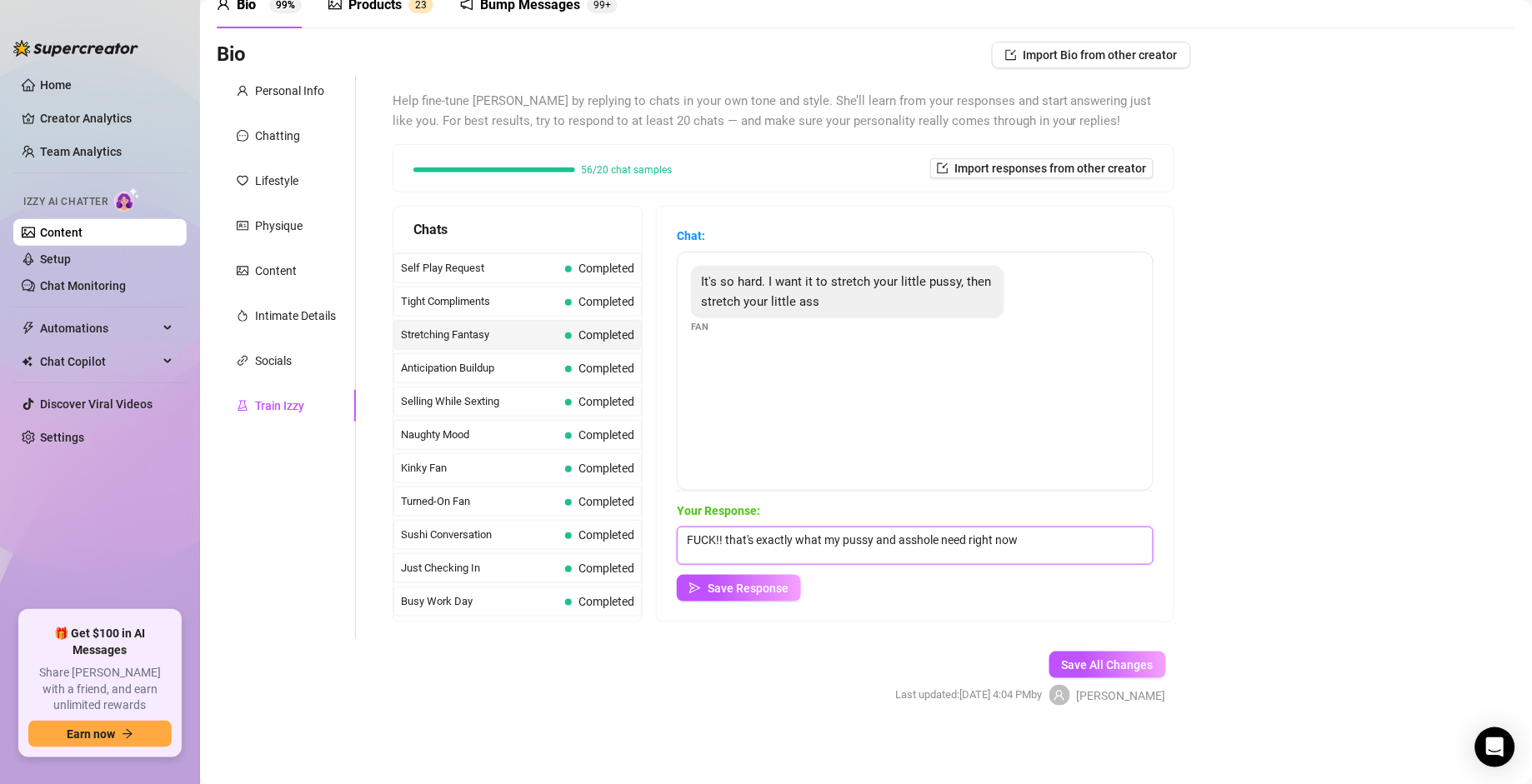
drag, startPoint x: 1000, startPoint y: 538, endPoint x: 729, endPoint y: 539, distance: 271.0
click at [729, 539] on textarea "FUCK!! that's exactly what my pussy and asshole need right now" at bounding box center [916, 546] width 477 height 39
type textarea "FUCK!! would you be able to handle how tight my holes are tho?"
click at [772, 544] on span "Save Response" at bounding box center [748, 588] width 81 height 13
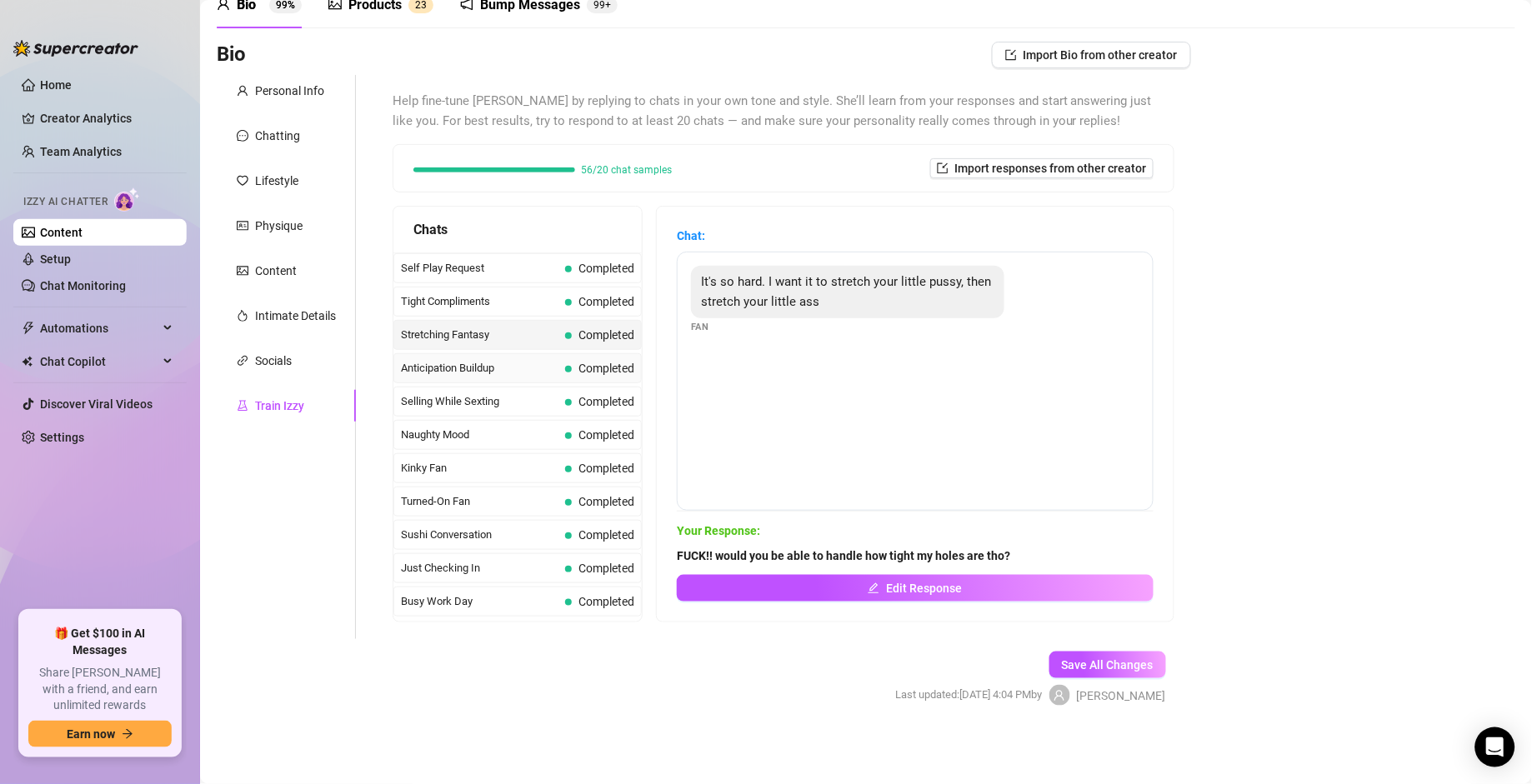
click at [514, 376] on span "Anticipation Buildup" at bounding box center [480, 368] width 158 height 17
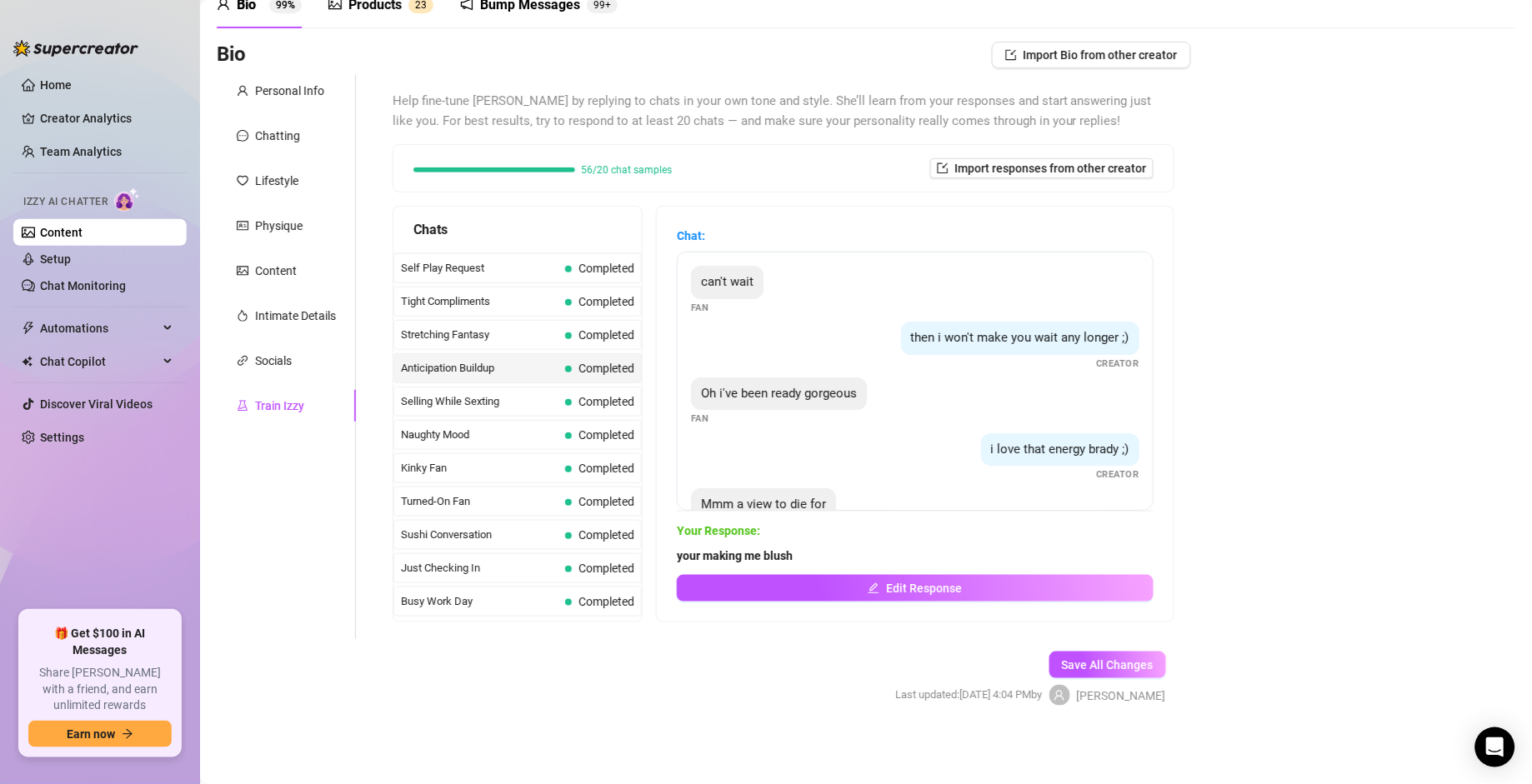
scroll to position [49, 0]
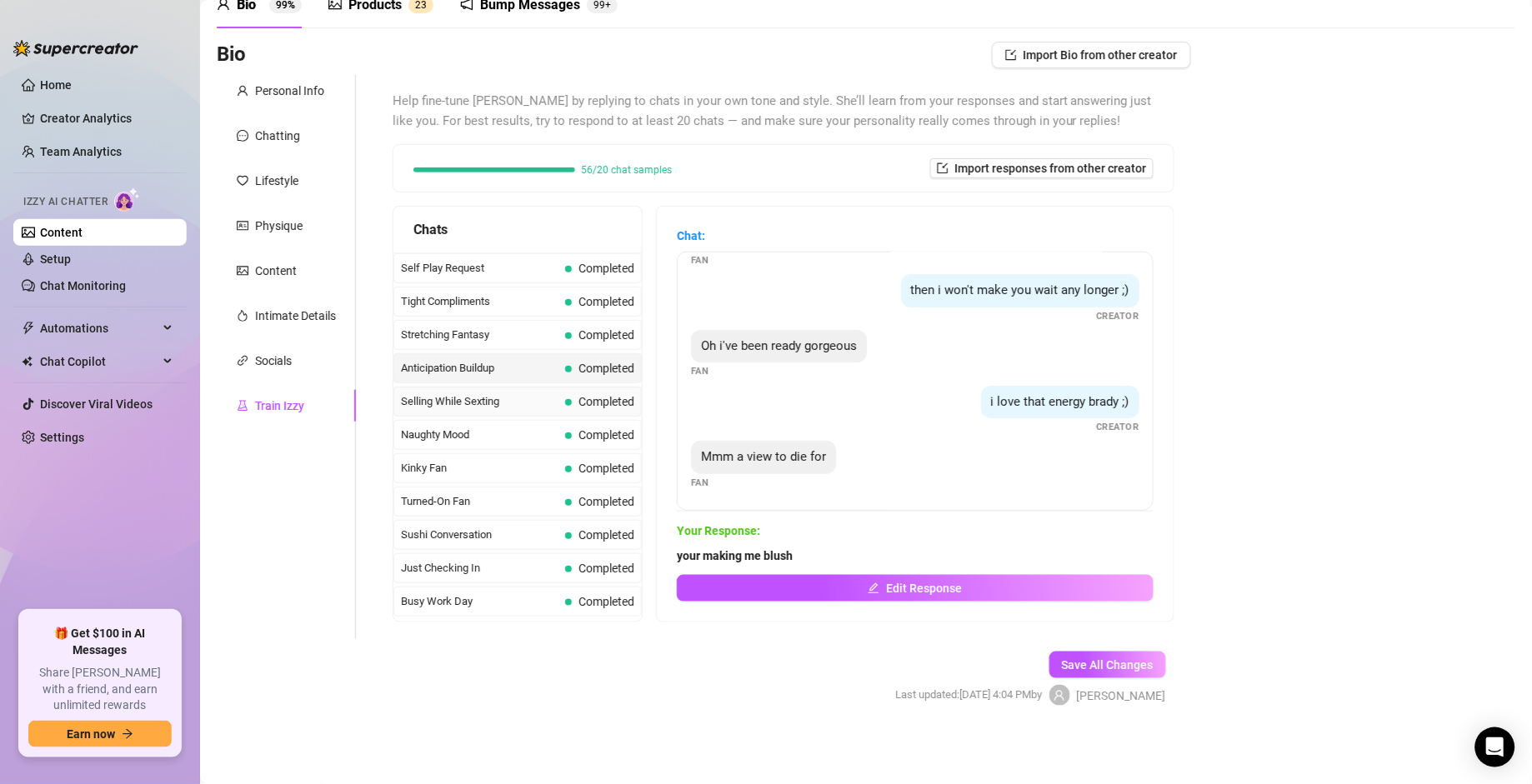
click at [468, 410] on span "Selling While Sexting" at bounding box center [480, 401] width 158 height 17
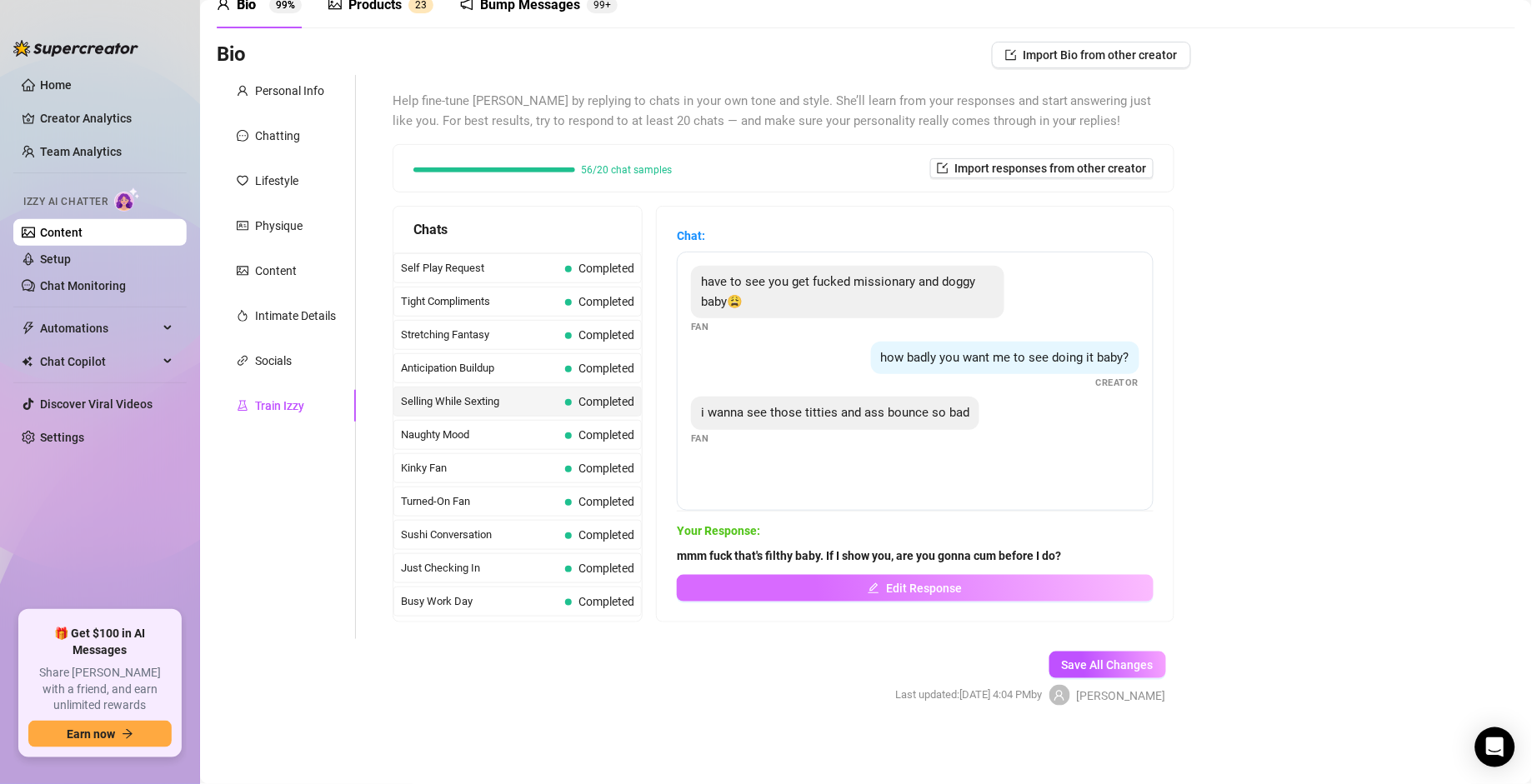
click at [1051, 544] on button "Edit Response" at bounding box center [916, 588] width 477 height 27
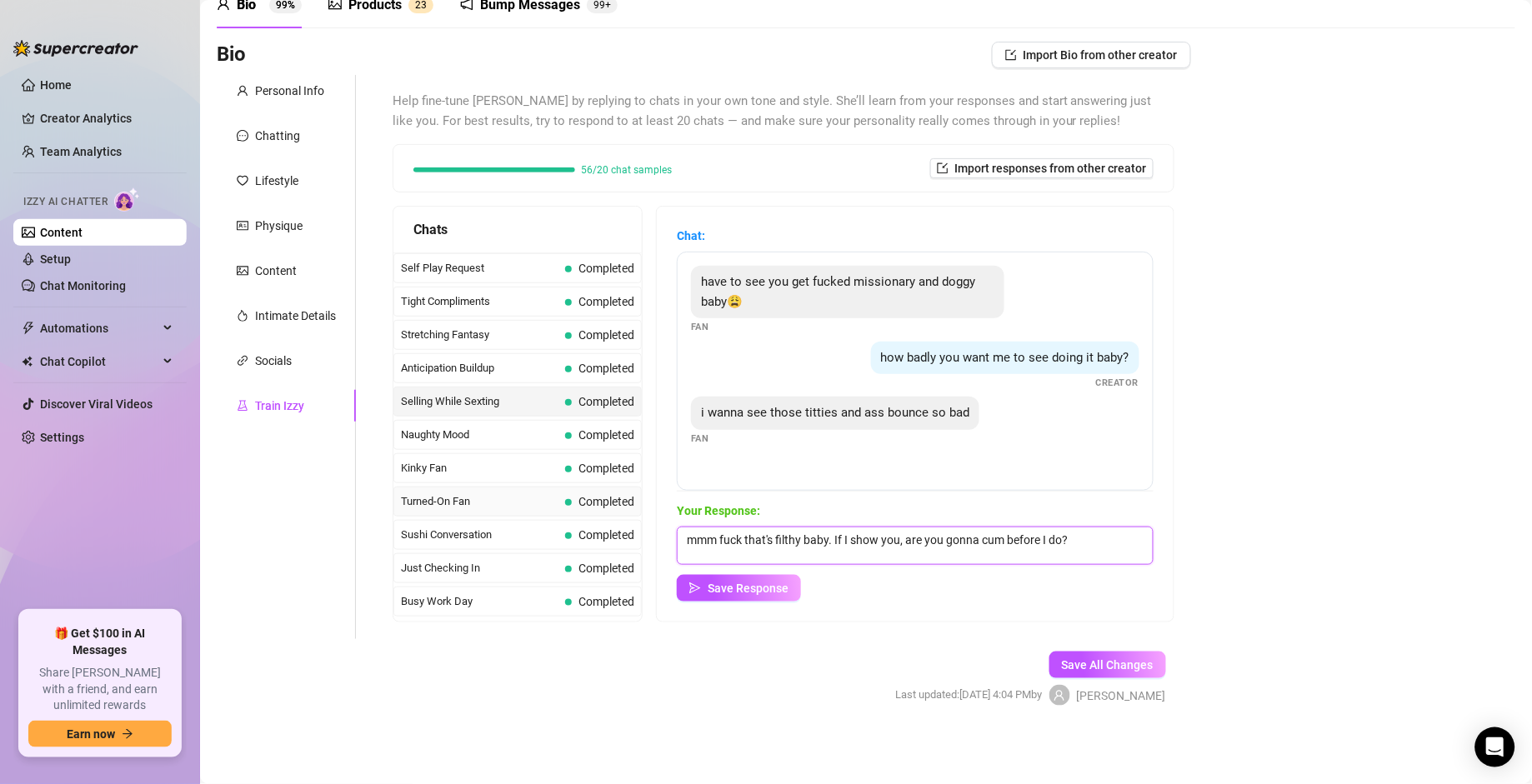
drag, startPoint x: 1078, startPoint y: 546, endPoint x: 592, endPoint y: 539, distance: 486.1
click at [592, 540] on div "Chats Curious Fan Completed Waiting For Payday Completed No Pressure Completed …" at bounding box center [784, 414] width 782 height 417
type textarea "Like this daddy? is this how your gonna fuck me with my tits and ass bouncing s…"
click at [697, 544] on button "Save Response" at bounding box center [739, 588] width 125 height 27
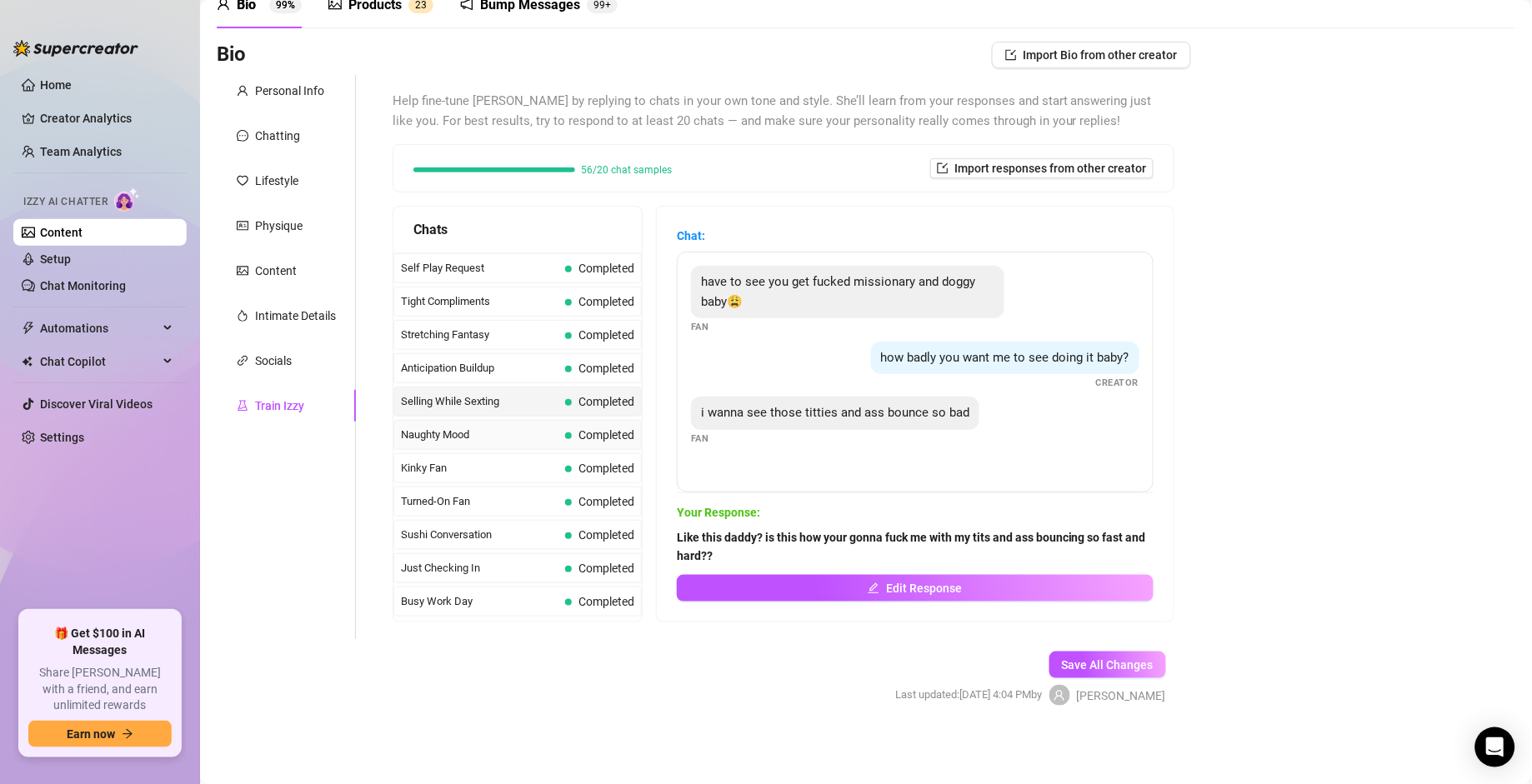
click at [500, 444] on span "Naughty Mood" at bounding box center [480, 435] width 158 height 17
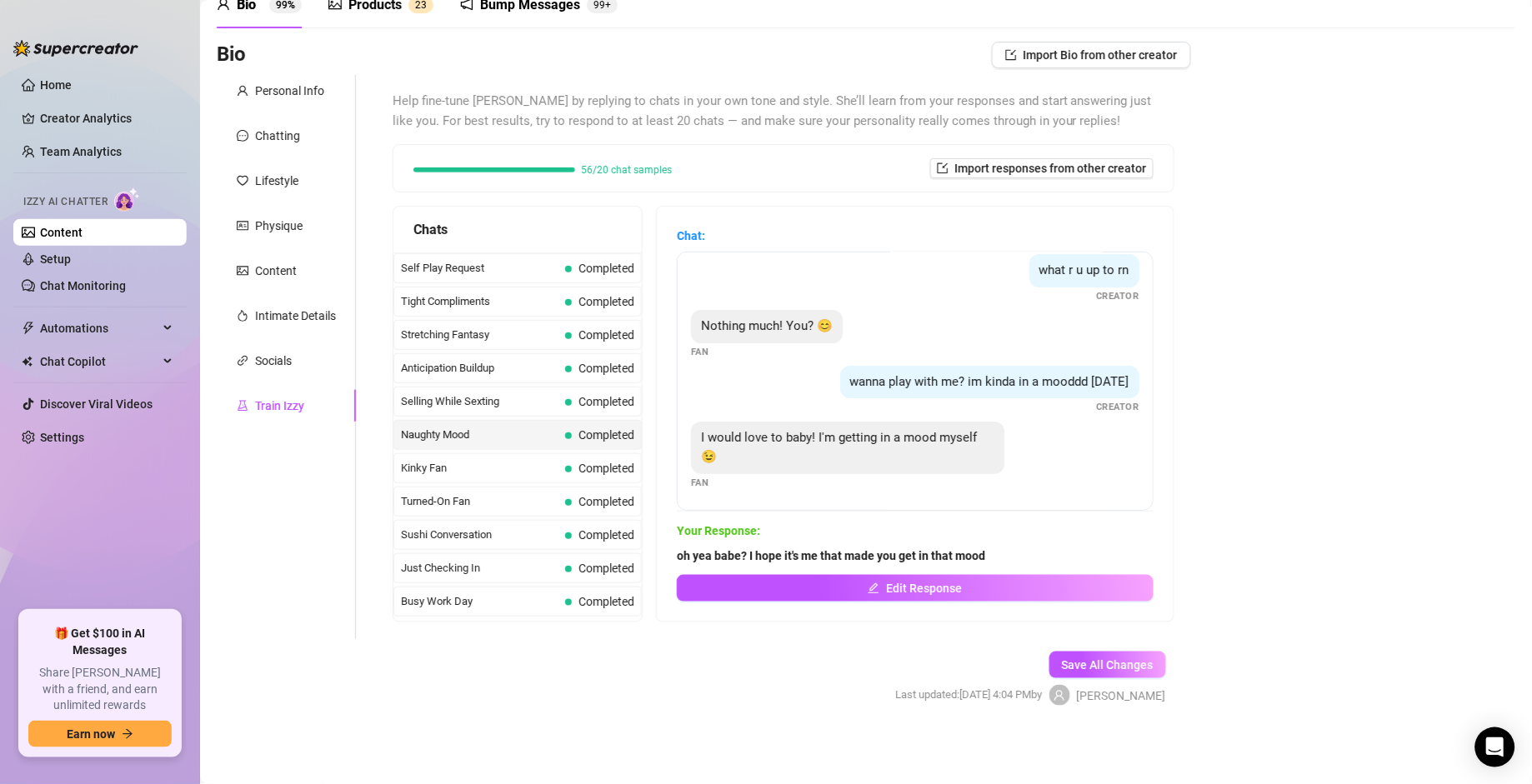
scroll to position [33, 0]
click at [898, 544] on span "Edit Response" at bounding box center [924, 588] width 76 height 13
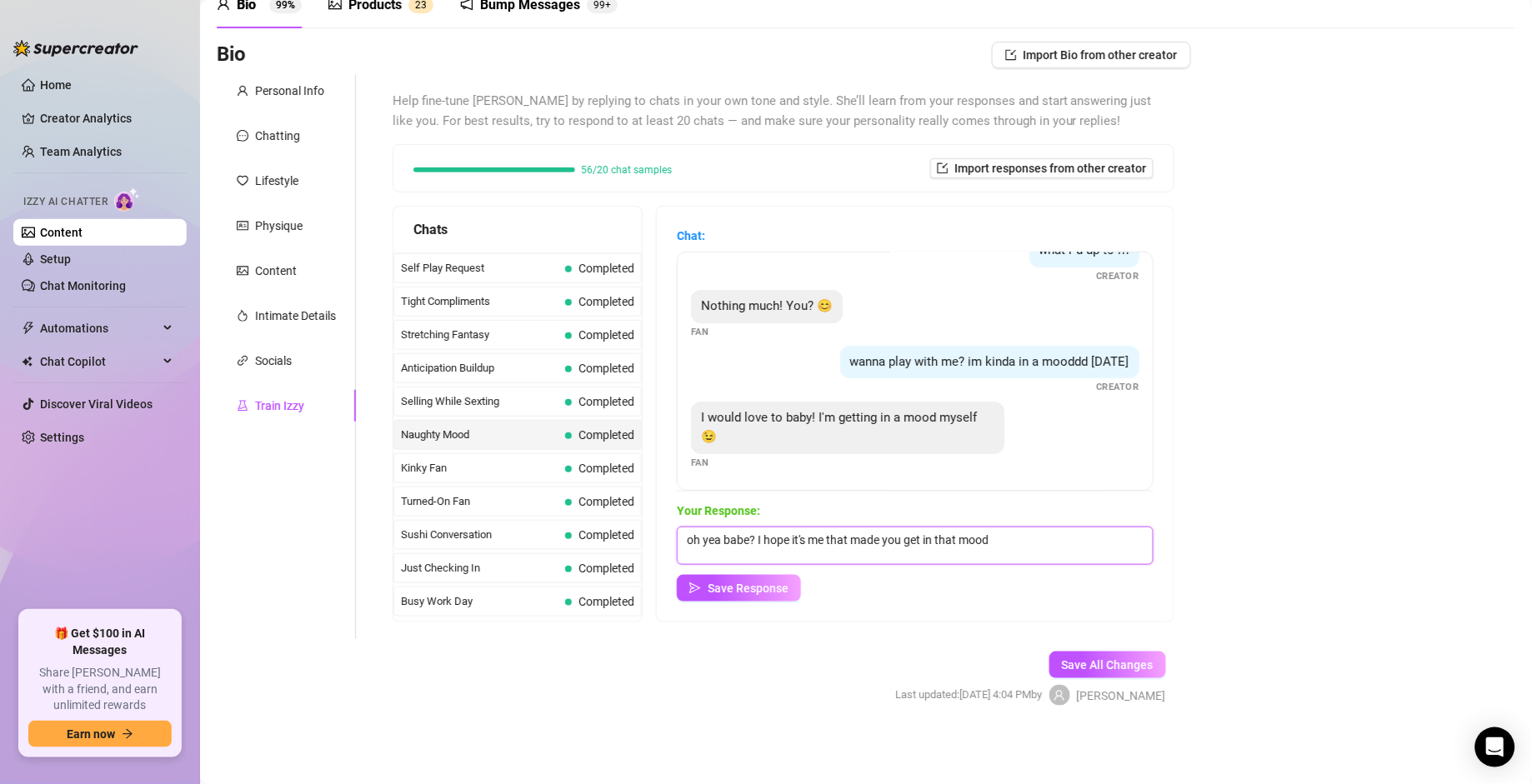
drag, startPoint x: 999, startPoint y: 544, endPoint x: 624, endPoint y: 538, distance: 375.0
click at [624, 538] on div "Chats Curious Fan Completed Waiting For Payday Completed No Pressure Completed …" at bounding box center [784, 414] width 782 height 417
type textarea "mmmm what makes your cock twitch?"
click at [779, 544] on span "Save Response" at bounding box center [748, 588] width 81 height 13
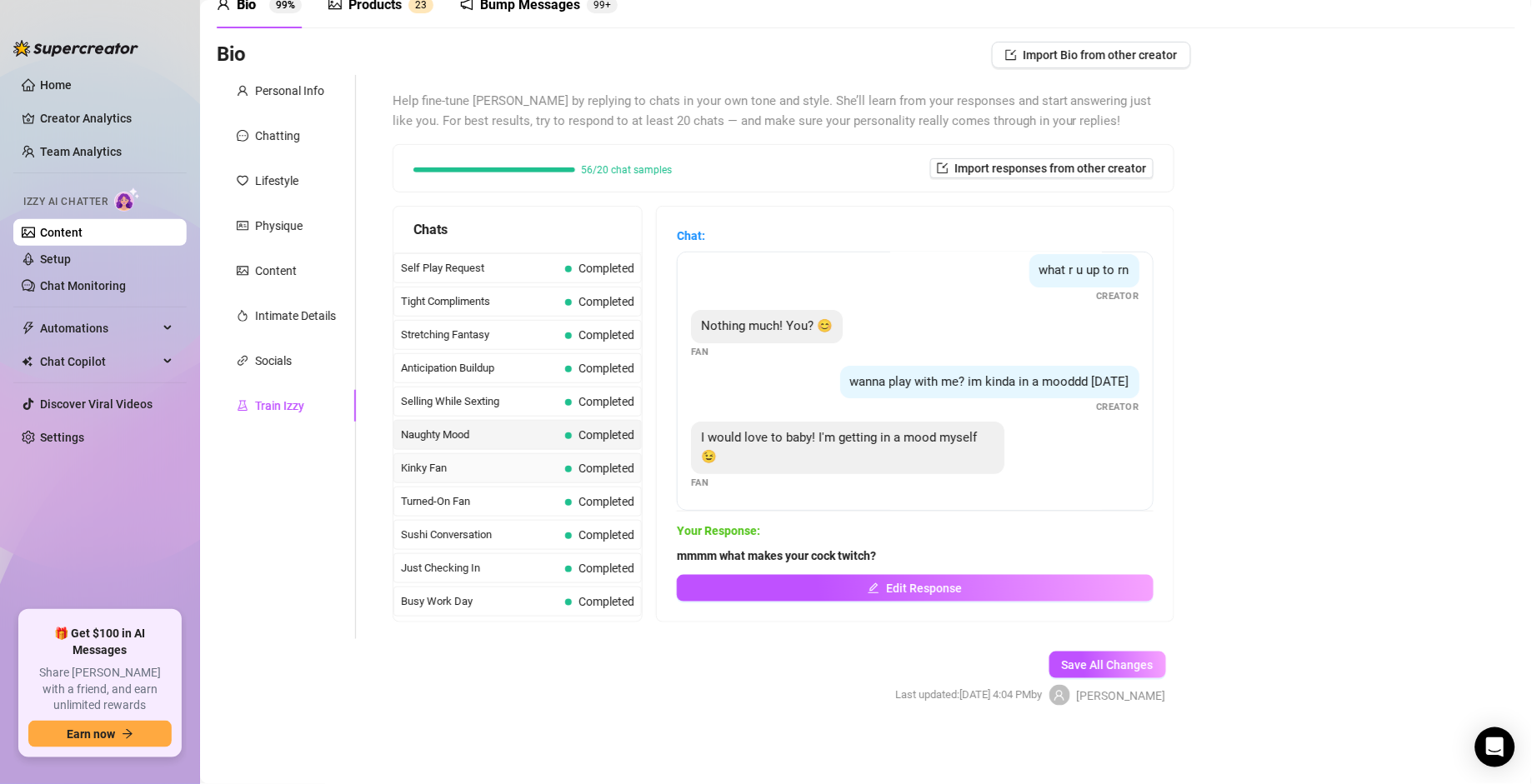
click at [512, 477] on span "Kinky Fan" at bounding box center [480, 469] width 158 height 17
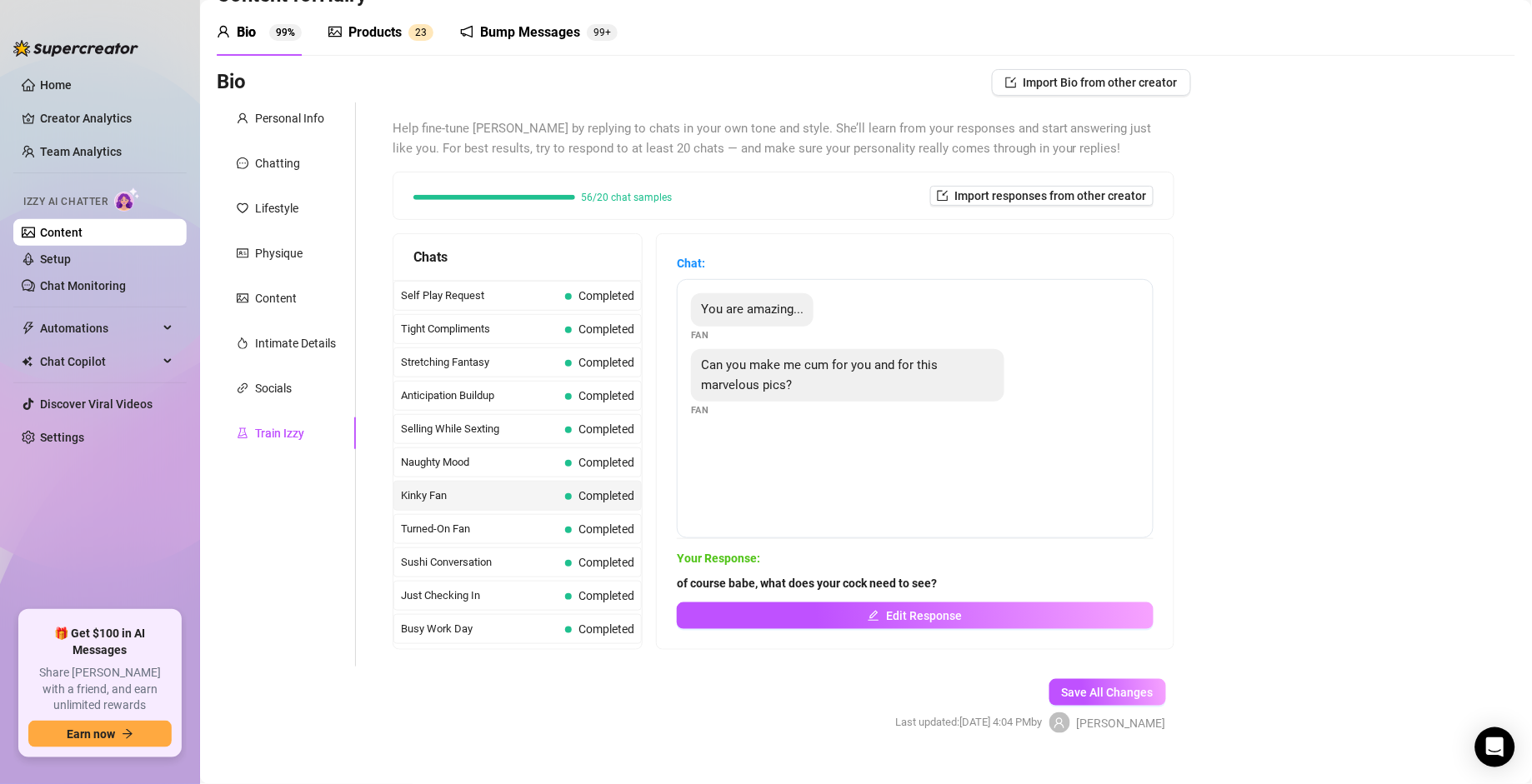
scroll to position [83, 0]
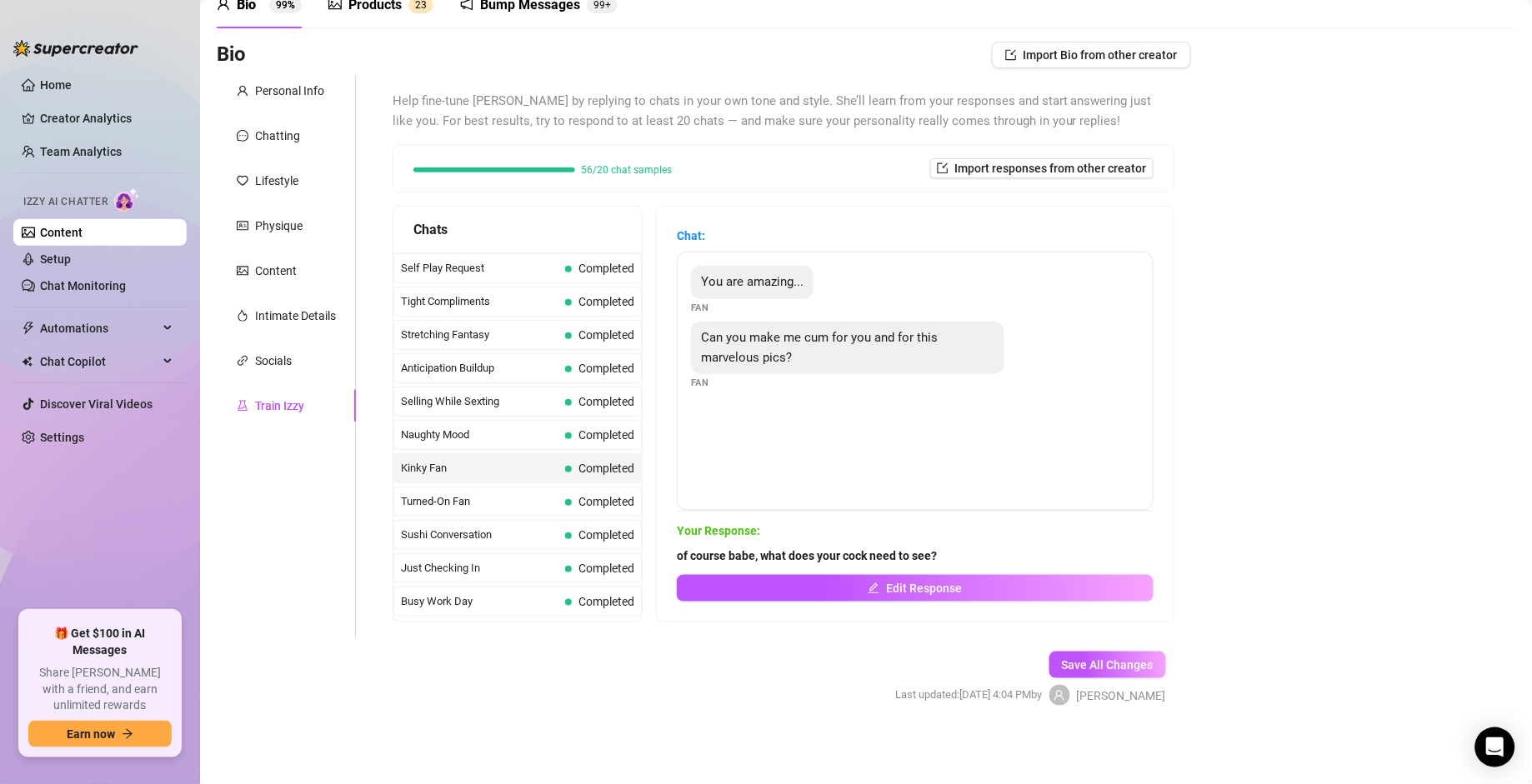
click at [489, 477] on span "Kinky Fan" at bounding box center [480, 469] width 158 height 17
click at [487, 510] on span "Turned-On Fan" at bounding box center [480, 502] width 158 height 17
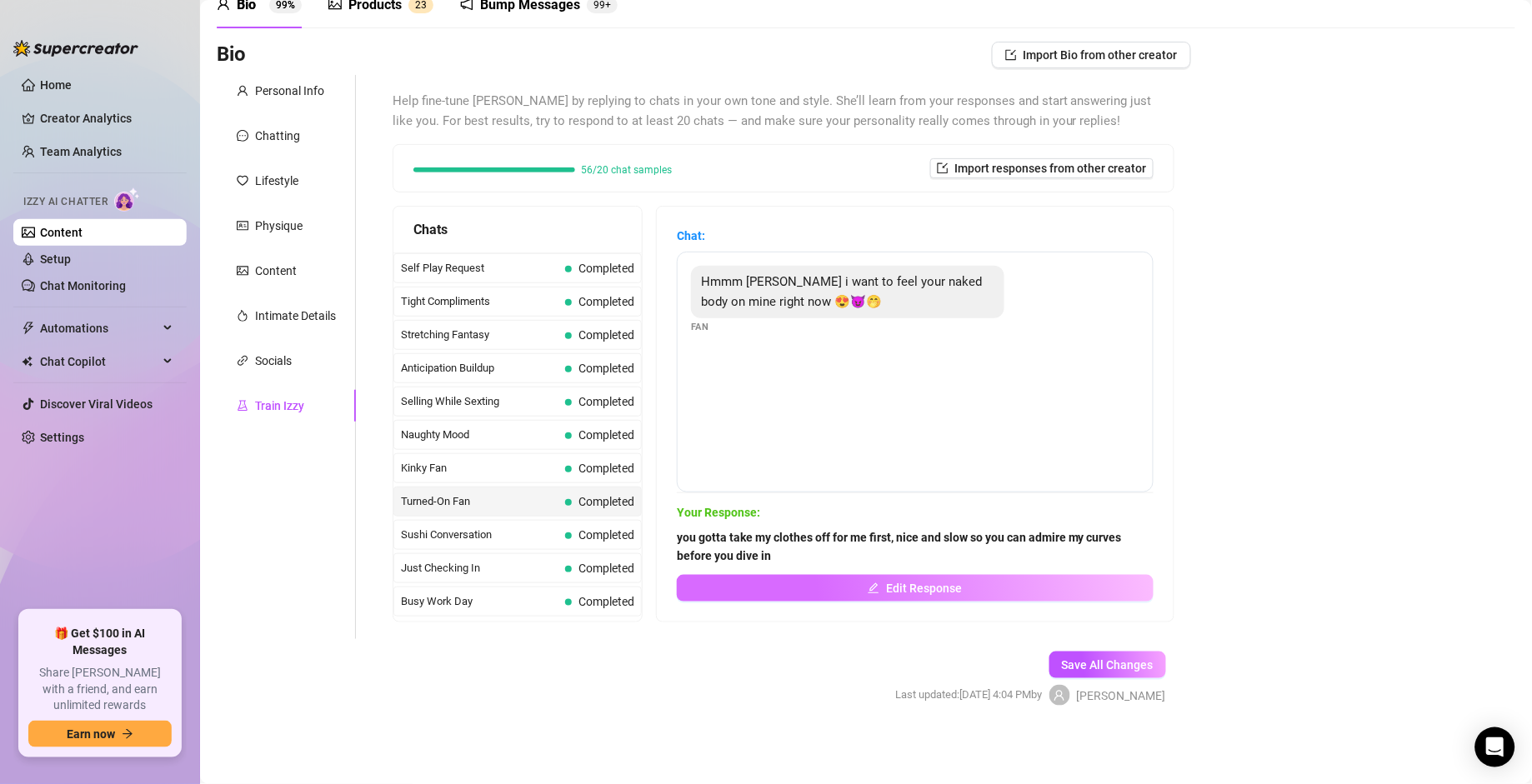
click at [792, 544] on button "Edit Response" at bounding box center [916, 588] width 477 height 27
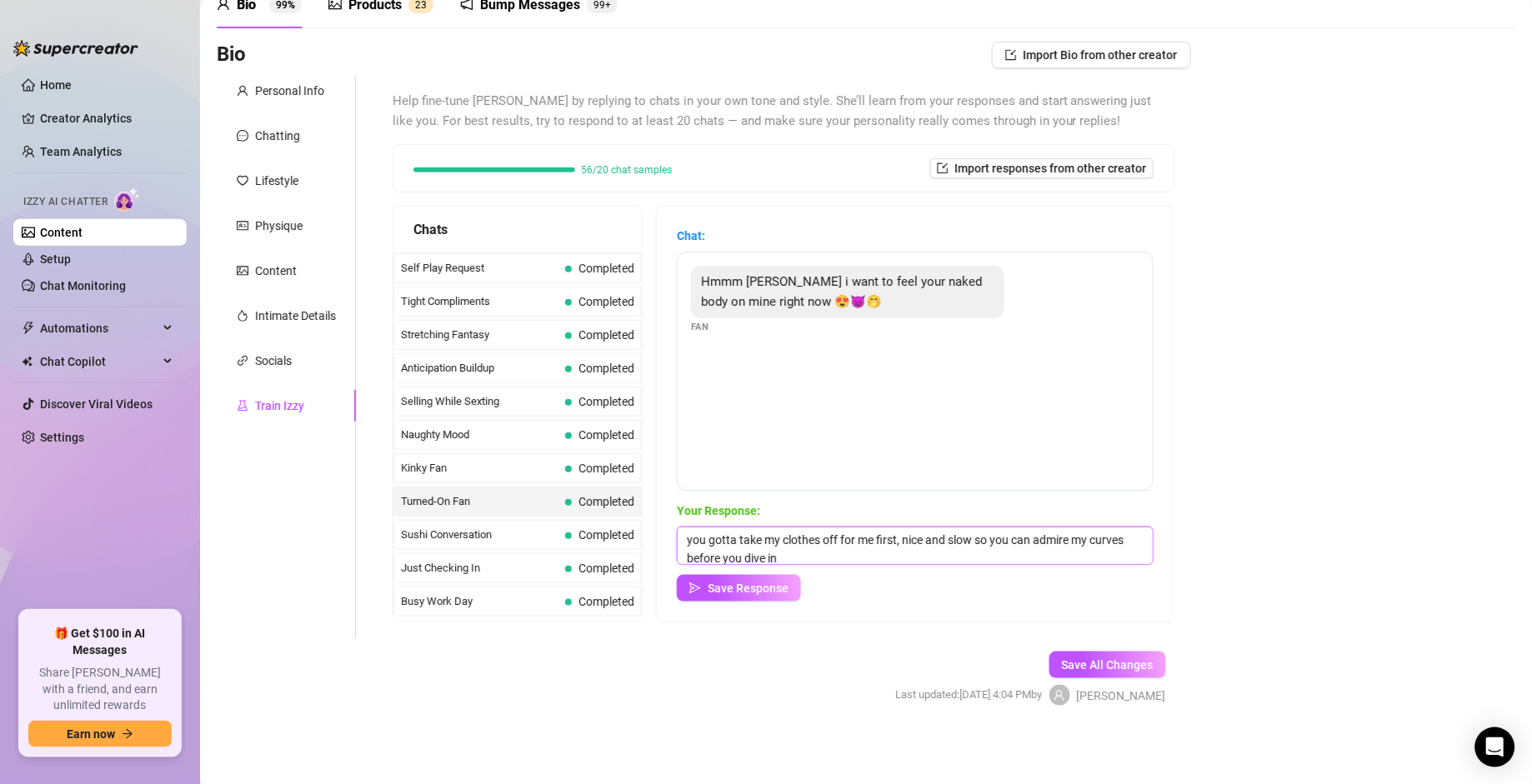
click at [824, 544] on textarea "you gotta take my clothes off for me first, nice and slow so you can admire my …" at bounding box center [916, 546] width 477 height 39
type textarea "you gotta take my clothes off for me first, nice and slow so you can admire my …"
click at [790, 544] on button "Save Response" at bounding box center [739, 588] width 125 height 27
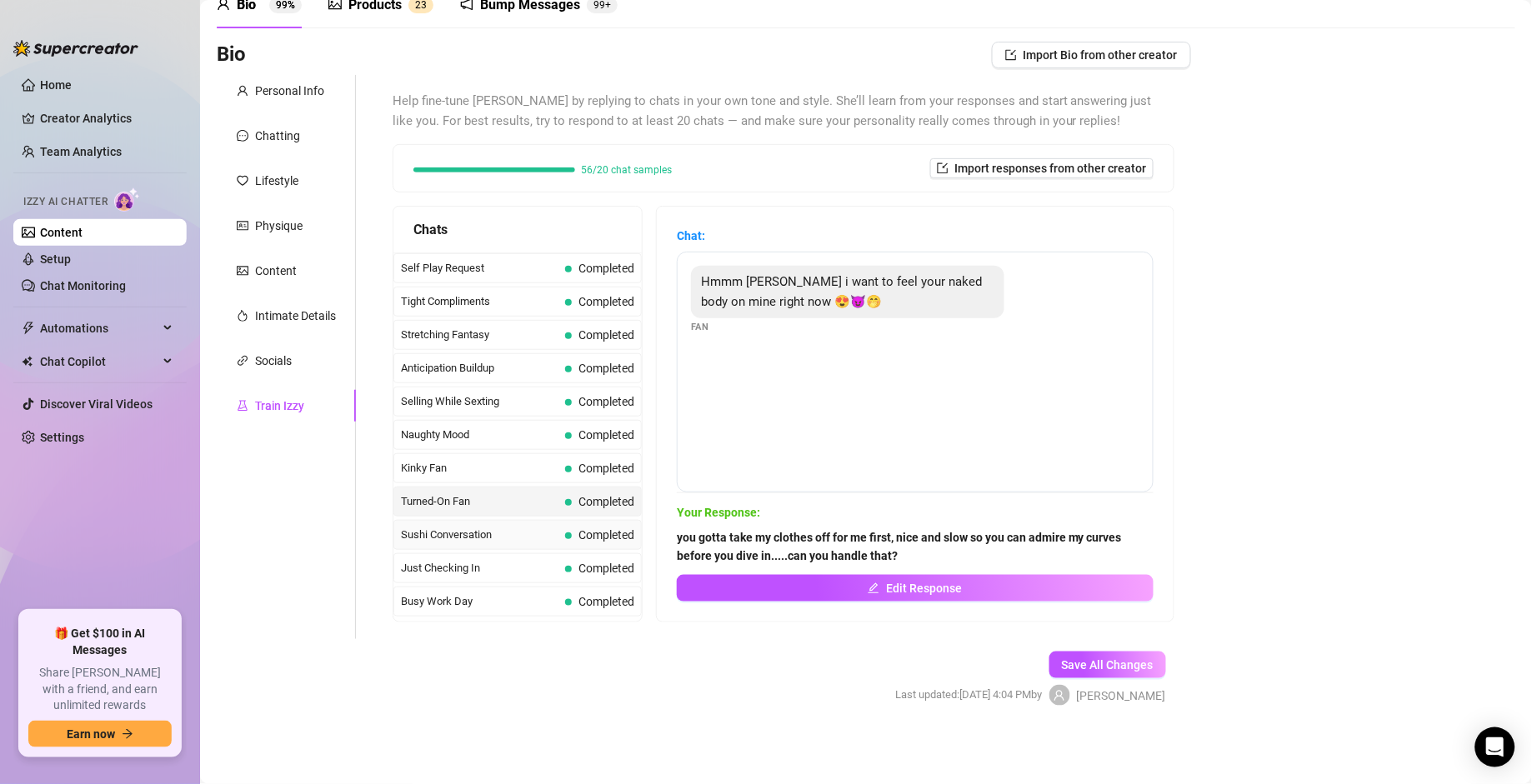
click at [514, 543] on span "Sushi Conversation" at bounding box center [480, 535] width 158 height 17
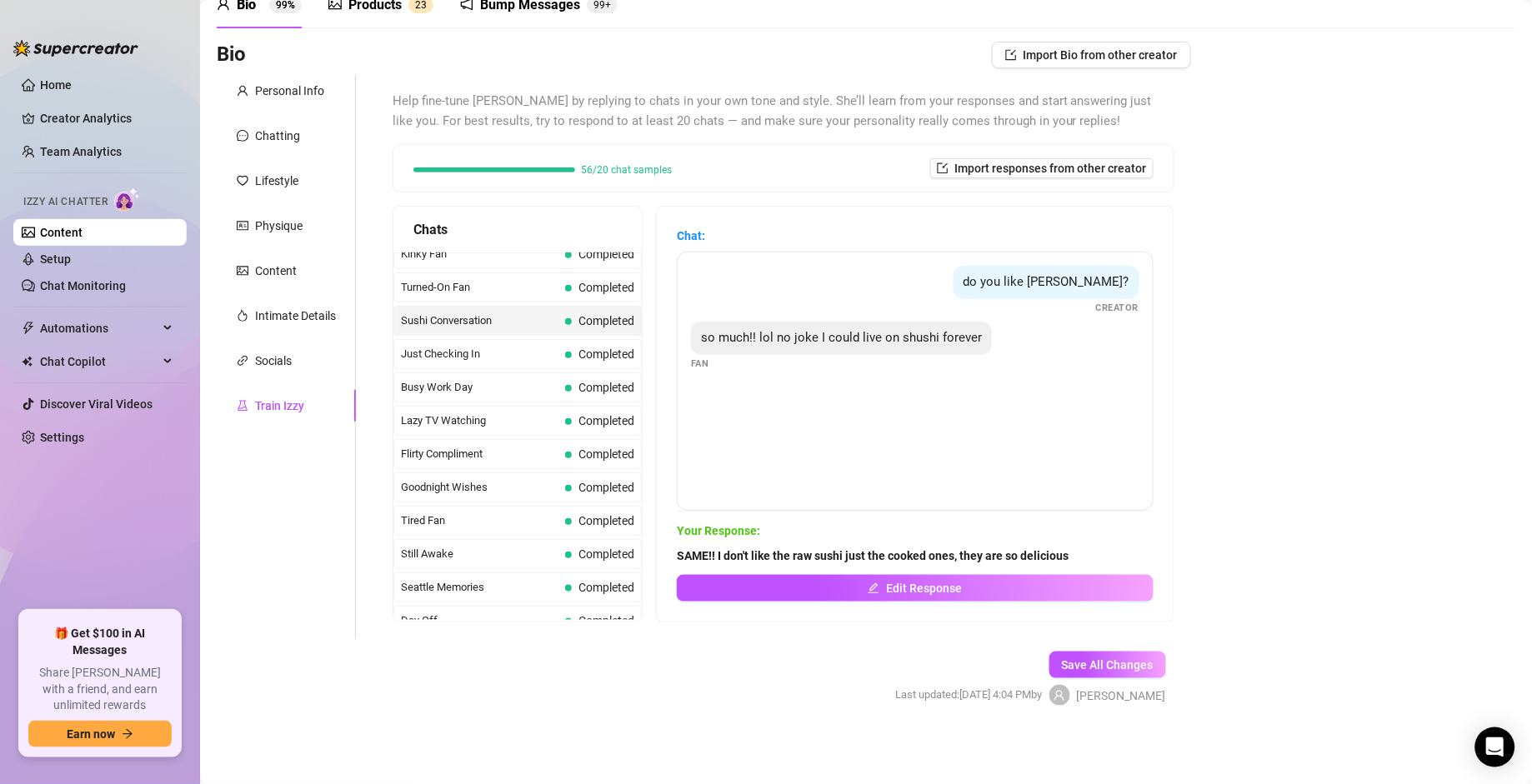
scroll to position [1039, 0]
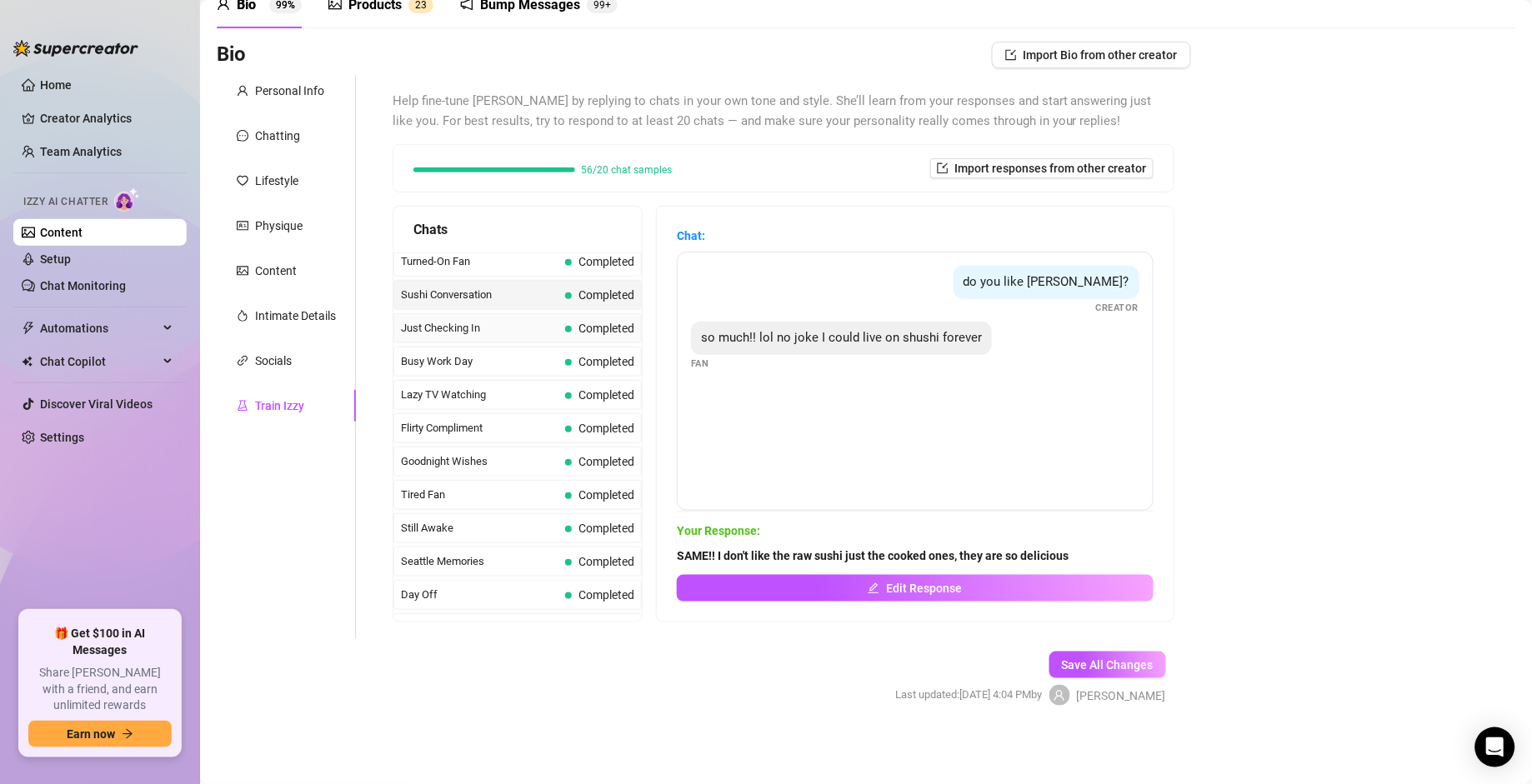
click at [503, 343] on div "Just Checking In Completed" at bounding box center [517, 328] width 248 height 30
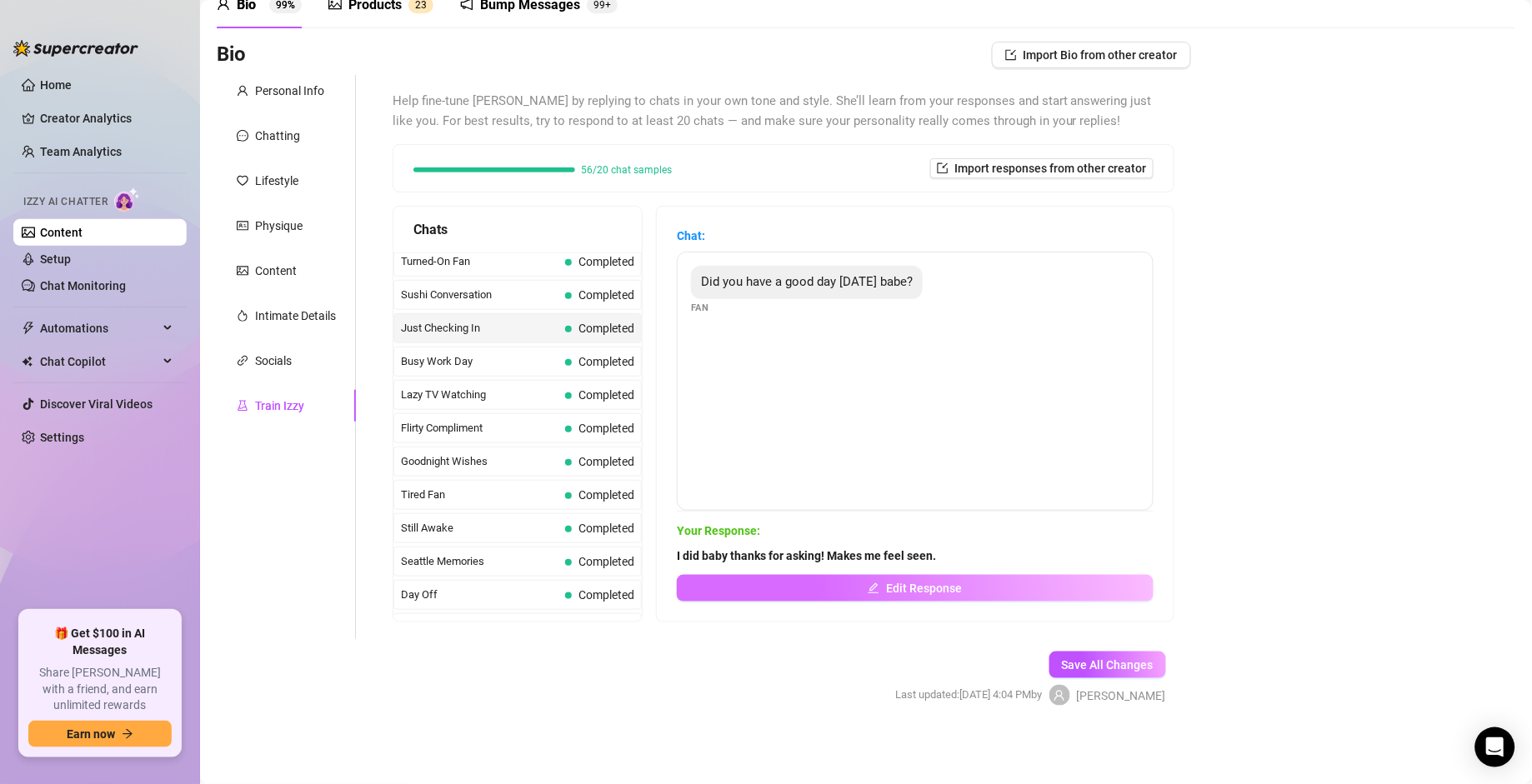
click at [990, 544] on button "Edit Response" at bounding box center [916, 588] width 477 height 27
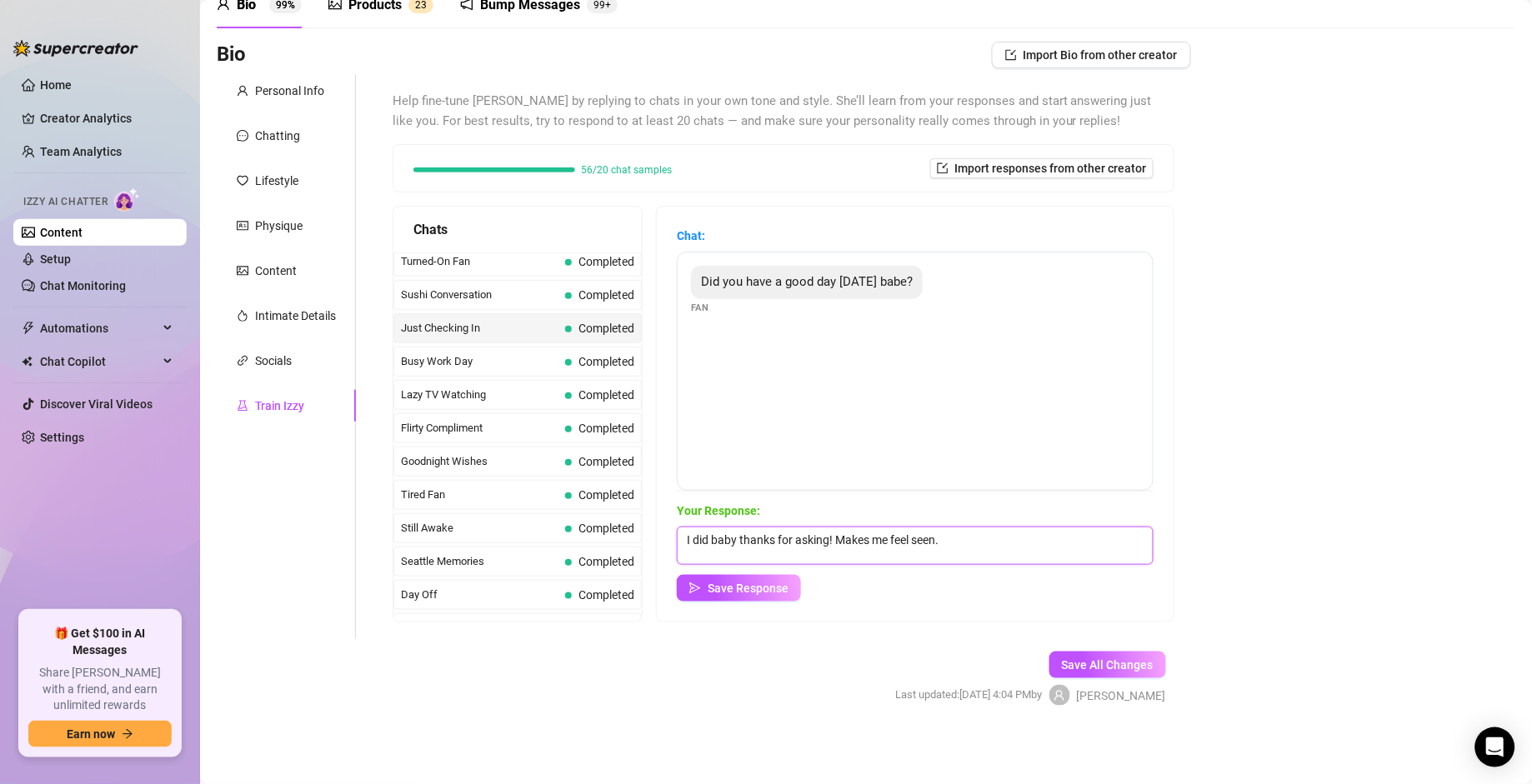
click at [975, 544] on textarea "I did baby thanks for asking! Makes me feel seen." at bounding box center [916, 546] width 477 height 39
type textarea "I did baby thanks for asking! Makes me feel seen by you"
click at [741, 544] on span "Save Response" at bounding box center [748, 588] width 81 height 13
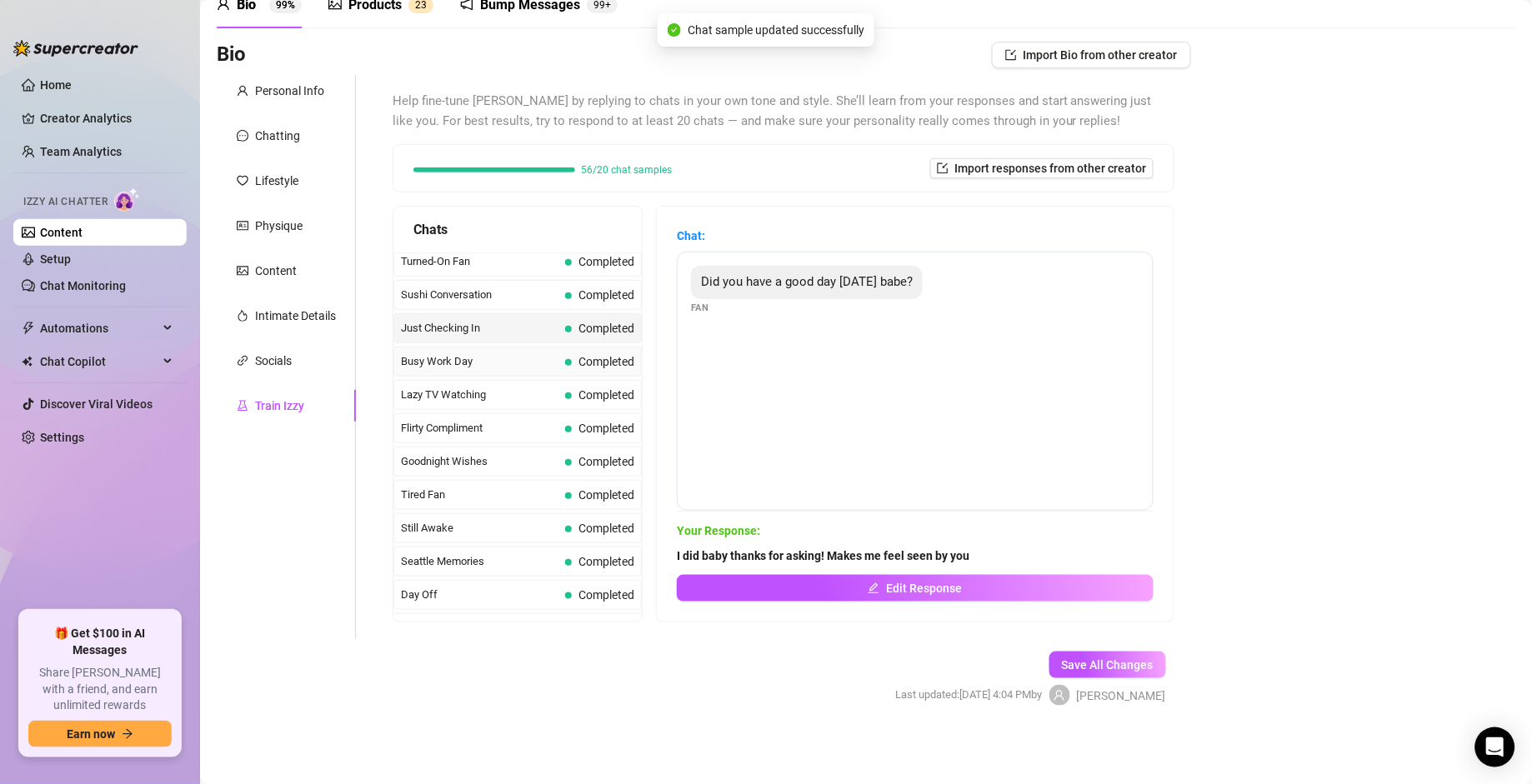
click at [478, 370] on span "Busy Work Day" at bounding box center [480, 362] width 158 height 17
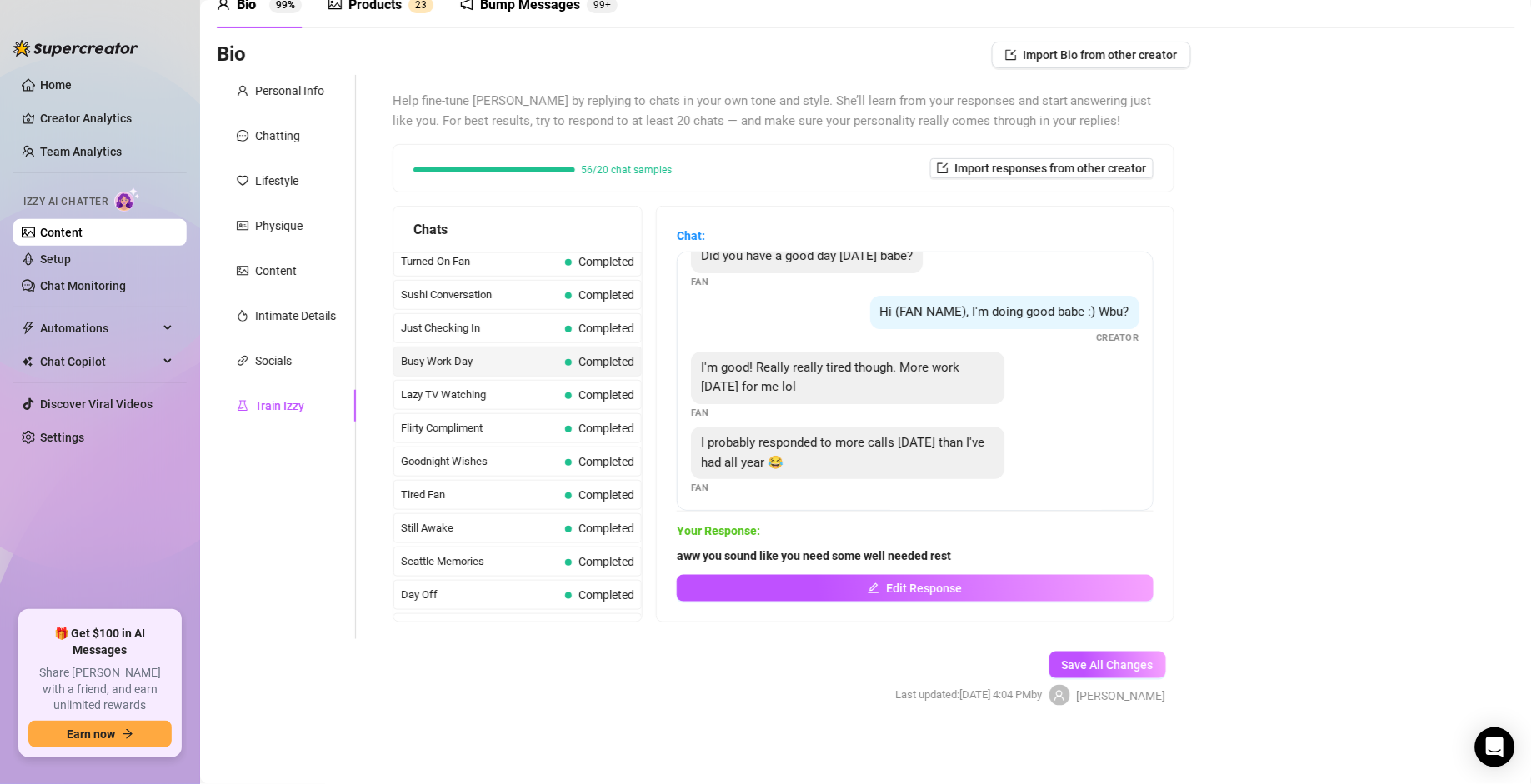
scroll to position [33, 0]
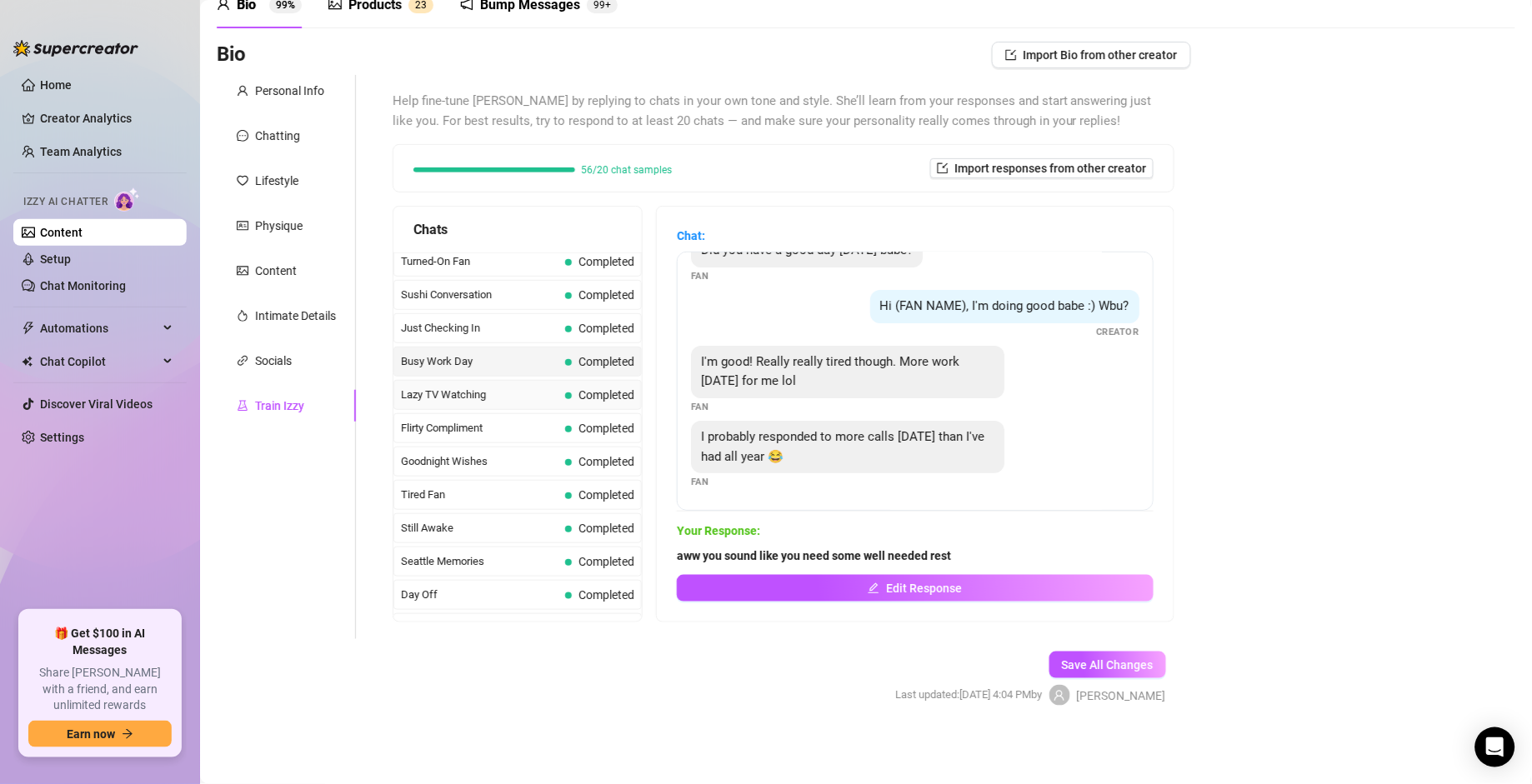
click at [464, 403] on span "Lazy TV Watching" at bounding box center [480, 395] width 158 height 17
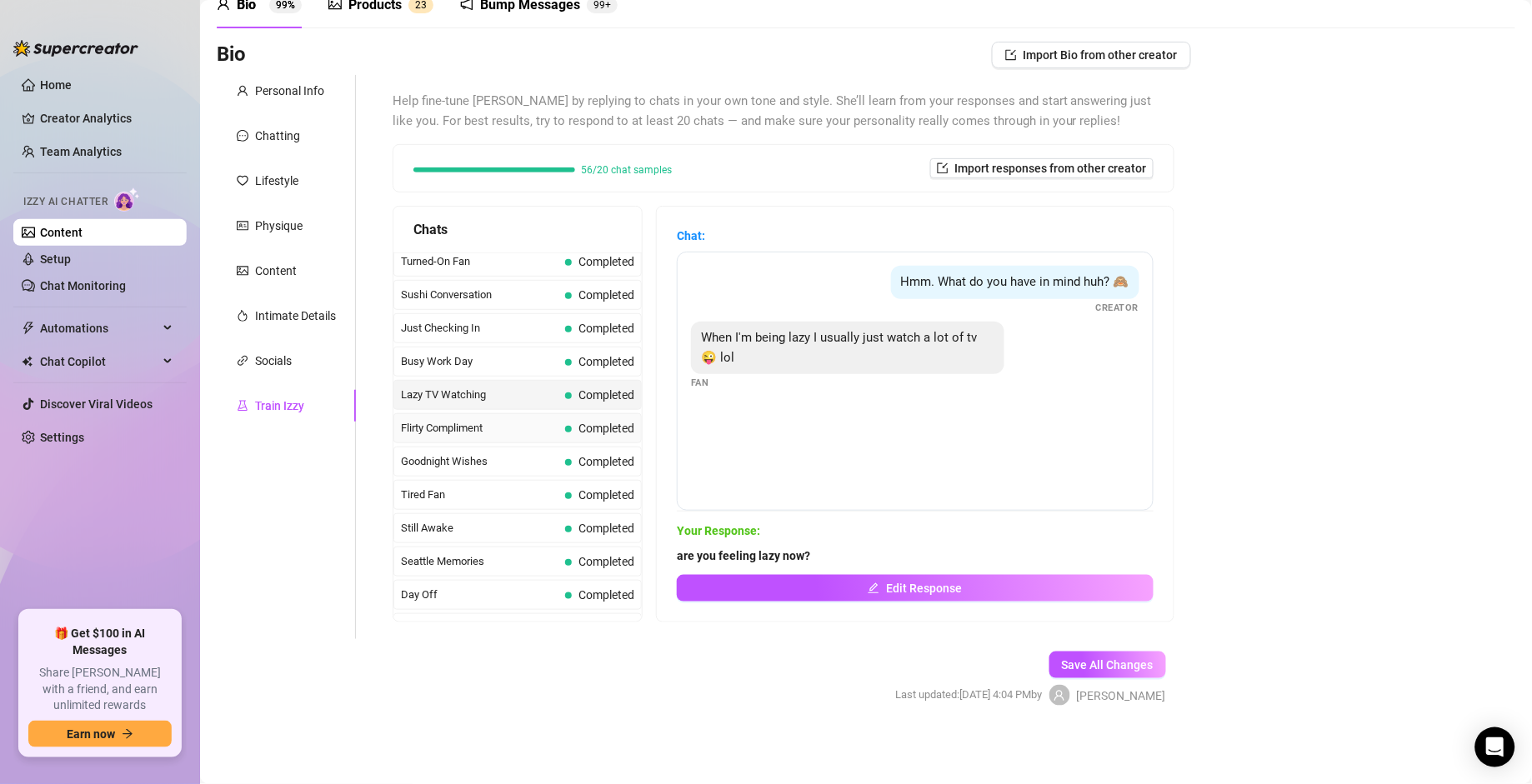
click at [522, 436] on span "Flirty Compliment" at bounding box center [480, 428] width 158 height 17
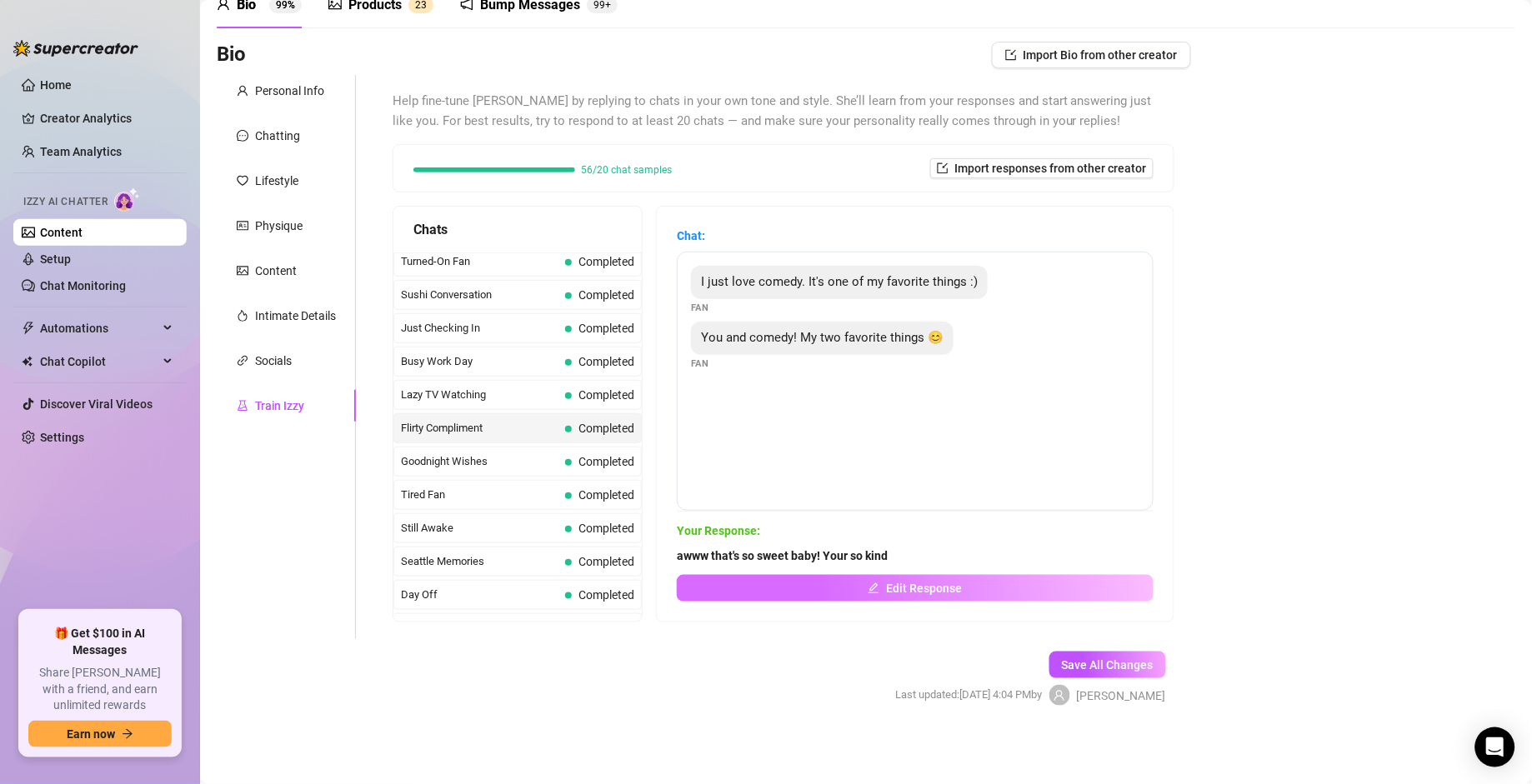
click at [895, 544] on span "Edit Response" at bounding box center [924, 588] width 76 height 13
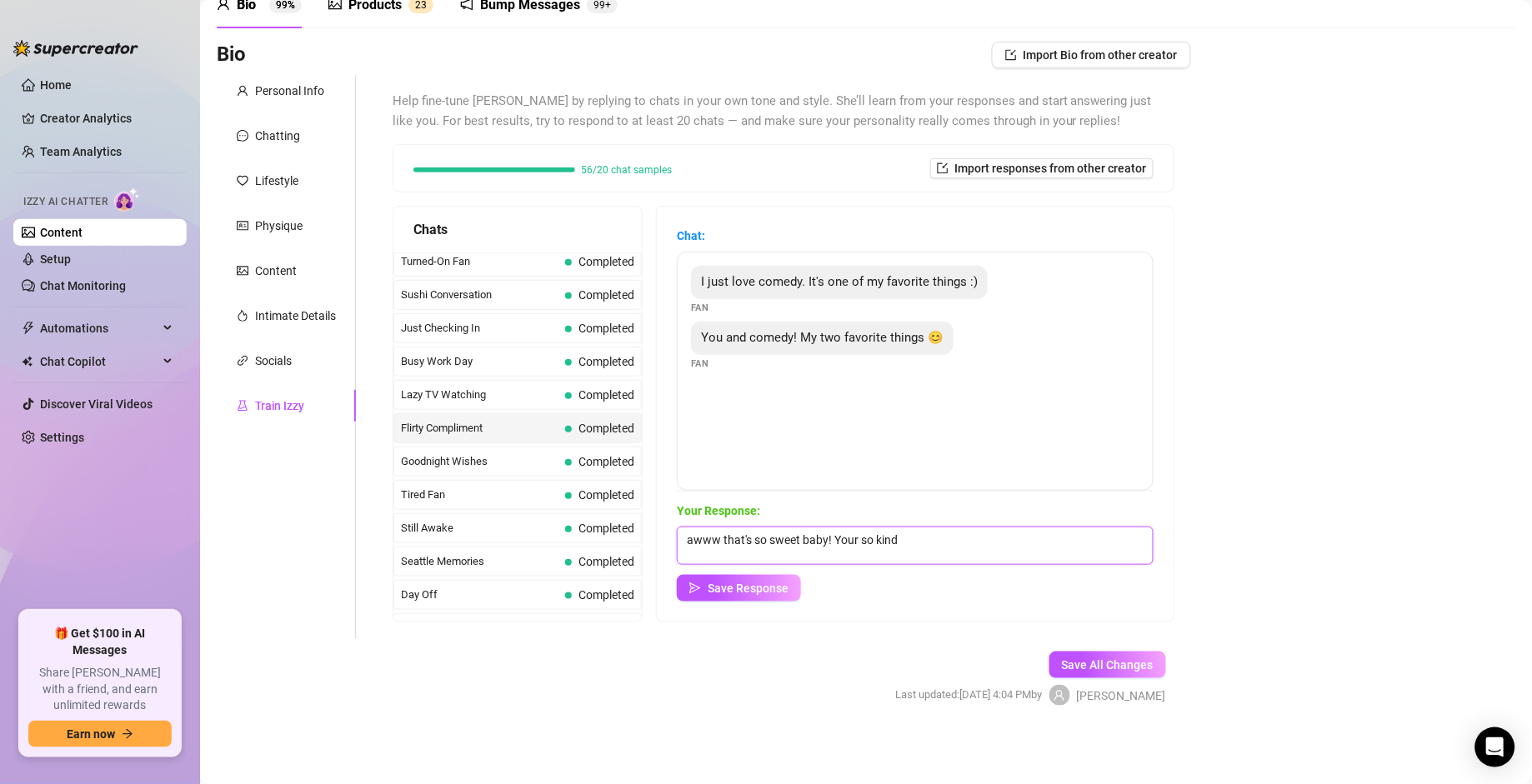
drag, startPoint x: 907, startPoint y: 541, endPoint x: 628, endPoint y: 550, distance: 279.1
click at [628, 544] on div "Chats Curious Fan Completed Waiting For Payday Completed No Pressure Completed …" at bounding box center [784, 414] width 782 height 417
click at [1044, 544] on textarea "aaawww I love comedy too, especially those dirty comedians who ar egood at dirt…" at bounding box center [916, 546] width 477 height 39
click at [776, 544] on textarea "aaawww I love comedy too, especially those dirty comedians who are good at dirt…" at bounding box center [916, 546] width 477 height 39
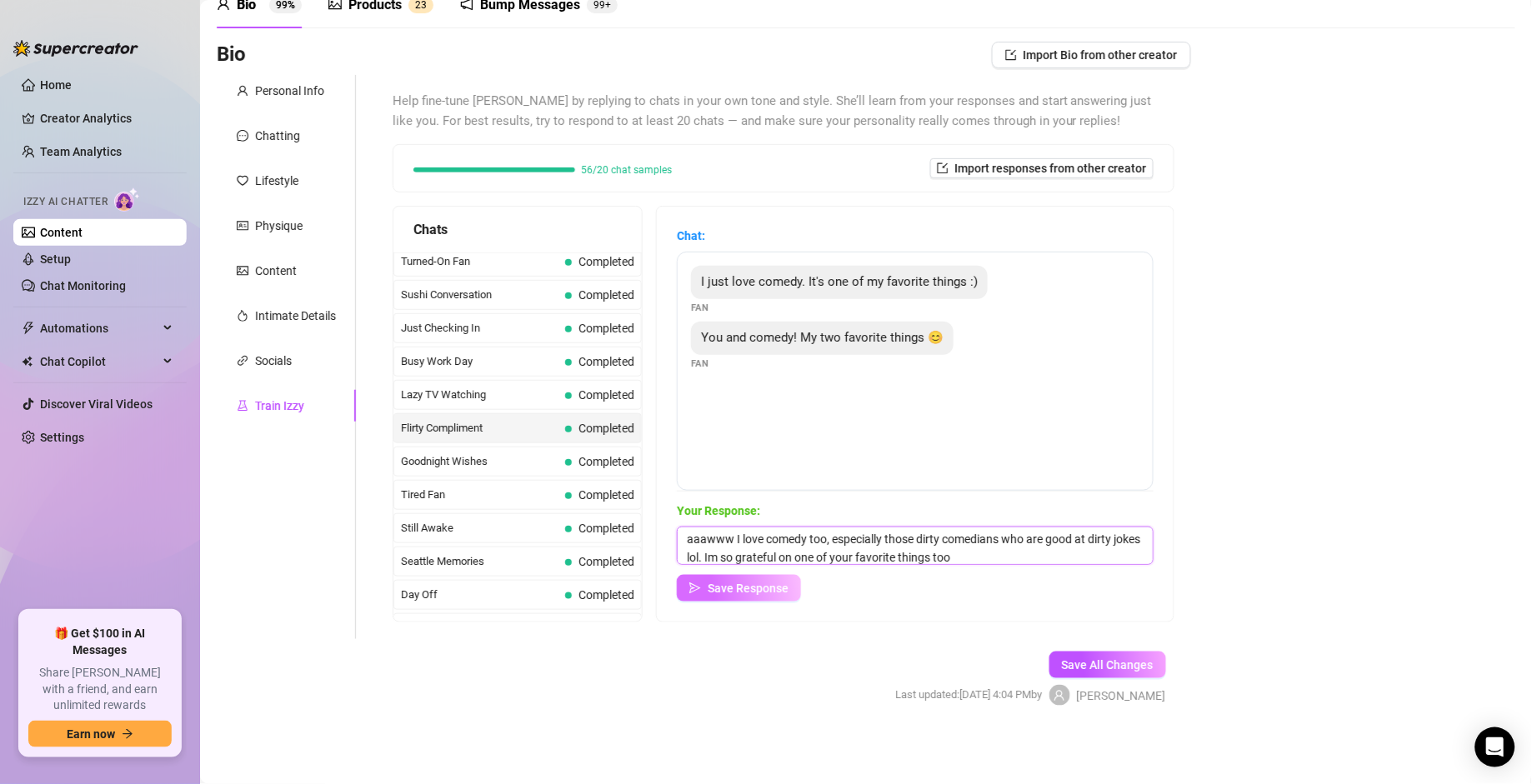
type textarea "aaawww I love comedy too, especially those dirty comedians who are good at dirt…"
click at [754, 544] on span "Save Response" at bounding box center [748, 588] width 81 height 13
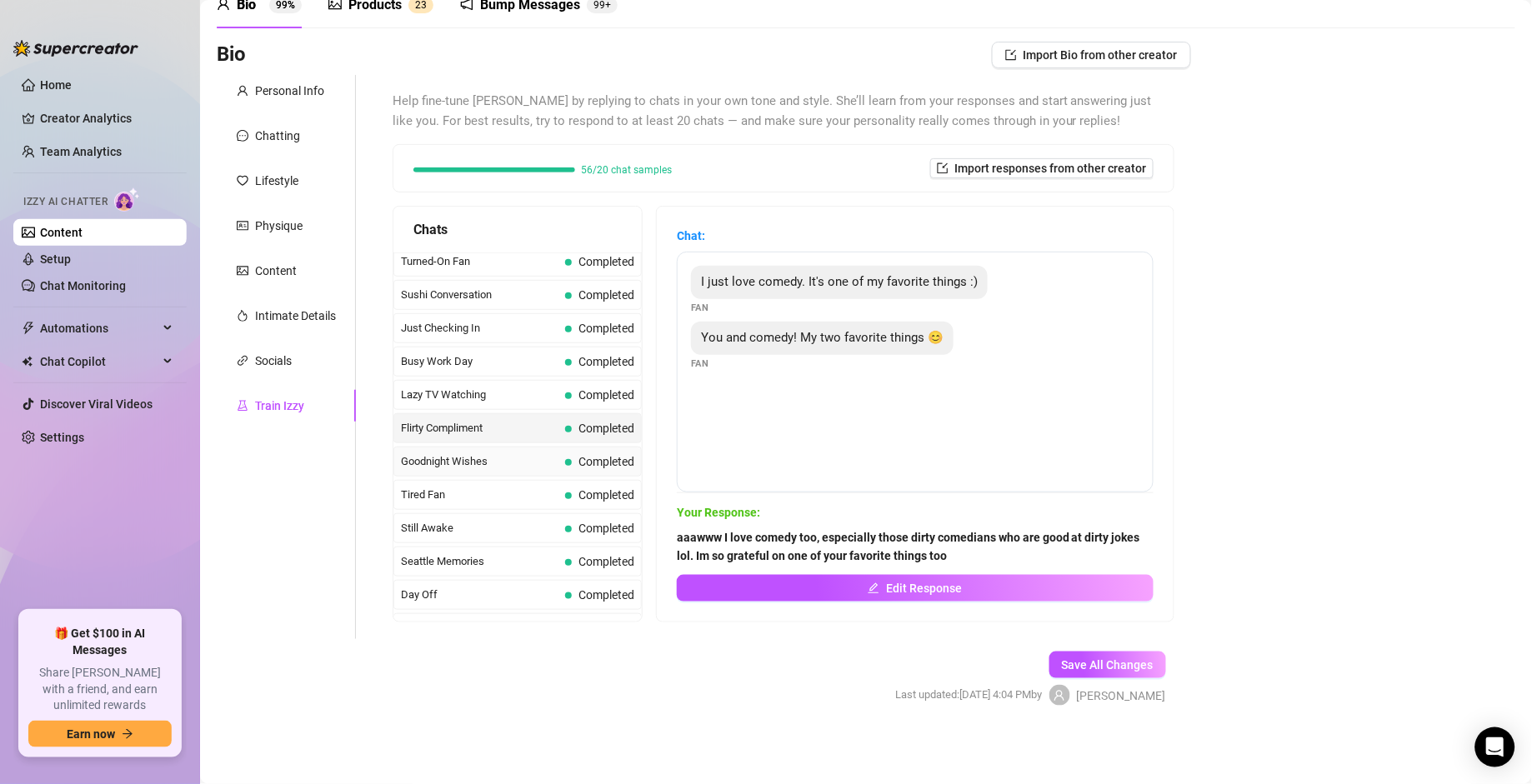
click at [522, 470] on span "Goodnight Wishes" at bounding box center [480, 461] width 158 height 17
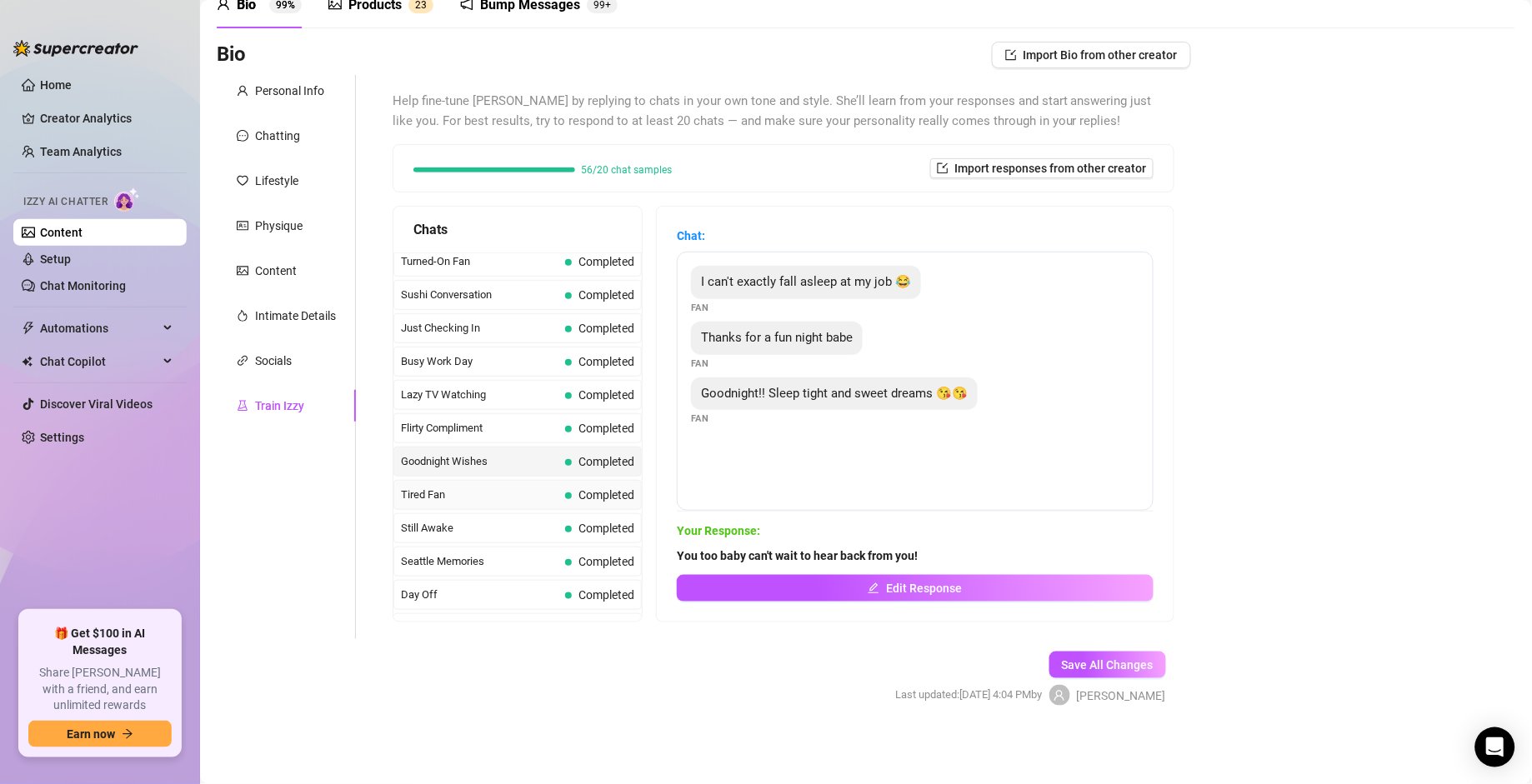
click at [530, 504] on span "Tired Fan" at bounding box center [480, 495] width 158 height 17
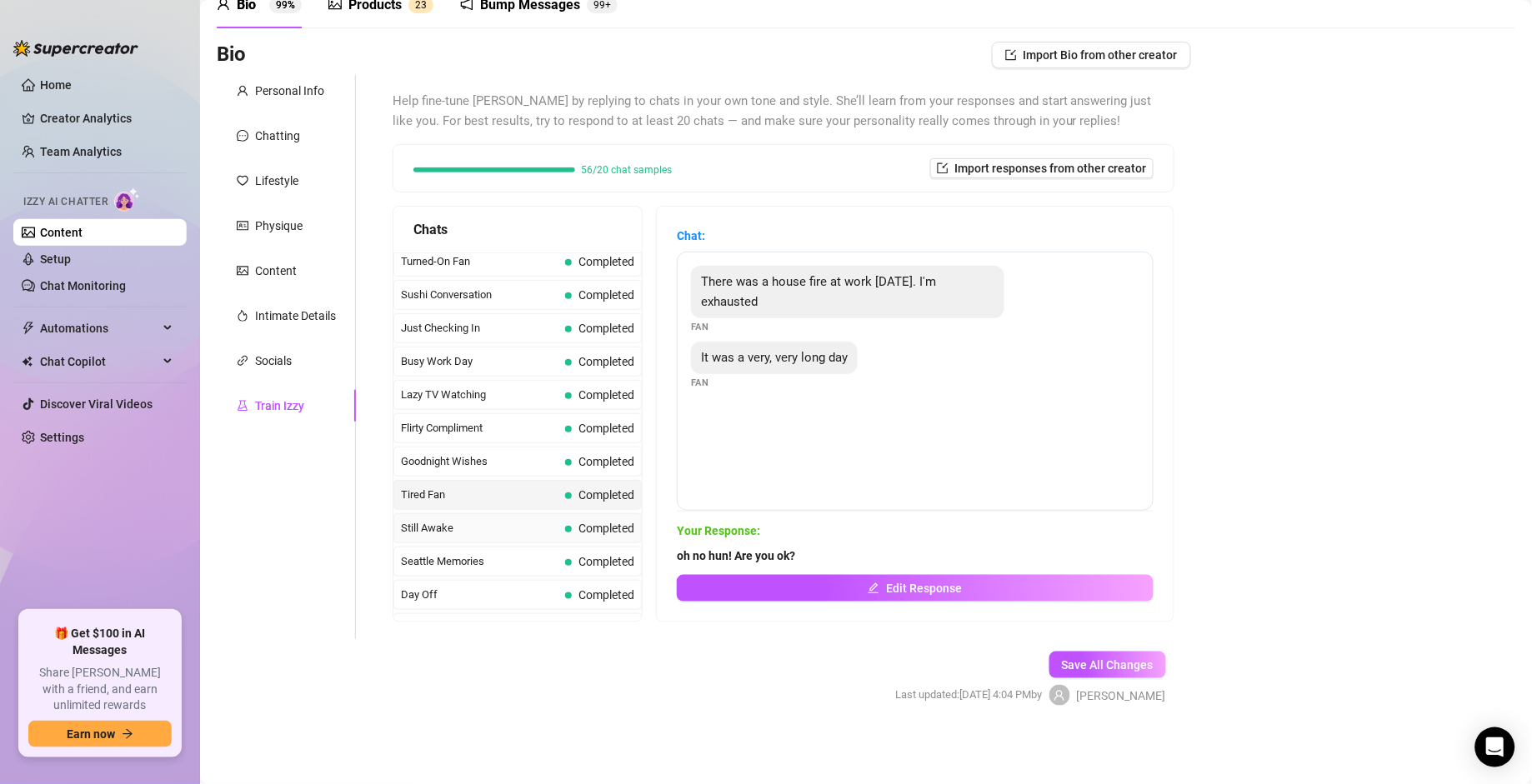
click at [531, 537] on span "Still Awake" at bounding box center [480, 529] width 158 height 17
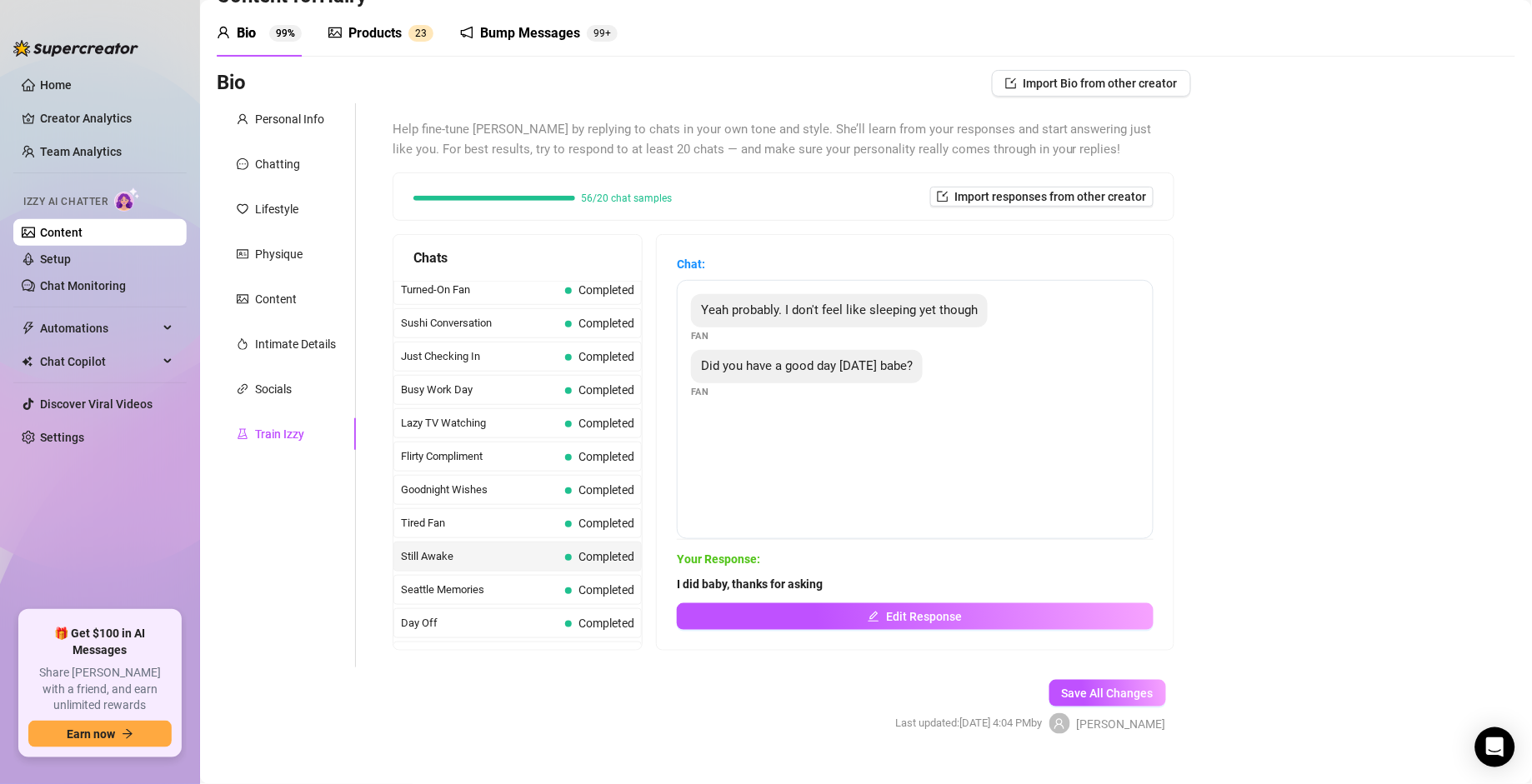
scroll to position [83, 0]
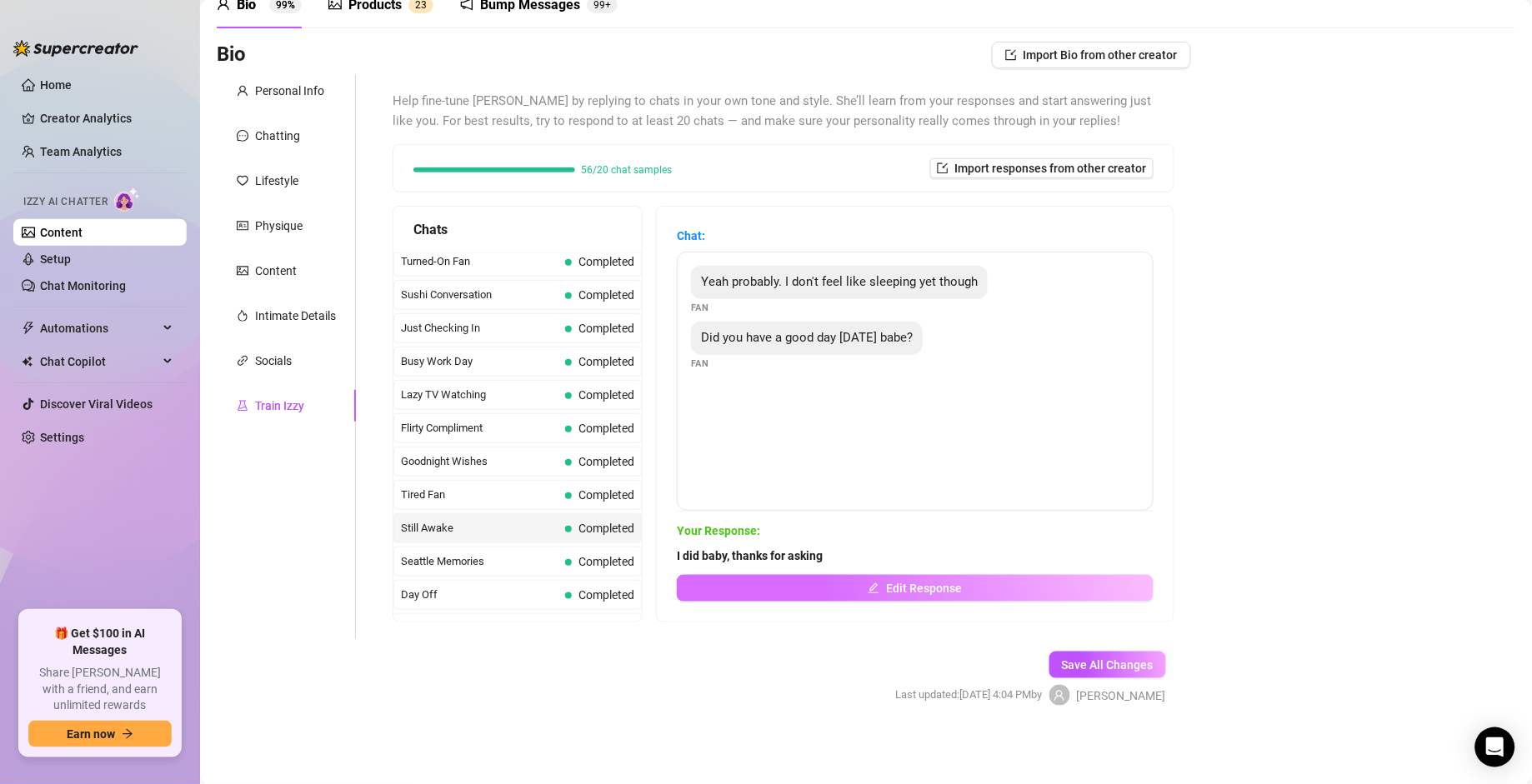
click at [886, 544] on span "Edit Response" at bounding box center [924, 588] width 76 height 13
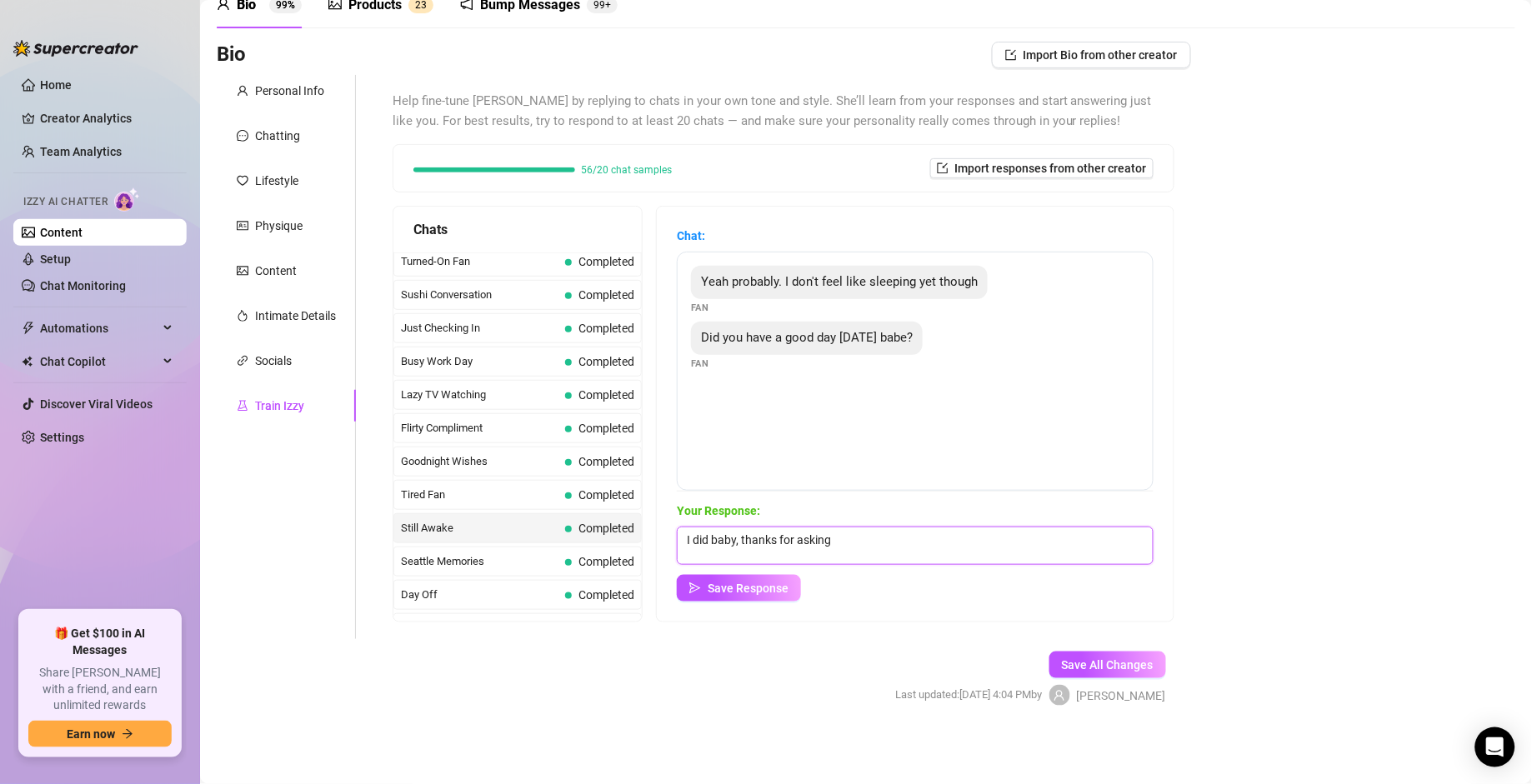
click at [859, 544] on textarea "I did baby, thanks for asking" at bounding box center [916, 546] width 477 height 39
drag, startPoint x: 846, startPoint y: 540, endPoint x: 613, endPoint y: 527, distance: 233.4
click at [613, 527] on div "Chats Curious Fan Completed Waiting For Payday Completed No Pressure Completed …" at bounding box center [784, 414] width 782 height 417
drag, startPoint x: 943, startPoint y: 536, endPoint x: 617, endPoint y: 556, distance: 326.6
click at [617, 544] on div "Chats Curious Fan Completed Waiting For Payday Completed No Pressure Completed …" at bounding box center [784, 414] width 782 height 417
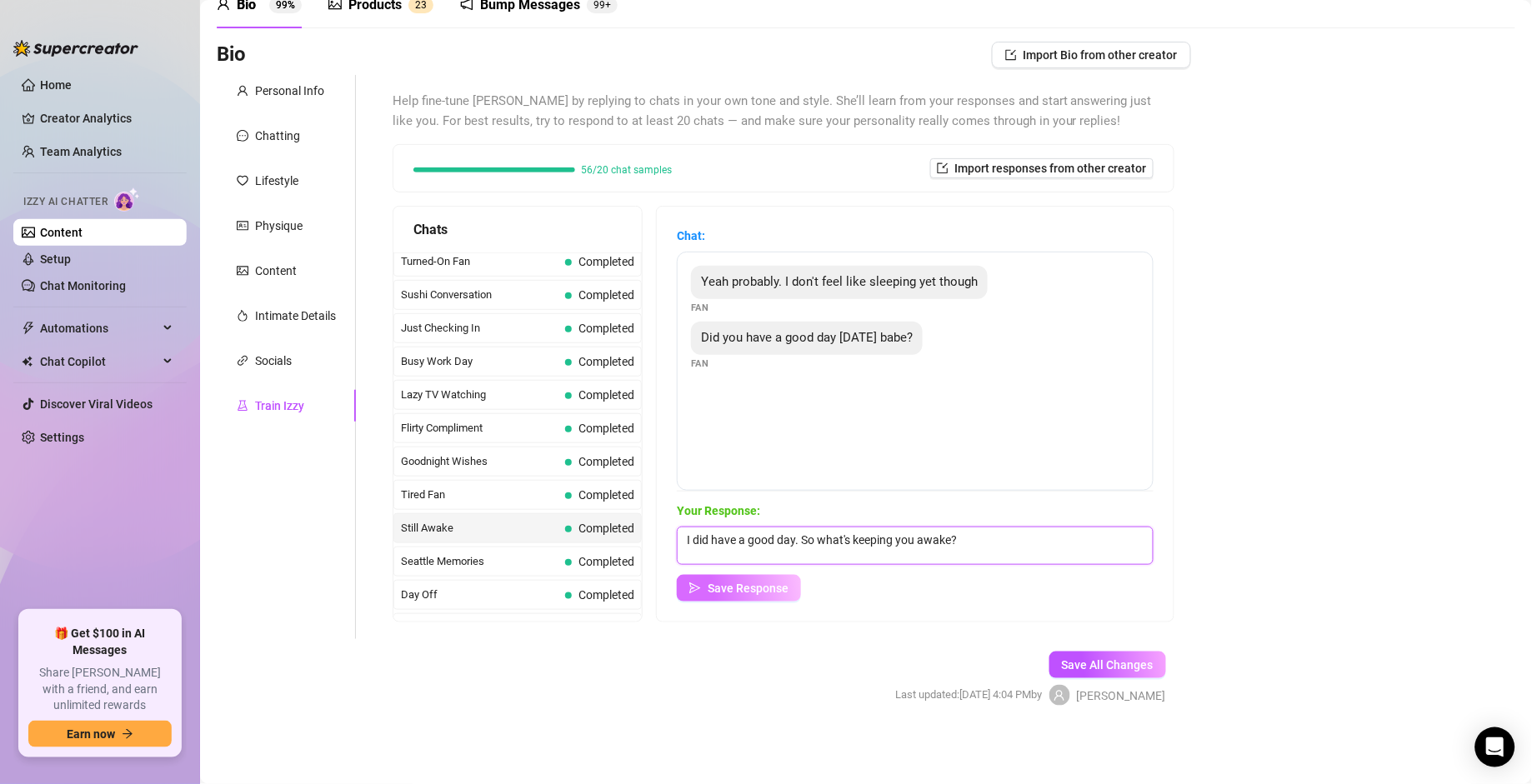
type textarea "I did have a good day. So what's keeping you awake?"
click at [744, 544] on span "Save Response" at bounding box center [748, 588] width 81 height 13
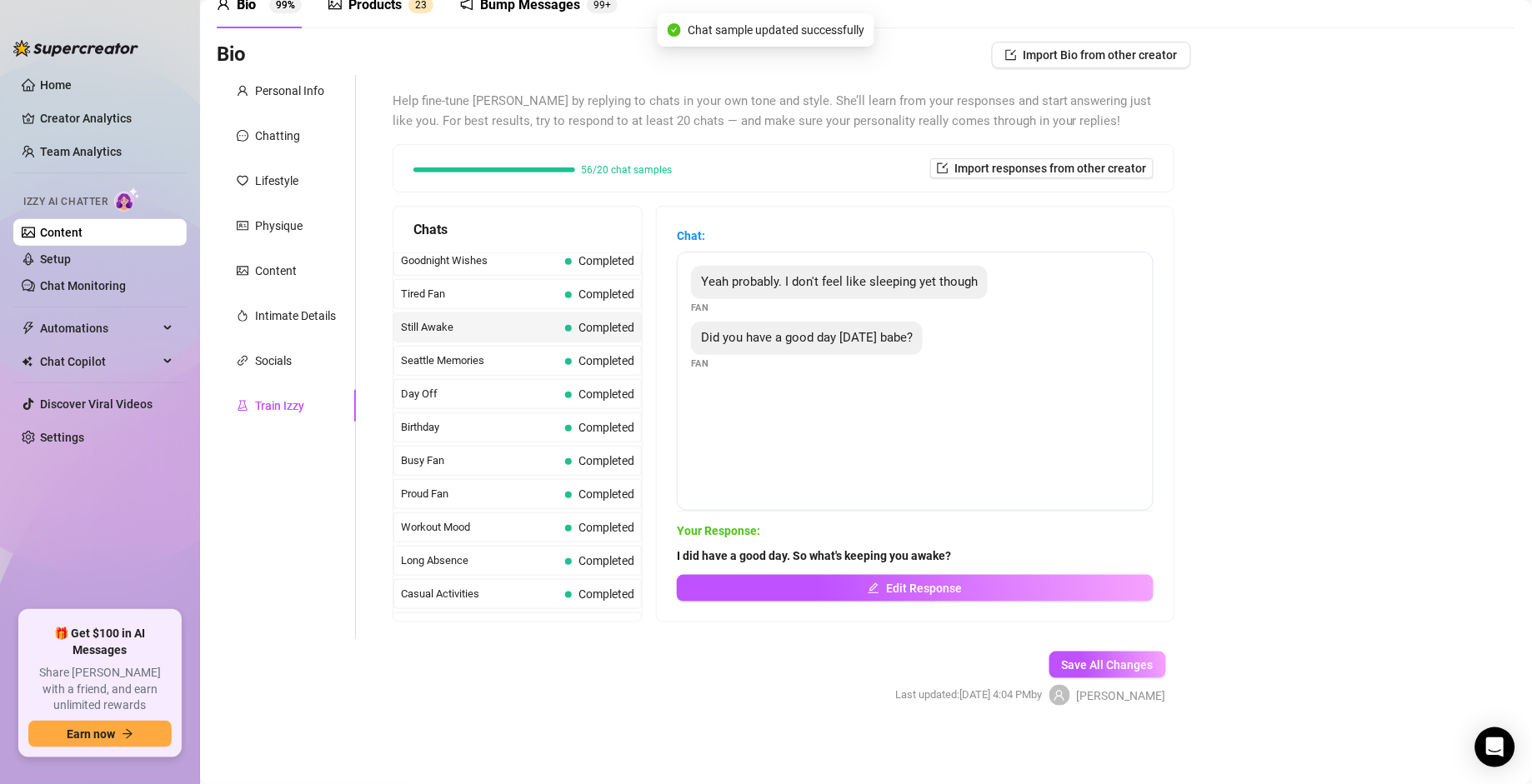
scroll to position [1279, 0]
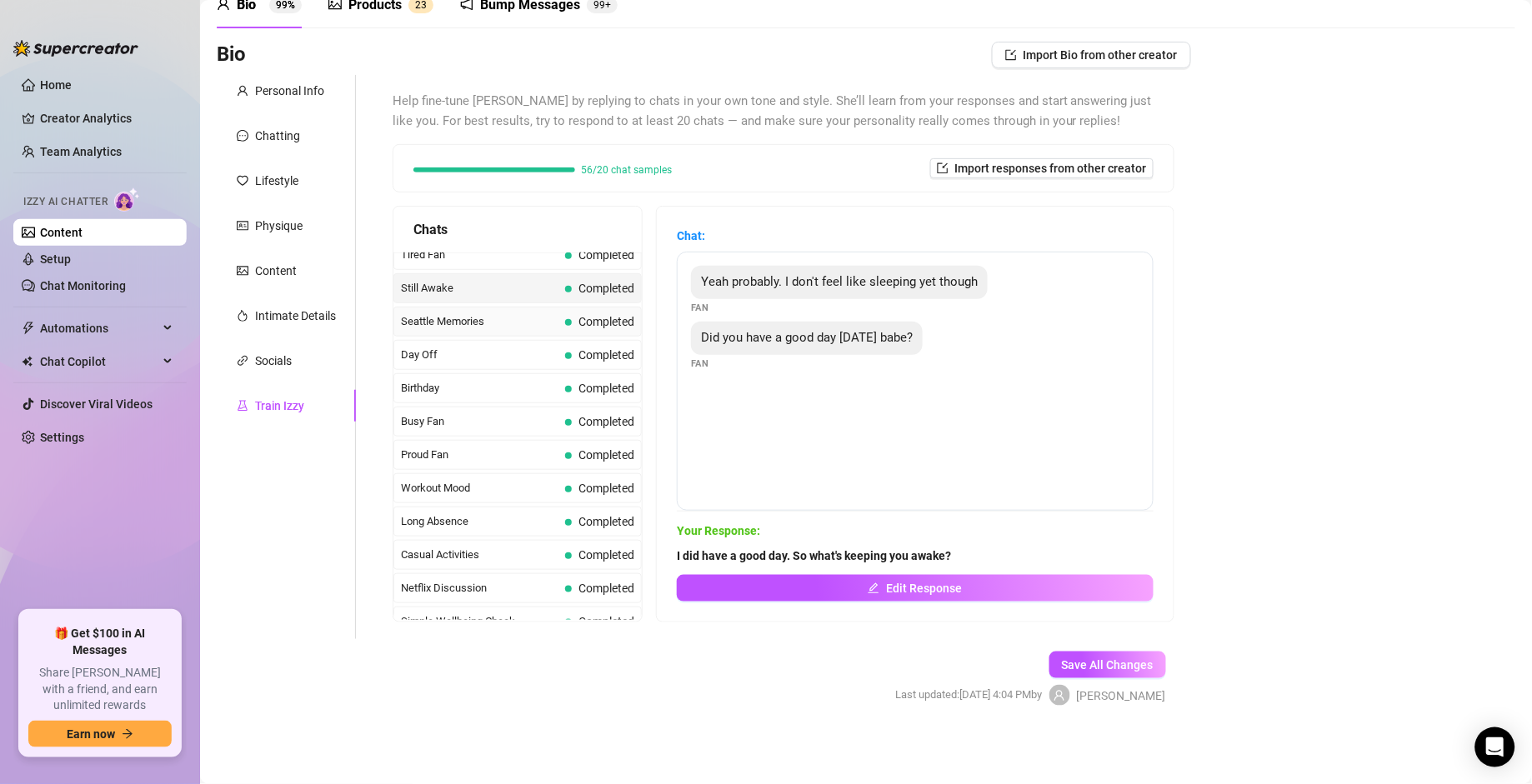
click at [495, 330] on span "Seattle Memories" at bounding box center [480, 322] width 158 height 17
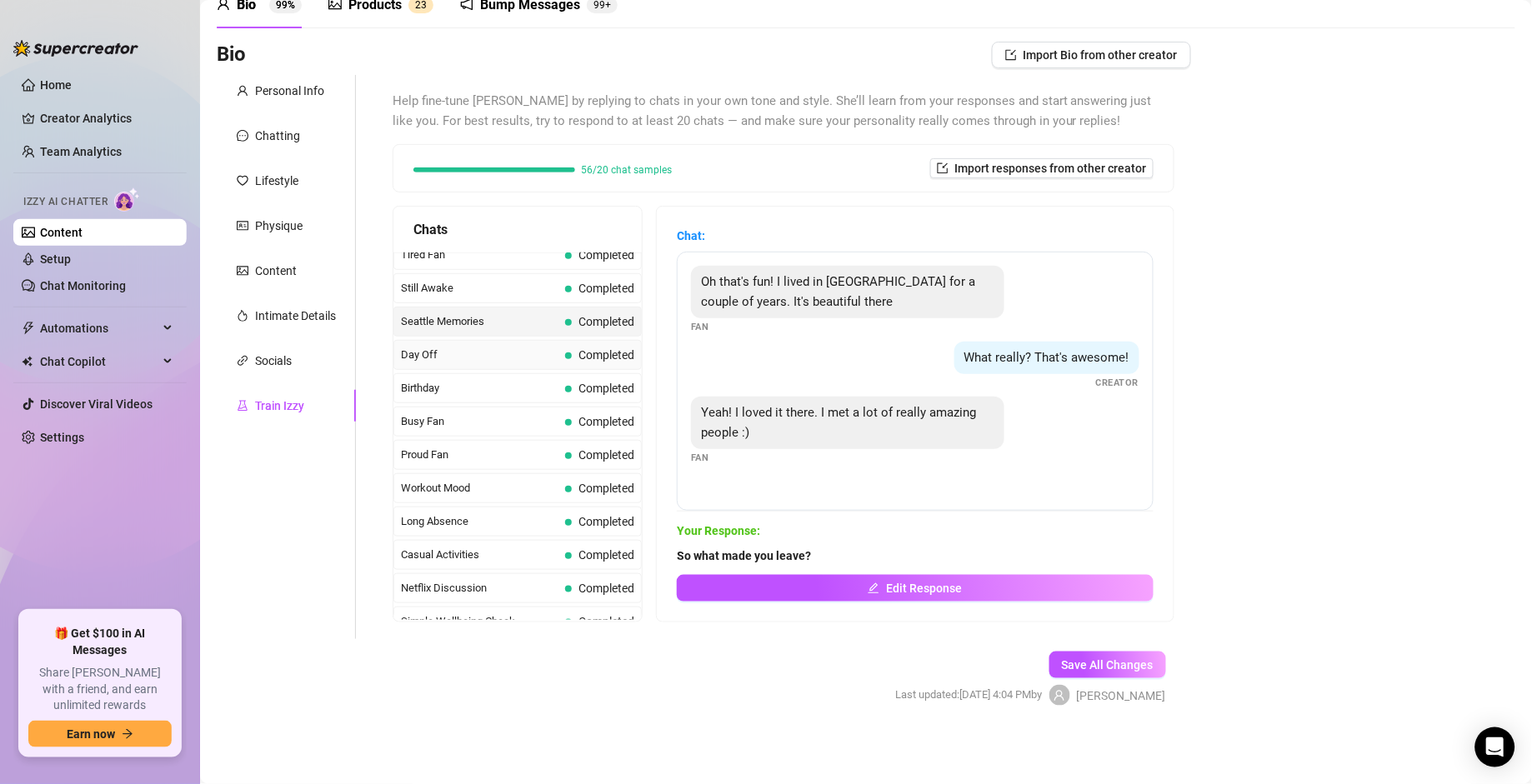
click at [482, 363] on span "Day Off" at bounding box center [480, 355] width 158 height 17
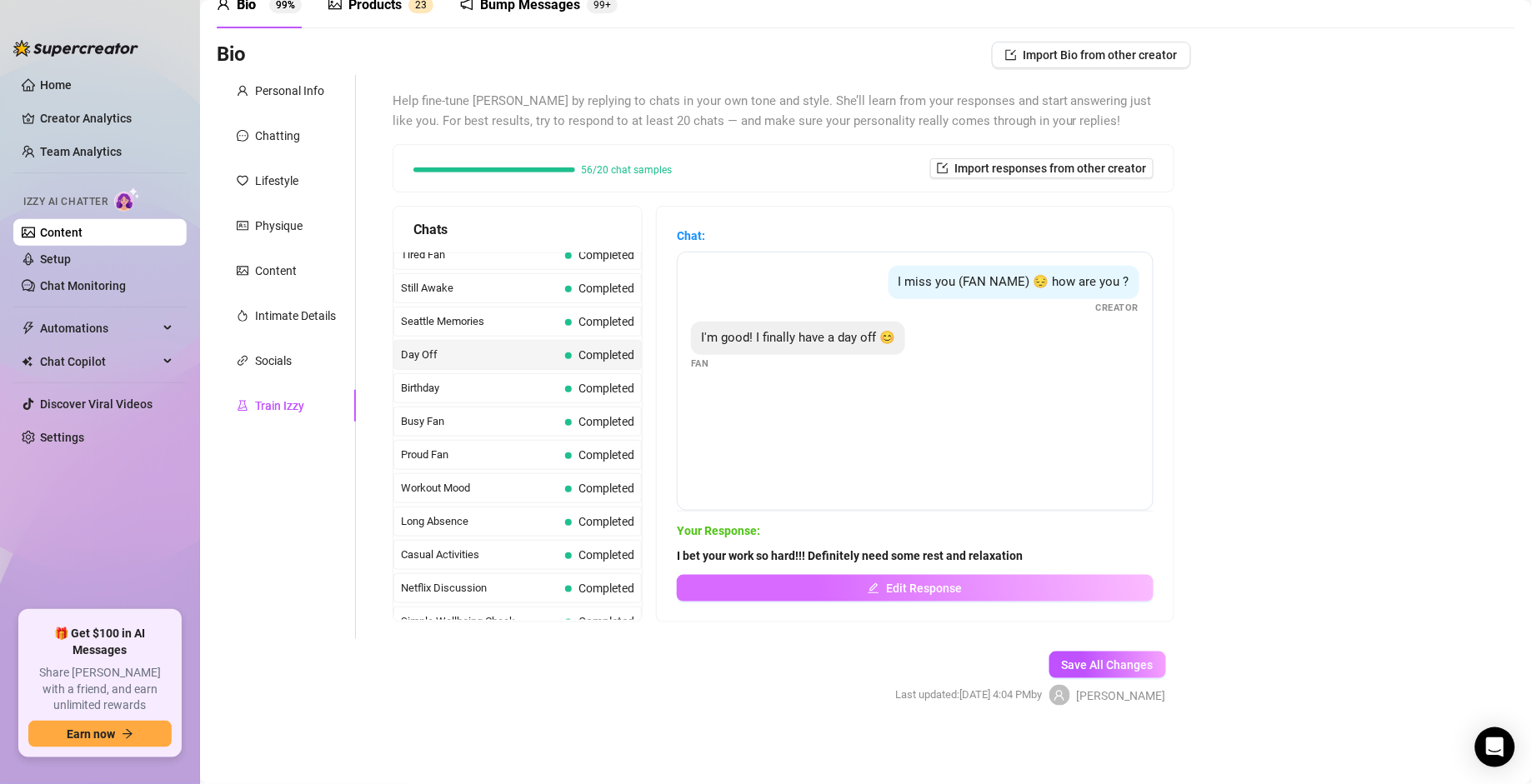
click at [895, 544] on span "Edit Response" at bounding box center [924, 588] width 76 height 13
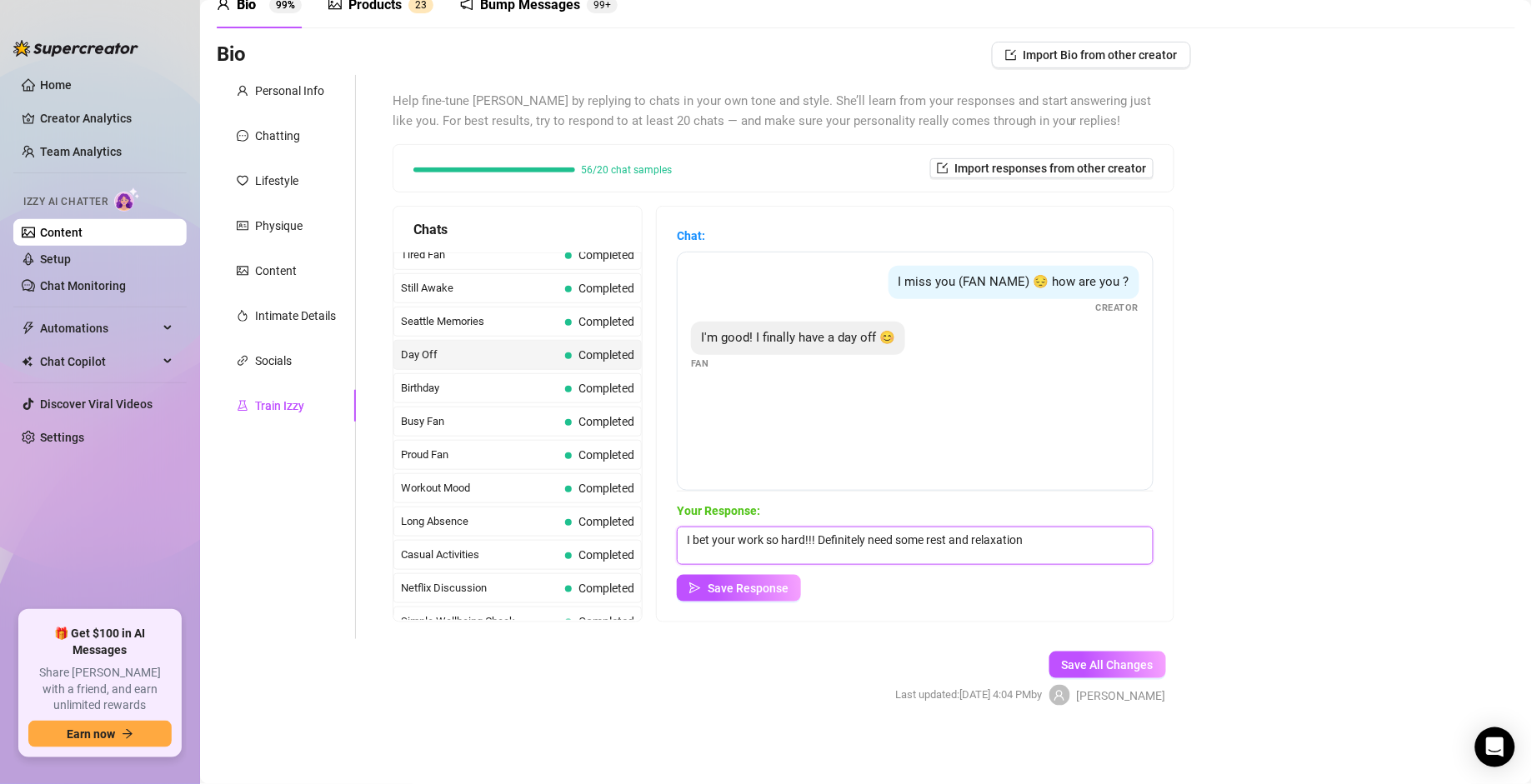
click at [1048, 544] on textarea "I bet your work so hard!!! Definitely need some rest and relaxation" at bounding box center [916, 546] width 477 height 39
type textarea "I bet your work so hard!!! Definitely need some rest and relaxation. So whats y…"
click at [789, 544] on span "Save Response" at bounding box center [748, 588] width 81 height 13
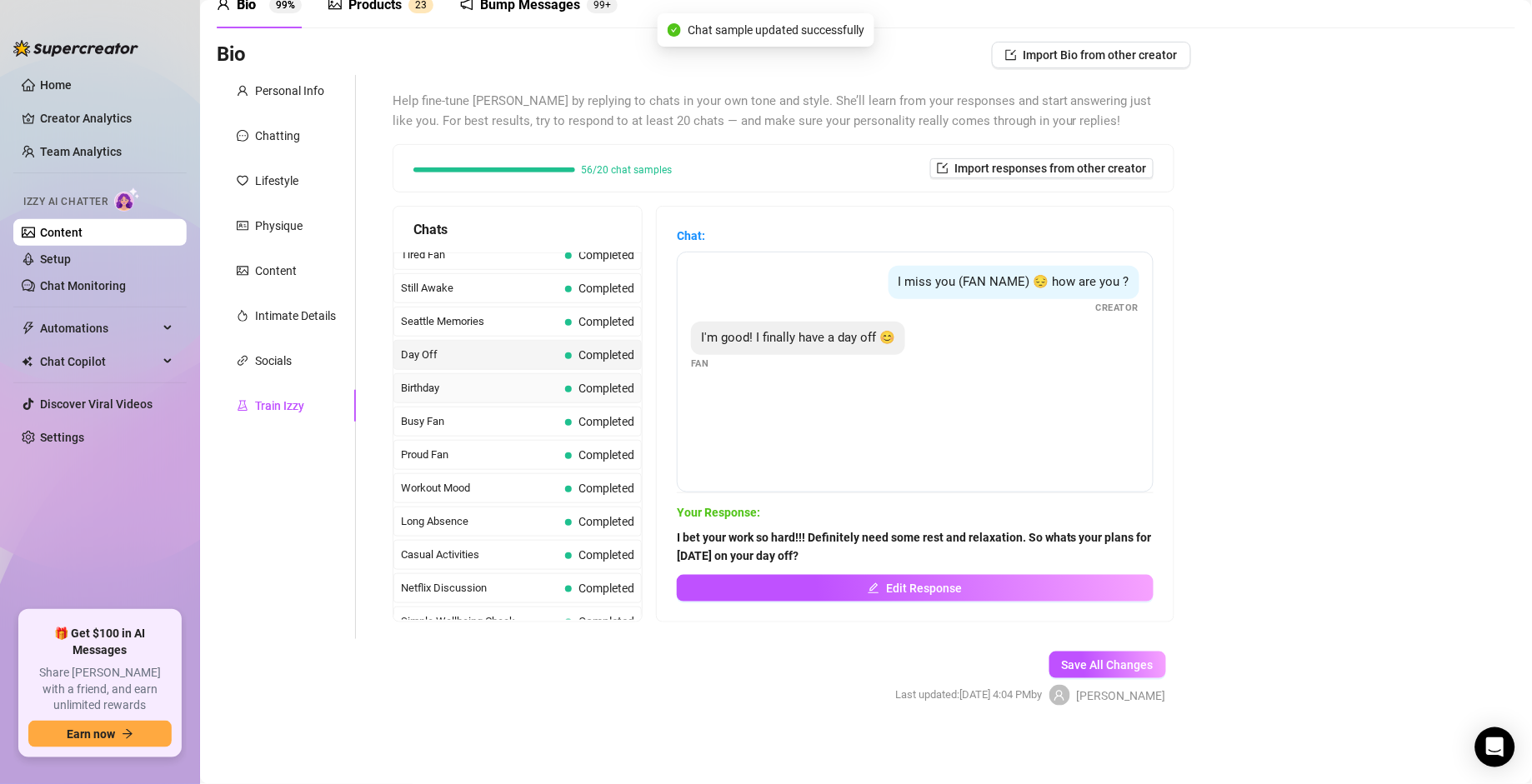
click at [535, 397] on span "Birthday" at bounding box center [480, 388] width 158 height 17
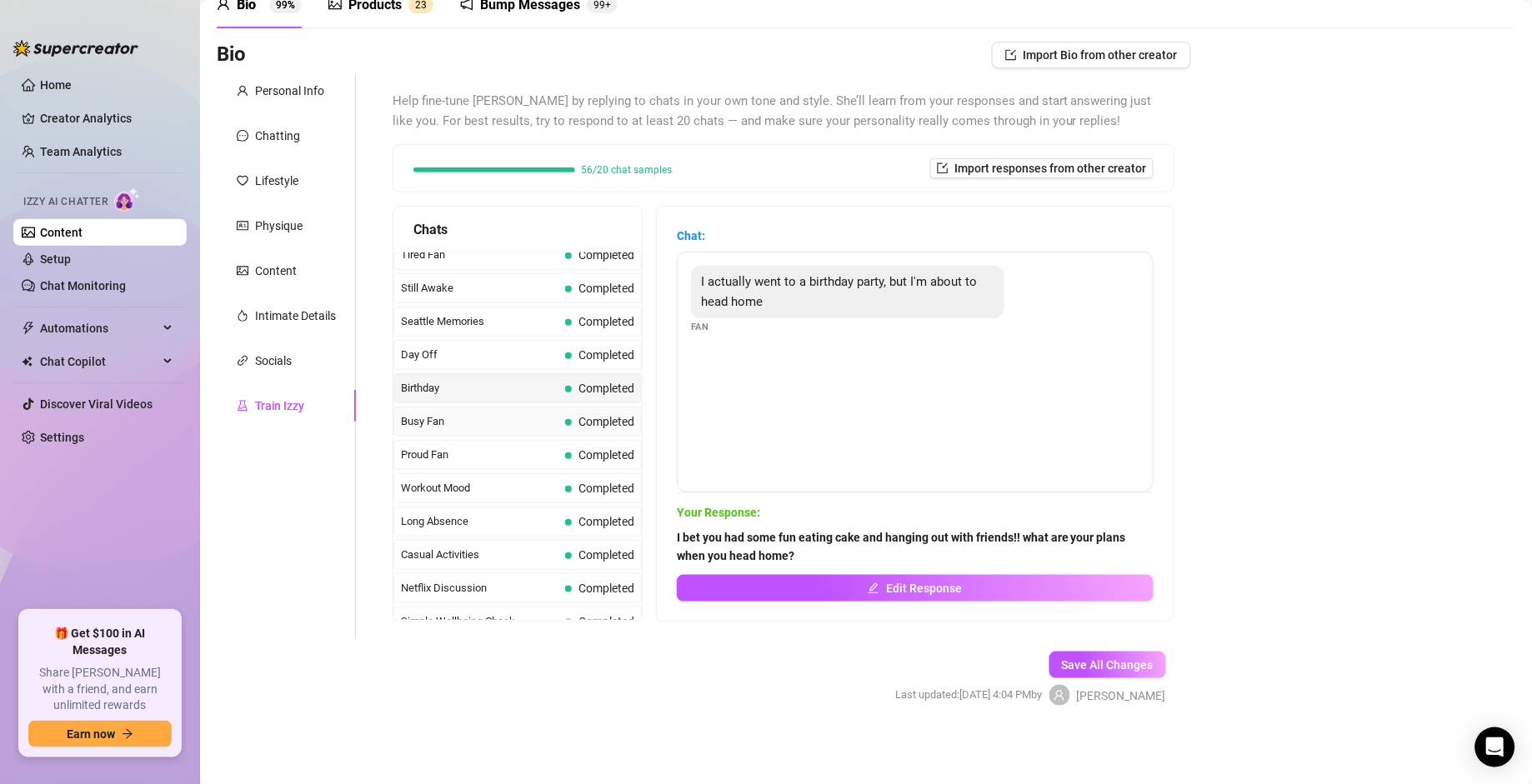
click at [444, 430] on span "Busy Fan" at bounding box center [480, 422] width 158 height 17
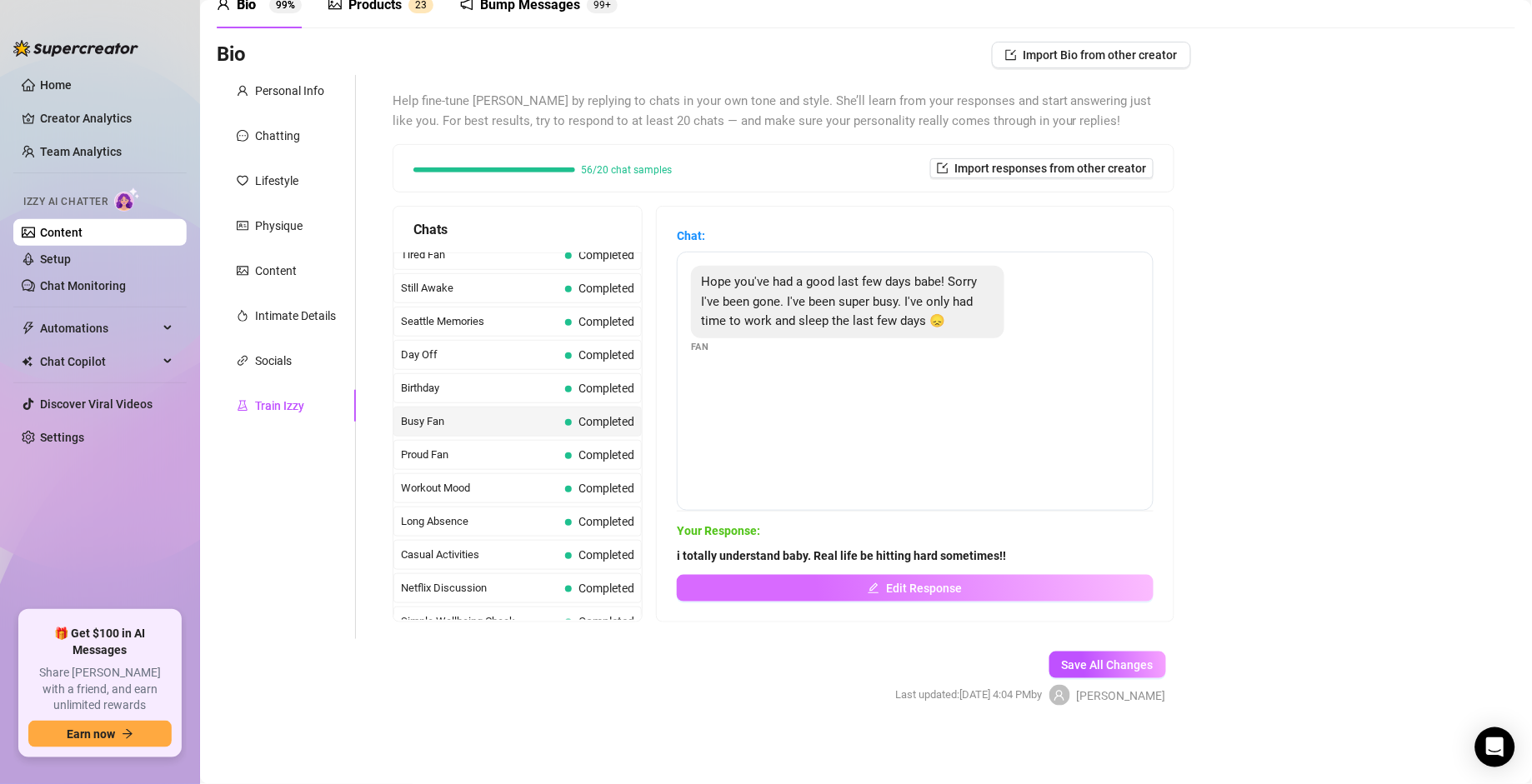
click at [984, 544] on button "Edit Response" at bounding box center [916, 588] width 477 height 27
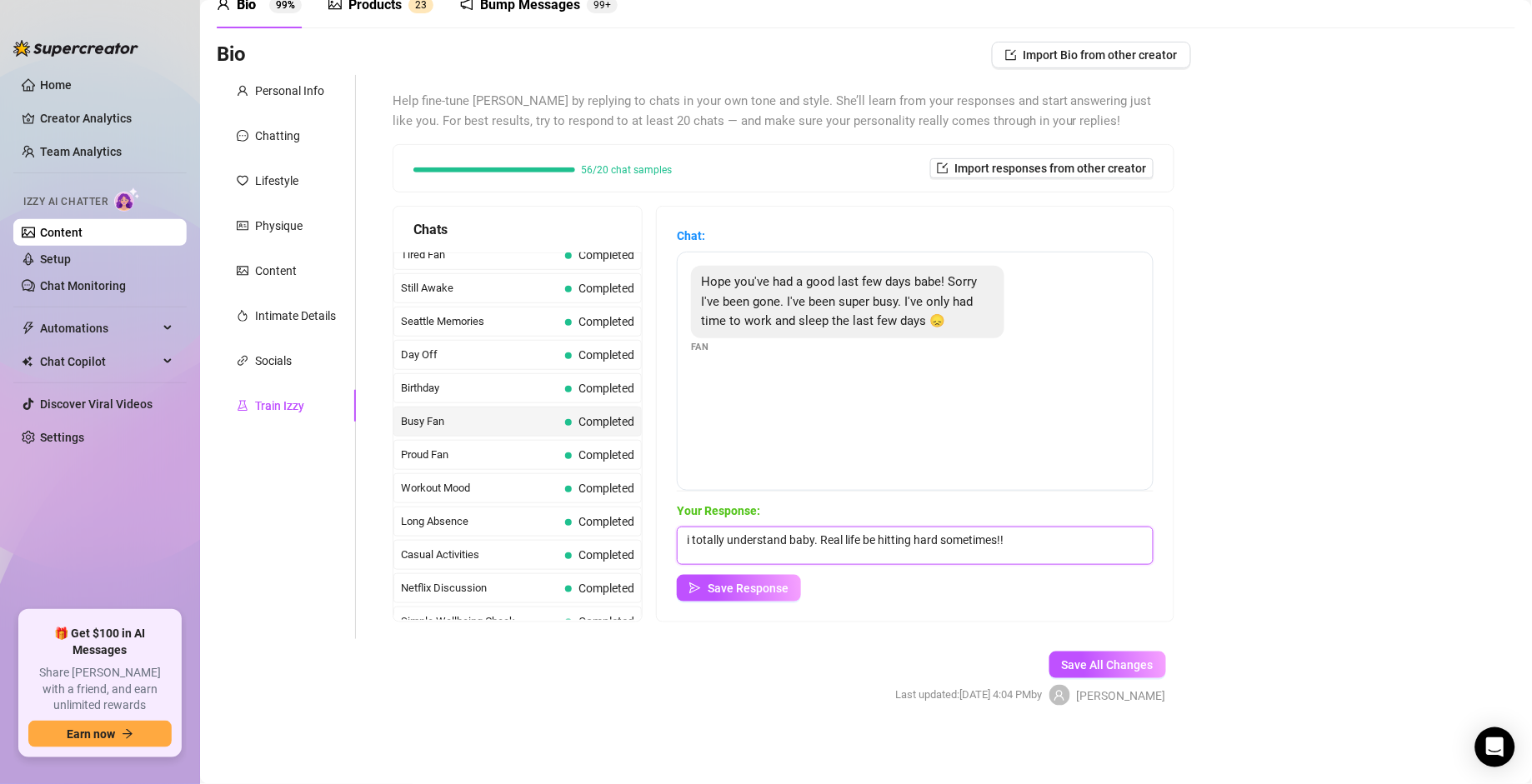
click at [1062, 535] on textarea "i totally understand baby. Real life be hitting hard sometimes!!" at bounding box center [916, 546] width 477 height 39
type textarea "i totally understand baby. Real life be hitting hard sometimes!! don't be a str…"
click at [747, 544] on button "Save Response" at bounding box center [739, 588] width 125 height 27
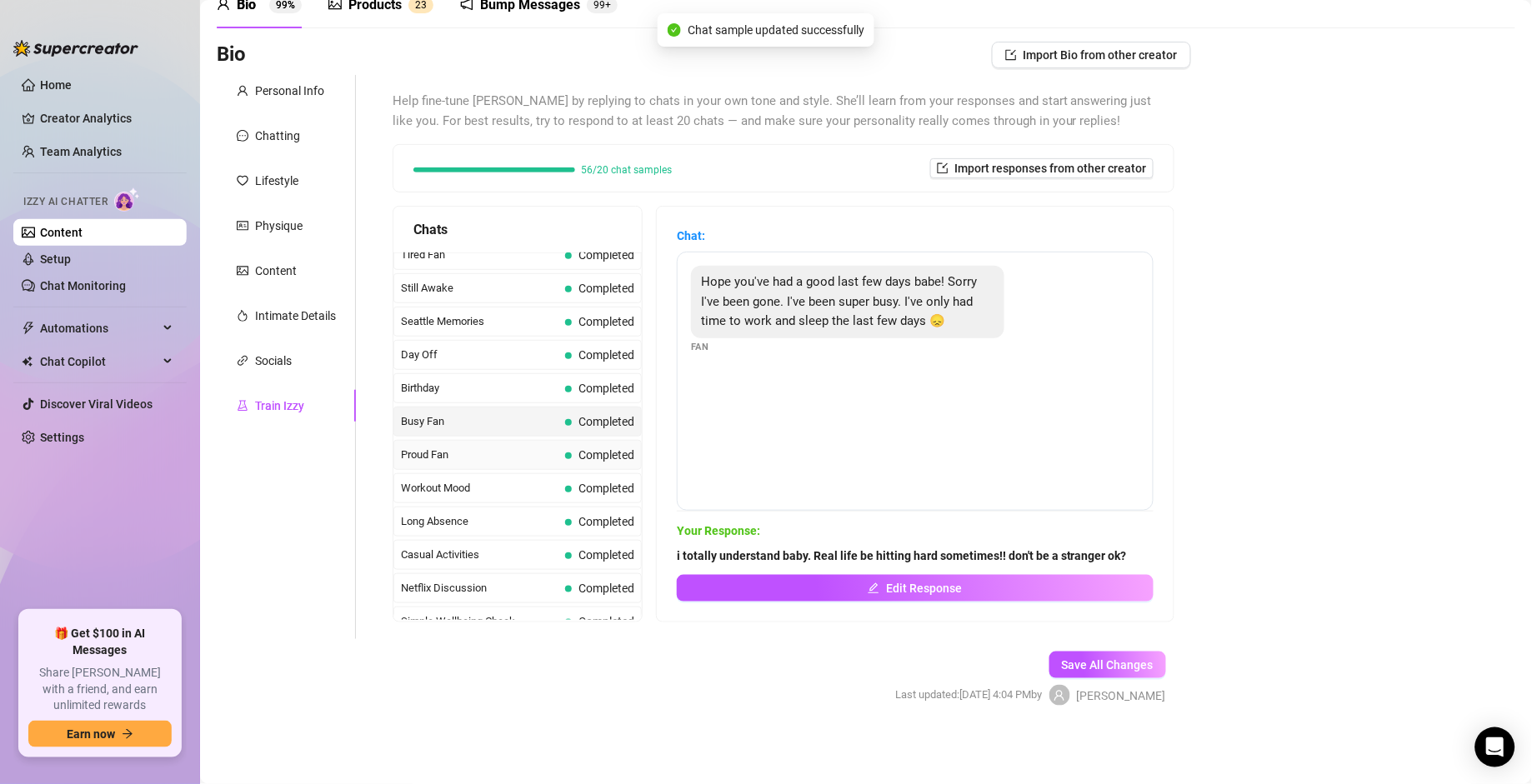
click at [535, 463] on span "Proud Fan" at bounding box center [480, 455] width 158 height 17
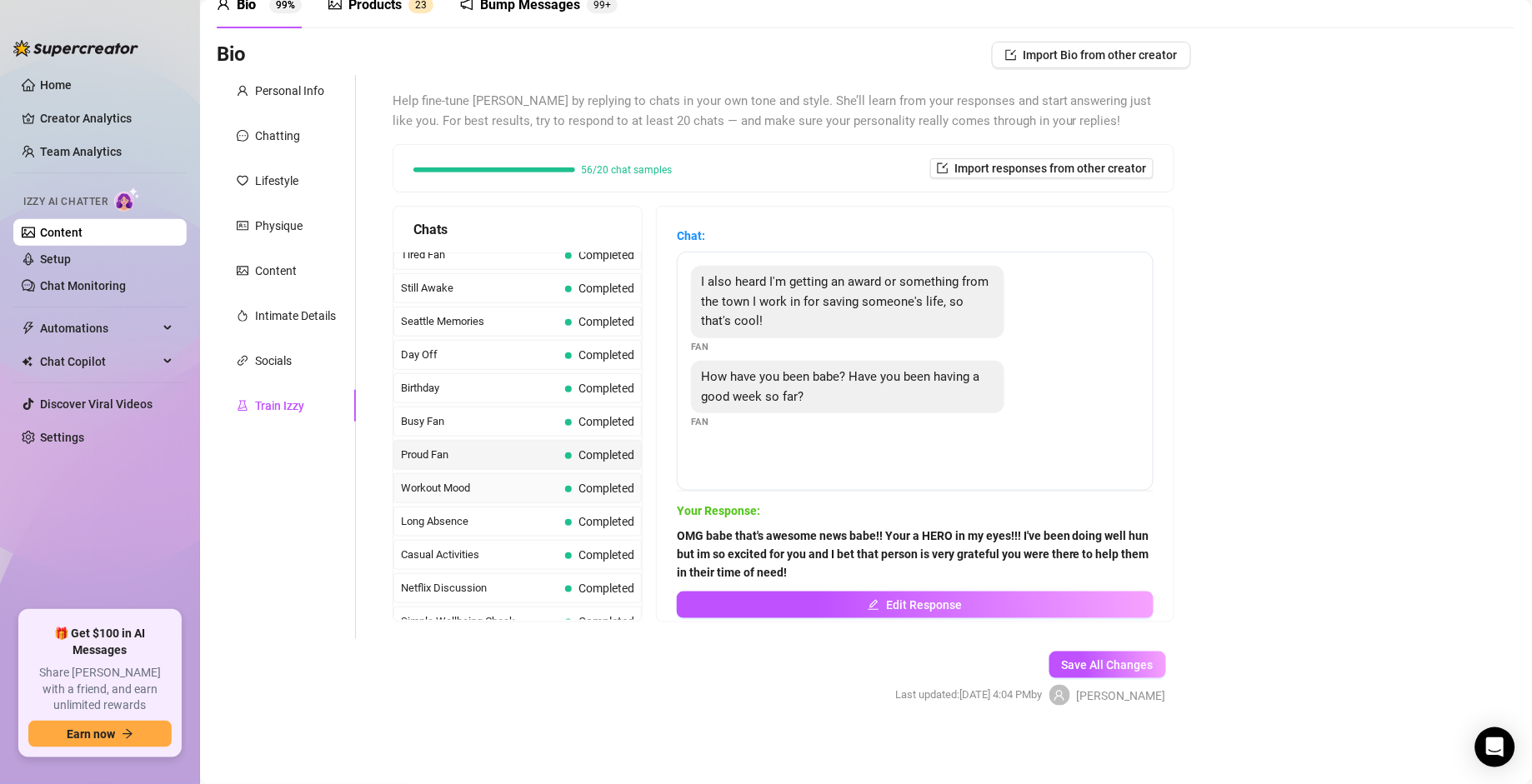
click at [492, 496] on span "Workout Mood" at bounding box center [480, 488] width 158 height 17
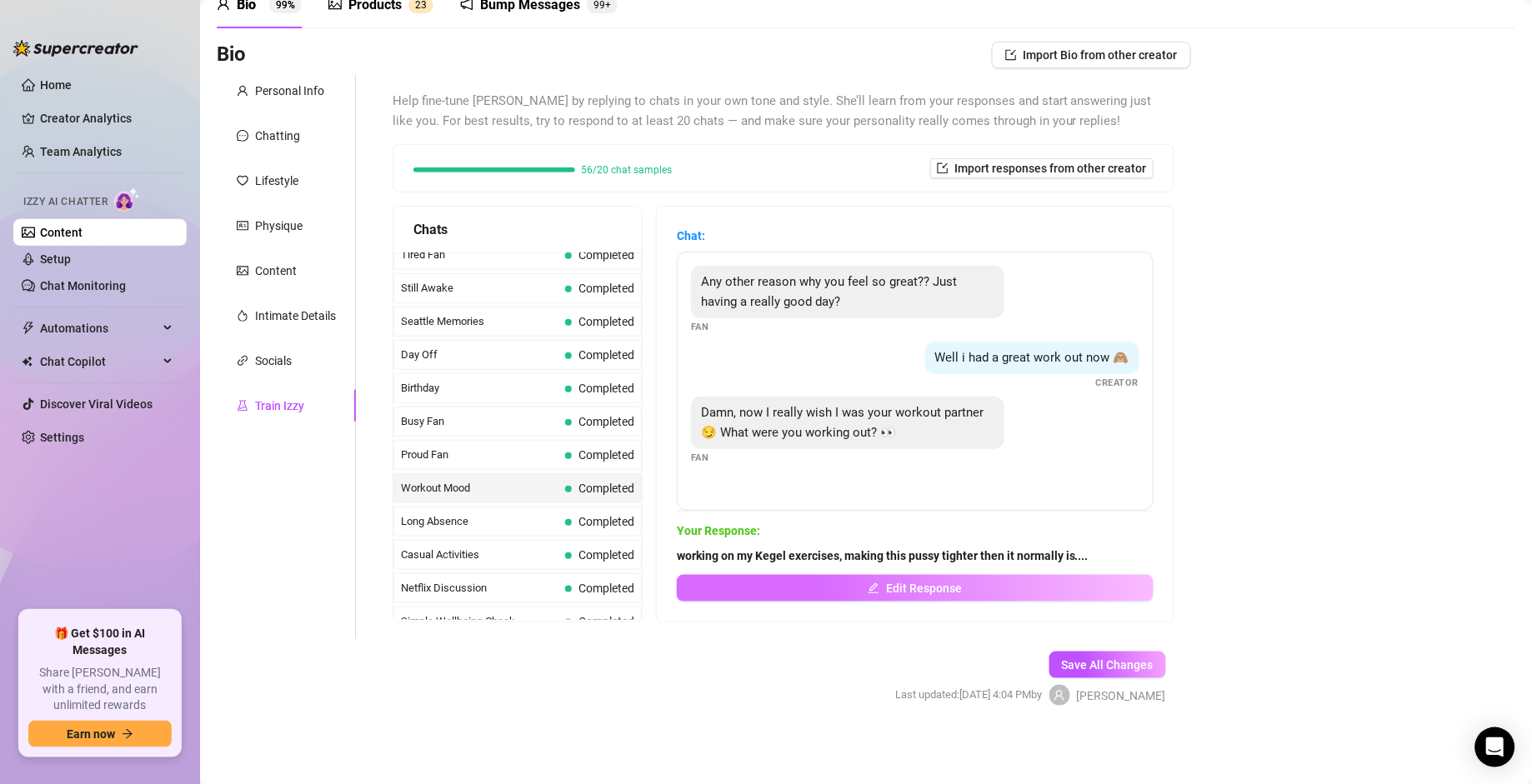
click at [887, 544] on span "Edit Response" at bounding box center [924, 588] width 76 height 13
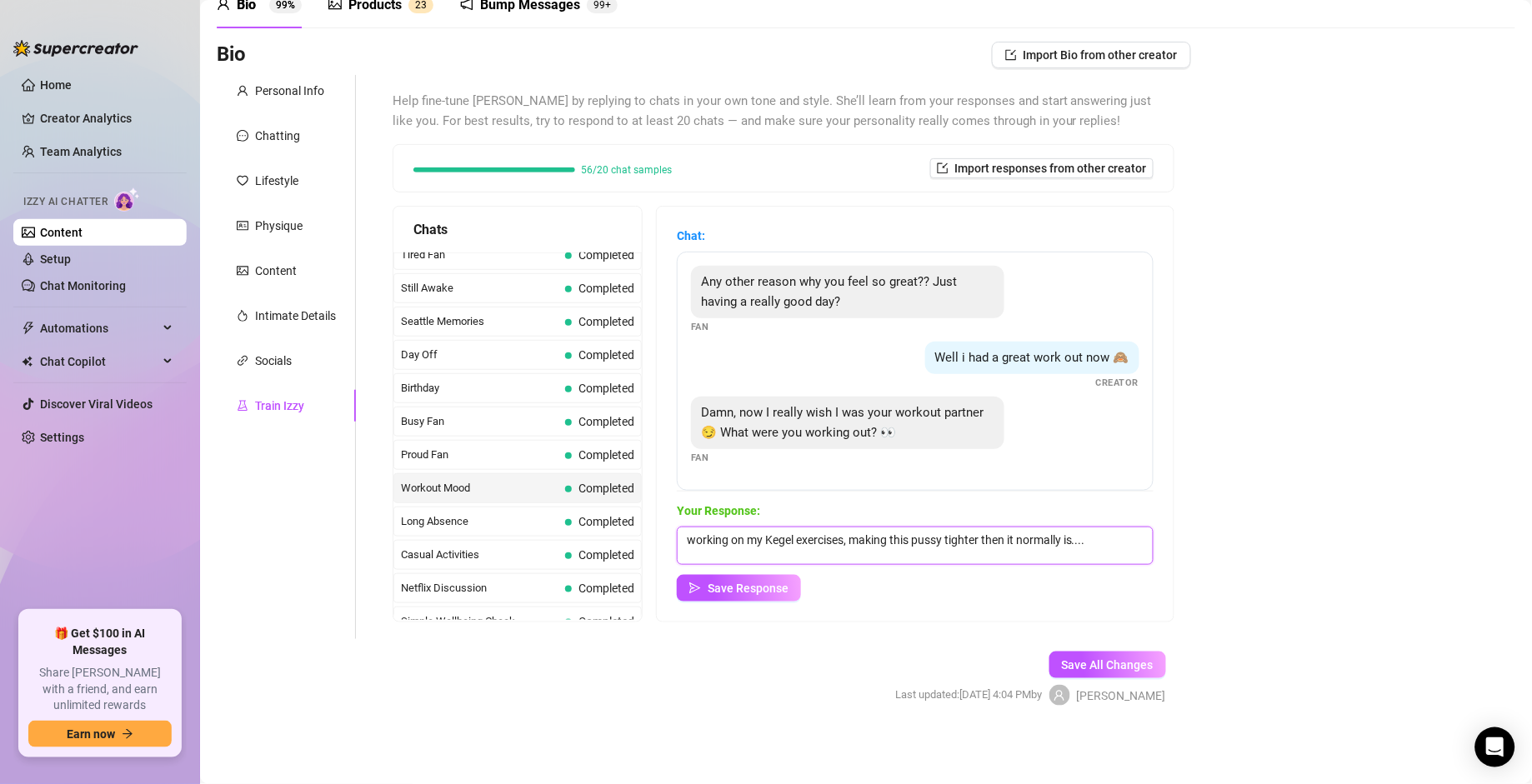
drag, startPoint x: 1095, startPoint y: 540, endPoint x: 609, endPoint y: 514, distance: 486.7
click at [609, 514] on div "Chats Curious Fan Completed Waiting For Payday Completed No Pressure Completed …" at bounding box center [784, 414] width 782 height 417
type textarea "I was bouncing my ass on this dildo and working on my leg strengthening"
click at [778, 544] on span "Save Response" at bounding box center [748, 588] width 81 height 13
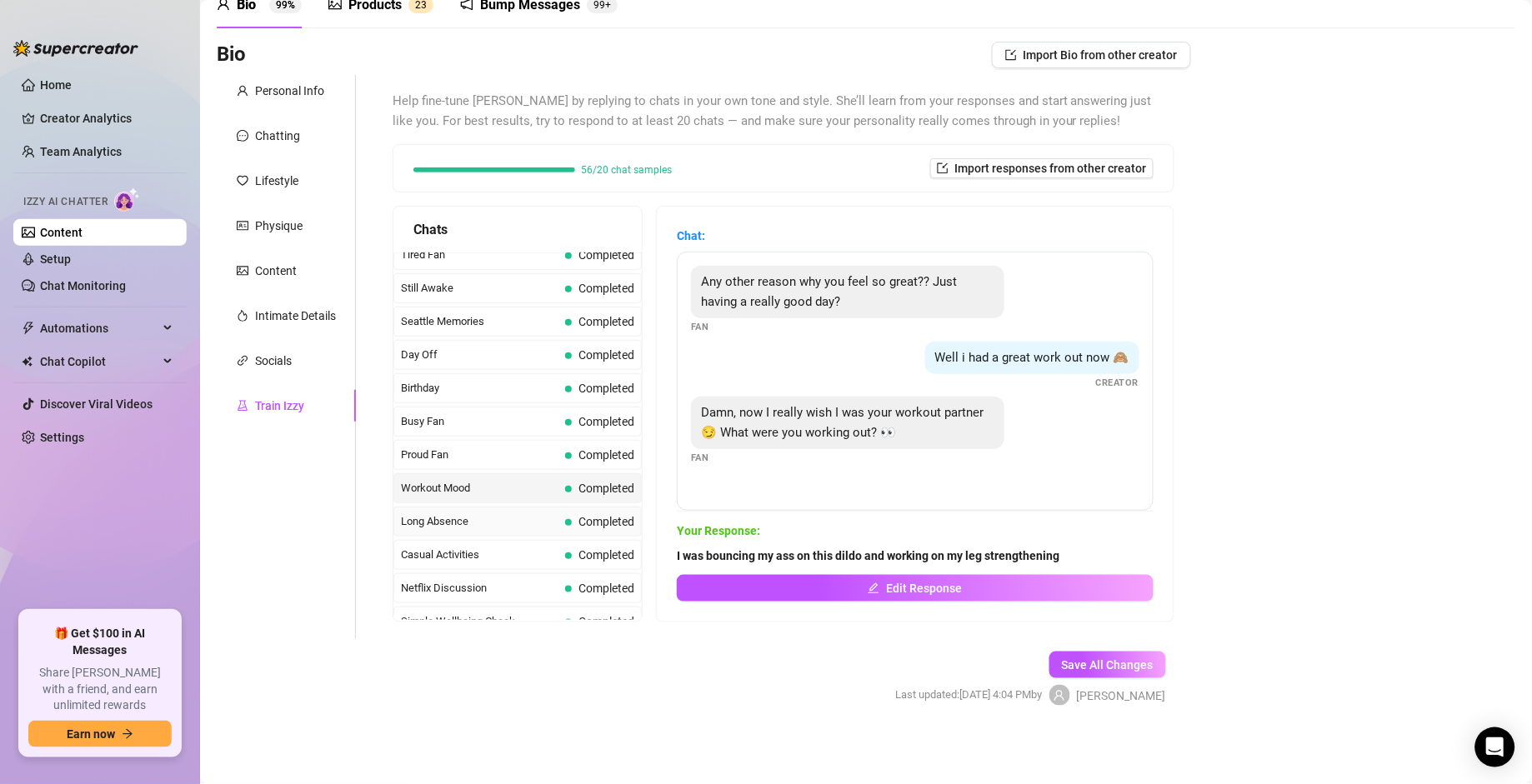
click at [490, 530] on span "Long Absence" at bounding box center [480, 522] width 158 height 17
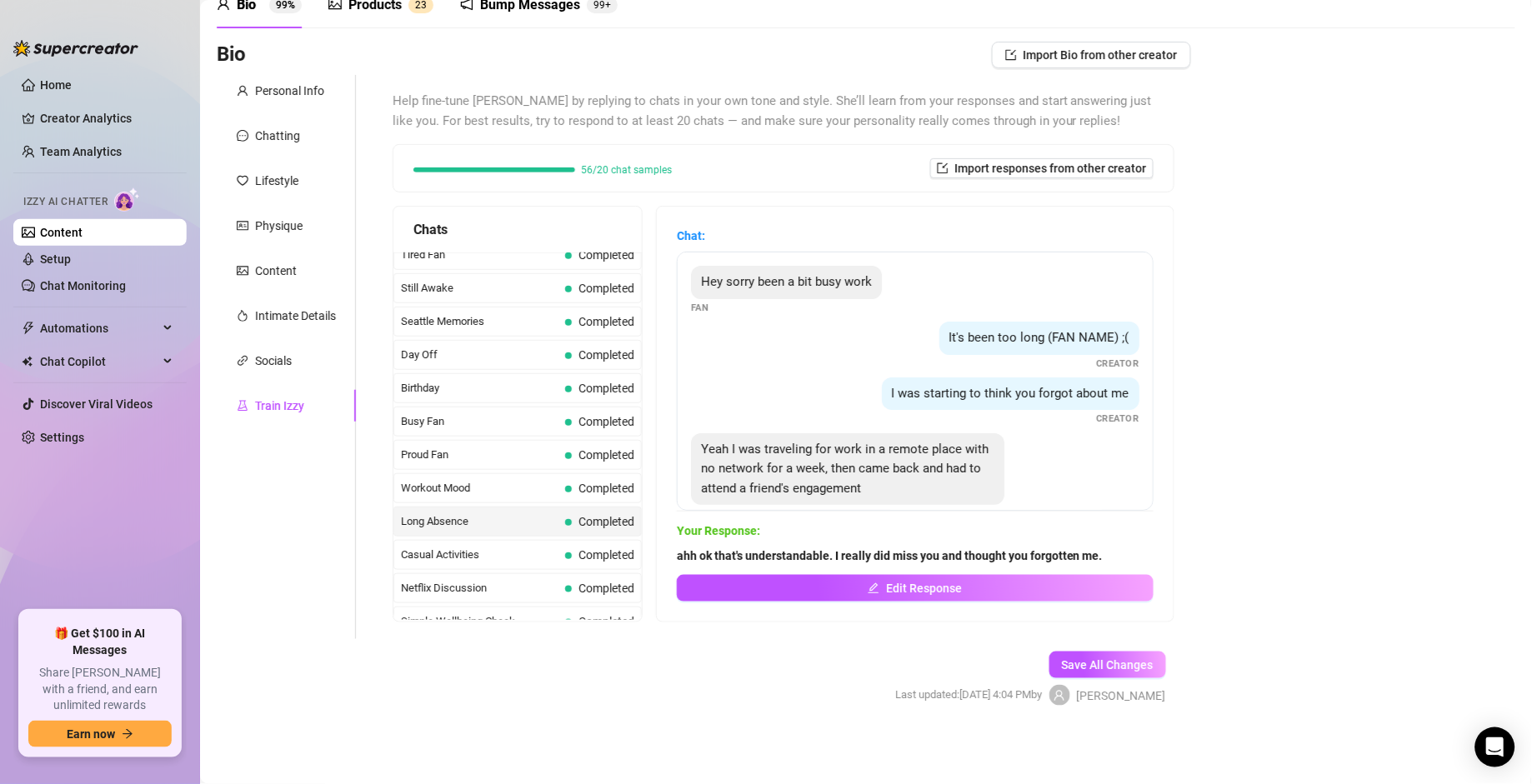
scroll to position [33, 0]
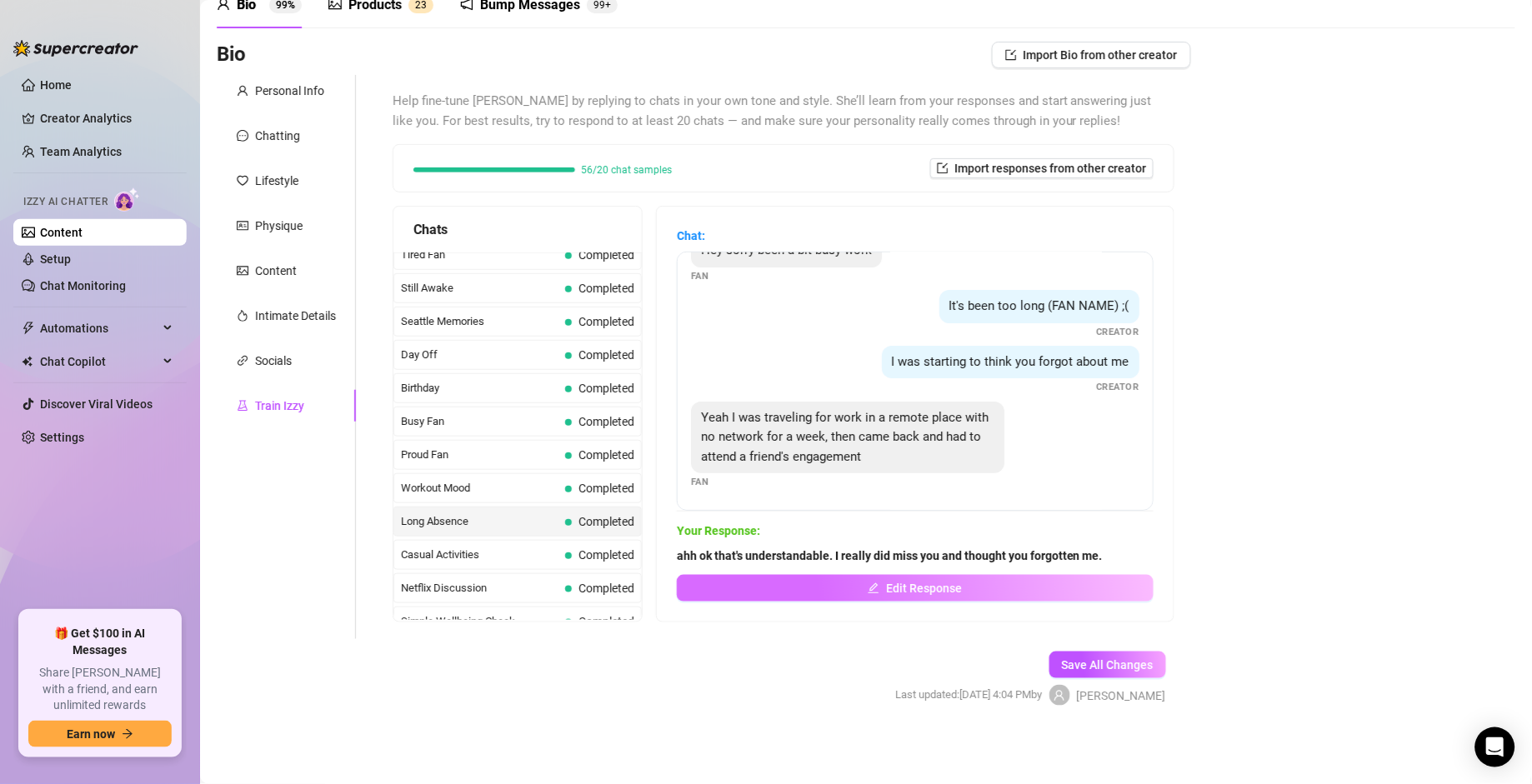
click at [942, 544] on span "Edit Response" at bounding box center [924, 588] width 76 height 13
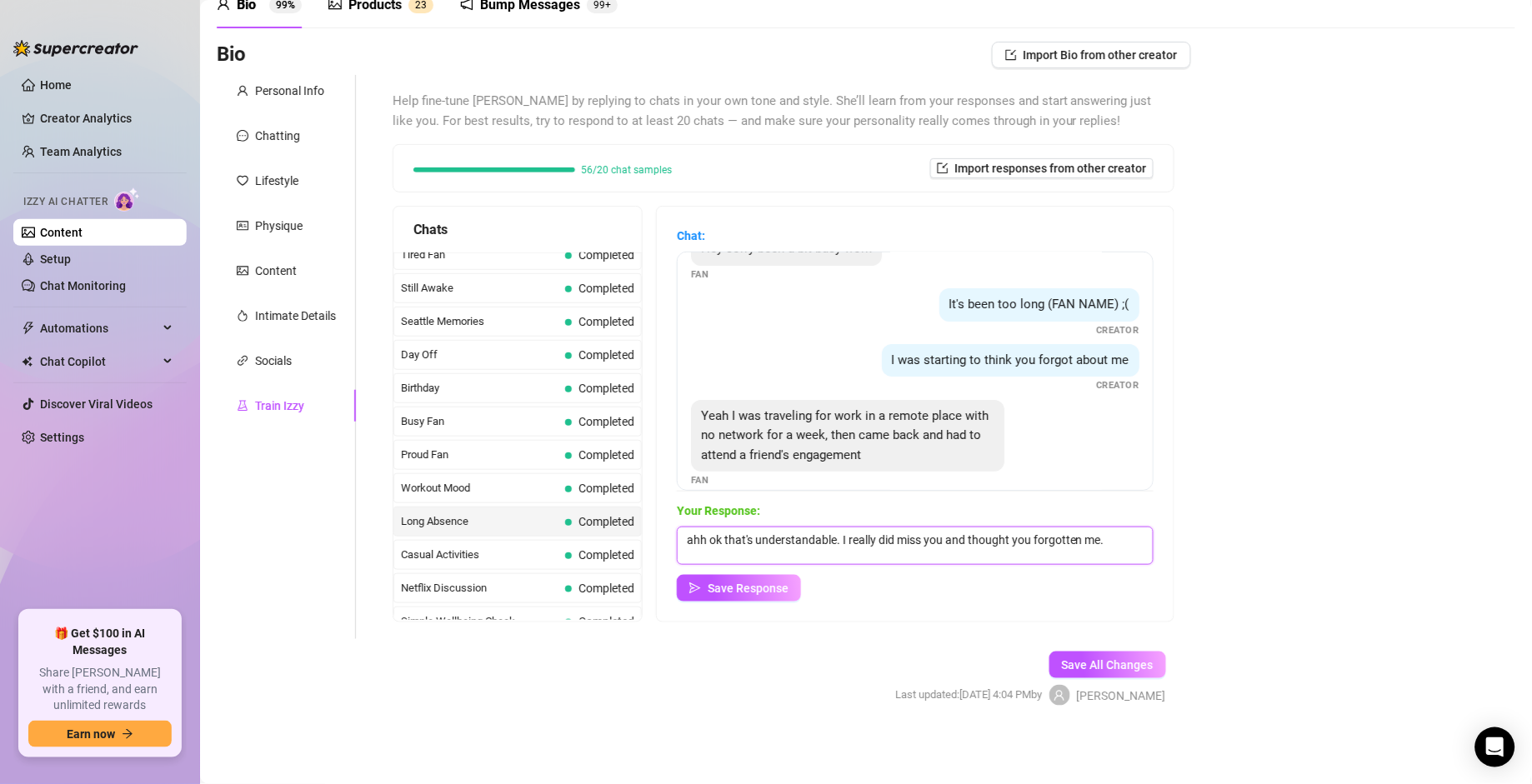
click at [1064, 544] on textarea "ahh ok that's understandable. I really did miss you and thought you forgotten m…" at bounding box center [916, 546] width 477 height 39
type textarea "ahh ok that's understandable. I really did miss you and thought you forgotten m…"
click at [741, 544] on span "Save Response" at bounding box center [748, 588] width 81 height 13
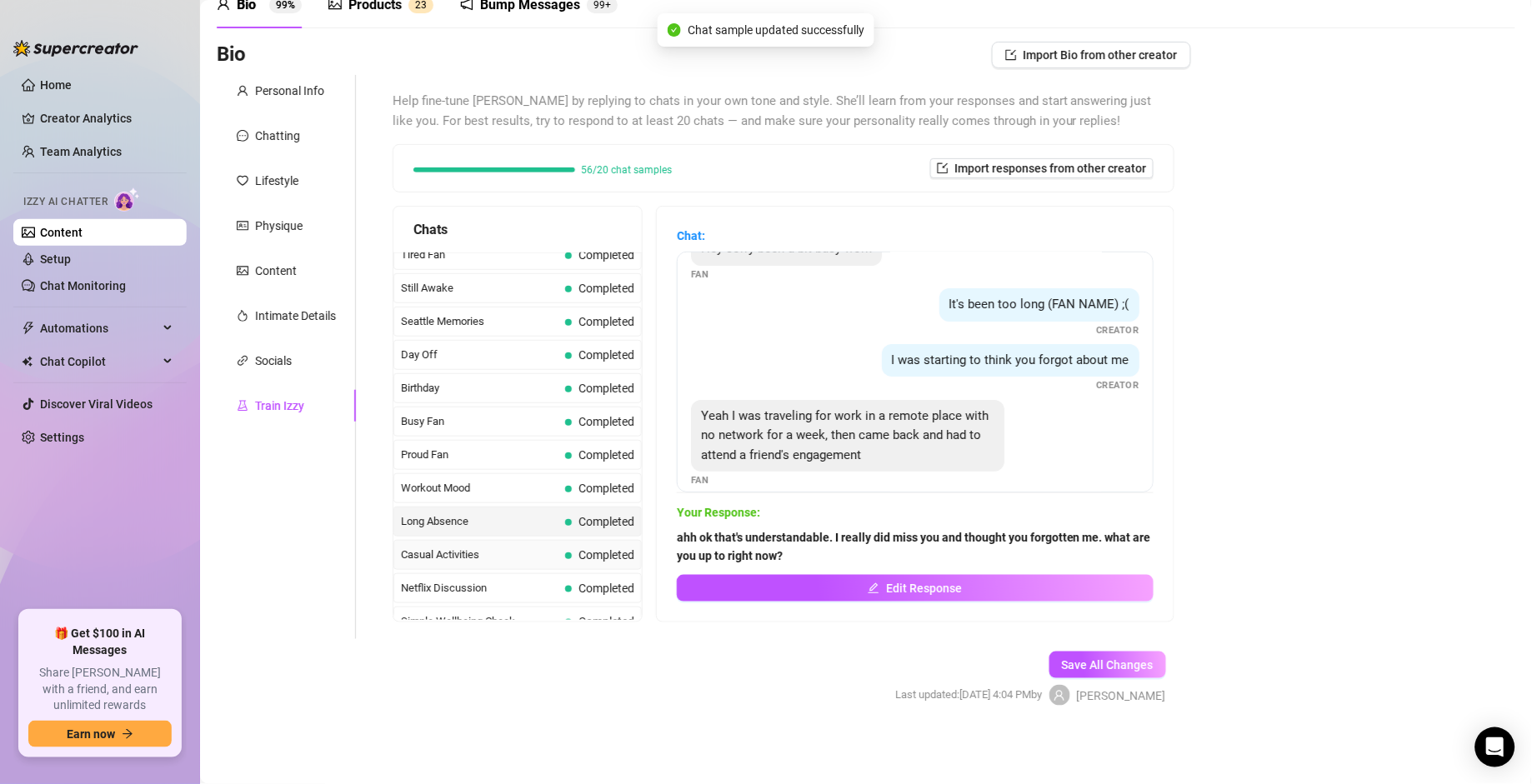
click at [499, 544] on span "Casual Activities" at bounding box center [480, 555] width 158 height 17
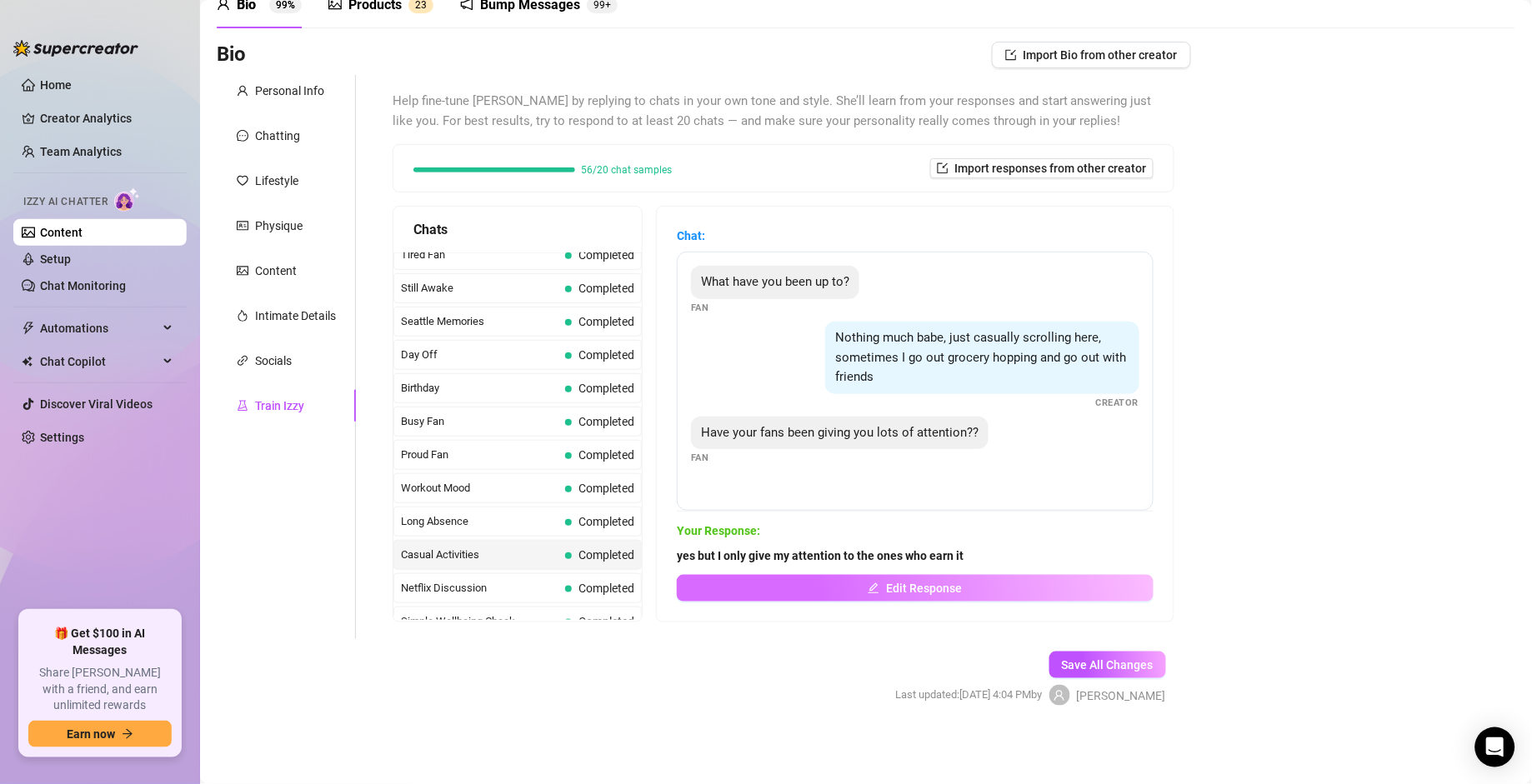
click at [870, 544] on icon "edit" at bounding box center [873, 588] width 12 height 12
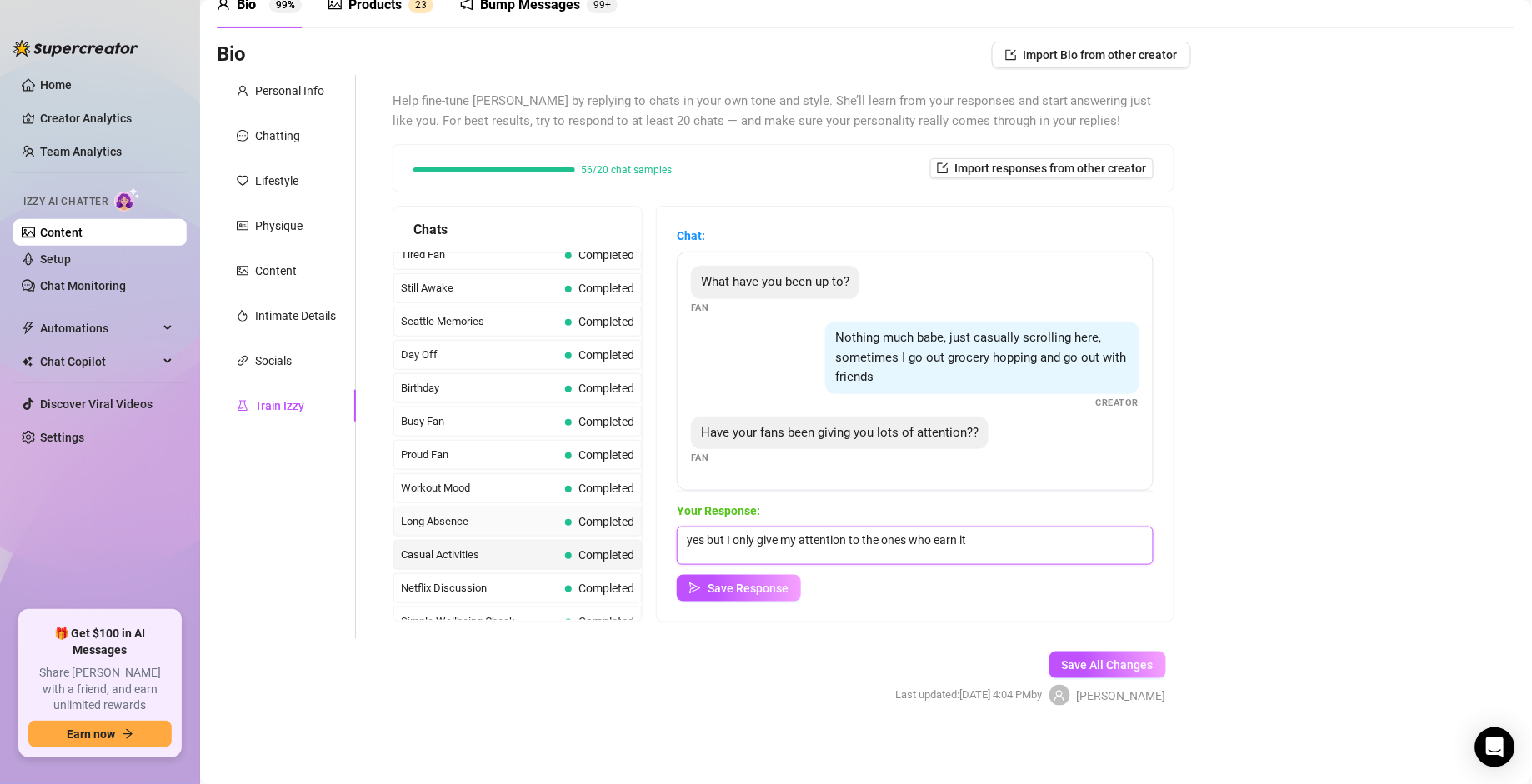
drag, startPoint x: 980, startPoint y: 540, endPoint x: 623, endPoint y: 539, distance: 357.0
click at [623, 539] on div "Chats Curious Fan Completed Waiting For Payday Completed No Pressure Completed …" at bounding box center [784, 414] width 782 height 417
type textarea "I"
type textarea "yes but I only give attention back to those who earn it."
click at [718, 544] on button "Save Response" at bounding box center [739, 588] width 125 height 27
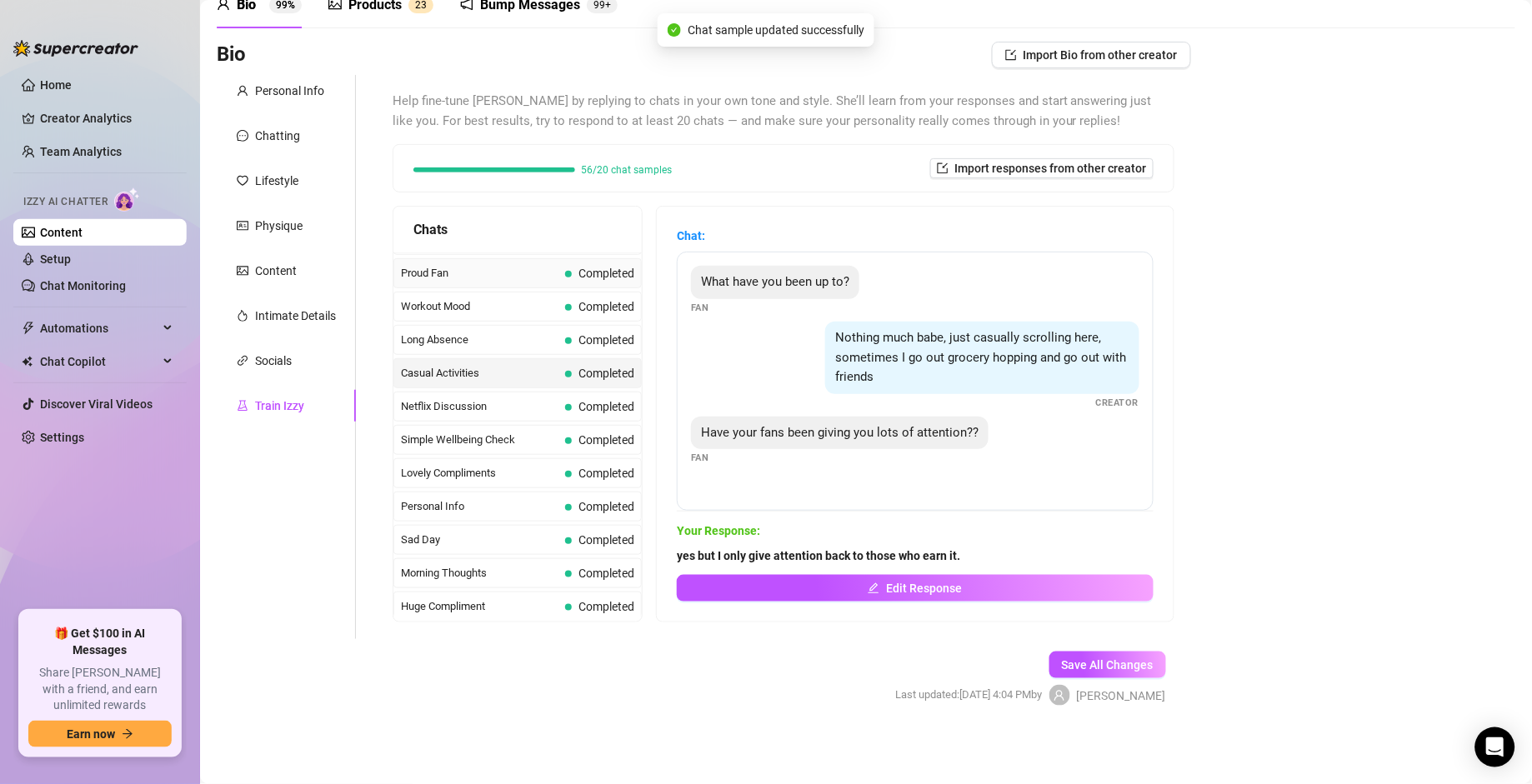
scroll to position [1533, 0]
click at [489, 372] on span "Netflix Discussion" at bounding box center [480, 372] width 158 height 17
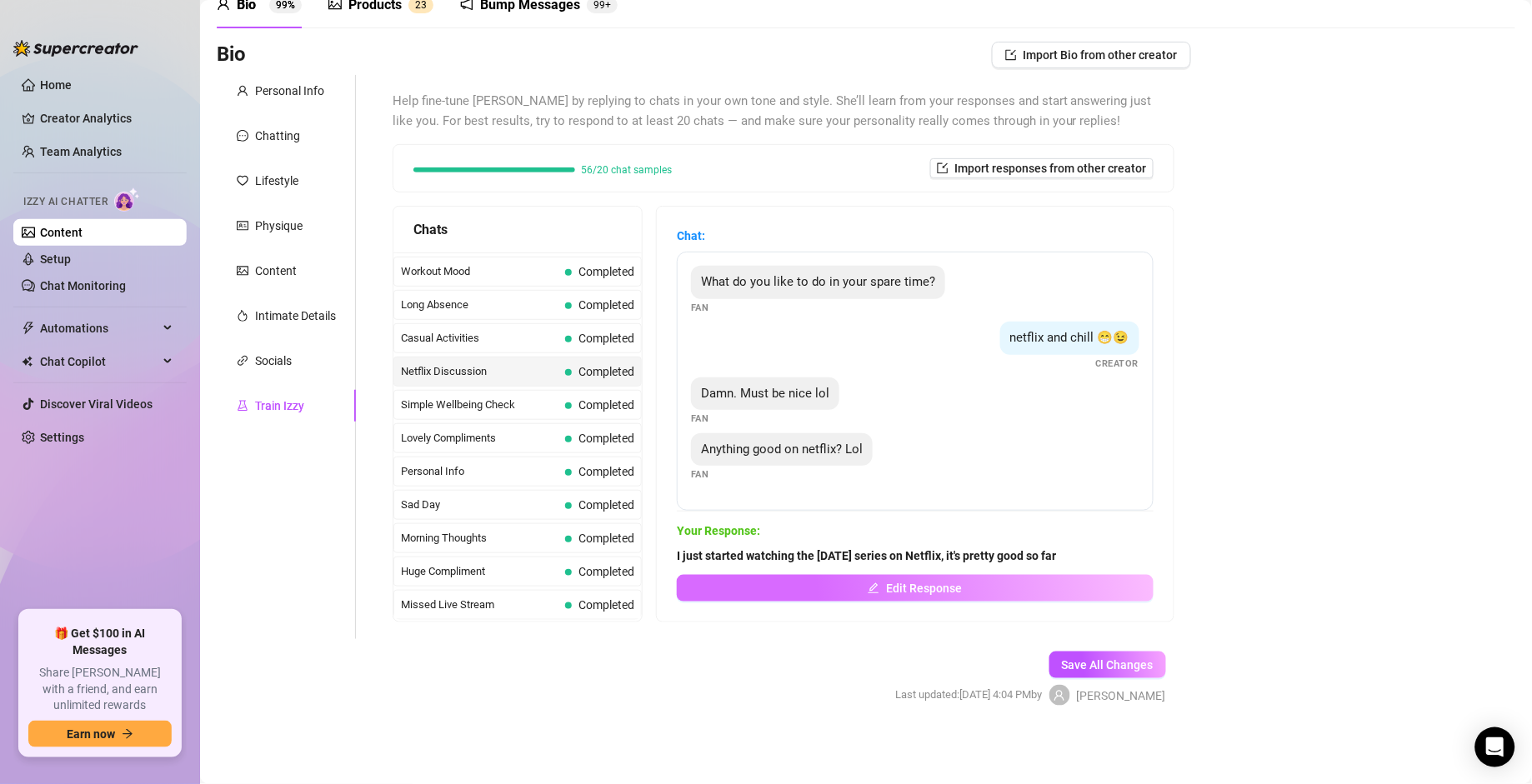
click at [1014, 544] on button "Edit Response" at bounding box center [916, 588] width 477 height 27
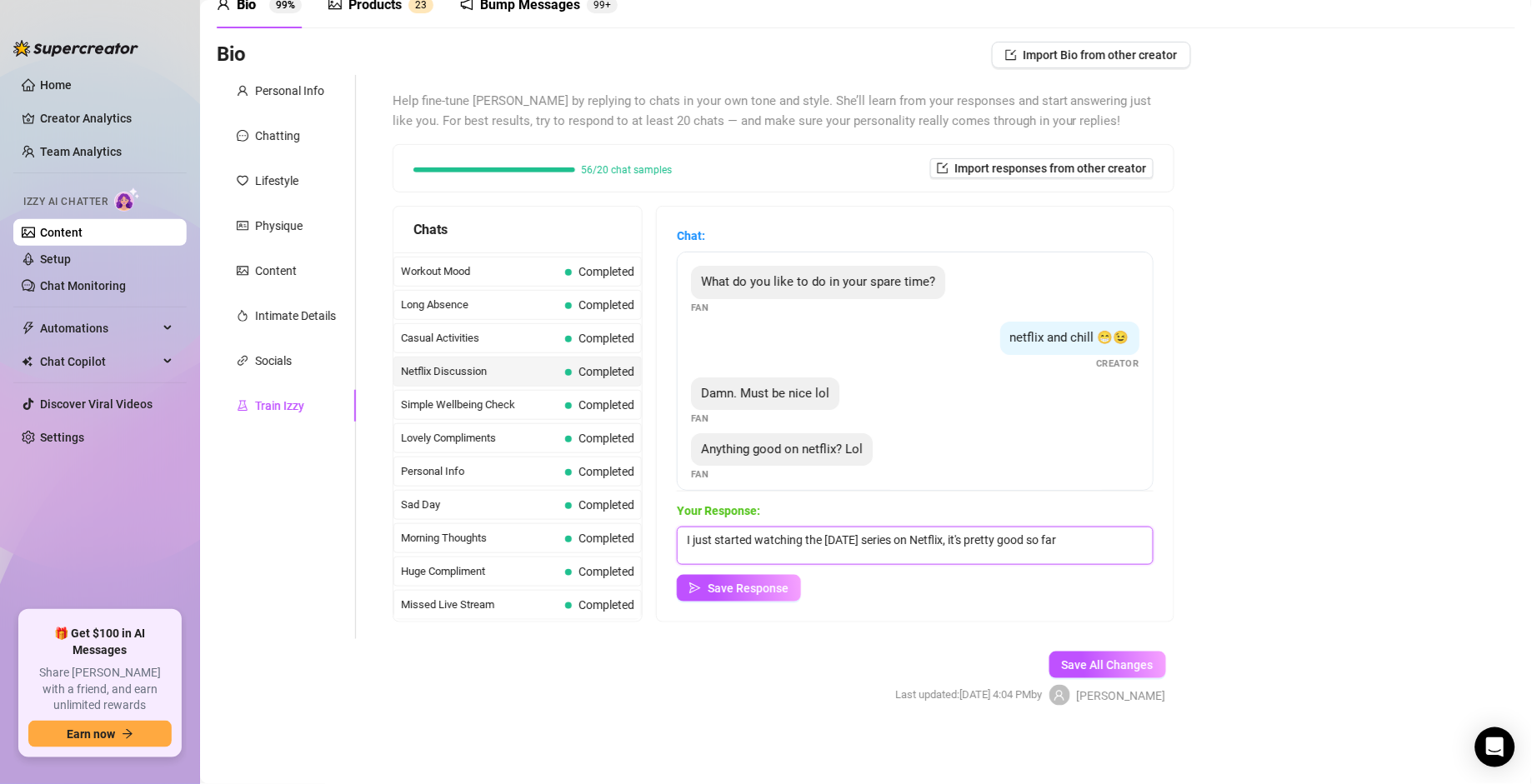
drag, startPoint x: 1101, startPoint y: 538, endPoint x: 524, endPoint y: 519, distance: 577.3
click at [524, 519] on div "Chats Curious Fan Completed Waiting For Payday Completed No Pressure Completed …" at bounding box center [784, 414] width 782 height 417
type textarea "yes a couple things but I mostly let Netflix play in the background while im pl…"
click at [773, 544] on span "Save Response" at bounding box center [748, 588] width 81 height 13
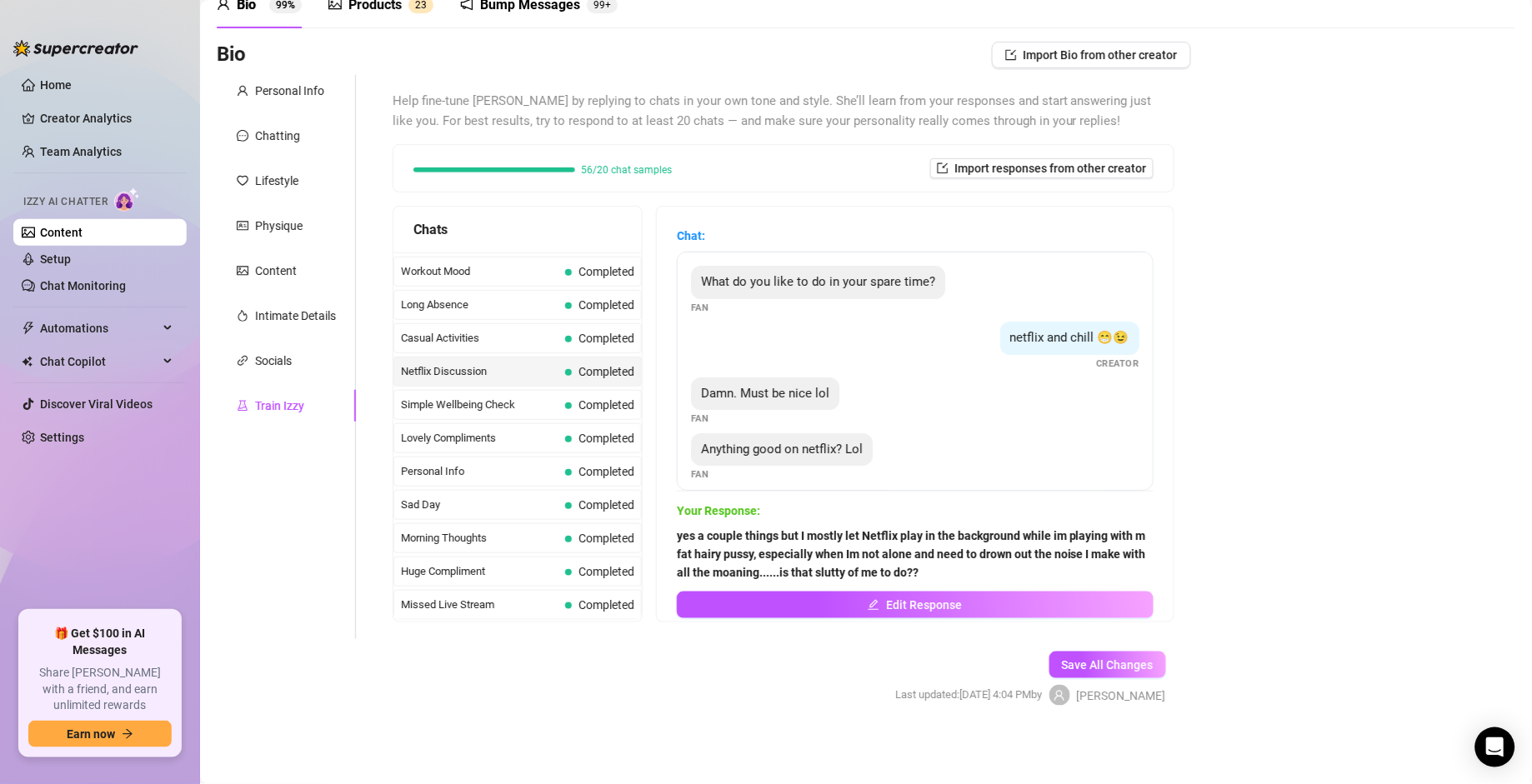
scroll to position [13, 0]
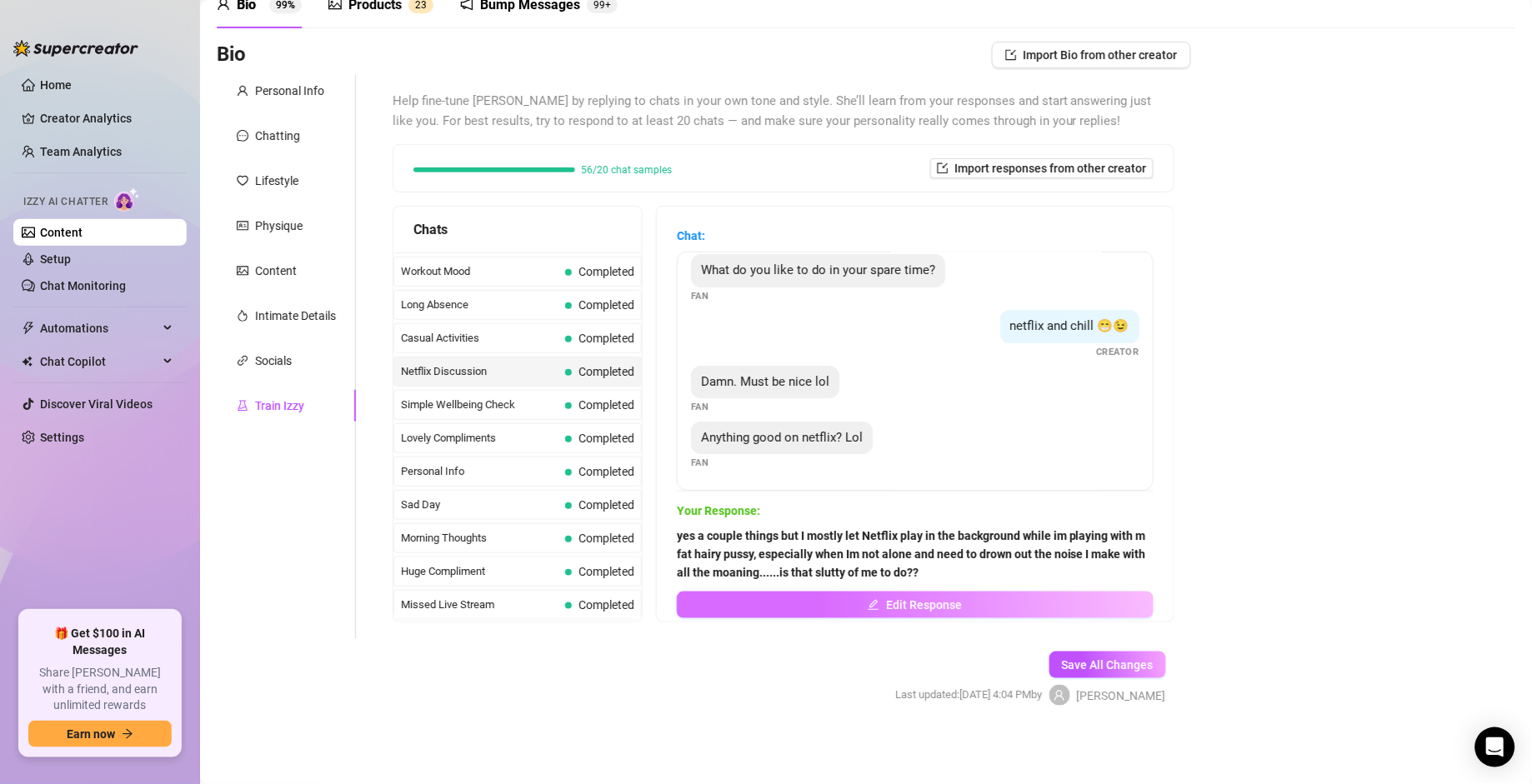
click at [910, 544] on span "Edit Response" at bounding box center [924, 605] width 76 height 13
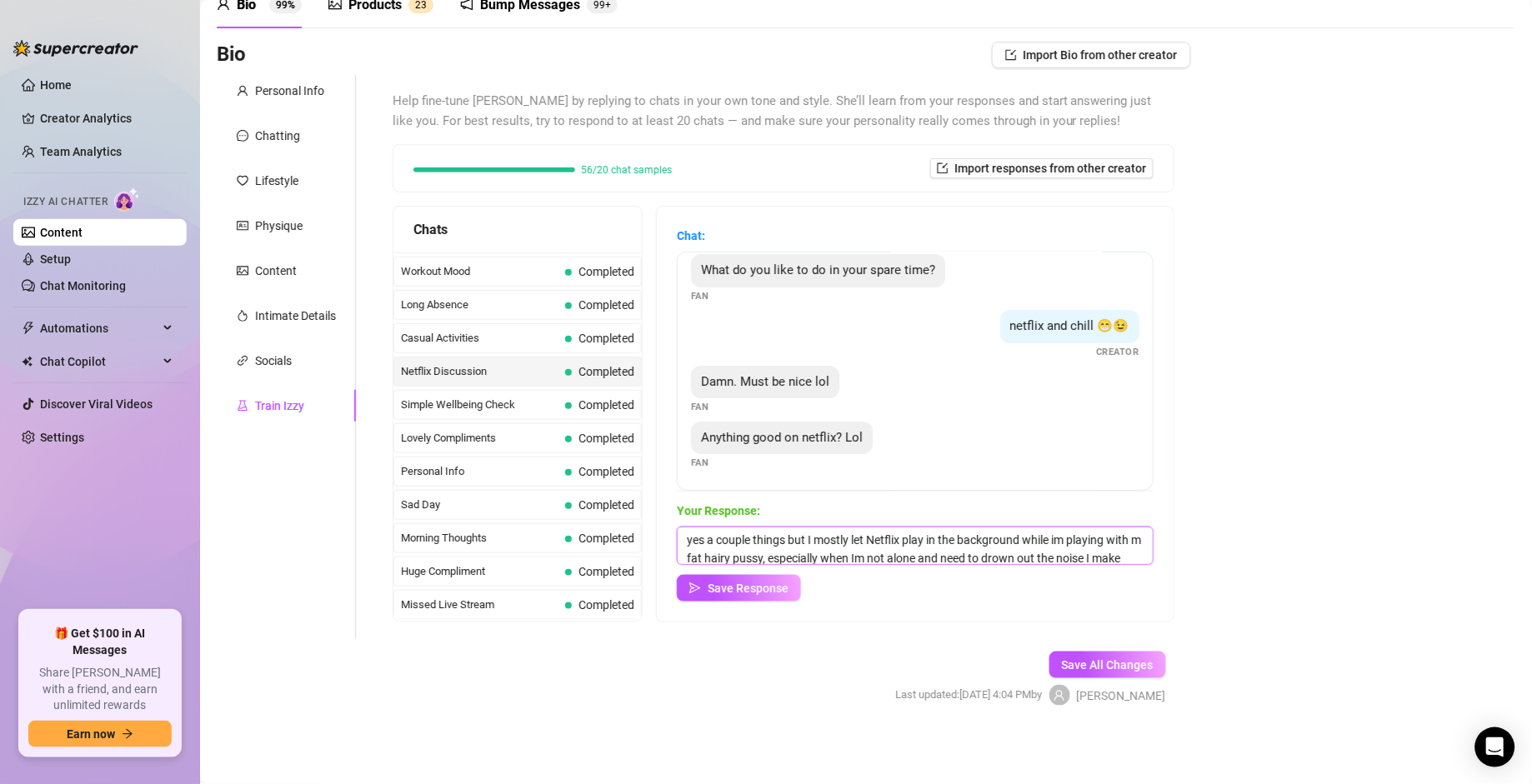
click at [765, 544] on textarea "yes a couple things but I mostly let Netflix play in the background while im pl…" at bounding box center [916, 546] width 477 height 39
type textarea "yes a couple things but I mostly let Netflix play in the background while im pl…"
click at [772, 544] on span "Save Response" at bounding box center [748, 588] width 81 height 13
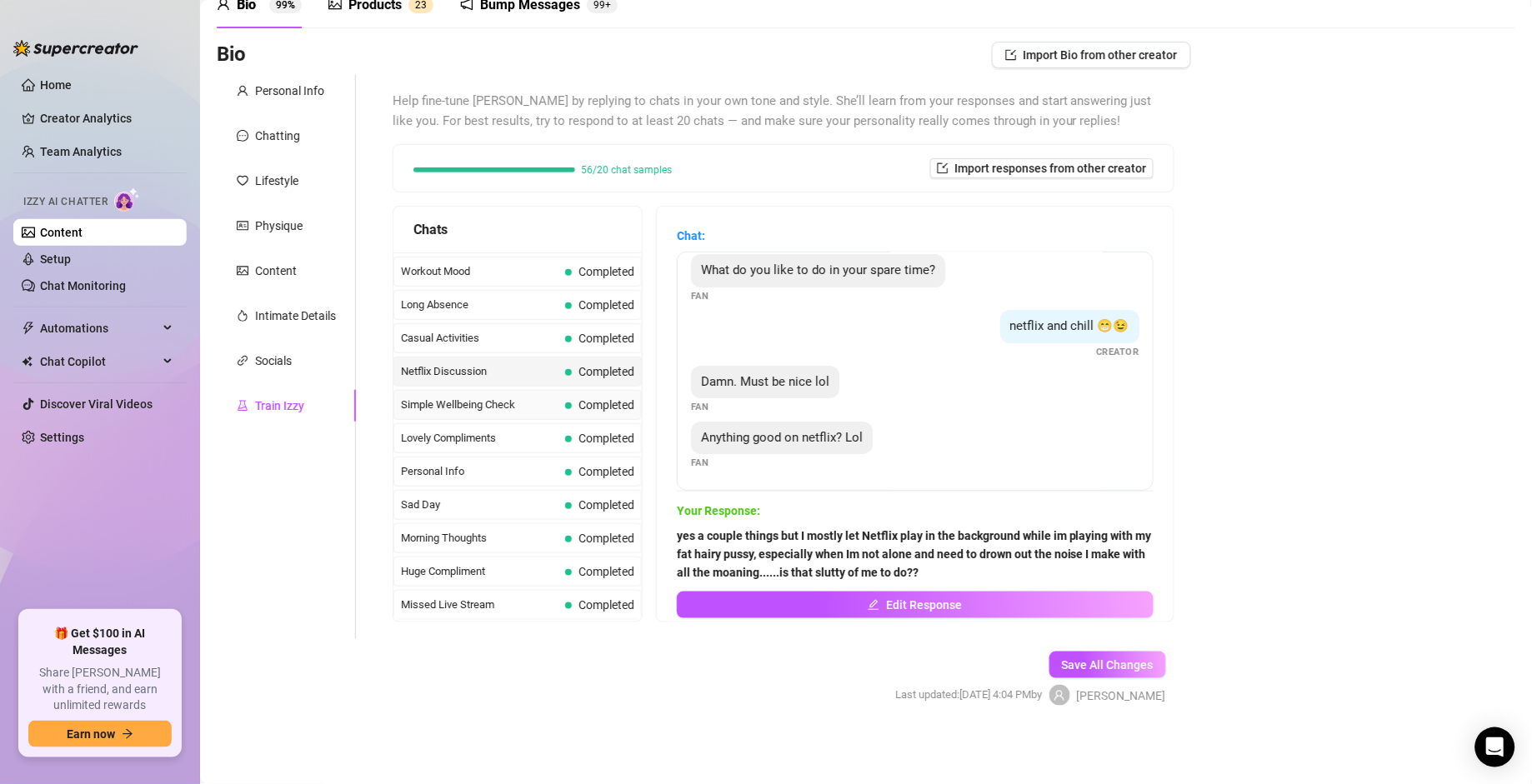
click at [508, 397] on span "Simple Wellbeing Check" at bounding box center [480, 405] width 158 height 17
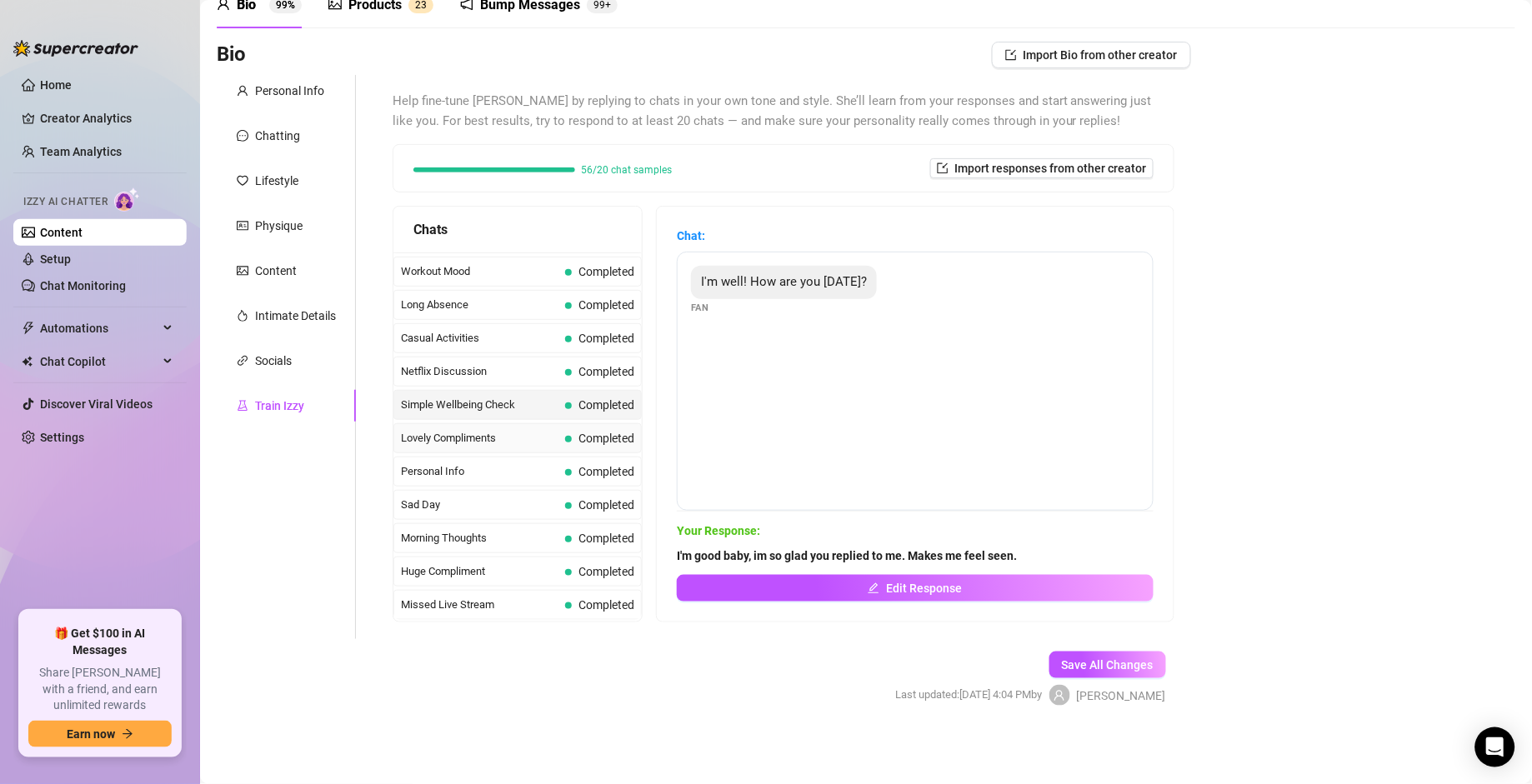
click at [500, 440] on span "Lovely Compliments" at bounding box center [480, 438] width 158 height 17
click at [495, 463] on span "Personal Info" at bounding box center [480, 471] width 158 height 17
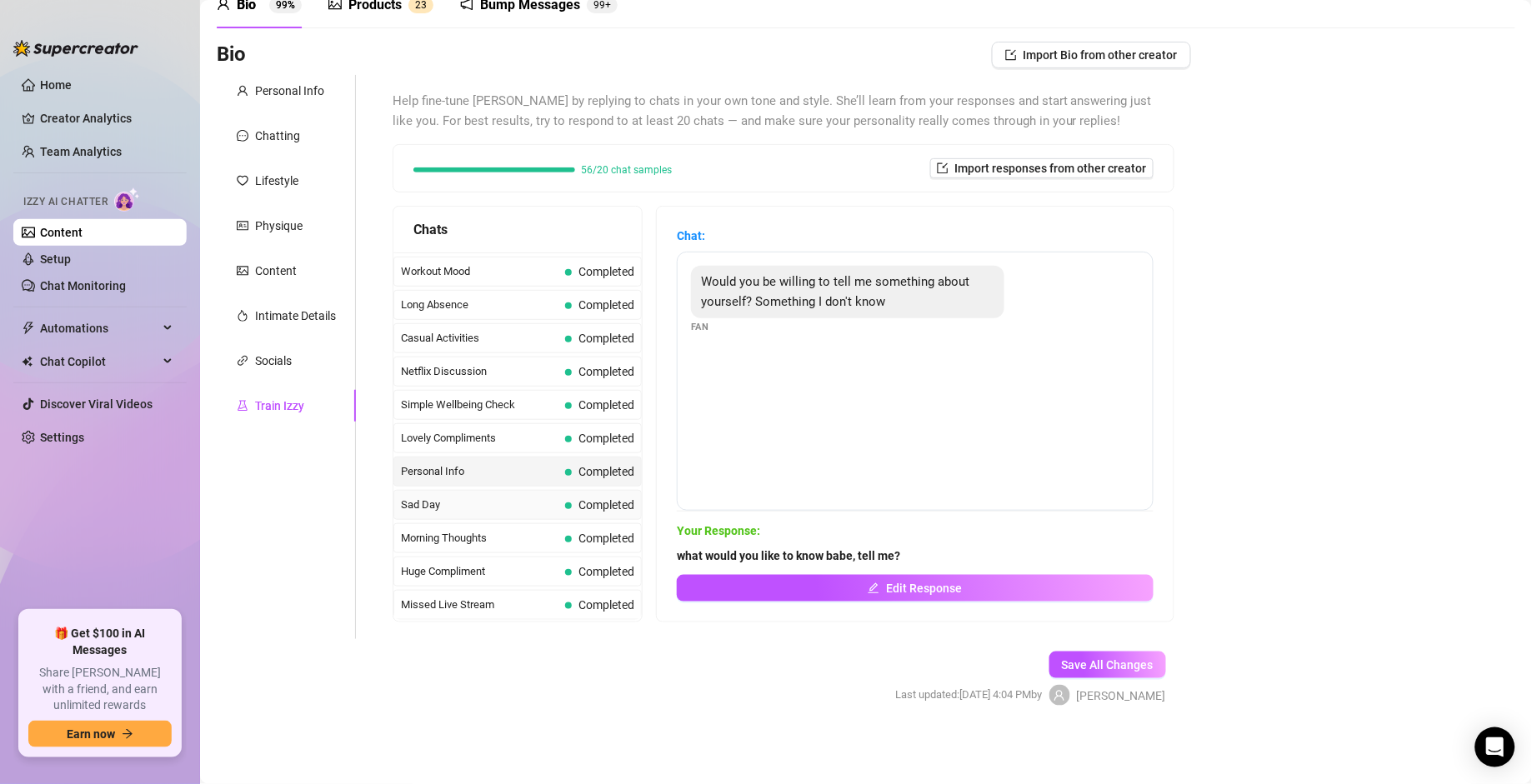
click at [479, 511] on span "Sad Day" at bounding box center [480, 505] width 158 height 17
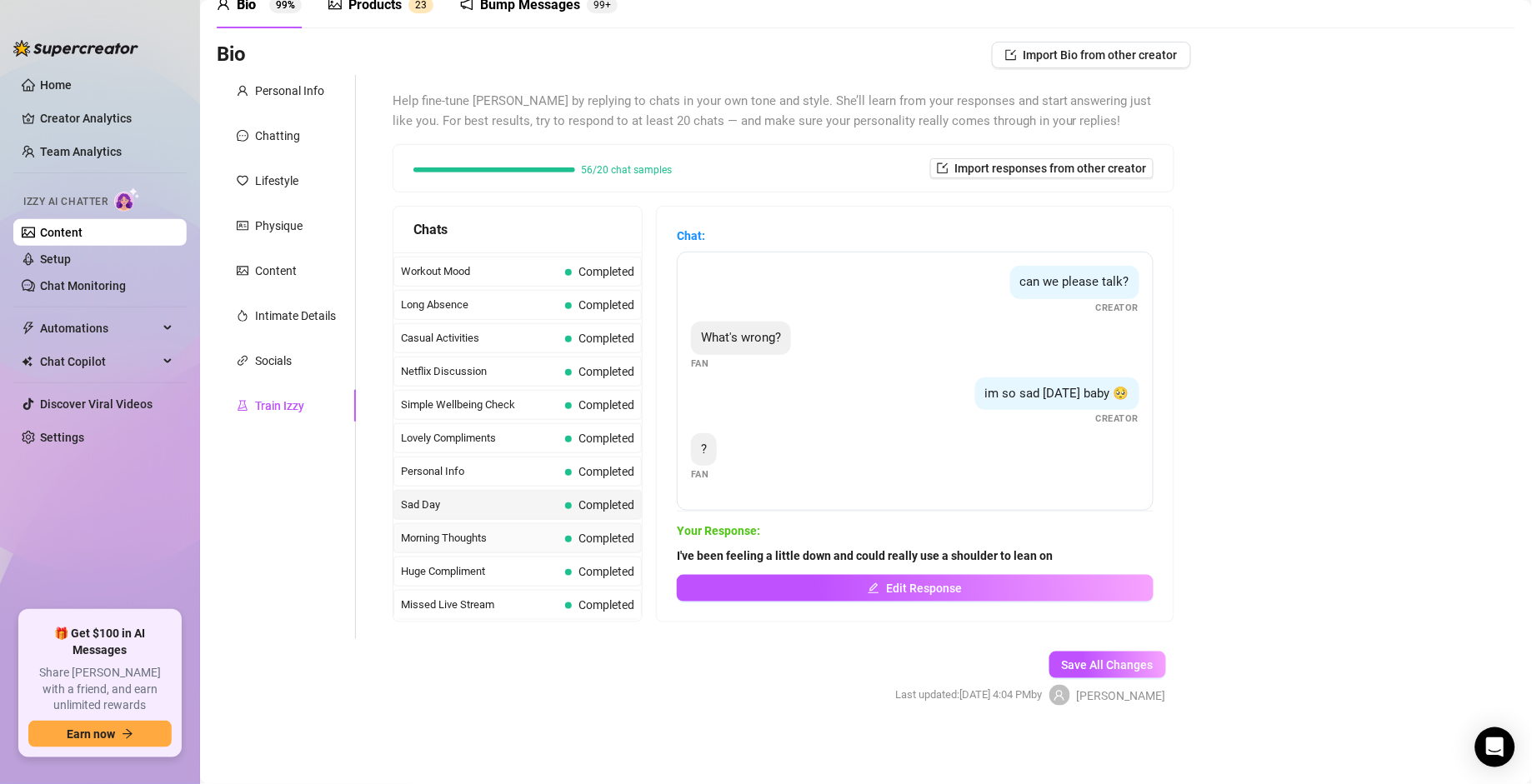
click at [452, 540] on span "Morning Thoughts" at bounding box center [480, 539] width 158 height 17
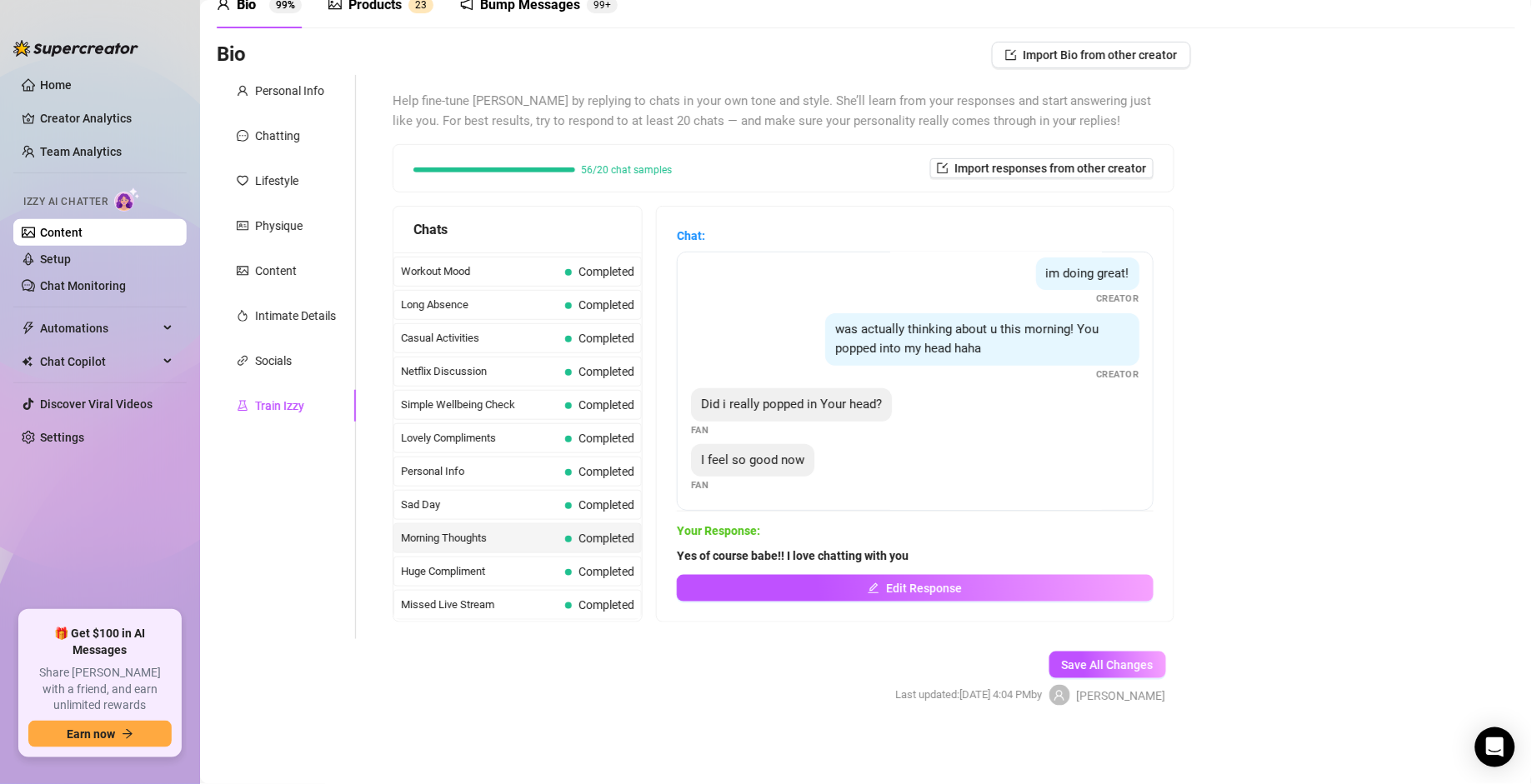
scroll to position [125, 0]
click at [421, 544] on span "Huge Compliment" at bounding box center [480, 572] width 158 height 17
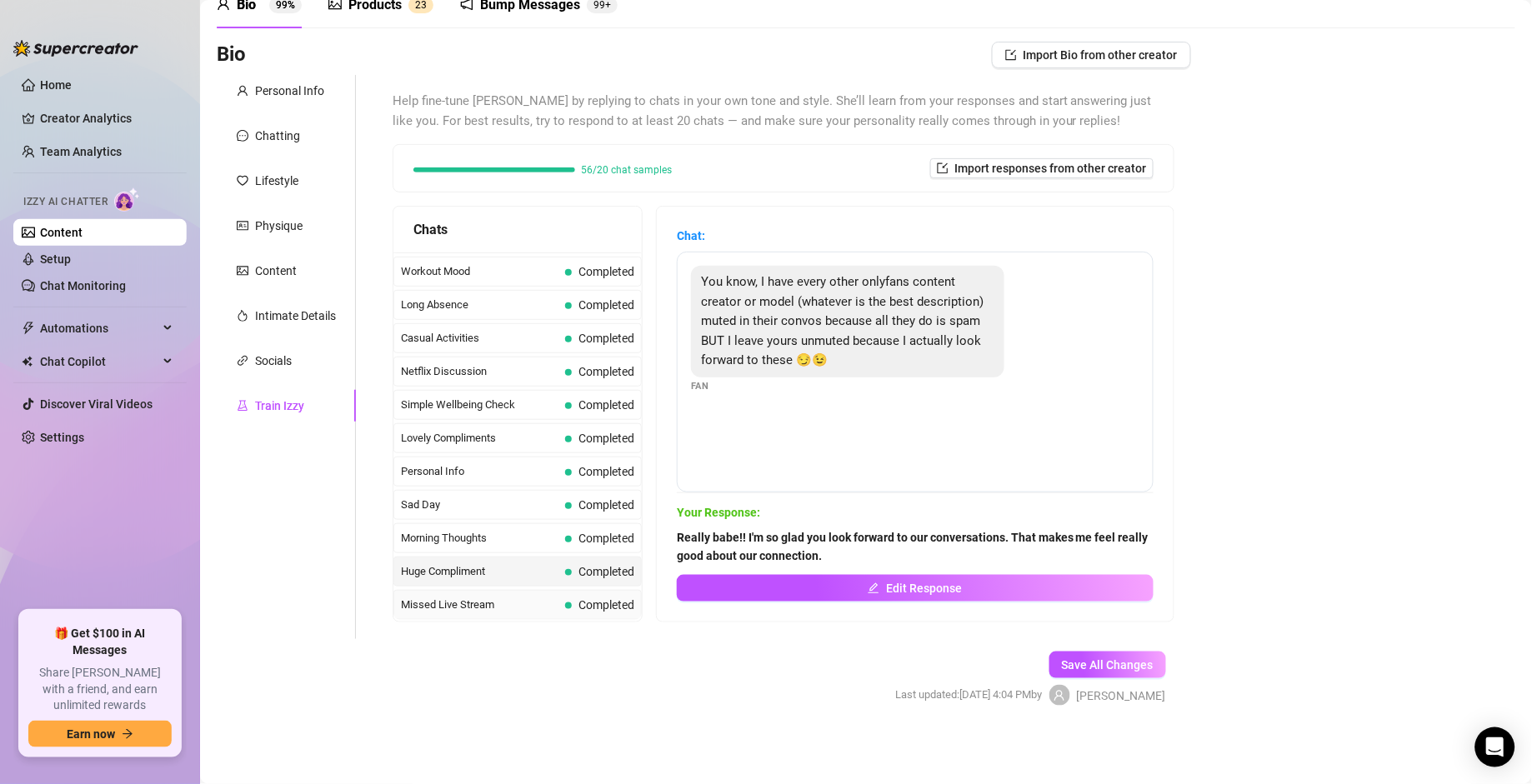
click at [426, 544] on span "Missed Live Stream" at bounding box center [480, 605] width 158 height 17
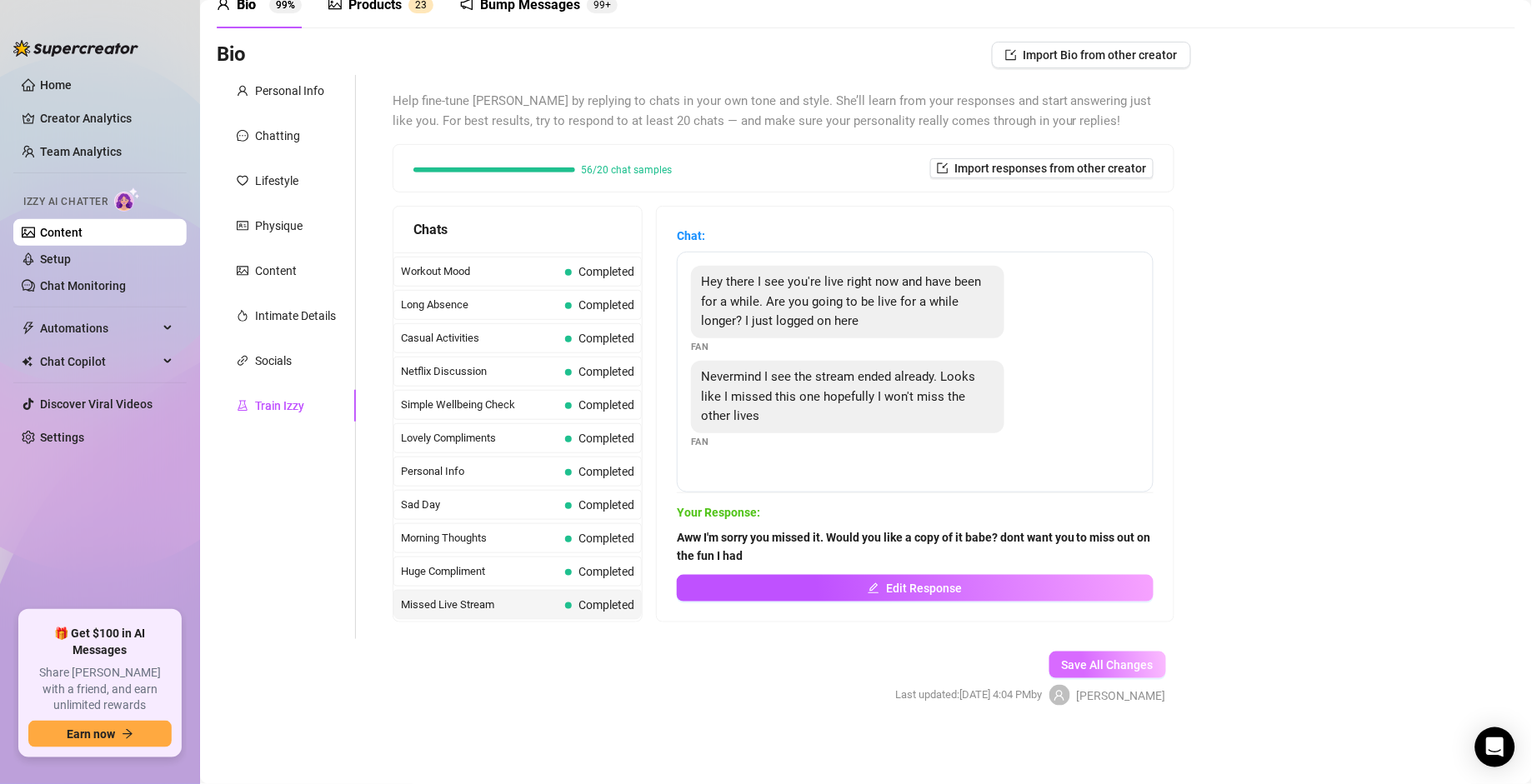
click at [1057, 544] on button "Save All Changes" at bounding box center [1107, 664] width 116 height 27
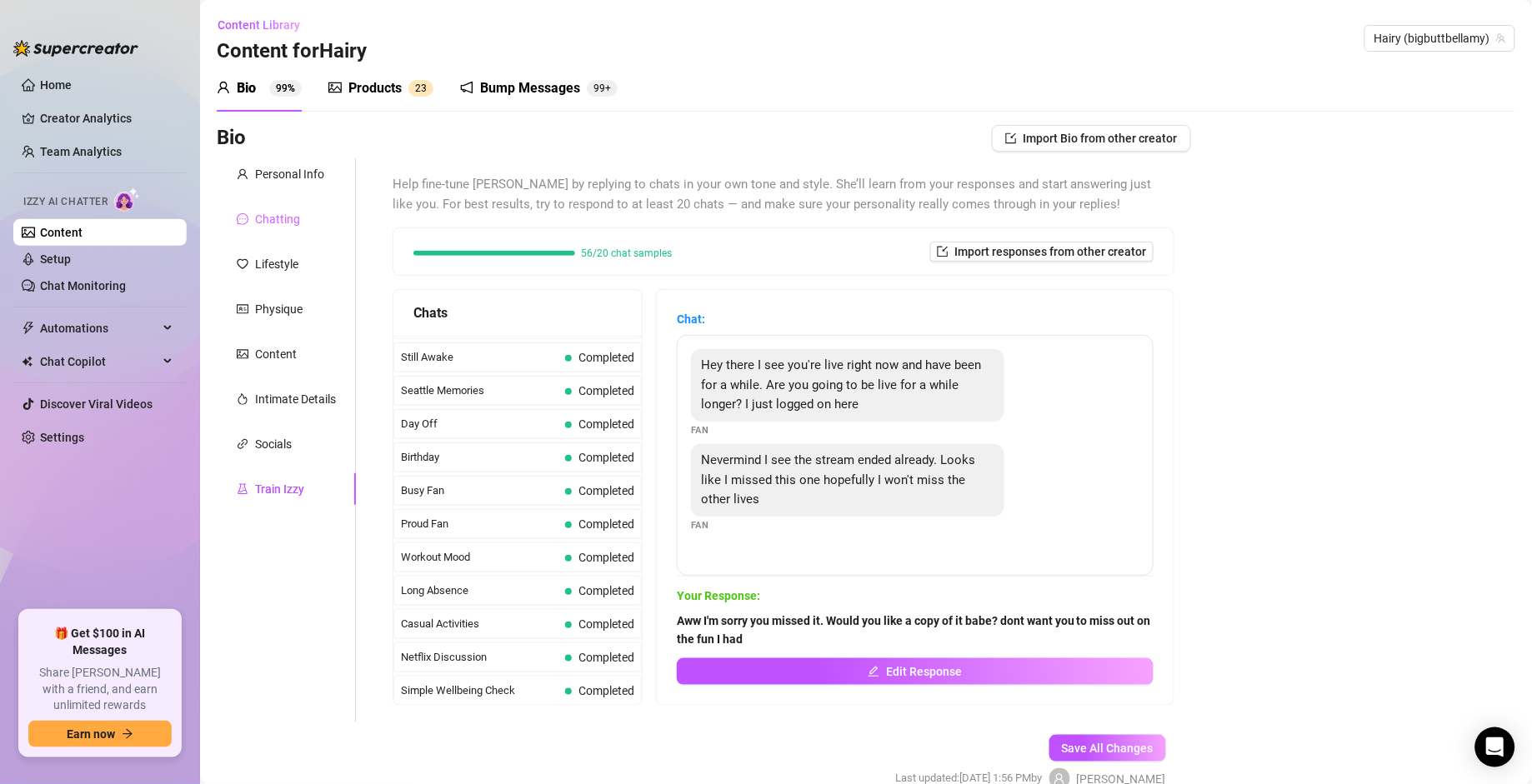
click at [242, 208] on div "Chatting" at bounding box center [286, 219] width 139 height 31
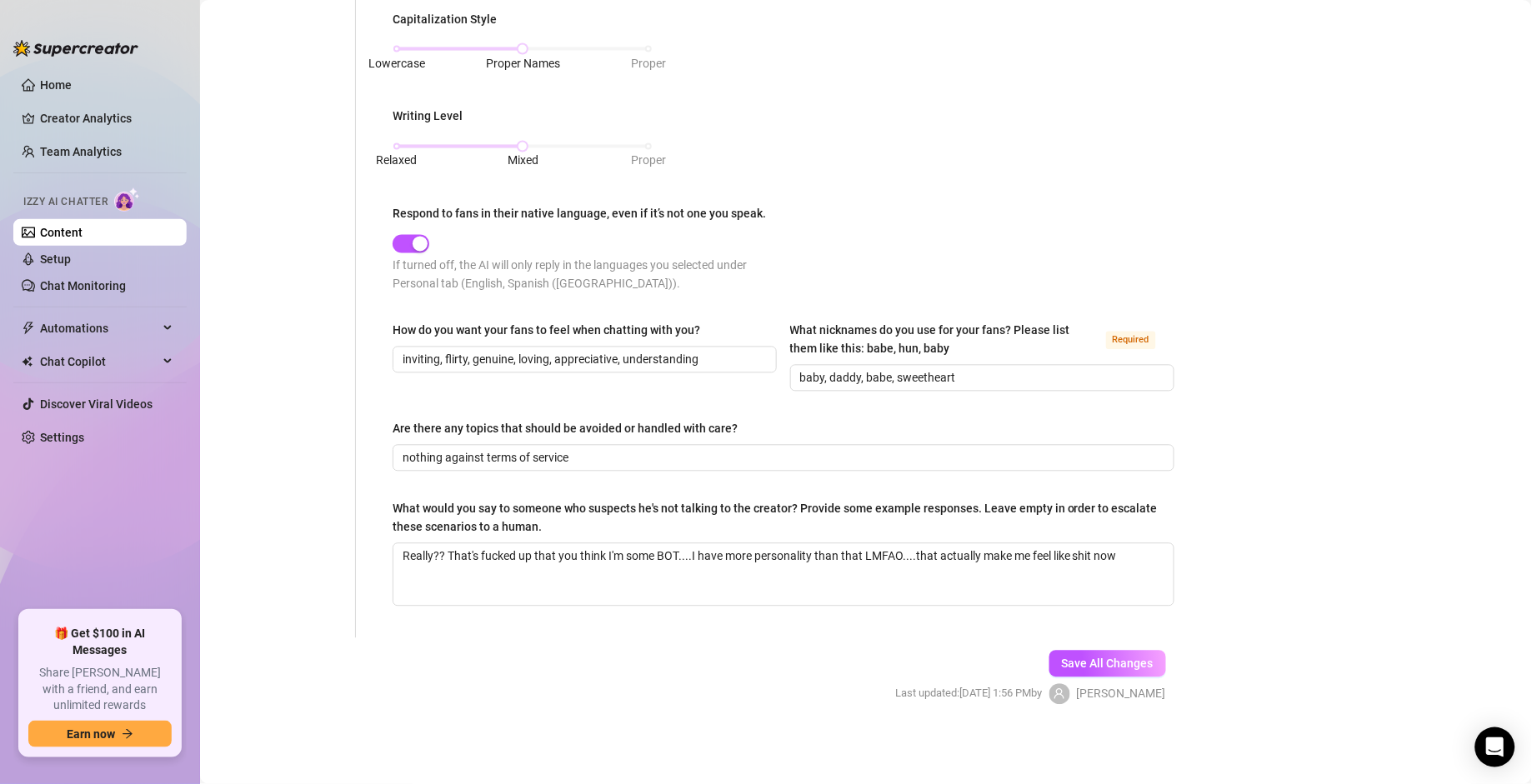
scroll to position [767, 0]
drag, startPoint x: 1139, startPoint y: 661, endPoint x: 492, endPoint y: 683, distance: 647.4
click at [1064, 544] on button "Save All Changes" at bounding box center [1107, 664] width 116 height 27
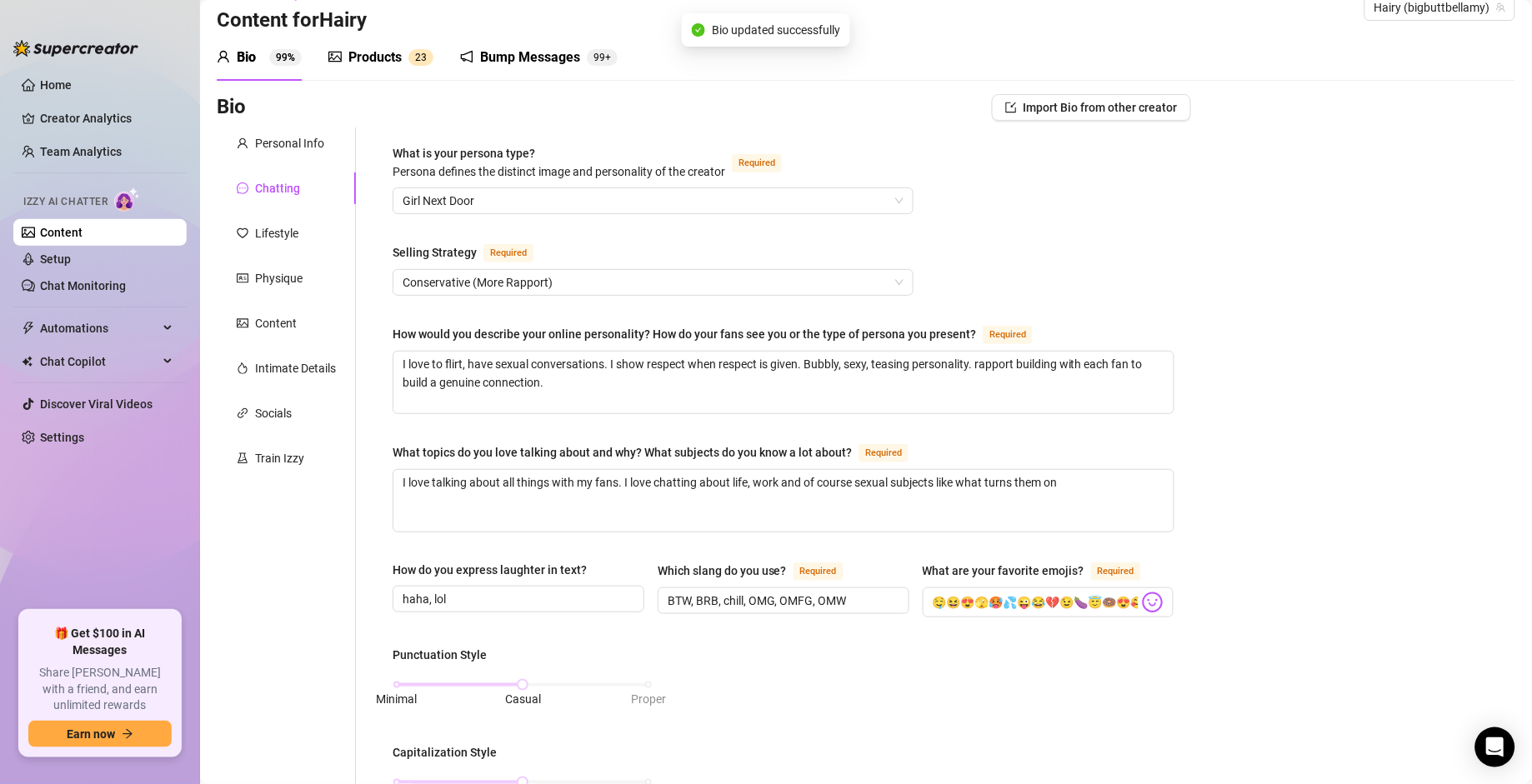
scroll to position [0, 0]
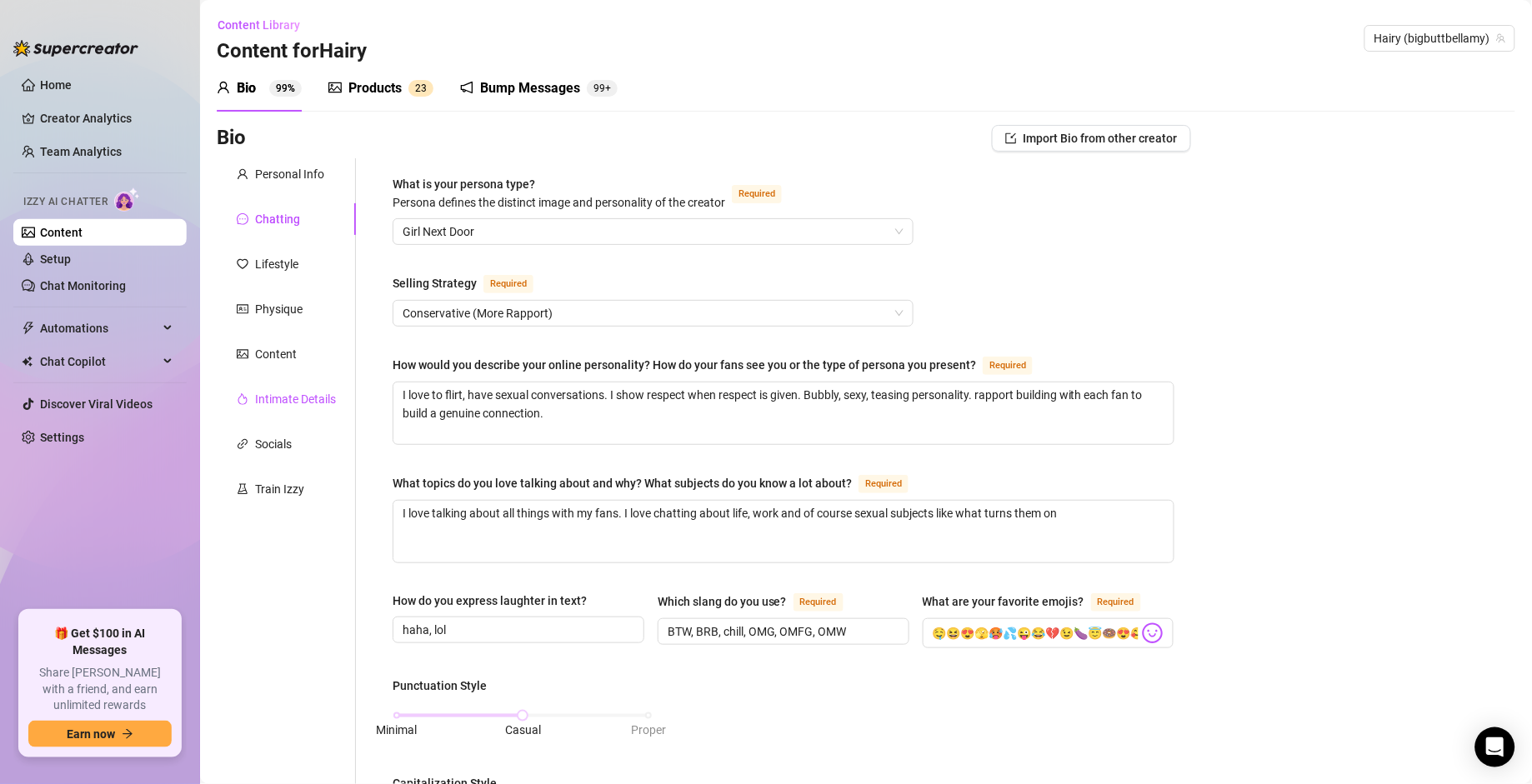
click at [285, 391] on div "Intimate Details" at bounding box center [295, 399] width 81 height 18
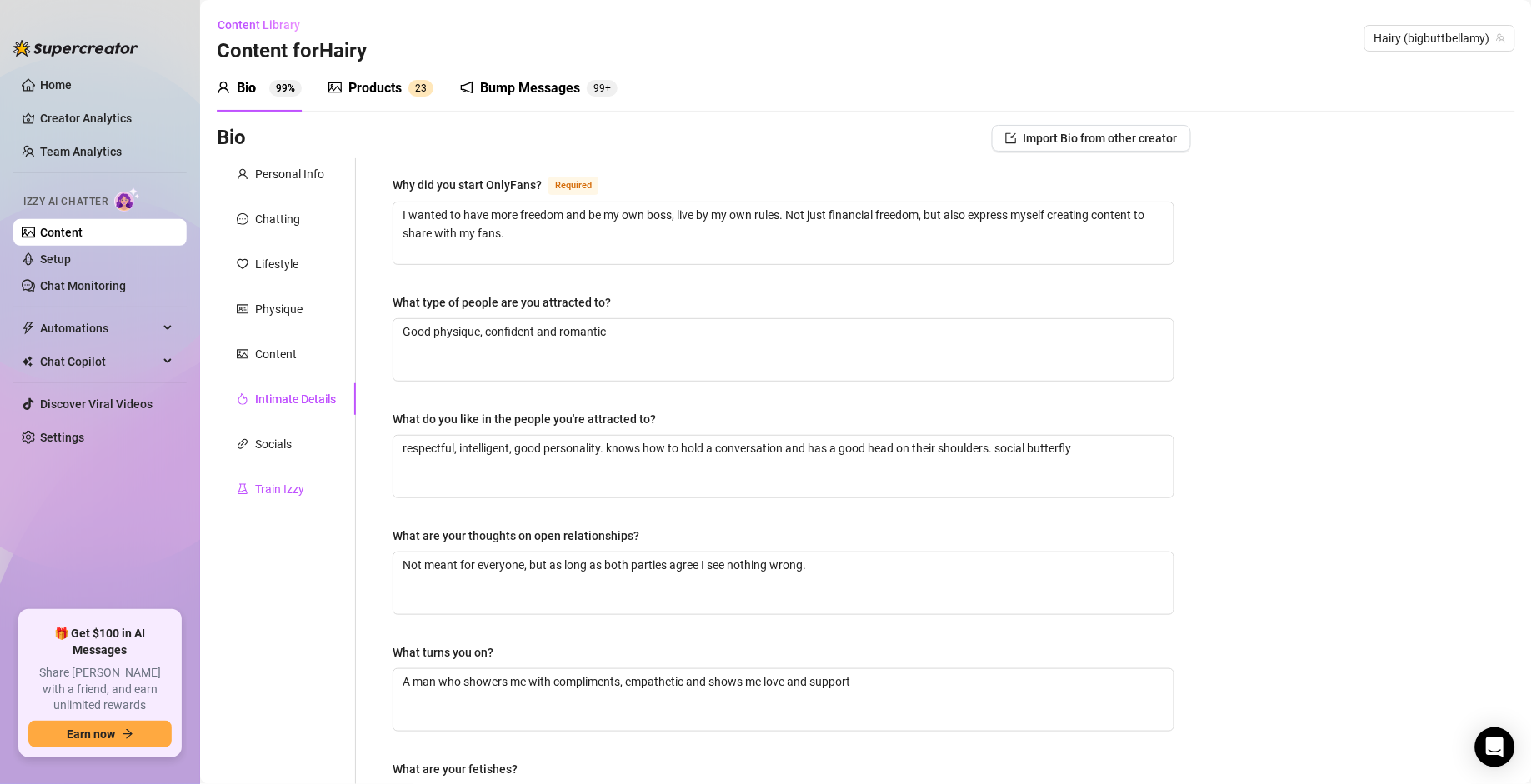
click at [298, 496] on div "Train Izzy" at bounding box center [279, 489] width 49 height 18
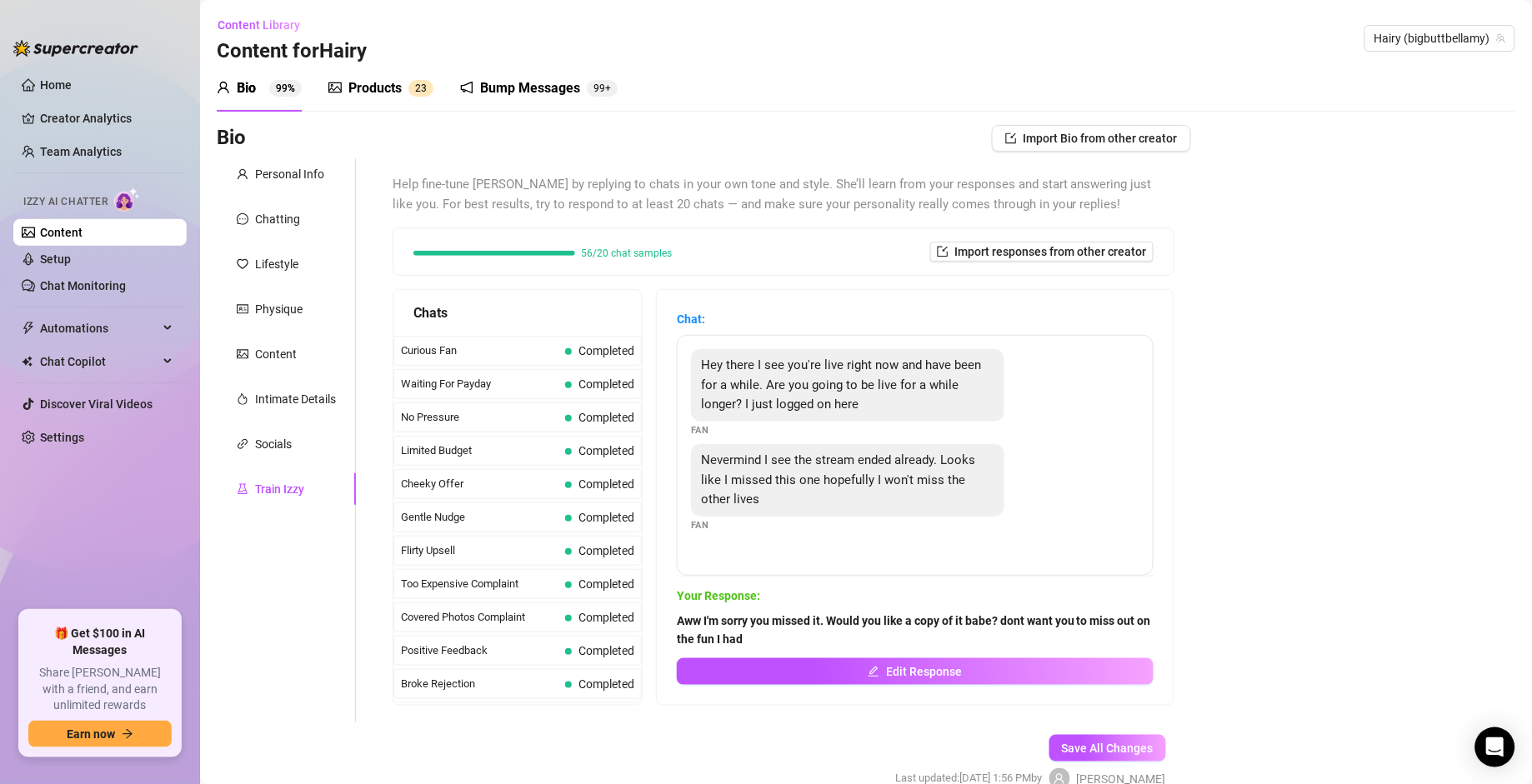
click at [536, 86] on div "Bump Messages" at bounding box center [530, 89] width 100 height 20
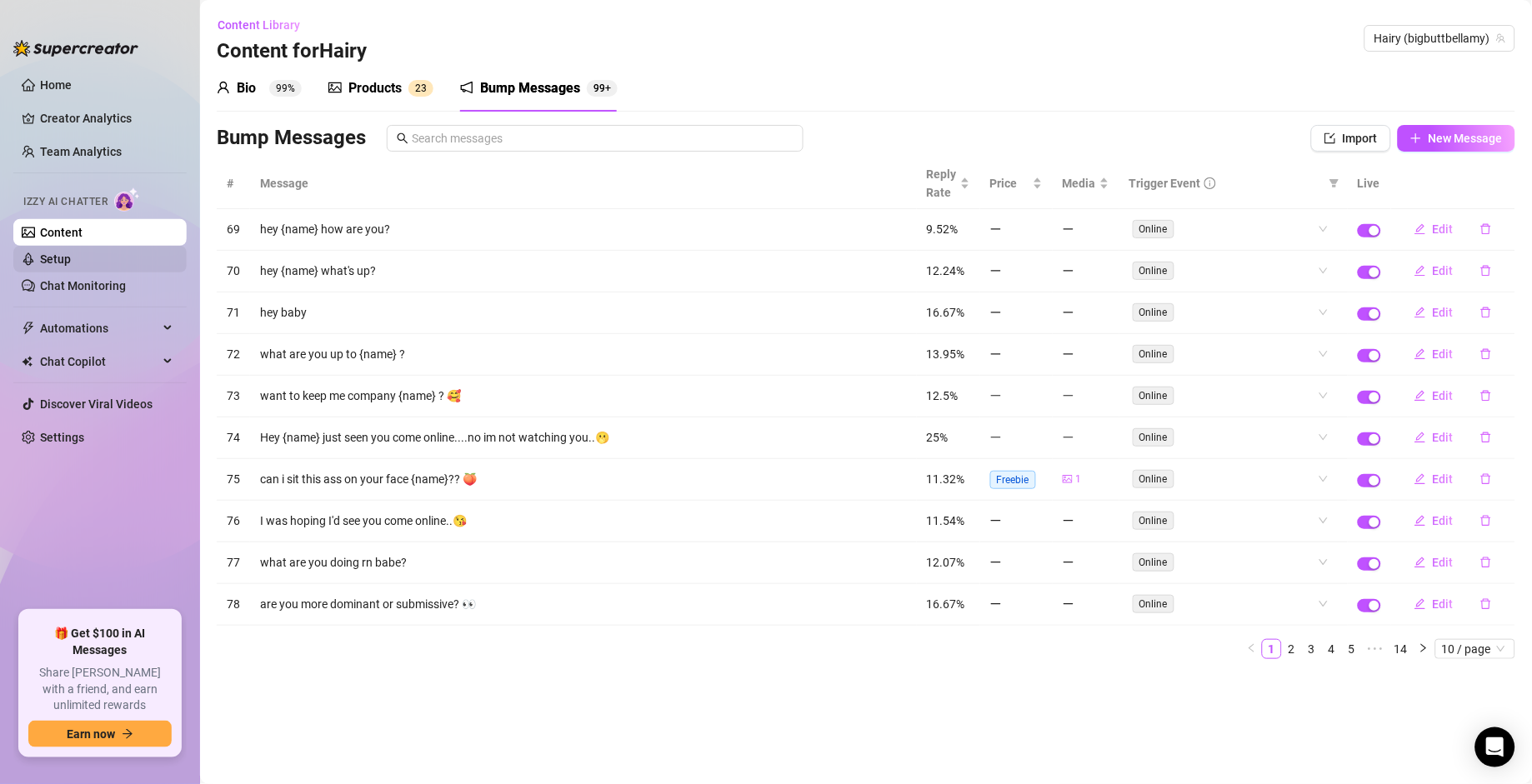
click at [58, 257] on link "Setup" at bounding box center [54, 259] width 30 height 13
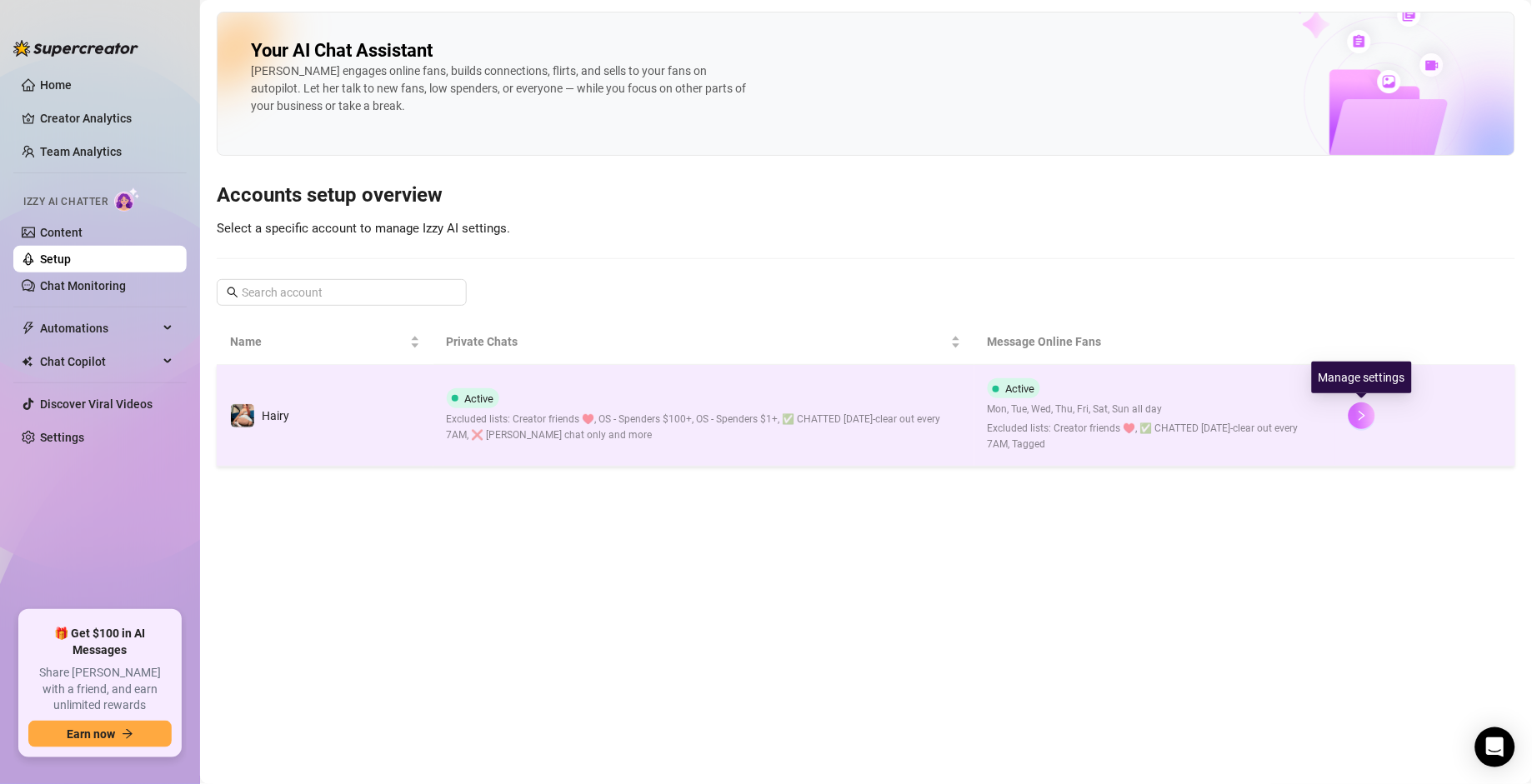
click at [1064, 416] on icon "right" at bounding box center [1362, 415] width 12 height 12
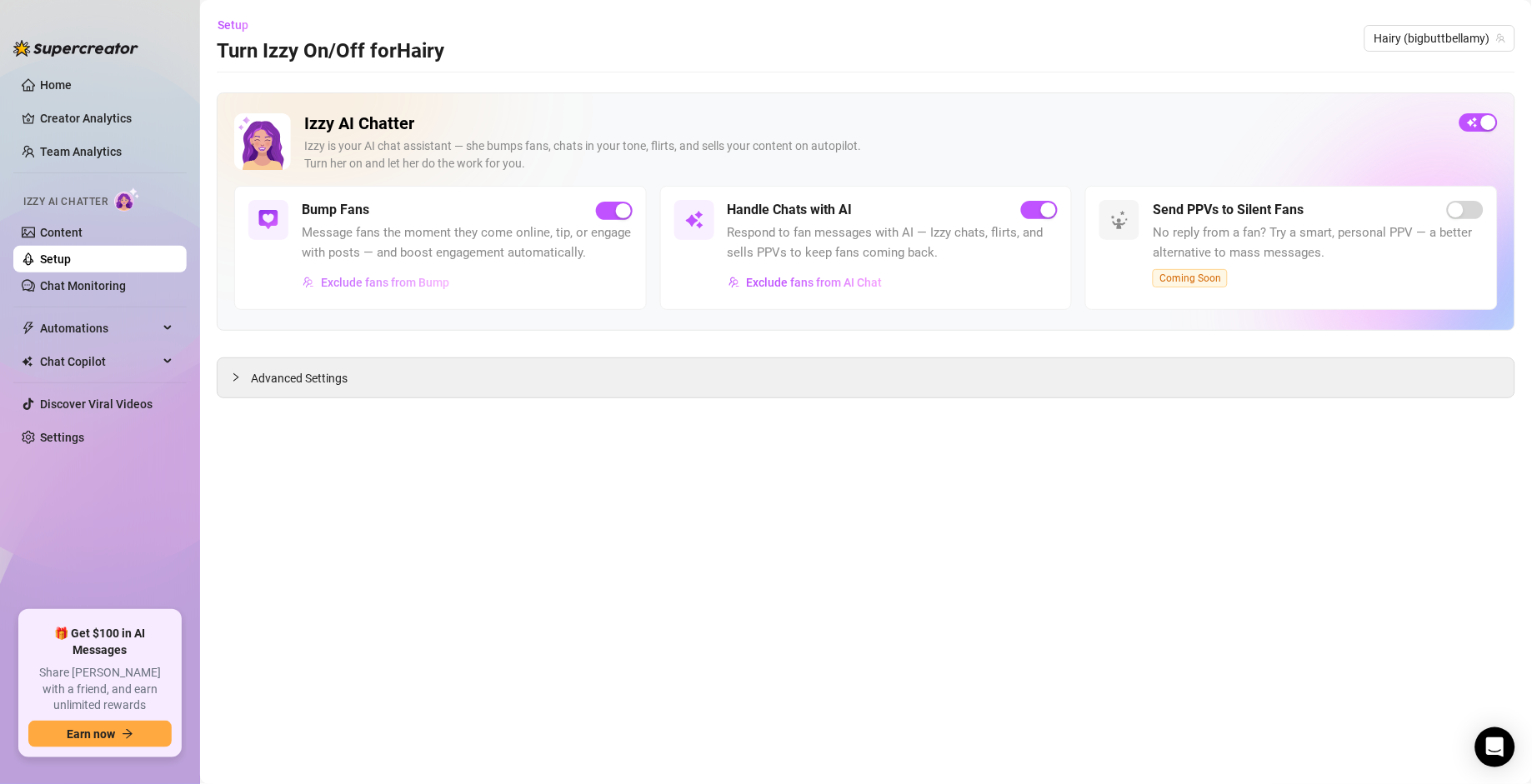
click at [401, 279] on span "Exclude fans from Bump" at bounding box center [385, 282] width 128 height 13
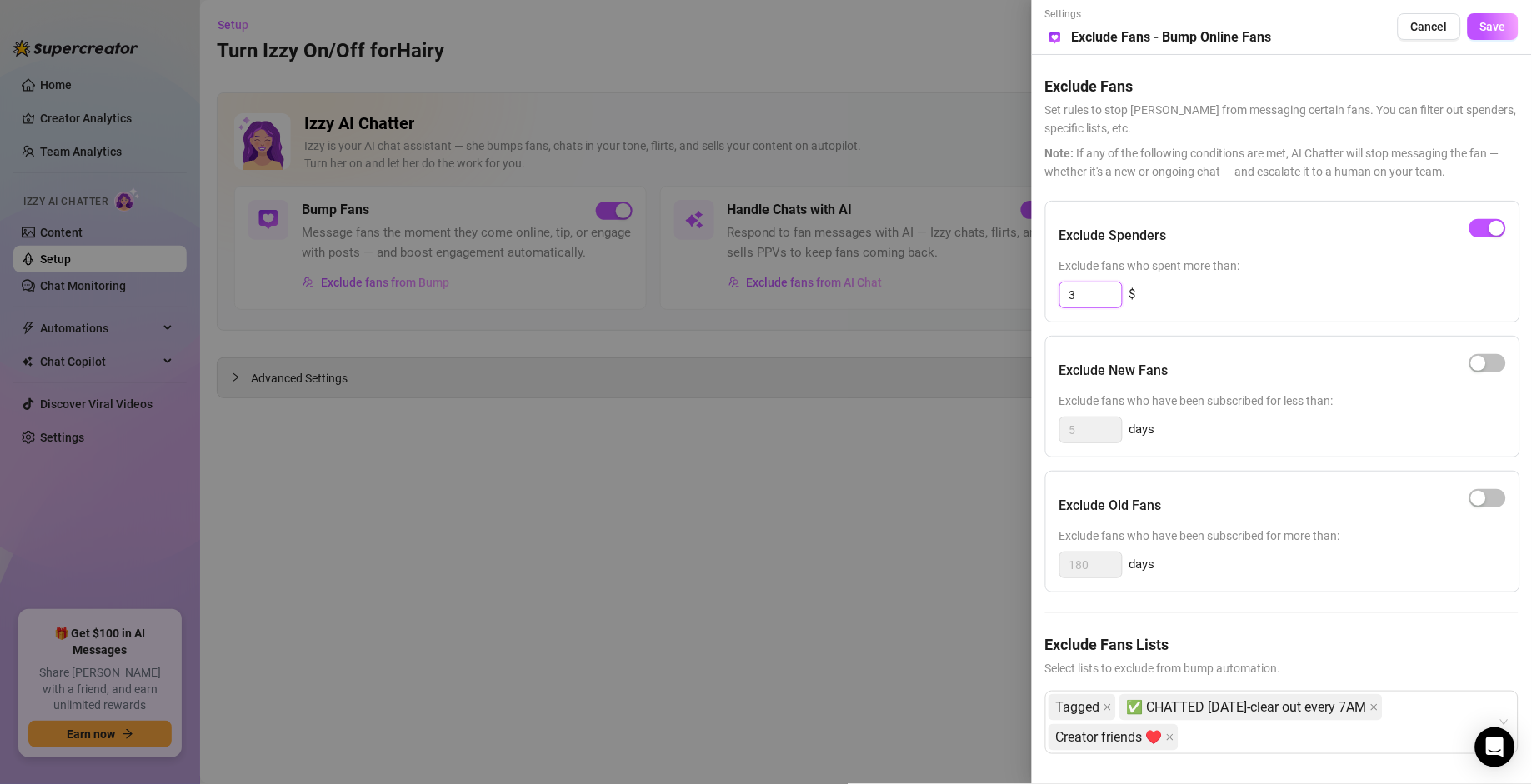
drag, startPoint x: 1095, startPoint y: 296, endPoint x: 1037, endPoint y: 293, distance: 58.1
click at [1037, 293] on div "Settings Preview Exclude Fans - Bump Online Fans Cancel Save Exclude Fans Set r…" at bounding box center [1282, 392] width 500 height 784
type input "100"
click at [1064, 301] on div "100 $" at bounding box center [1283, 294] width 447 height 27
click at [1064, 26] on button "Save" at bounding box center [1493, 26] width 51 height 27
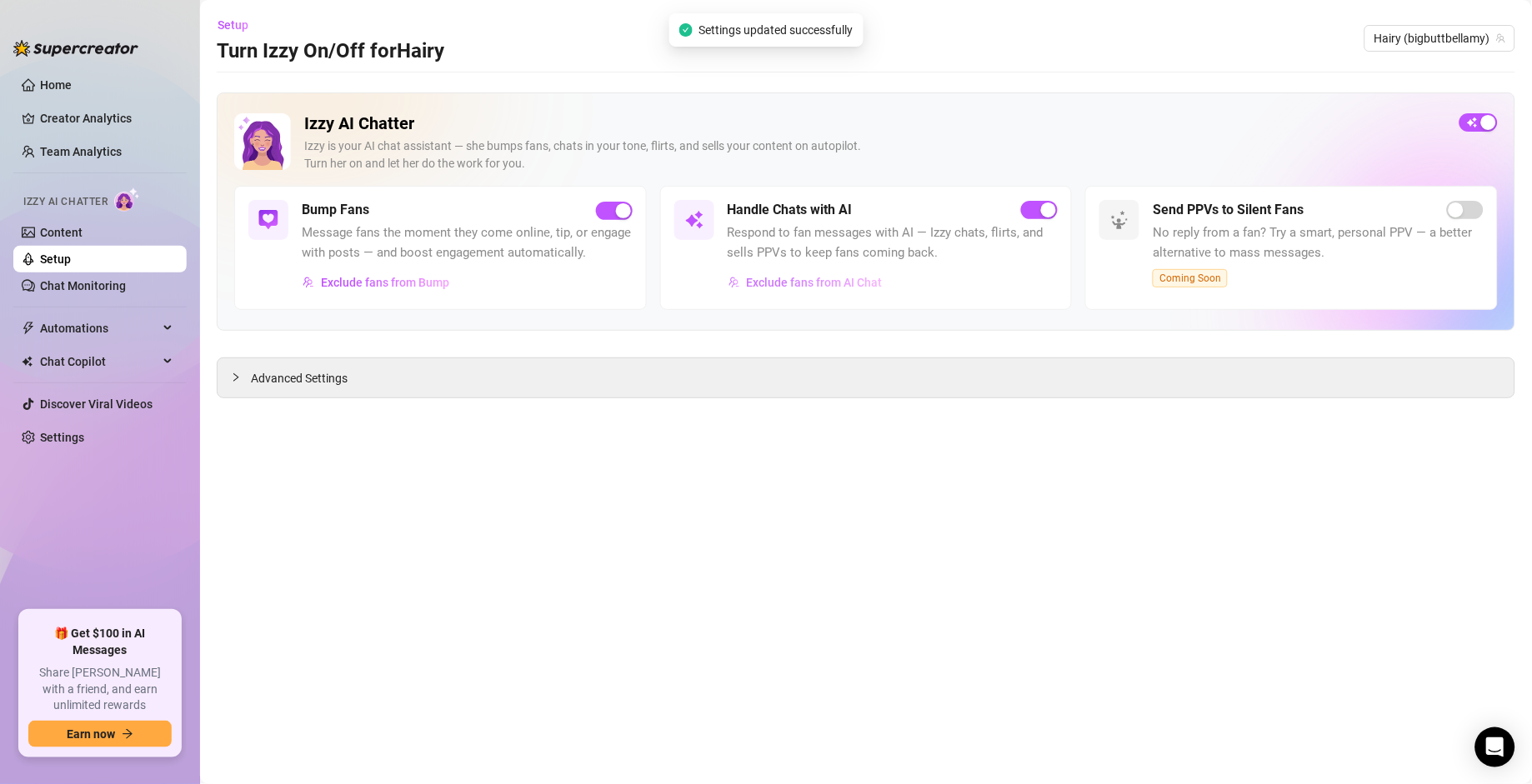
click at [847, 281] on span "Exclude fans from AI Chat" at bounding box center [814, 282] width 136 height 13
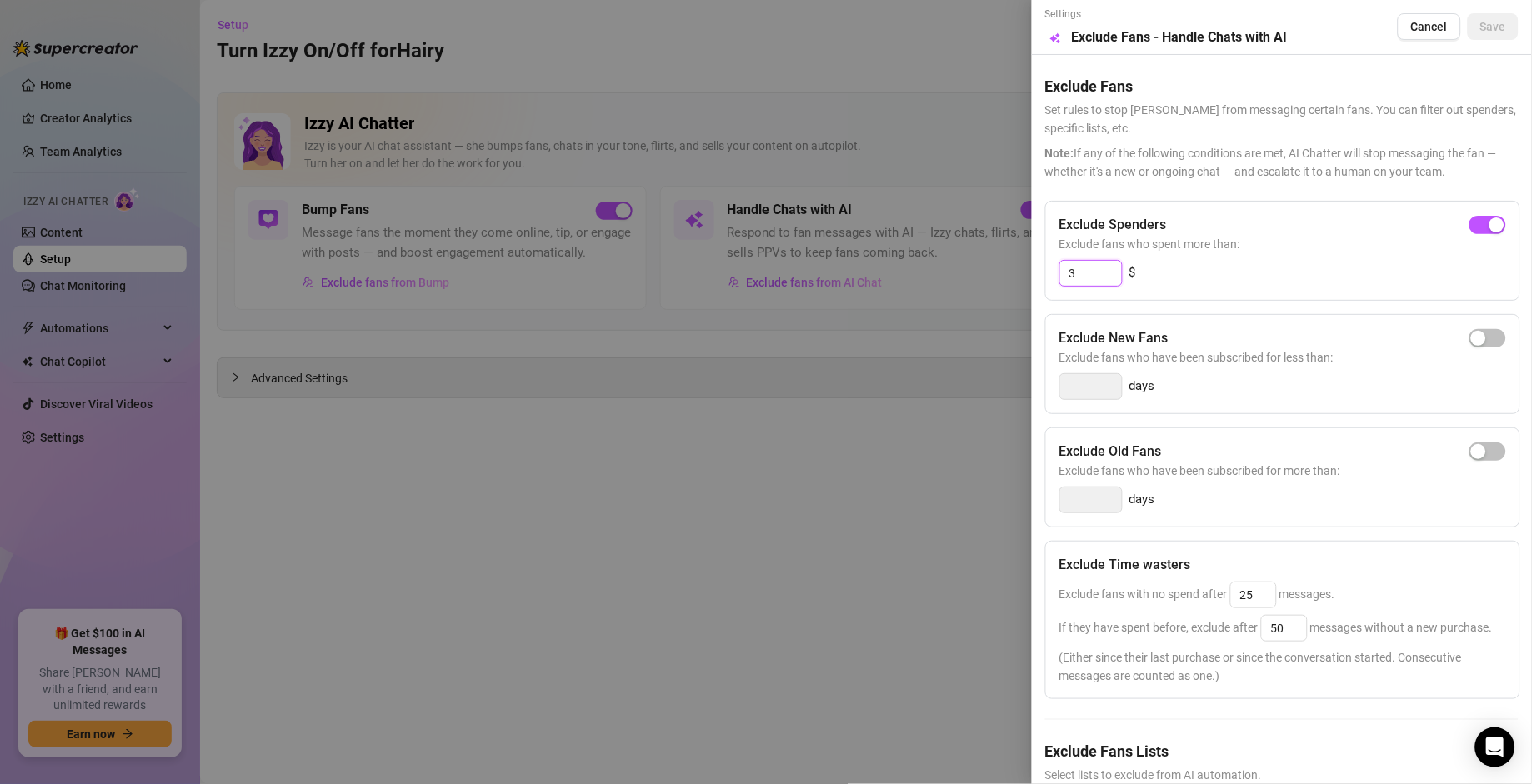
drag, startPoint x: 1097, startPoint y: 280, endPoint x: 1044, endPoint y: 273, distance: 53.5
click at [1044, 273] on div "Settings Preview Exclude Fans - Handle Chats with AI Cancel Save Exclude Fans S…" at bounding box center [1282, 392] width 500 height 784
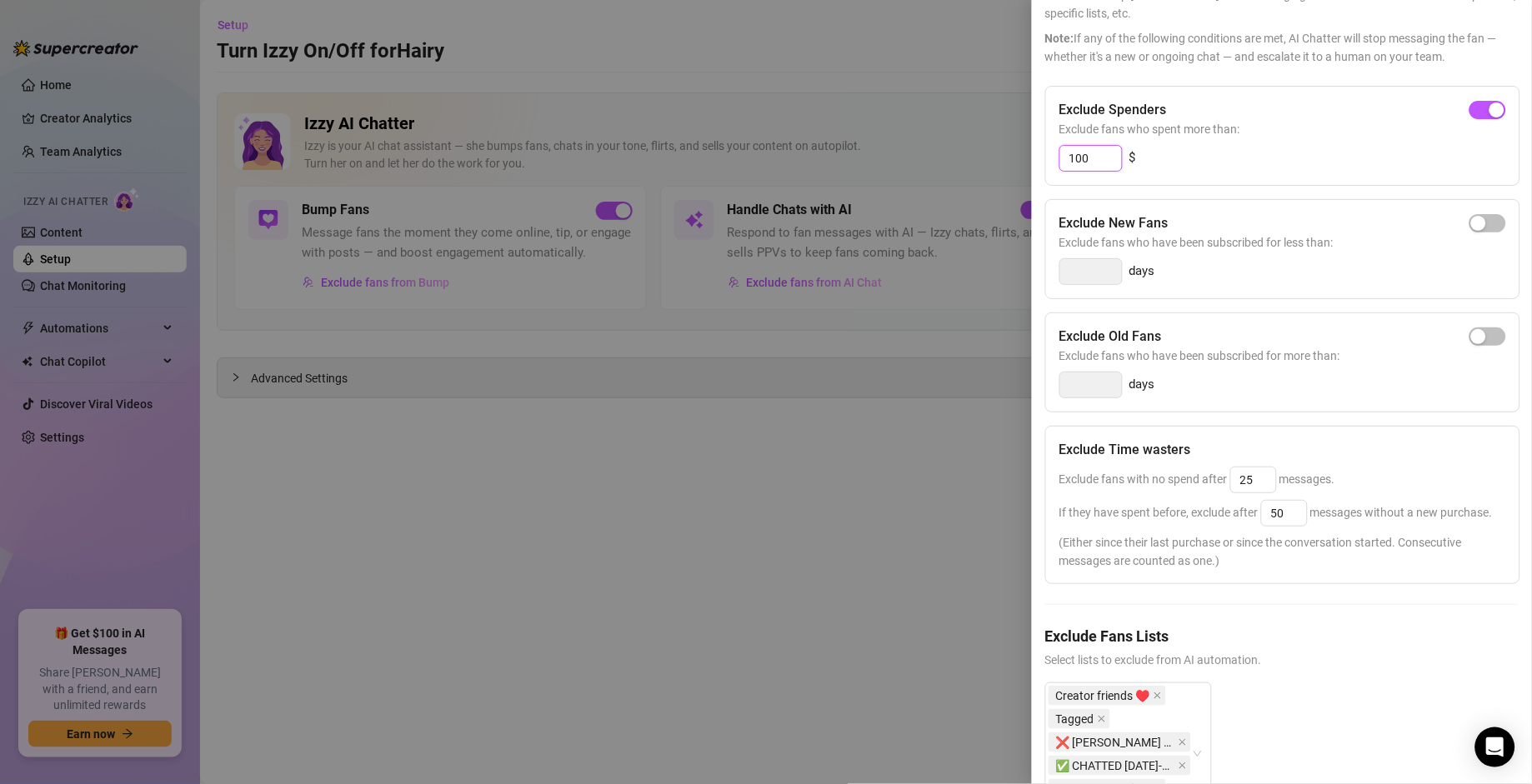
scroll to position [235, 0]
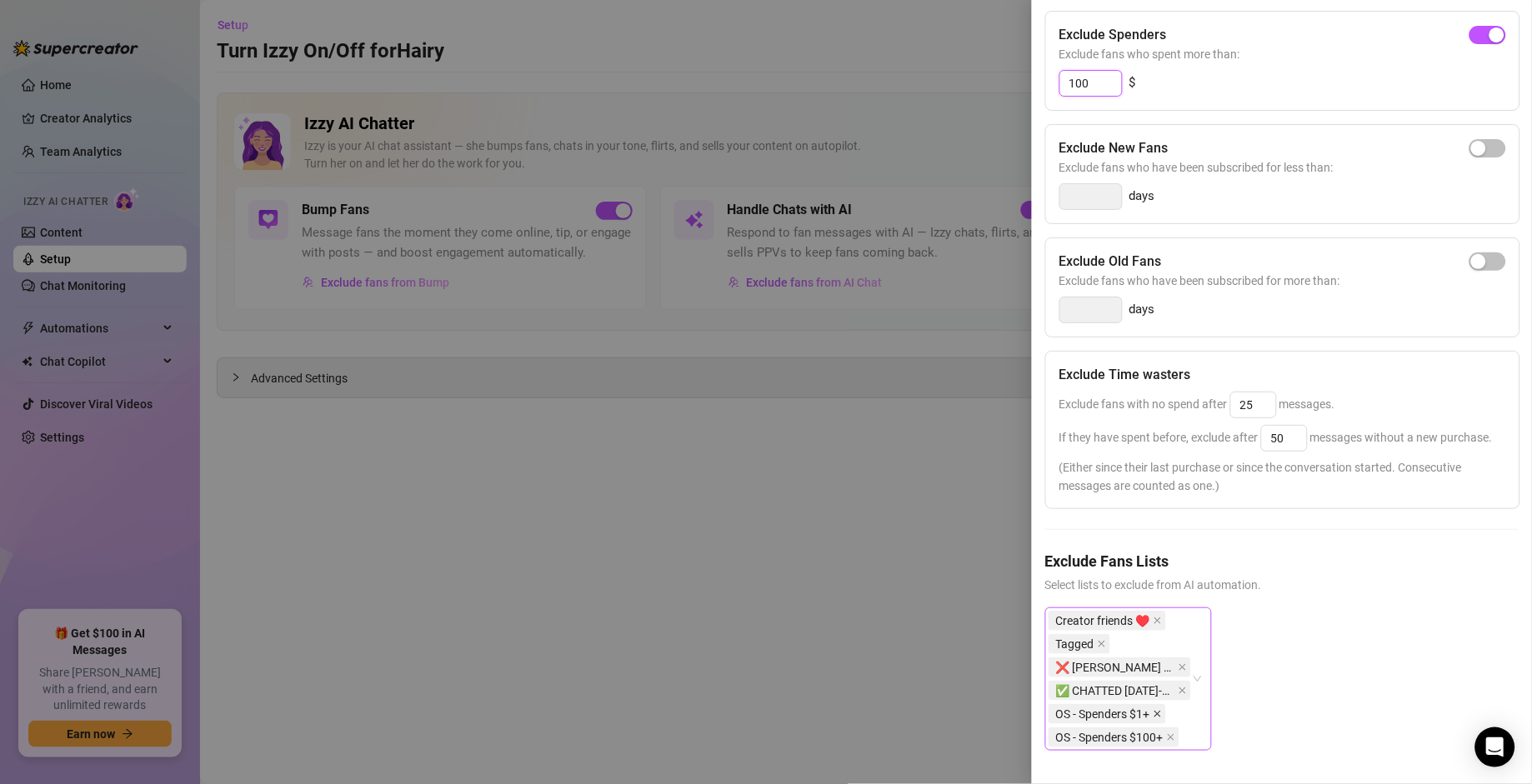
click at [1064, 544] on icon "close" at bounding box center [1157, 714] width 8 height 8
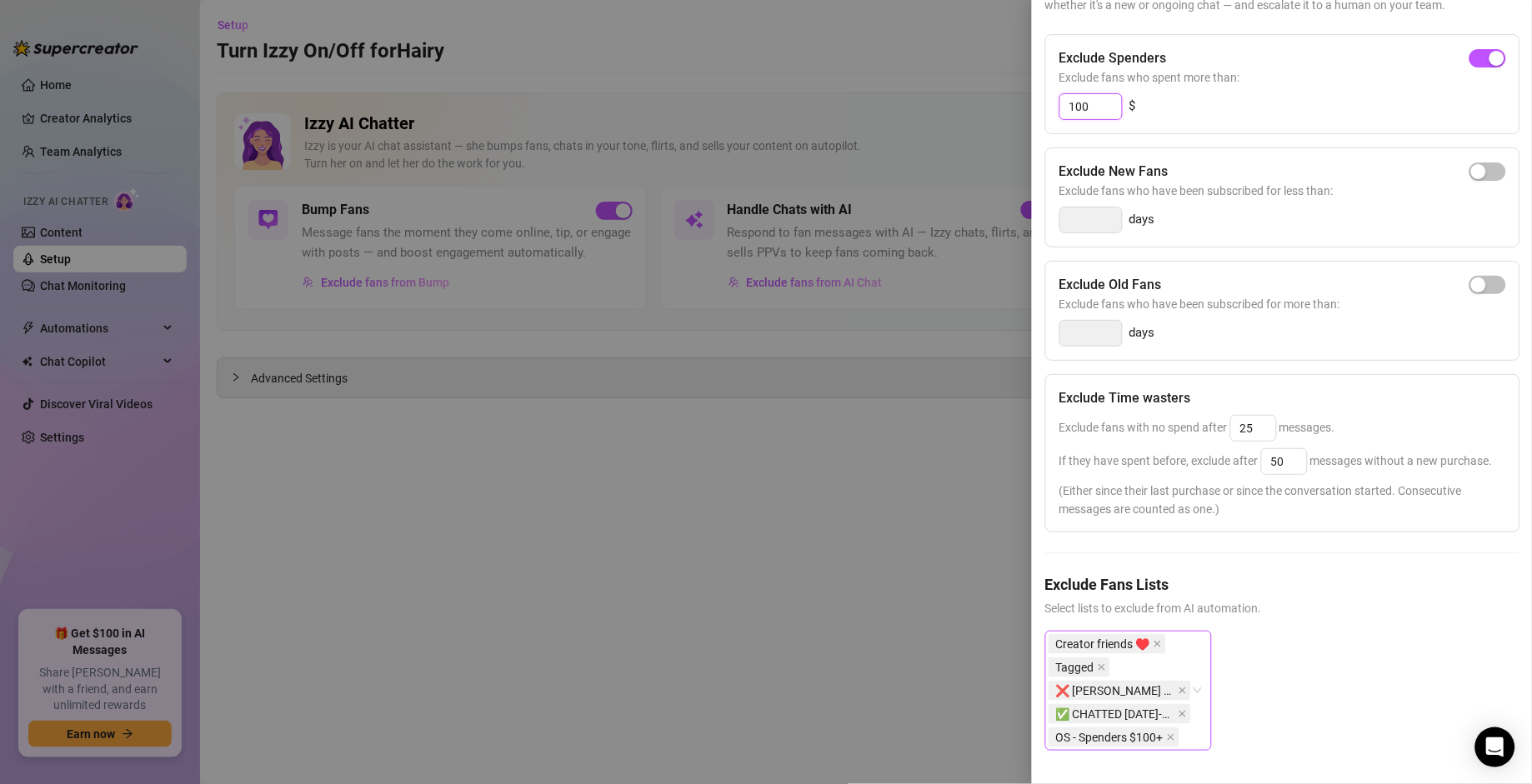
scroll to position [211, 0]
click at [1064, 544] on icon "close" at bounding box center [1171, 737] width 6 height 6
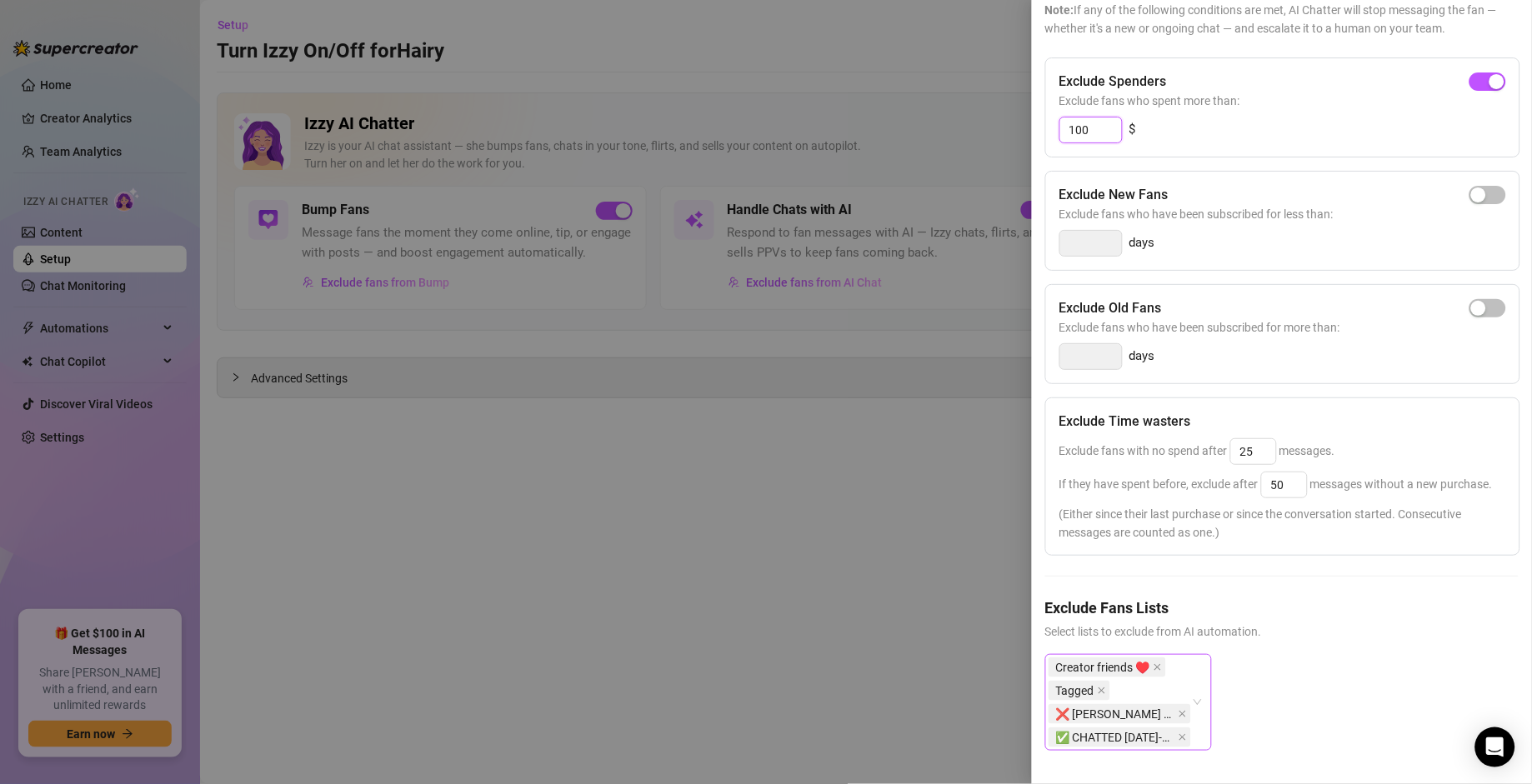
type input "100"
click at [1064, 544] on div "Creator friends ♥️ Tagged ❌ [PERSON_NAME] chat only ✅ CHATTED [DATE]-clear out …" at bounding box center [1282, 716] width 473 height 124
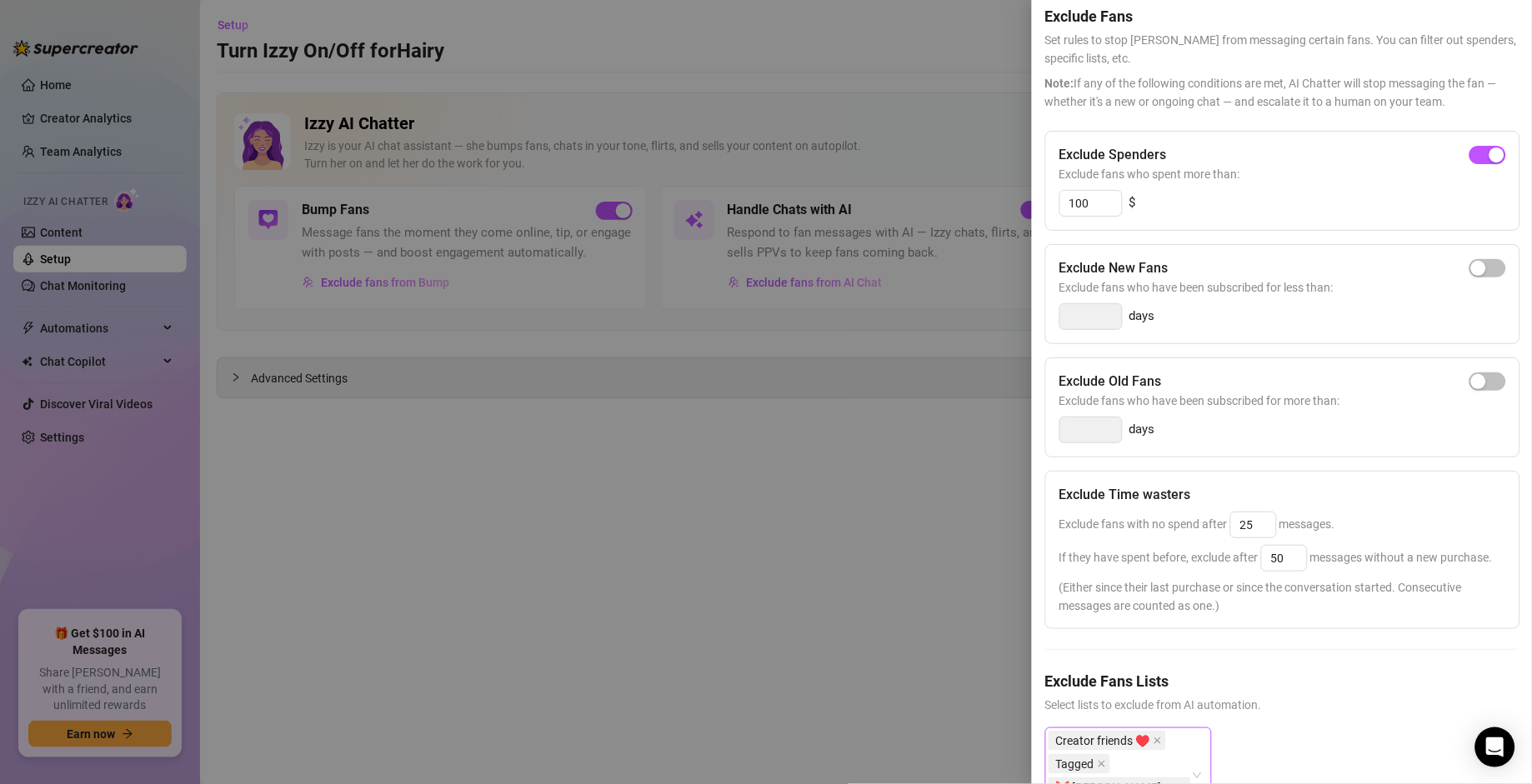
scroll to position [0, 0]
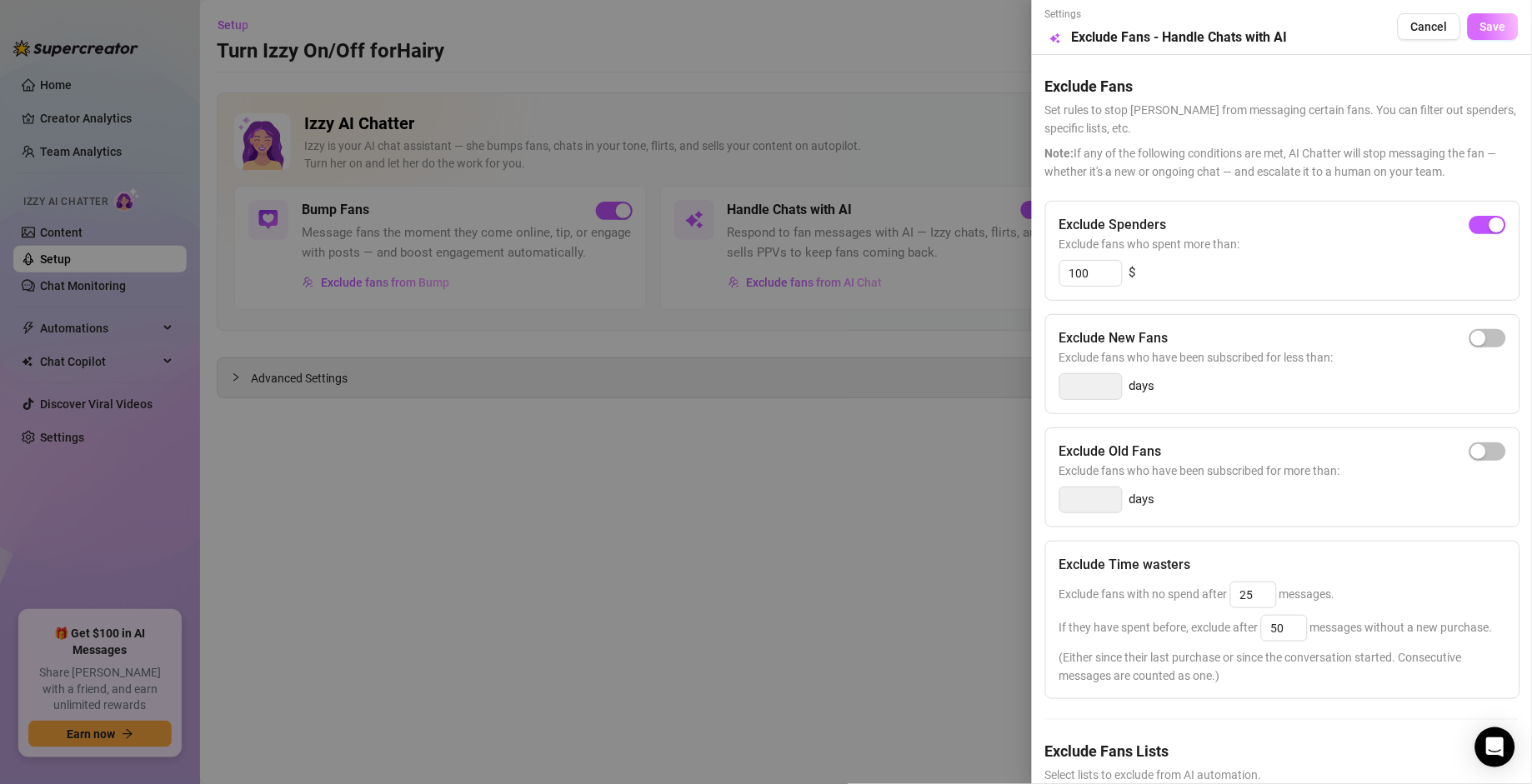
click at [1064, 30] on span "Save" at bounding box center [1493, 27] width 26 height 13
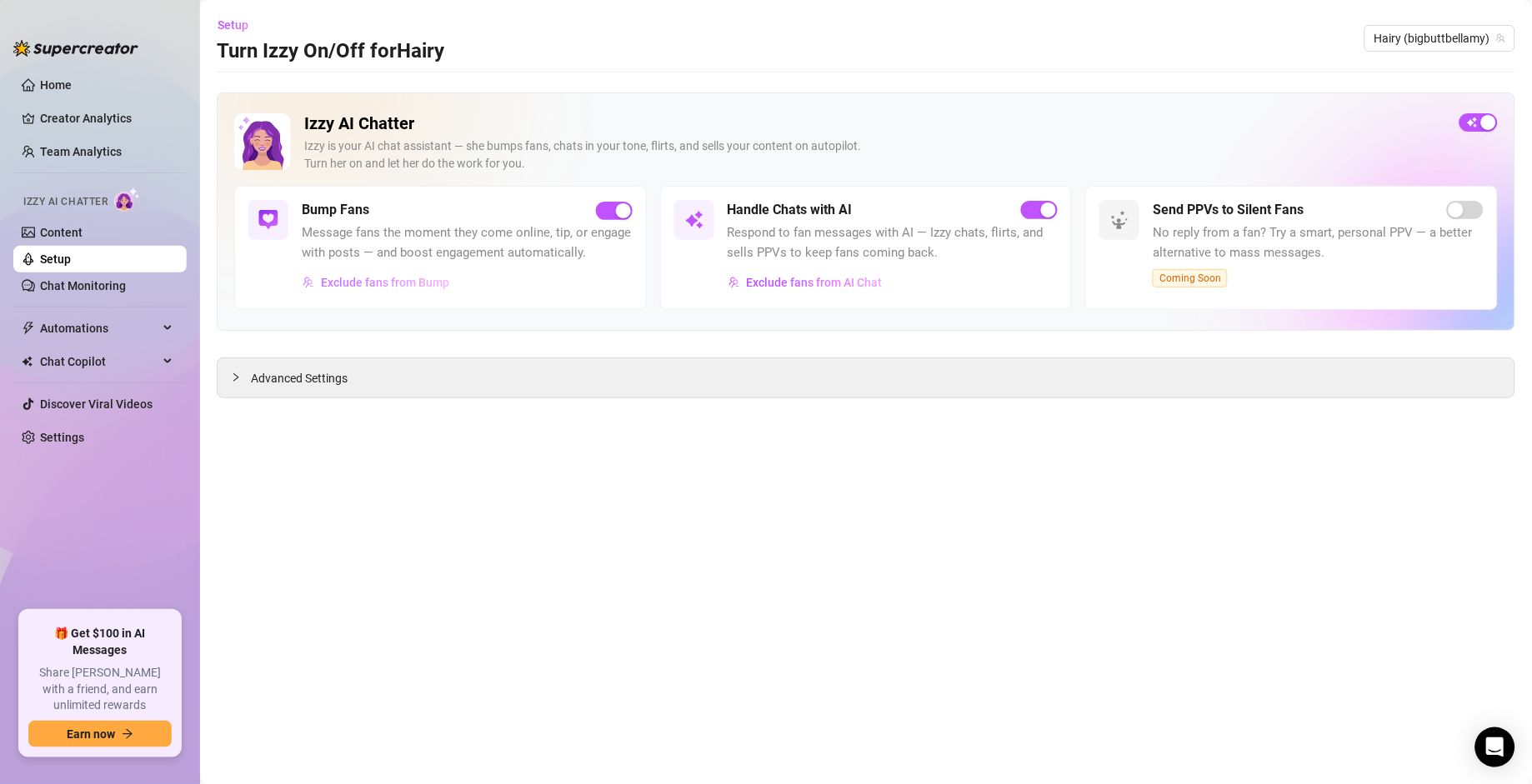
click at [370, 289] on span "Exclude fans from Bump" at bounding box center [385, 282] width 128 height 13
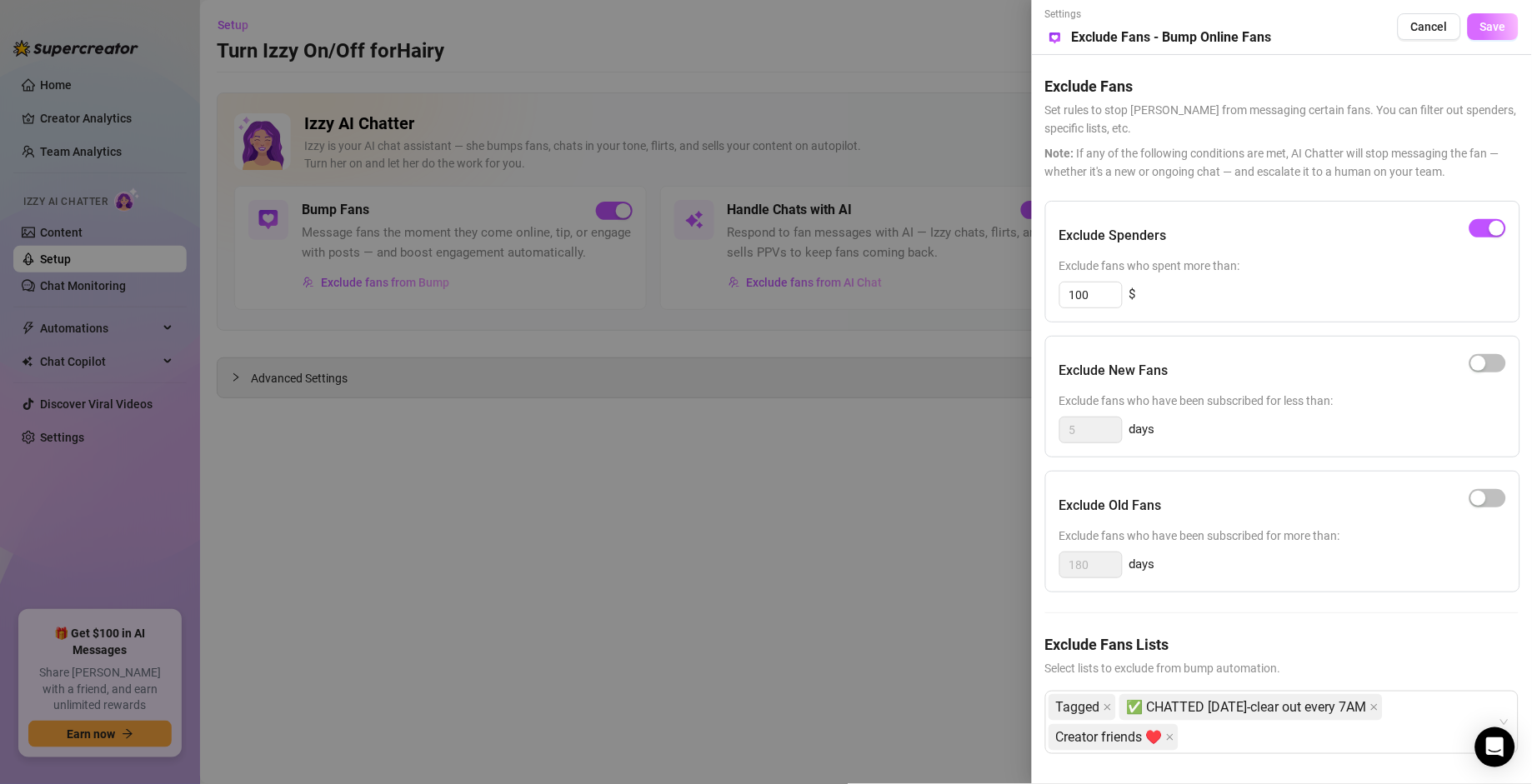
click at [1064, 29] on span "Save" at bounding box center [1493, 27] width 26 height 13
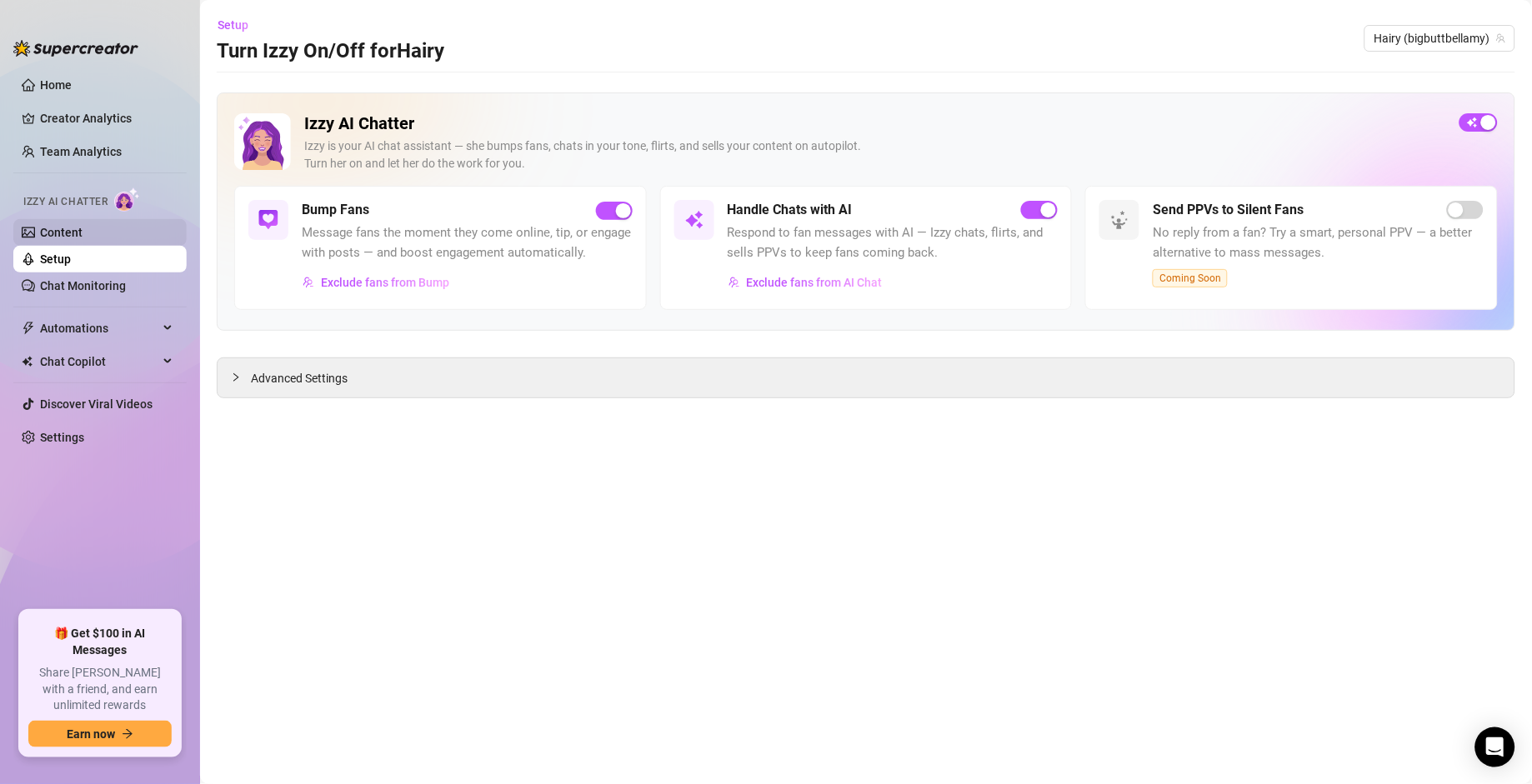
click at [61, 235] on link "Content" at bounding box center [61, 232] width 42 height 13
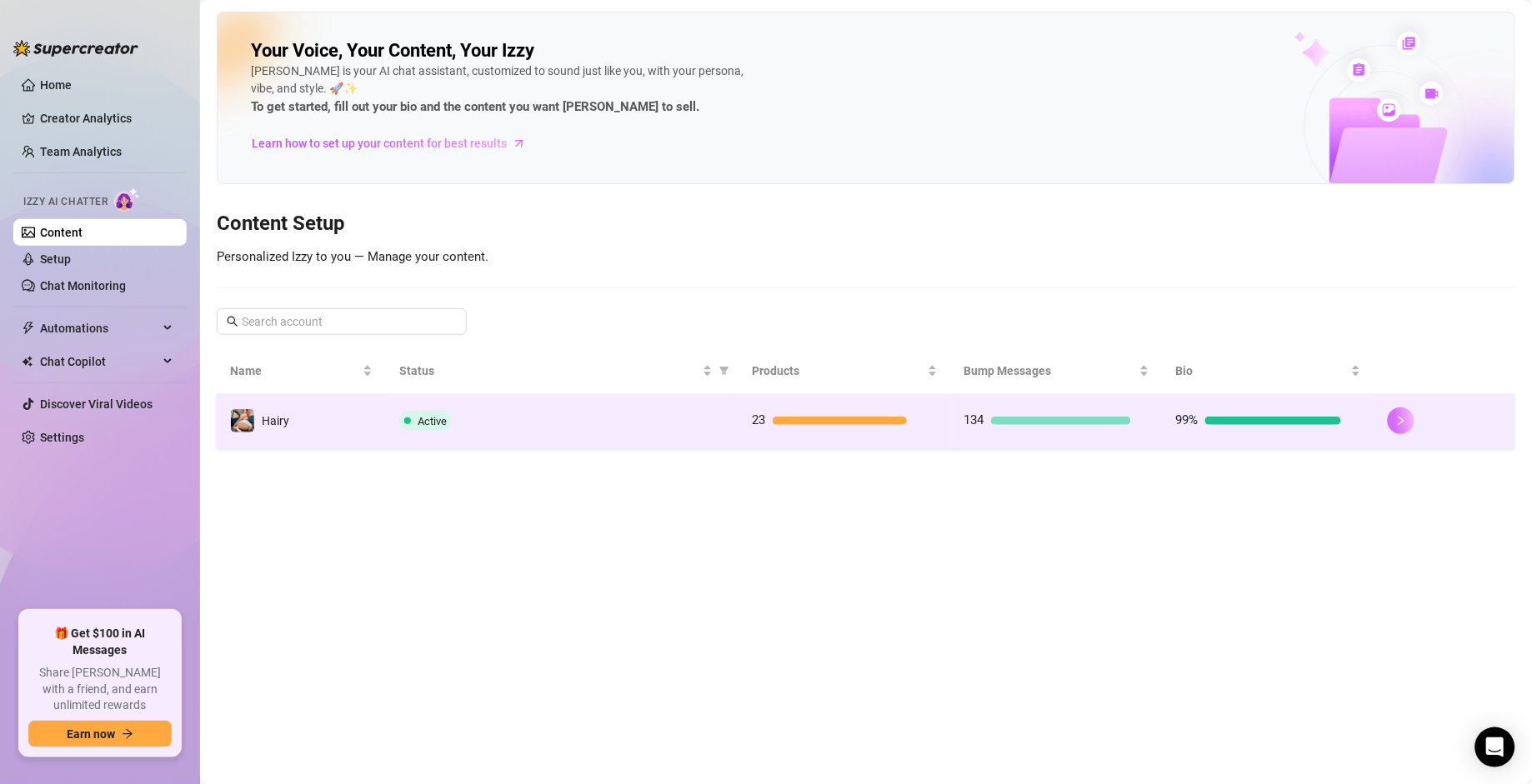
click at [1064, 427] on icon "right" at bounding box center [1401, 421] width 12 height 12
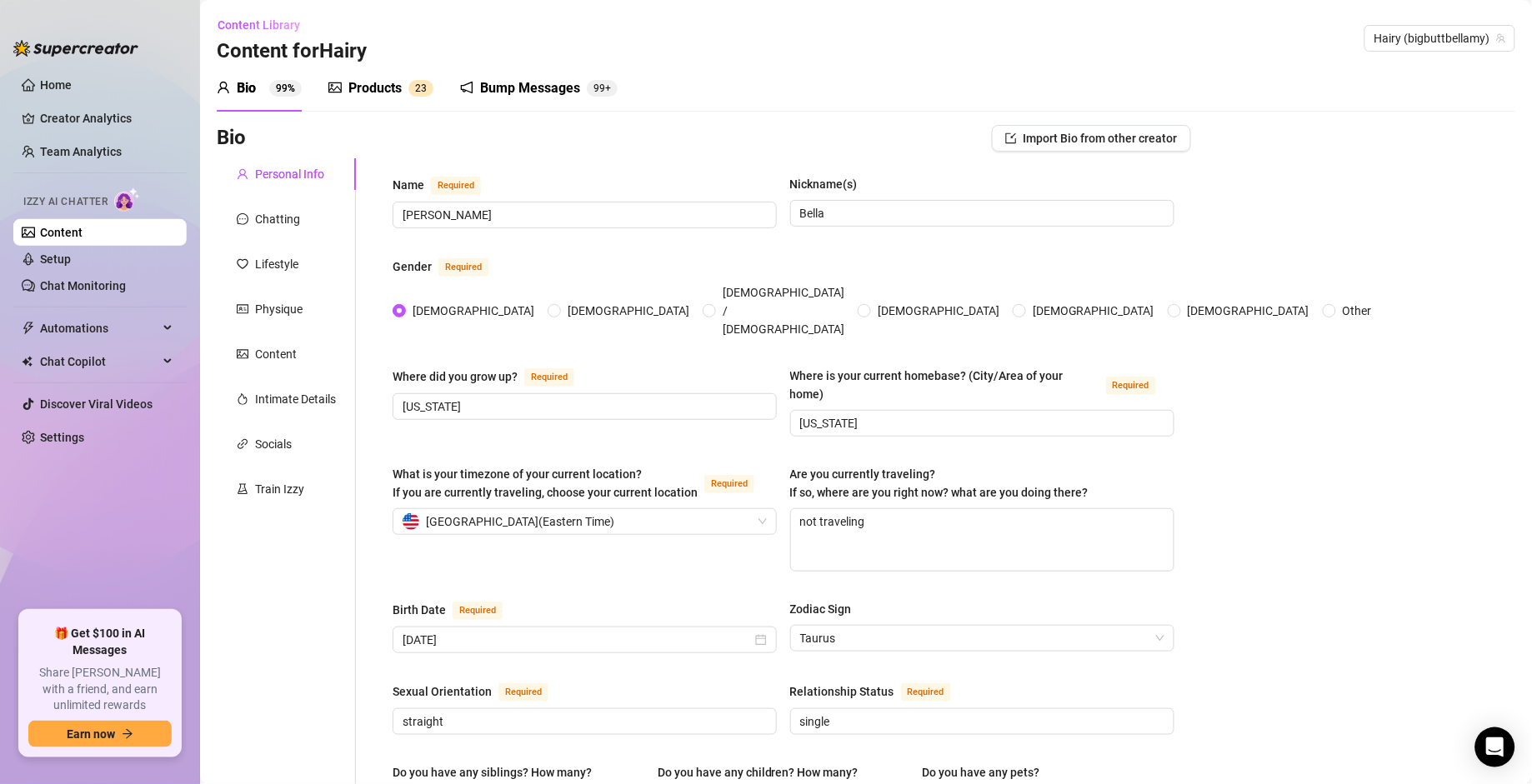
click at [514, 94] on div "Bump Messages" at bounding box center [530, 89] width 100 height 20
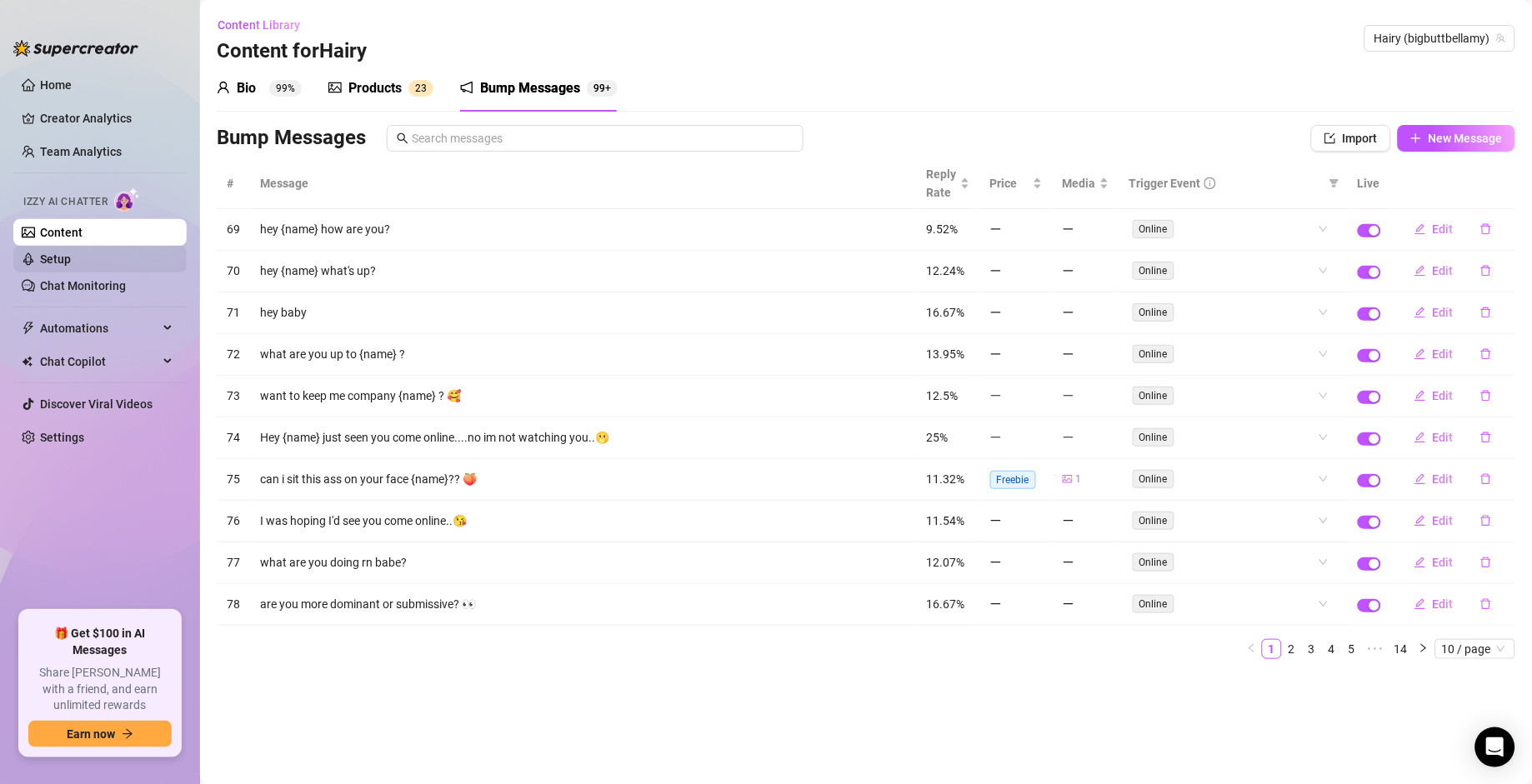
click at [71, 253] on link "Setup" at bounding box center [54, 259] width 30 height 13
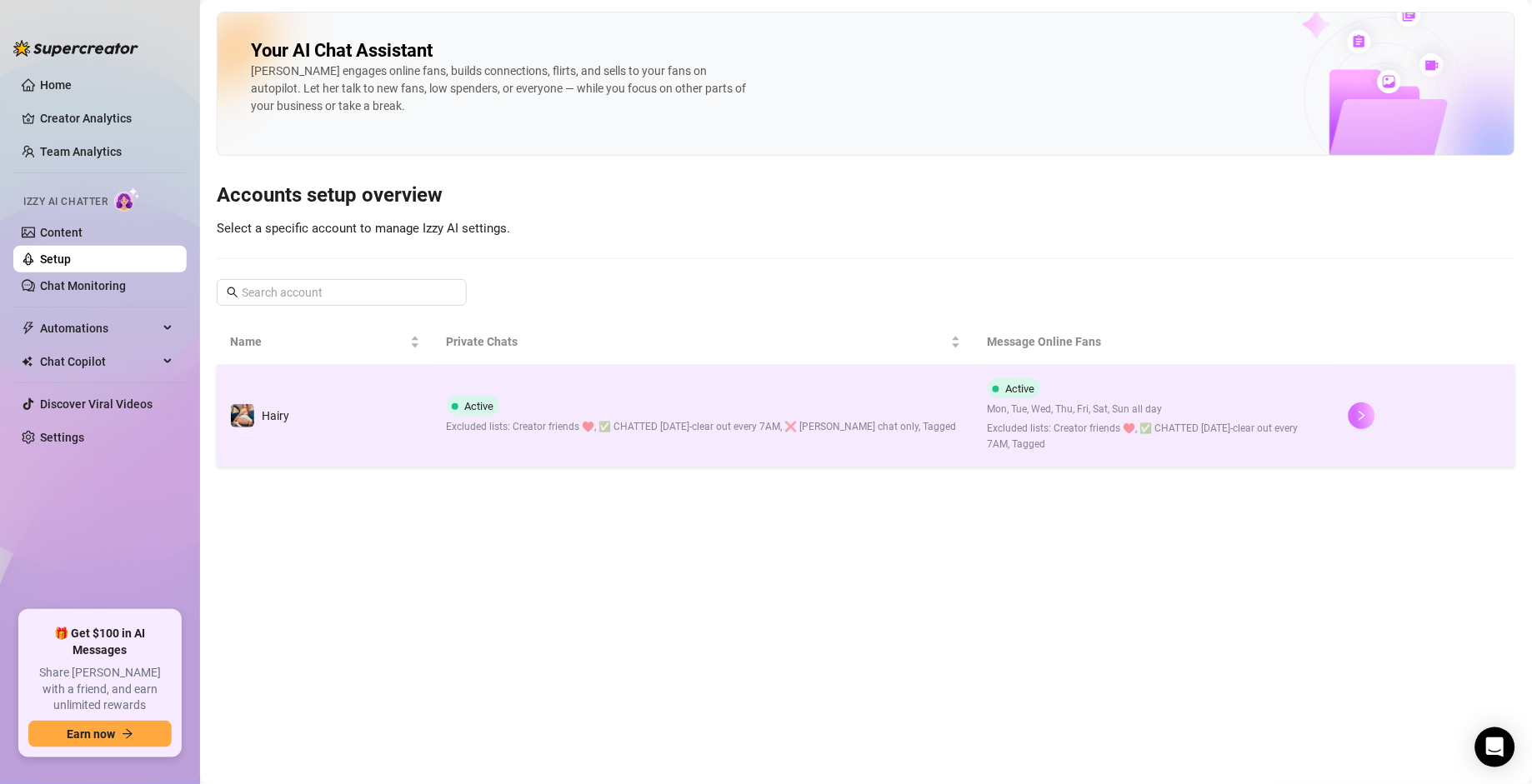
click at [1064, 420] on icon "right" at bounding box center [1362, 415] width 12 height 12
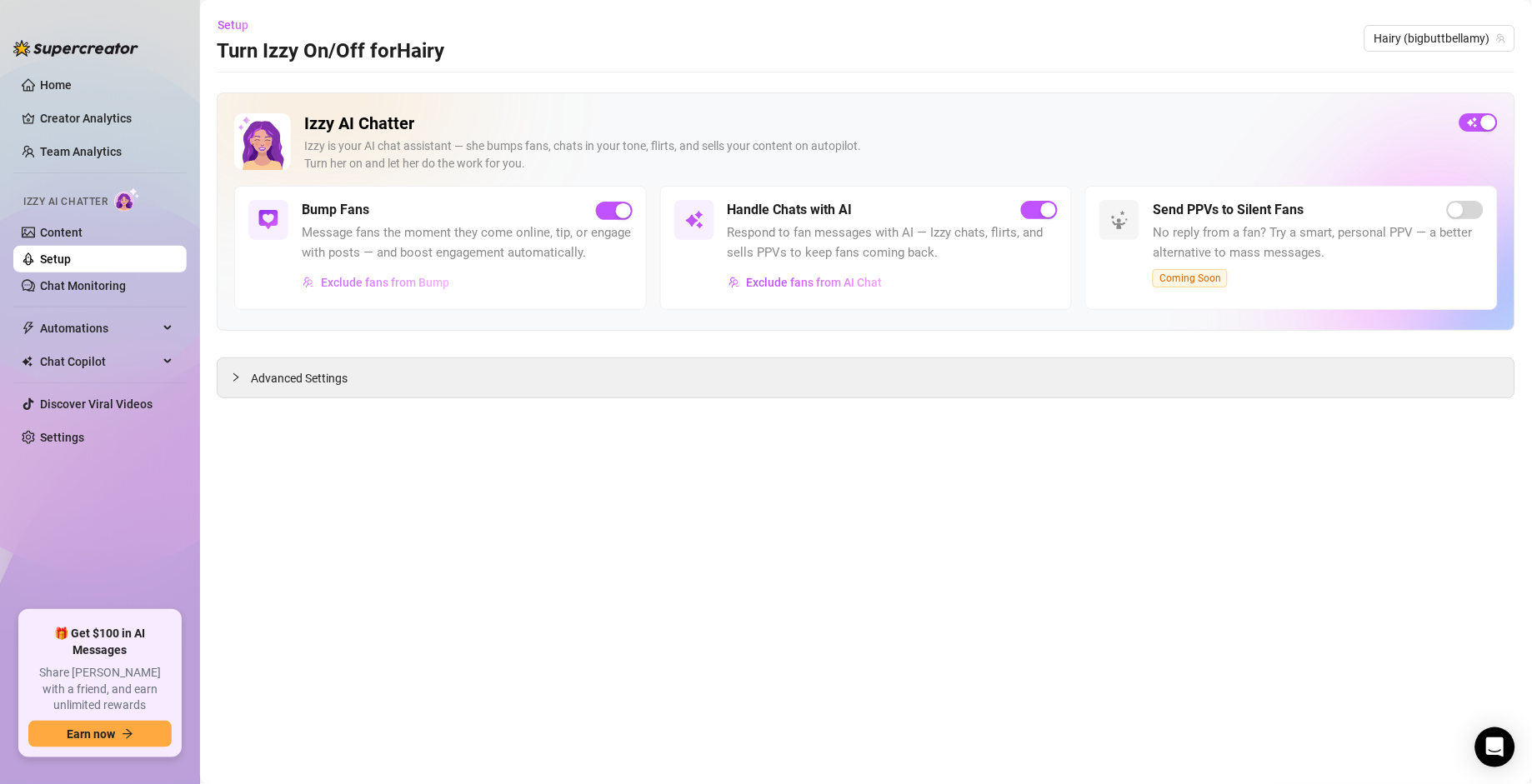
click at [418, 288] on span "Exclude fans from Bump" at bounding box center [385, 282] width 128 height 13
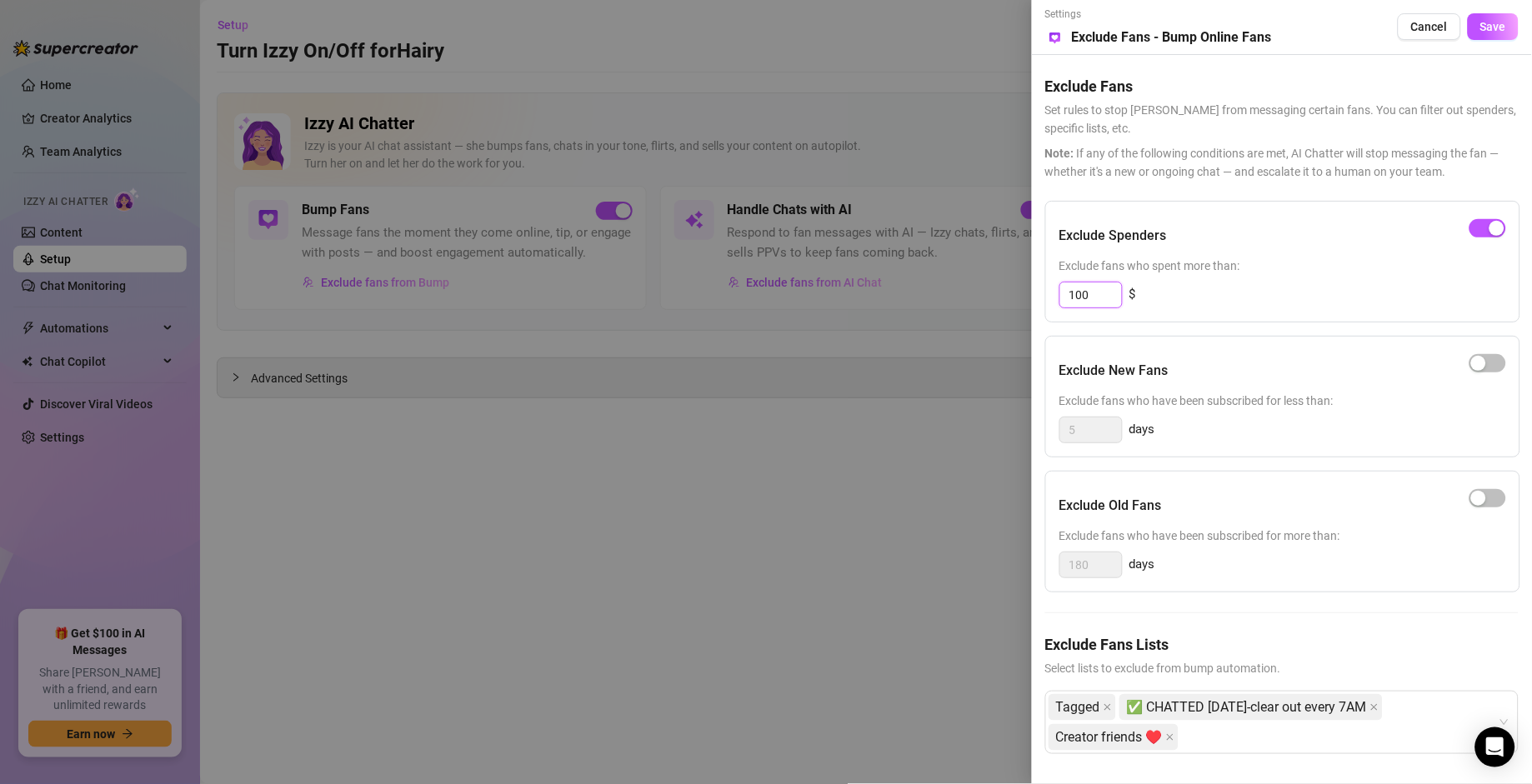
drag, startPoint x: 1092, startPoint y: 295, endPoint x: 1040, endPoint y: 287, distance: 52.6
click at [1040, 287] on div "Settings Preview Exclude Fans - Bump Online Fans Cancel Save Exclude Fans Set r…" at bounding box center [1282, 392] width 500 height 784
type input "3"
click at [1064, 240] on div "Exclude Spenders" at bounding box center [1283, 235] width 447 height 42
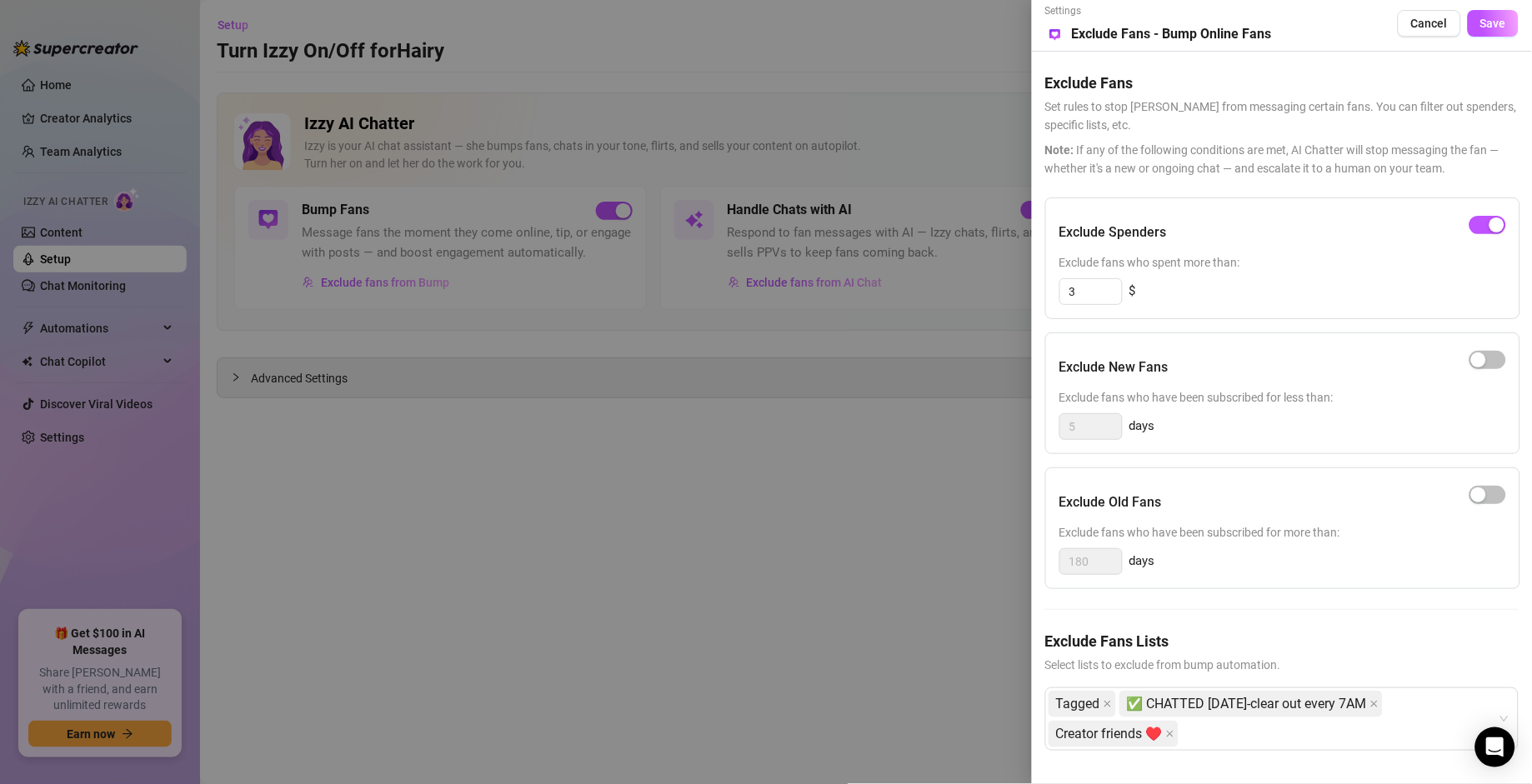
scroll to position [29, 0]
click at [1064, 544] on div "Tagged ✅ CHATTED [DATE]-clear out every 7AM Creator friends ♥️" at bounding box center [1274, 719] width 449 height 60
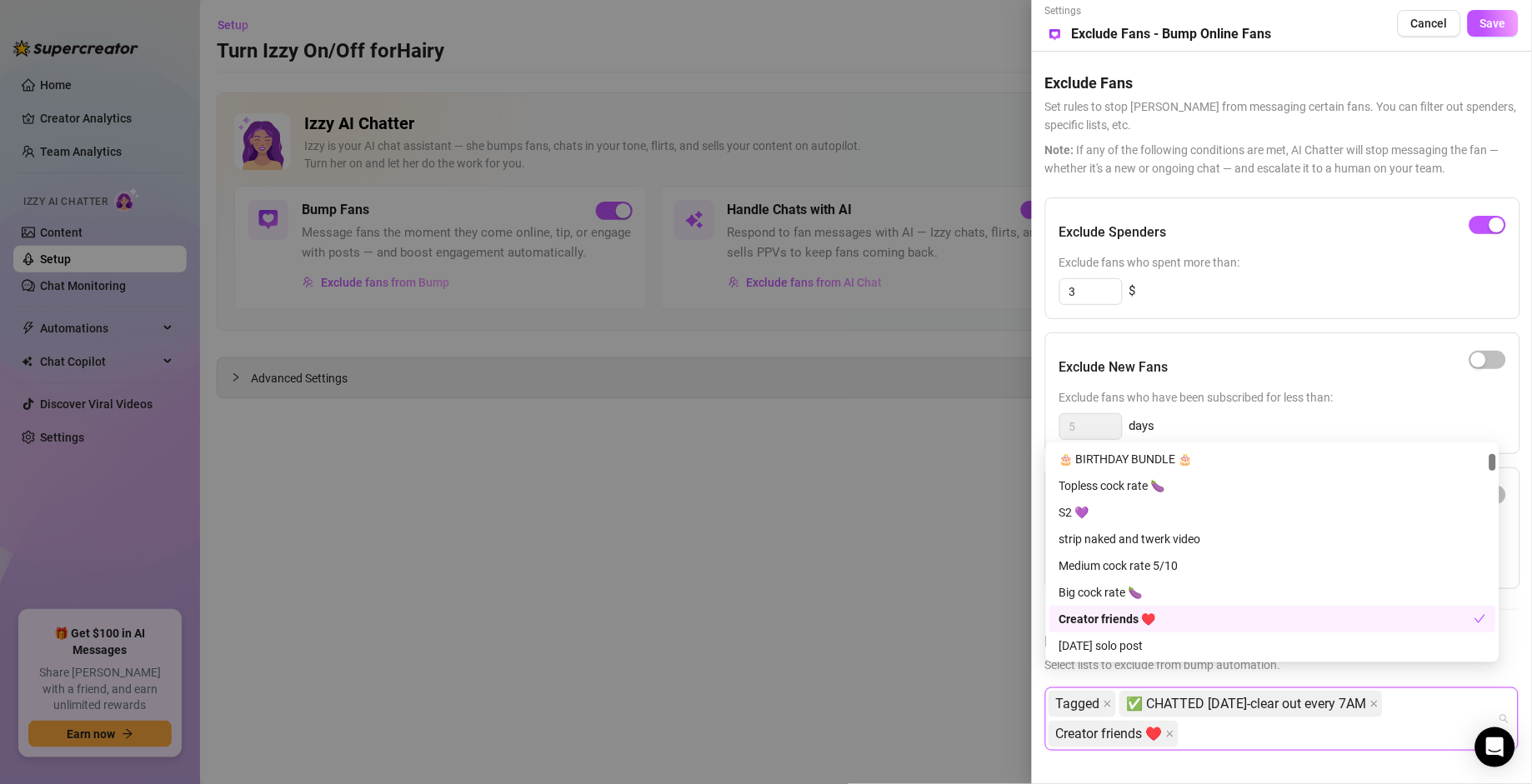
scroll to position [480, 0]
click at [1064, 544] on div "OS - Spenders $1+" at bounding box center [1273, 619] width 427 height 18
click at [1064, 544] on div "OS - Spenders $100+" at bounding box center [1273, 592] width 427 height 18
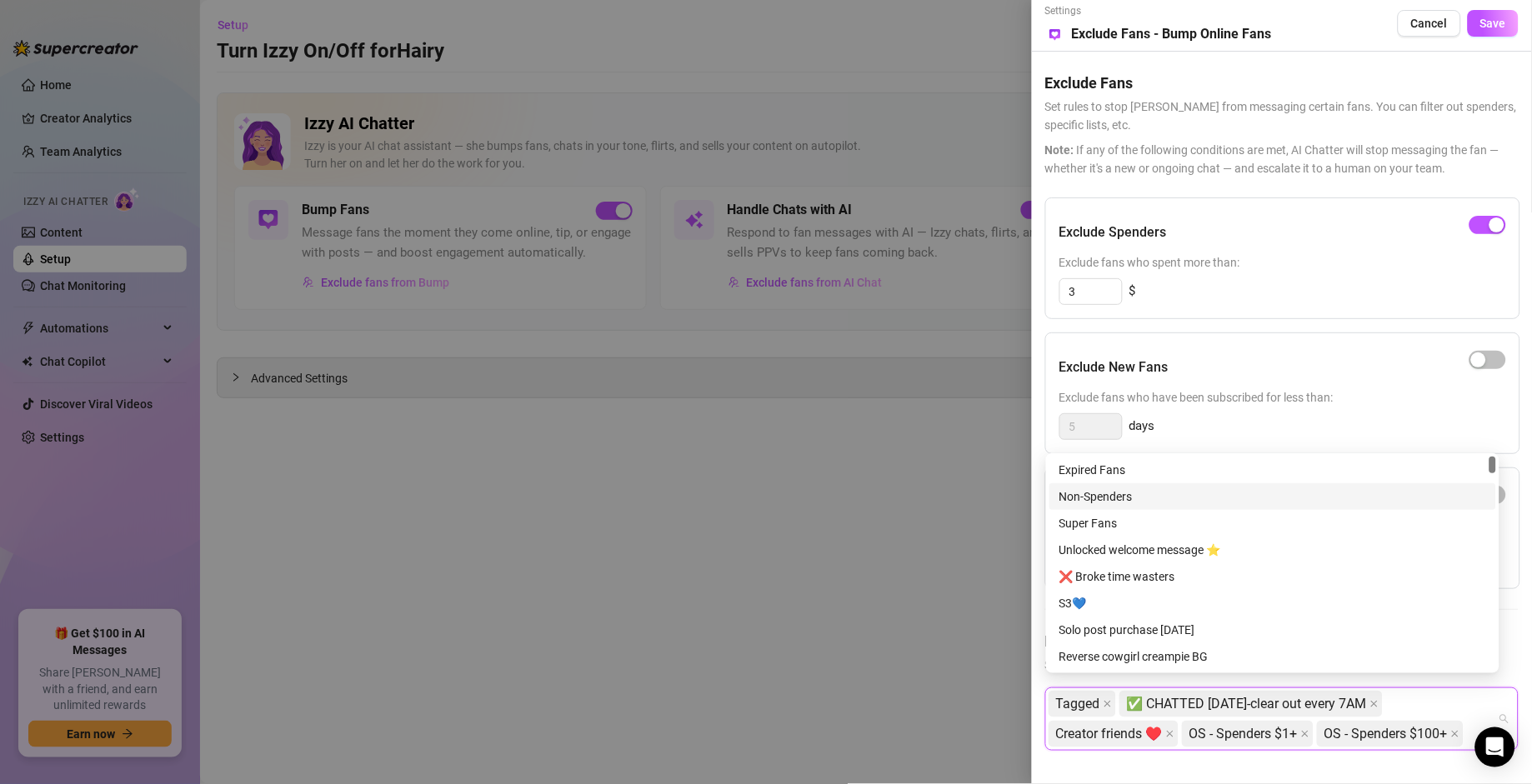
scroll to position [0, 0]
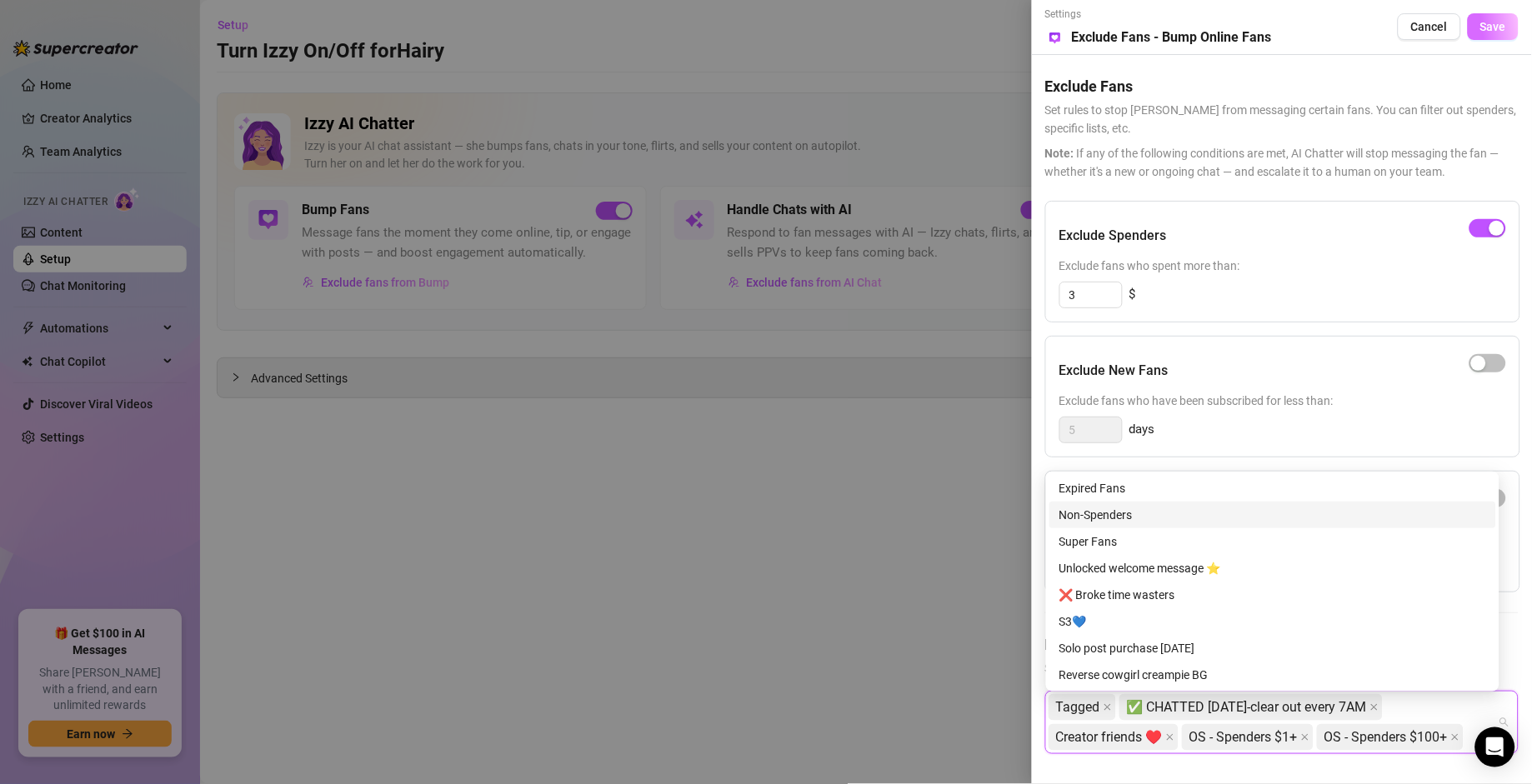
click at [1064, 28] on span "Save" at bounding box center [1493, 27] width 26 height 13
